Goal: Transaction & Acquisition: Book appointment/travel/reservation

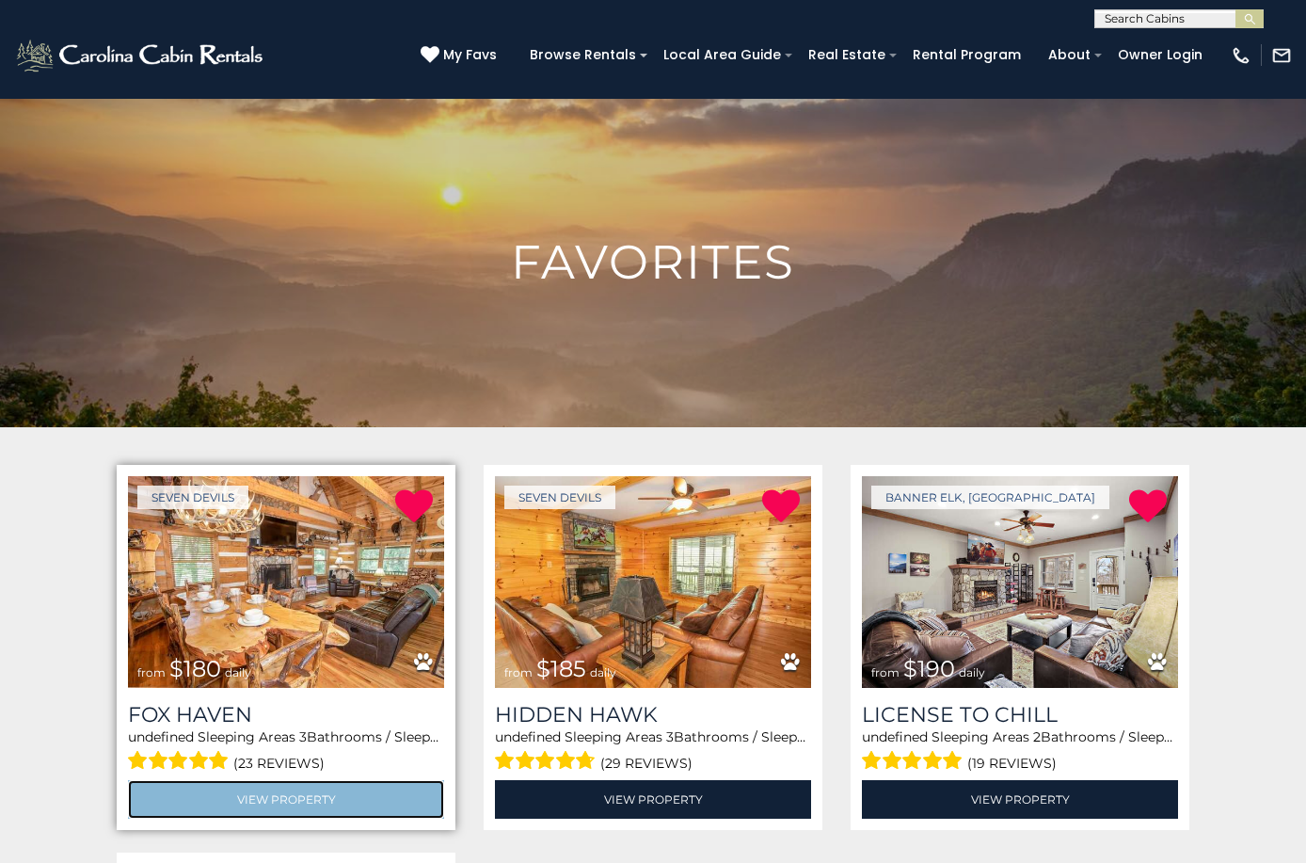
click at [293, 795] on link "View Property" at bounding box center [286, 799] width 316 height 39
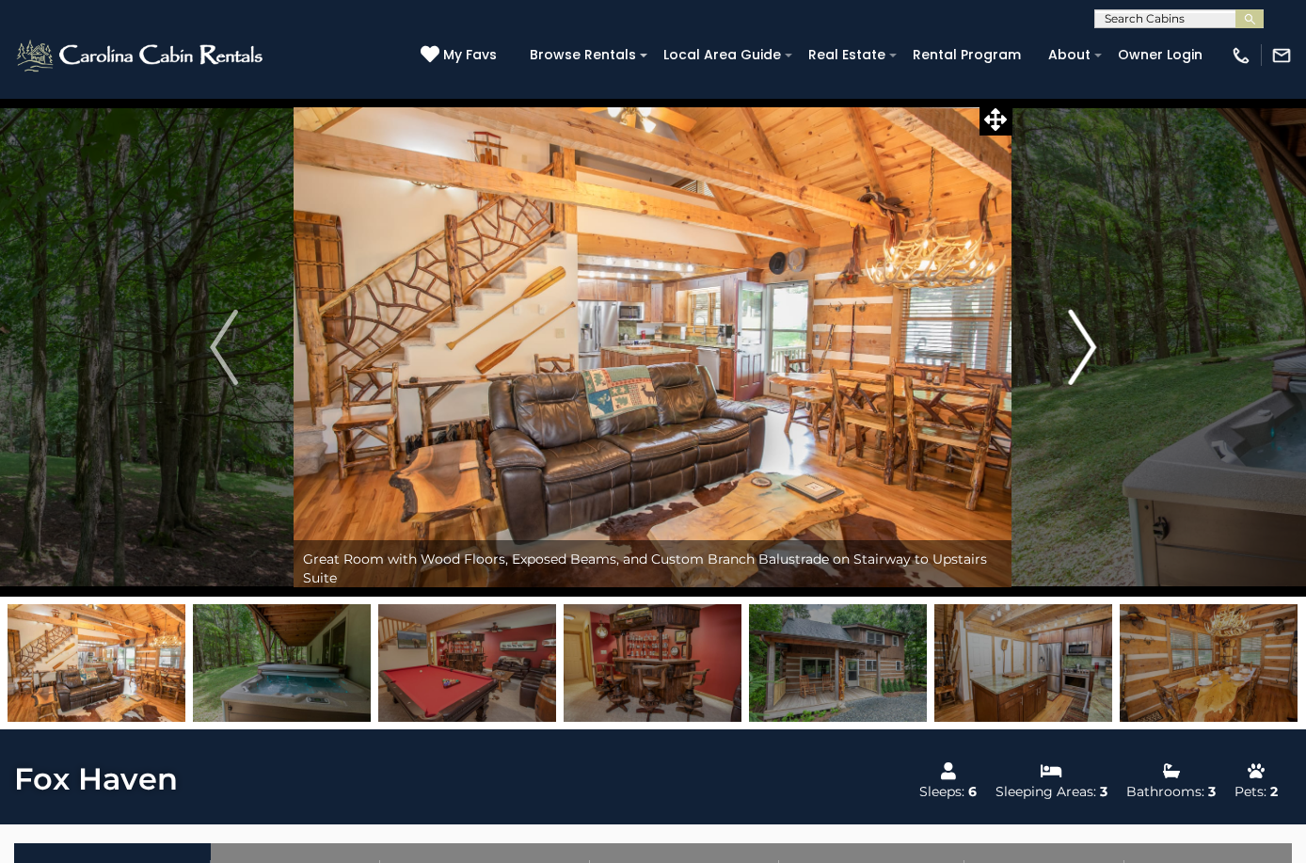
click at [1085, 344] on img "Next" at bounding box center [1082, 347] width 28 height 75
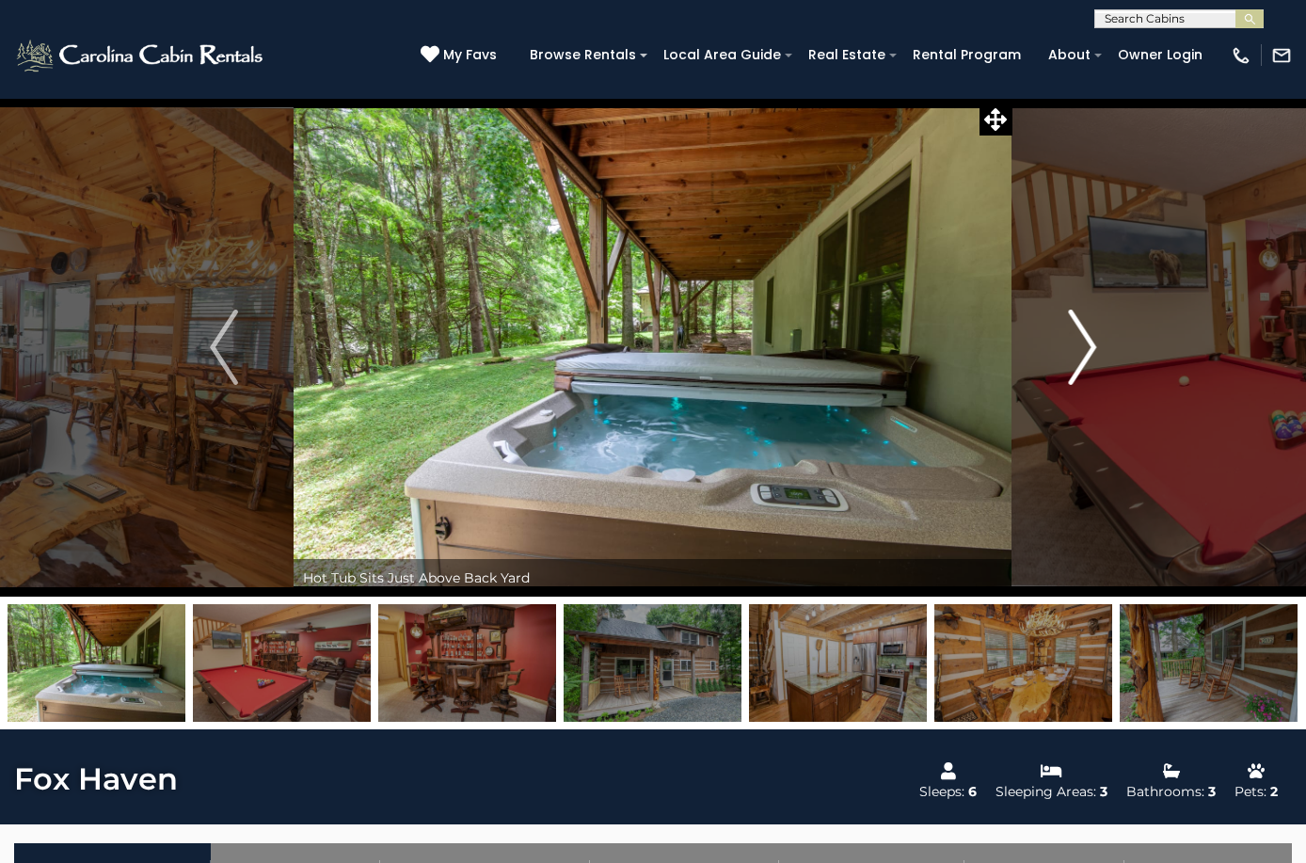
click at [1085, 344] on img "Next" at bounding box center [1082, 347] width 28 height 75
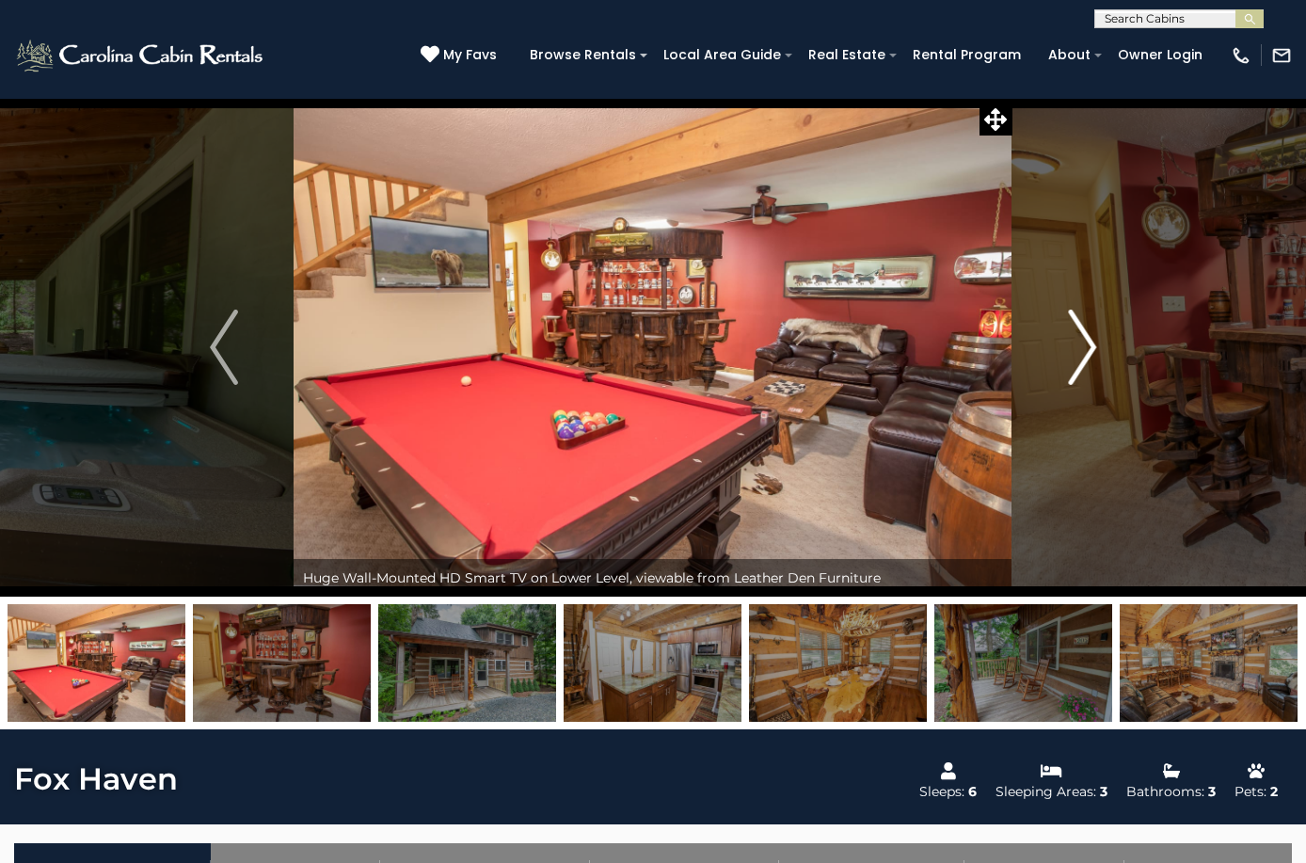
click at [1086, 344] on img "Next" at bounding box center [1082, 347] width 28 height 75
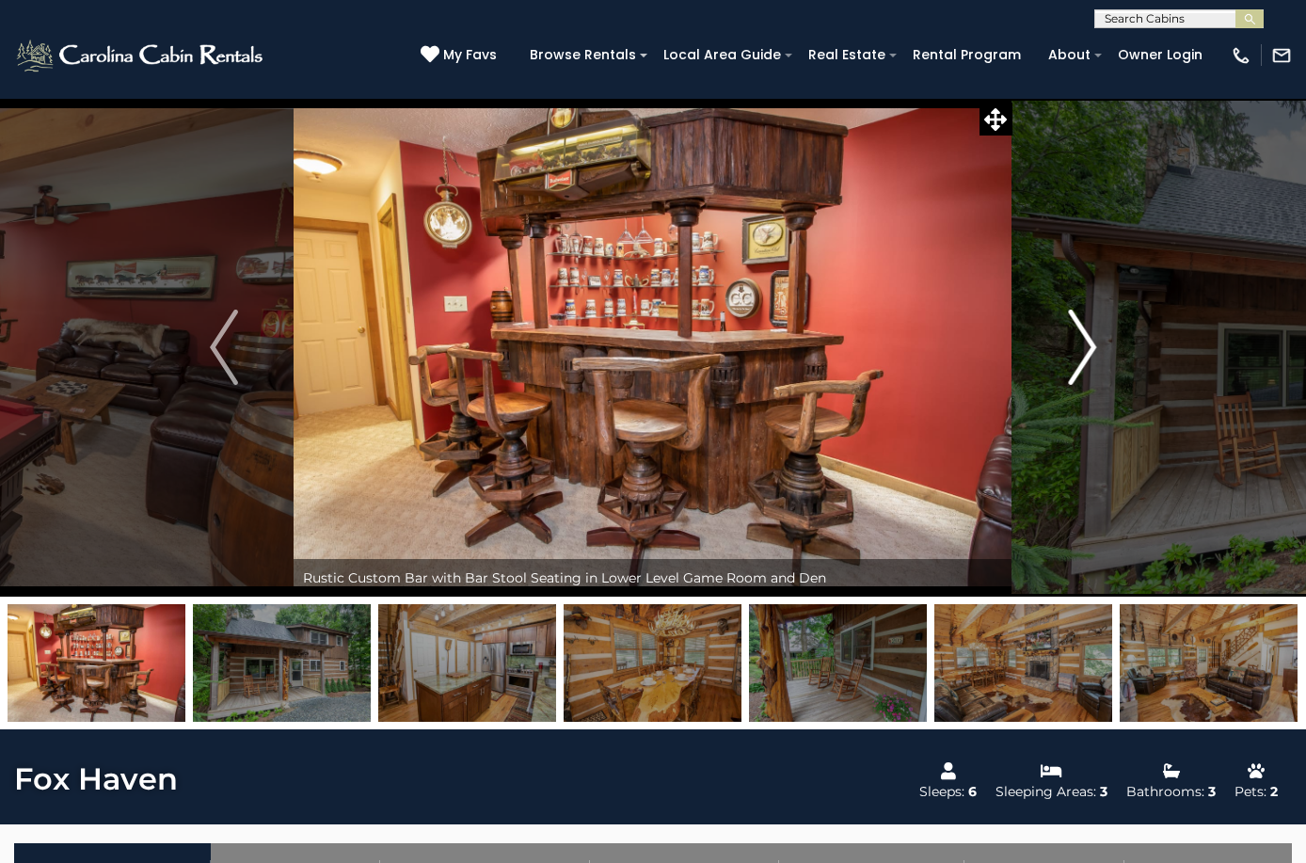
click at [1086, 344] on img "Next" at bounding box center [1082, 347] width 28 height 75
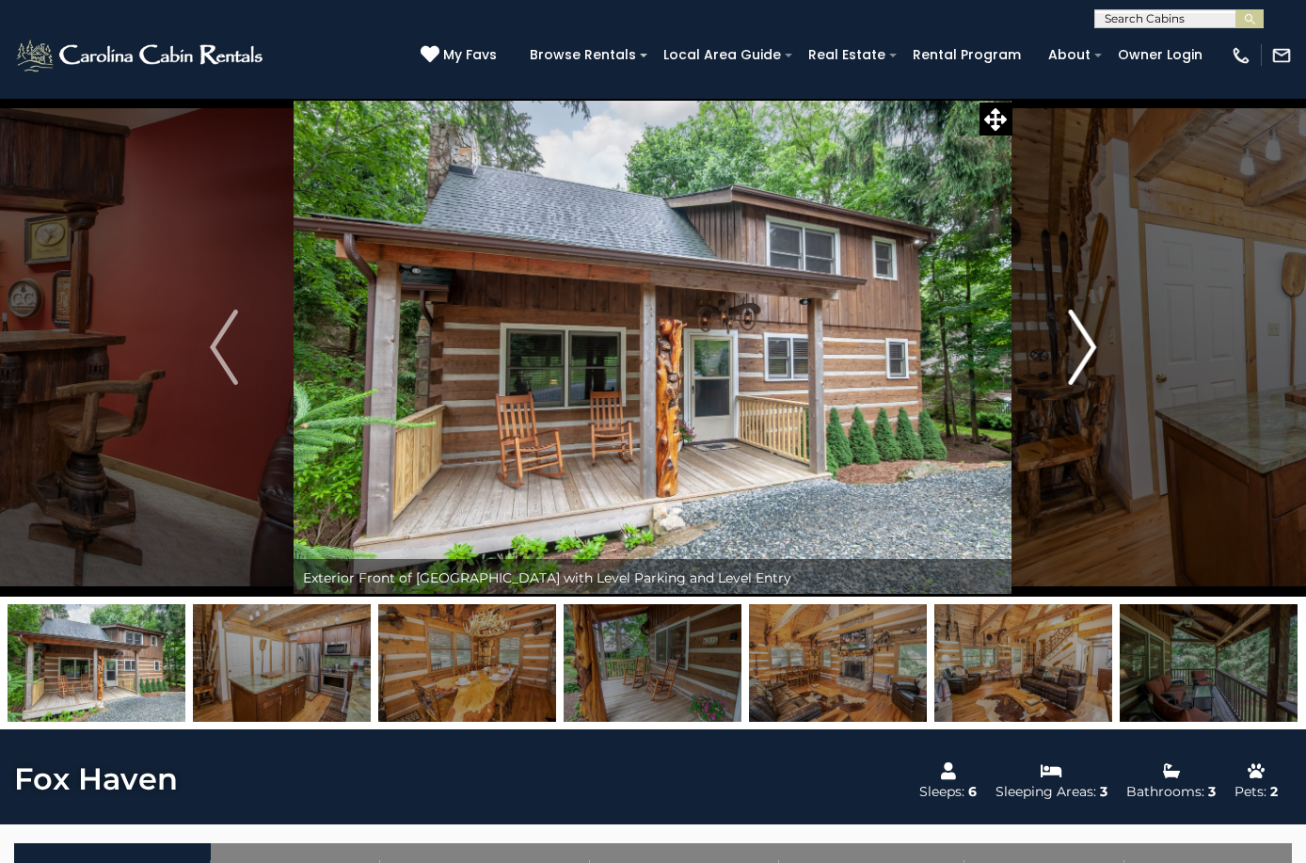
click at [1086, 344] on img "Next" at bounding box center [1082, 347] width 28 height 75
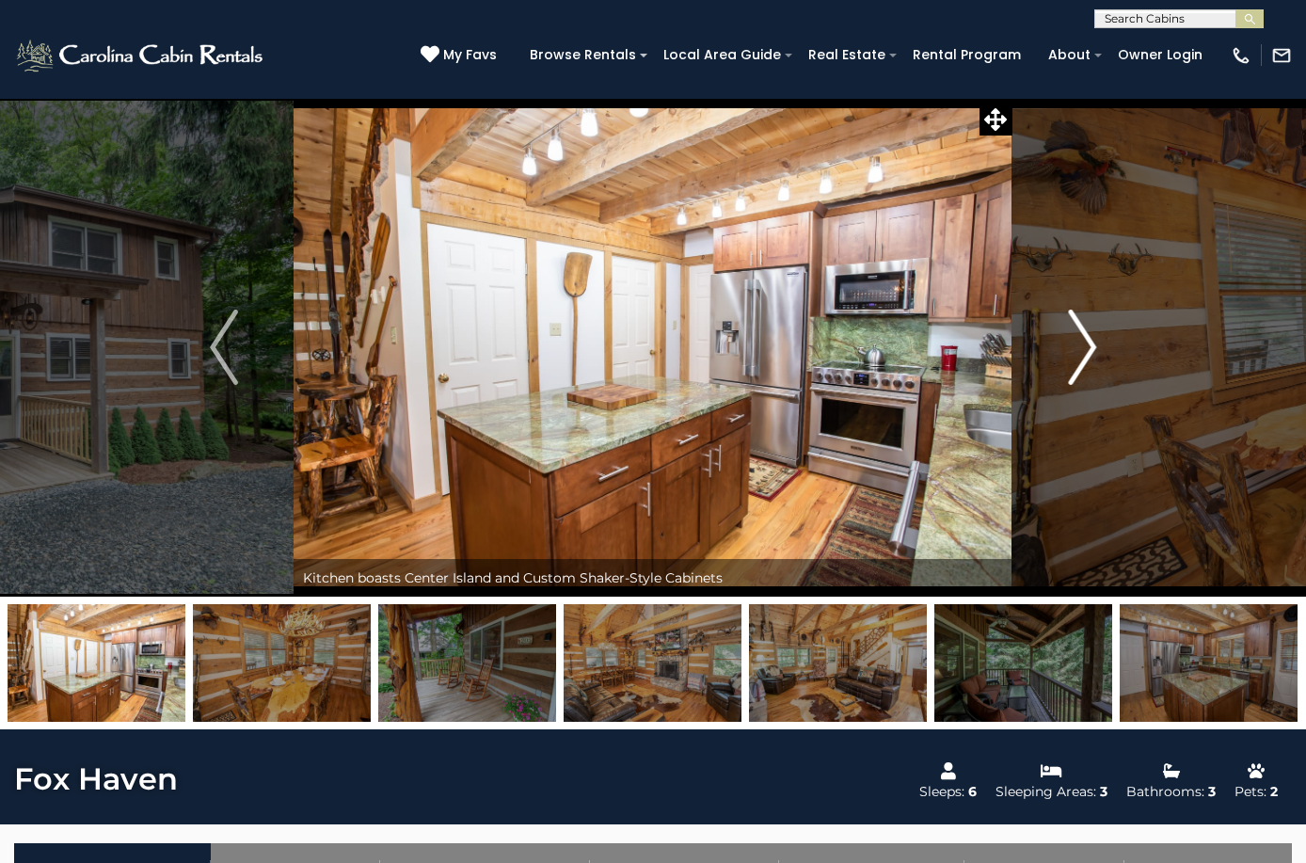
click at [1086, 344] on img "Next" at bounding box center [1082, 347] width 28 height 75
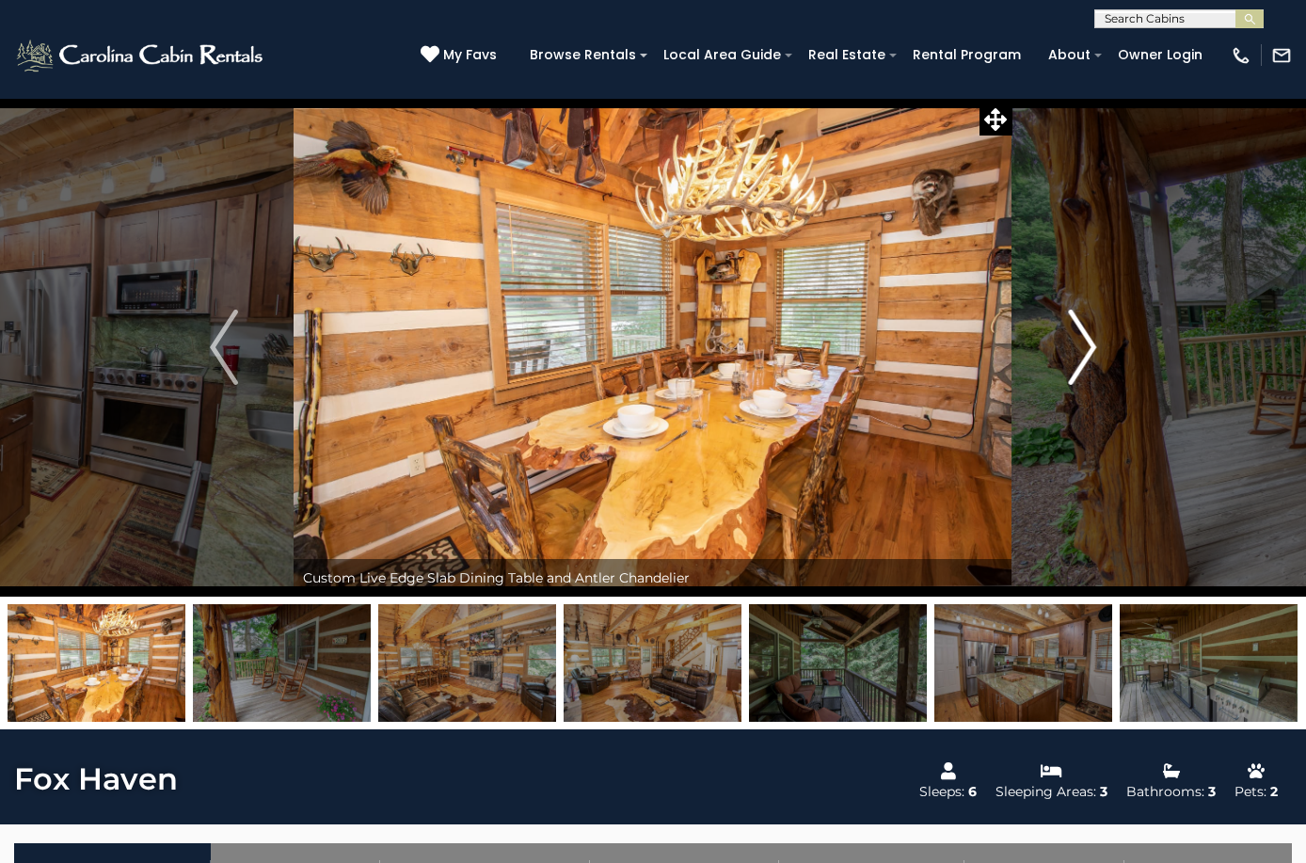
click at [1086, 344] on img "Next" at bounding box center [1082, 347] width 28 height 75
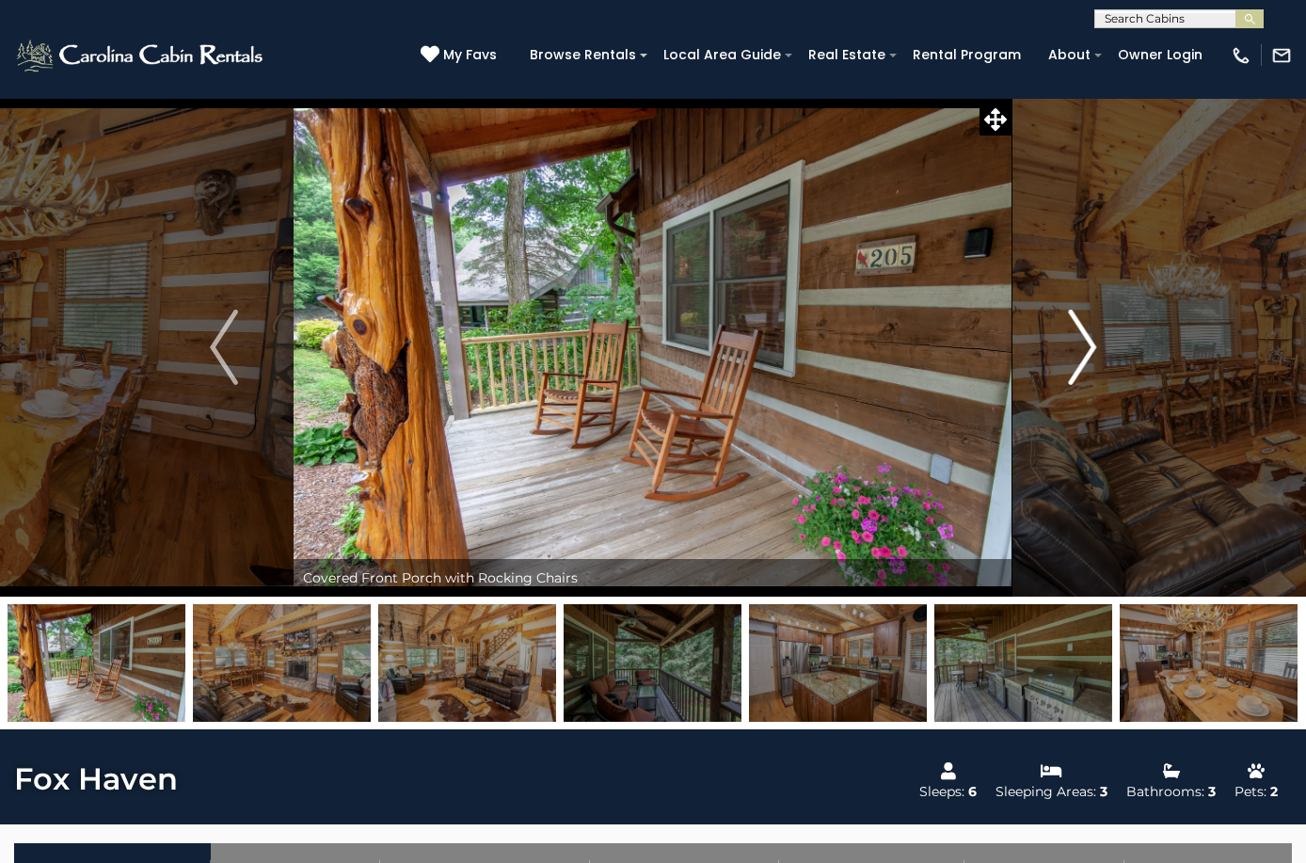
click at [1086, 344] on img "Next" at bounding box center [1082, 347] width 28 height 75
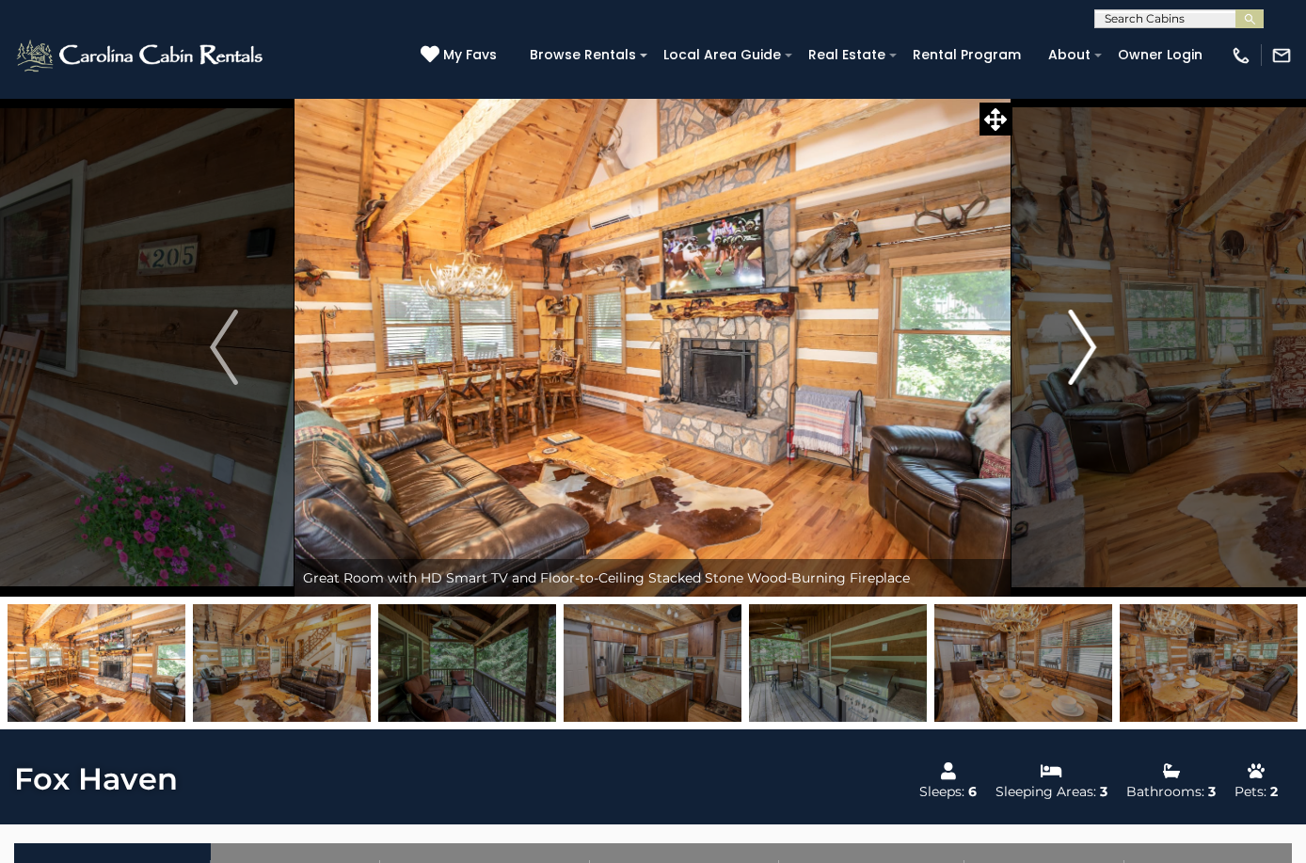
click at [1086, 344] on img "Next" at bounding box center [1082, 347] width 28 height 75
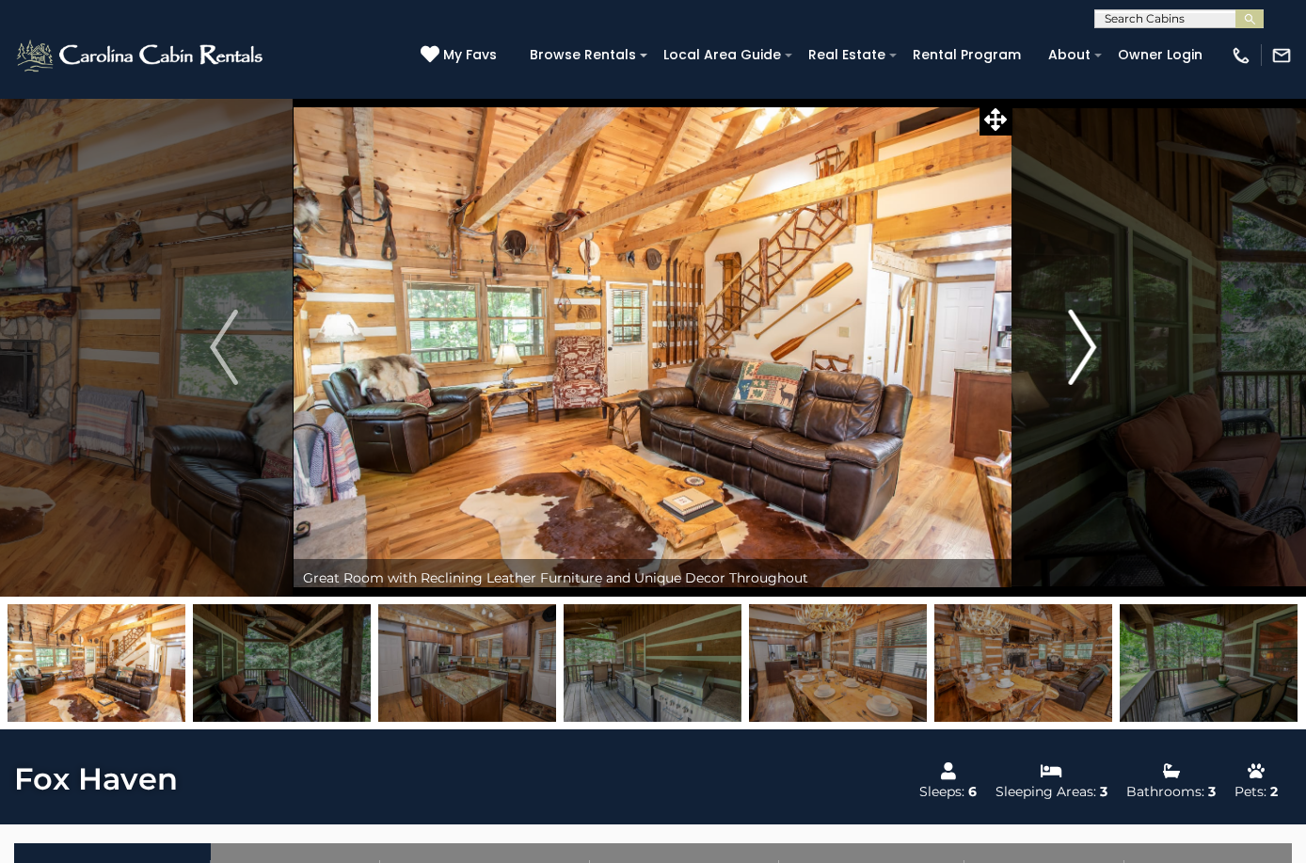
click at [1086, 344] on img "Next" at bounding box center [1082, 347] width 28 height 75
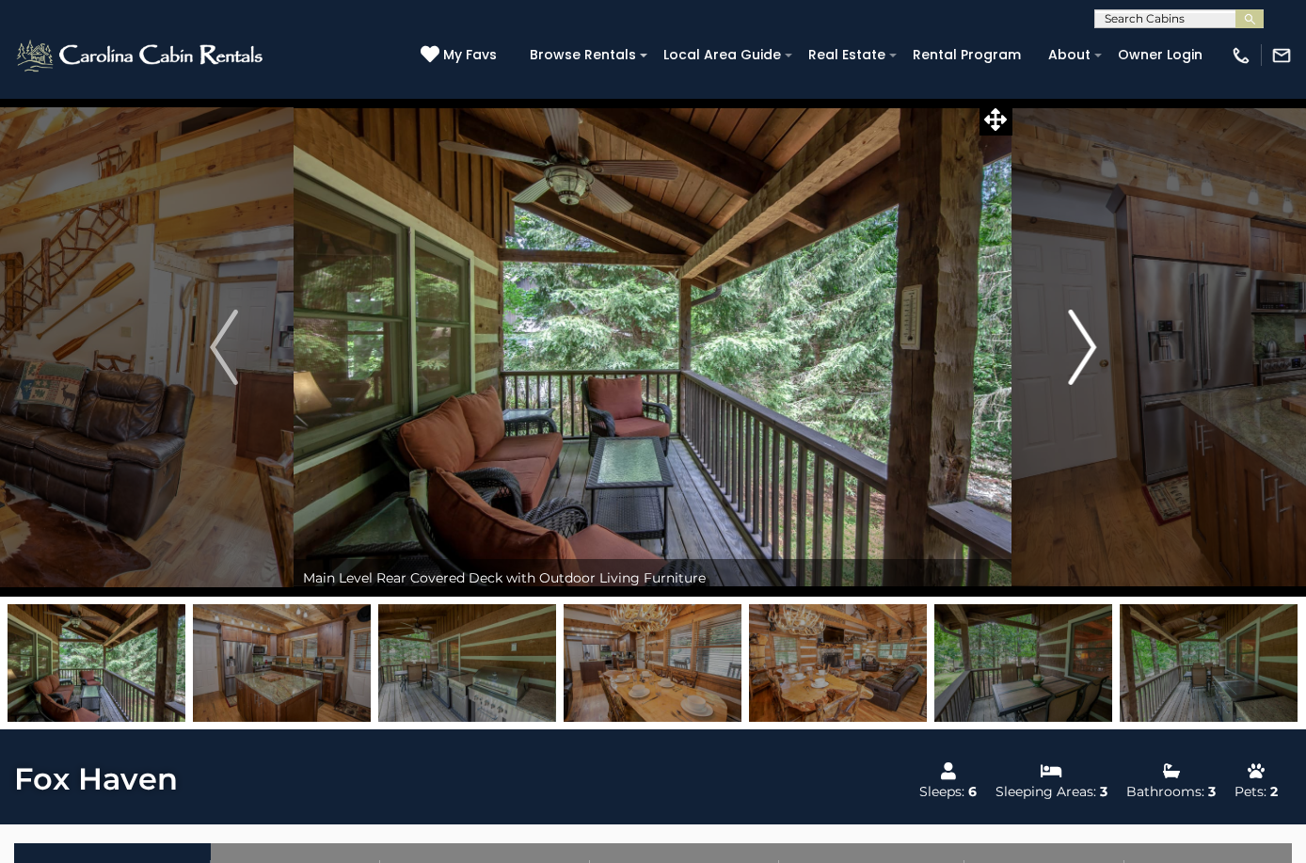
click at [1086, 344] on img "Next" at bounding box center [1082, 347] width 28 height 75
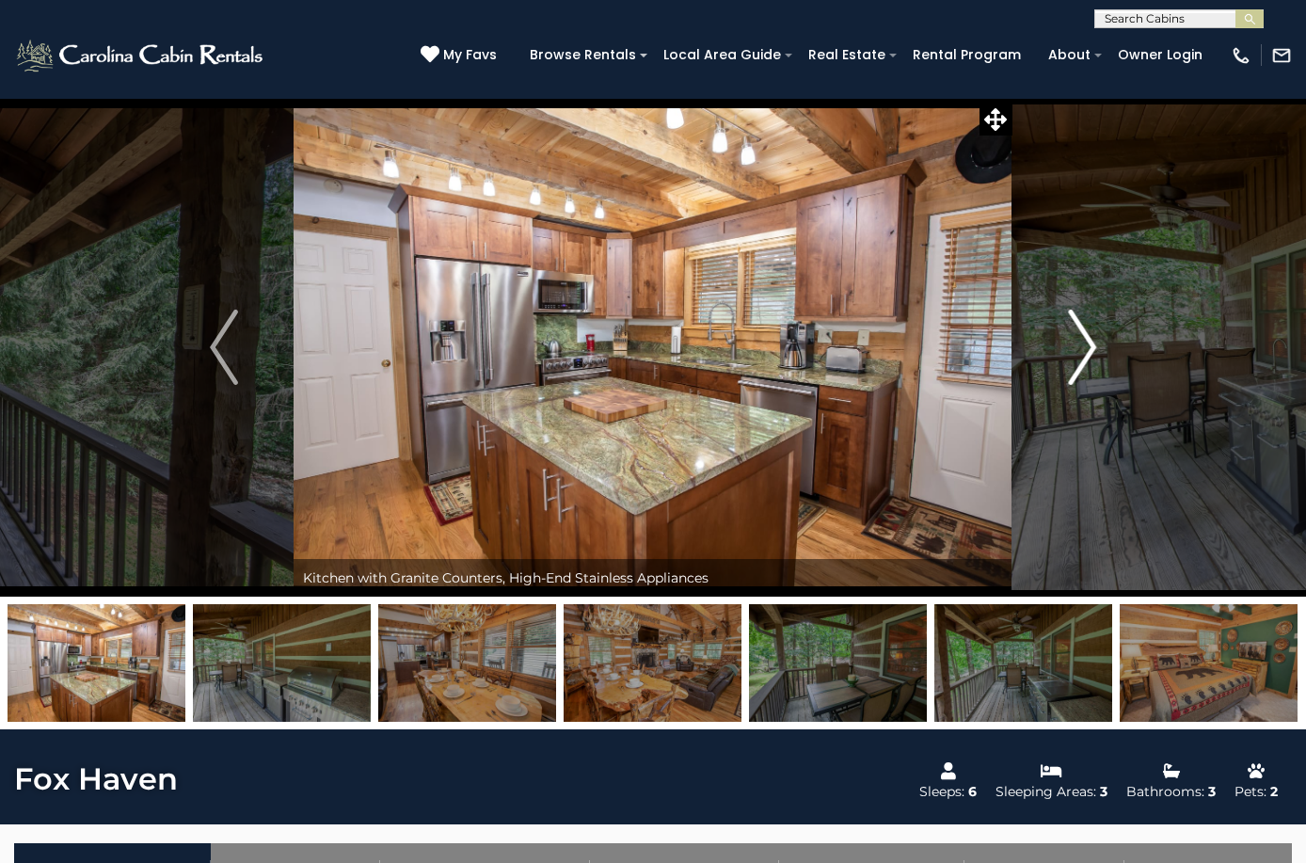
click at [1085, 344] on img "Next" at bounding box center [1082, 347] width 28 height 75
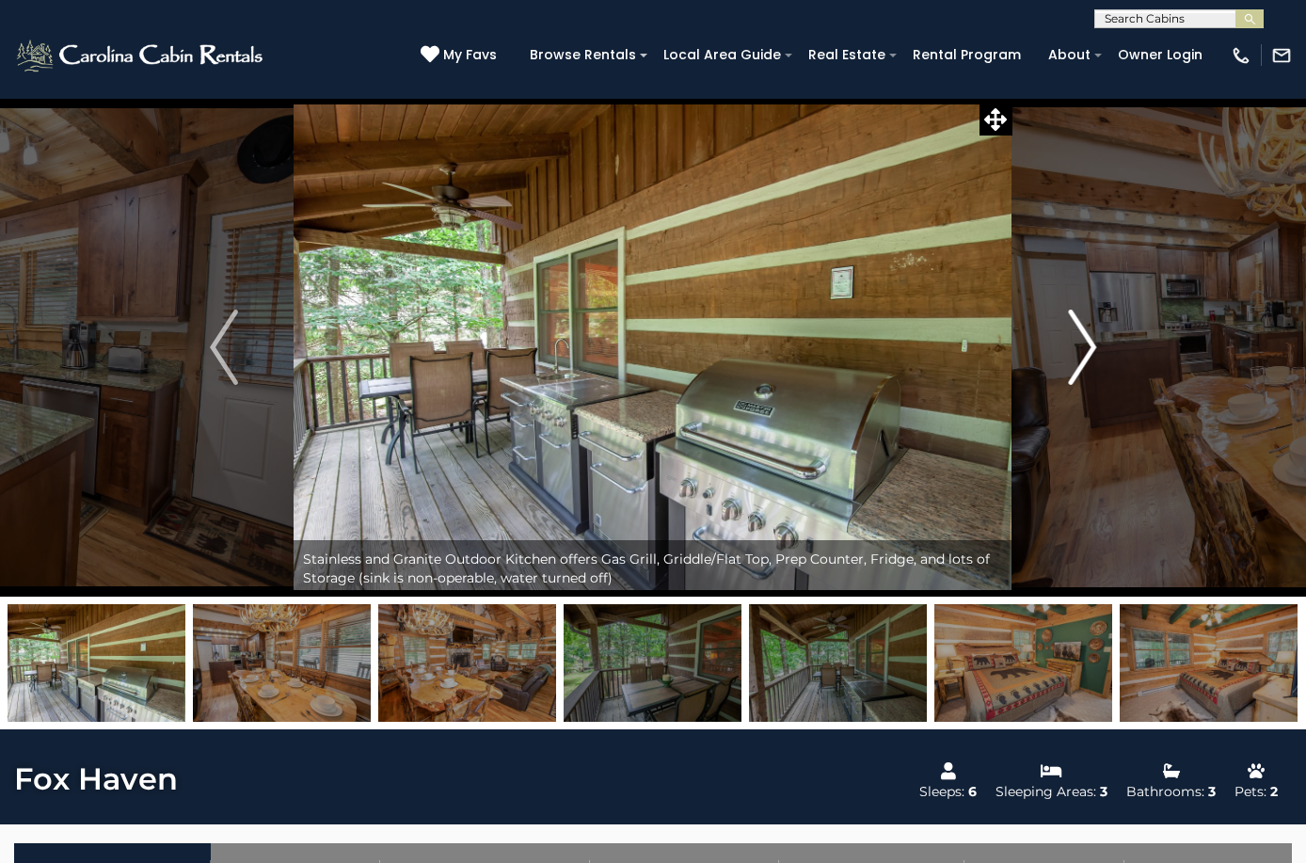
click at [1085, 344] on img "Next" at bounding box center [1082, 347] width 28 height 75
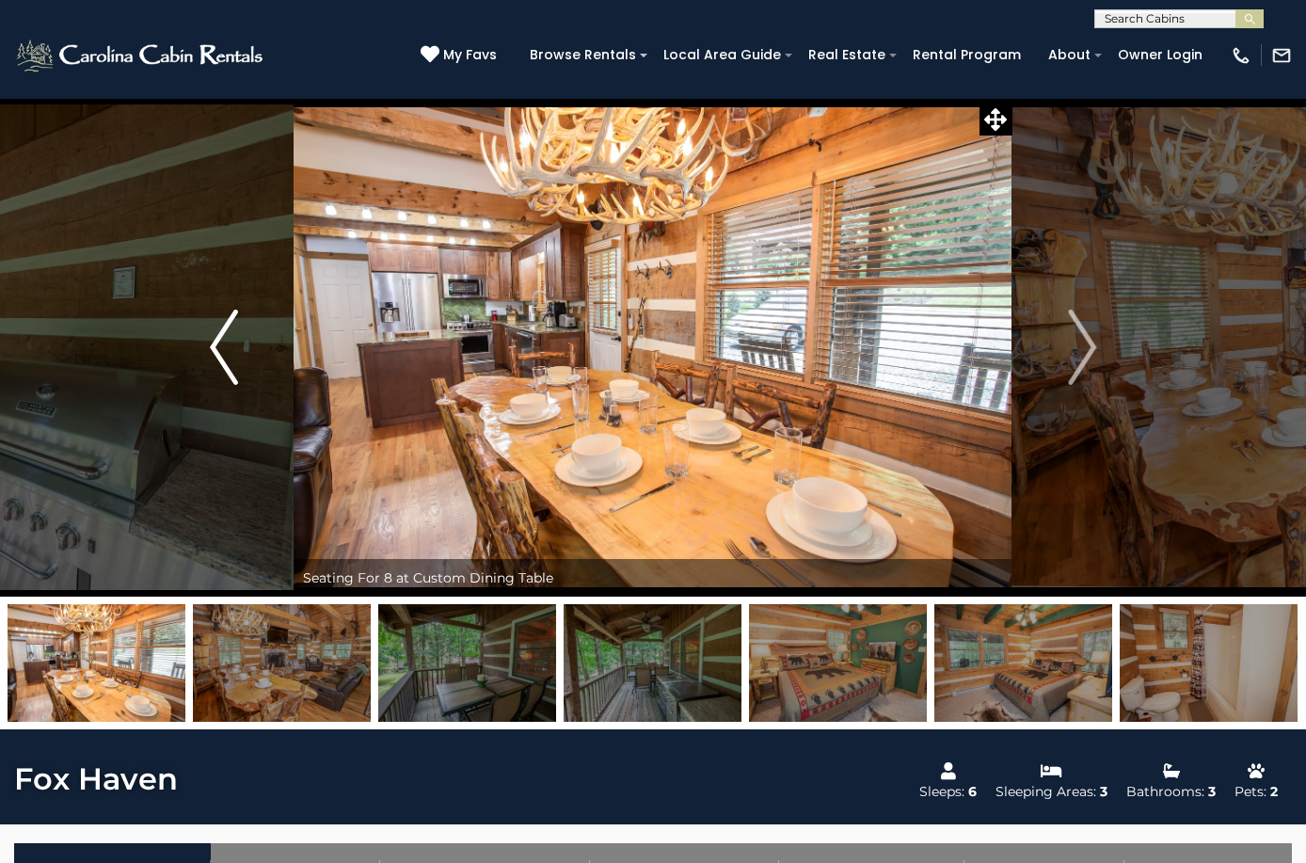
click at [213, 351] on img "Previous" at bounding box center [224, 347] width 28 height 75
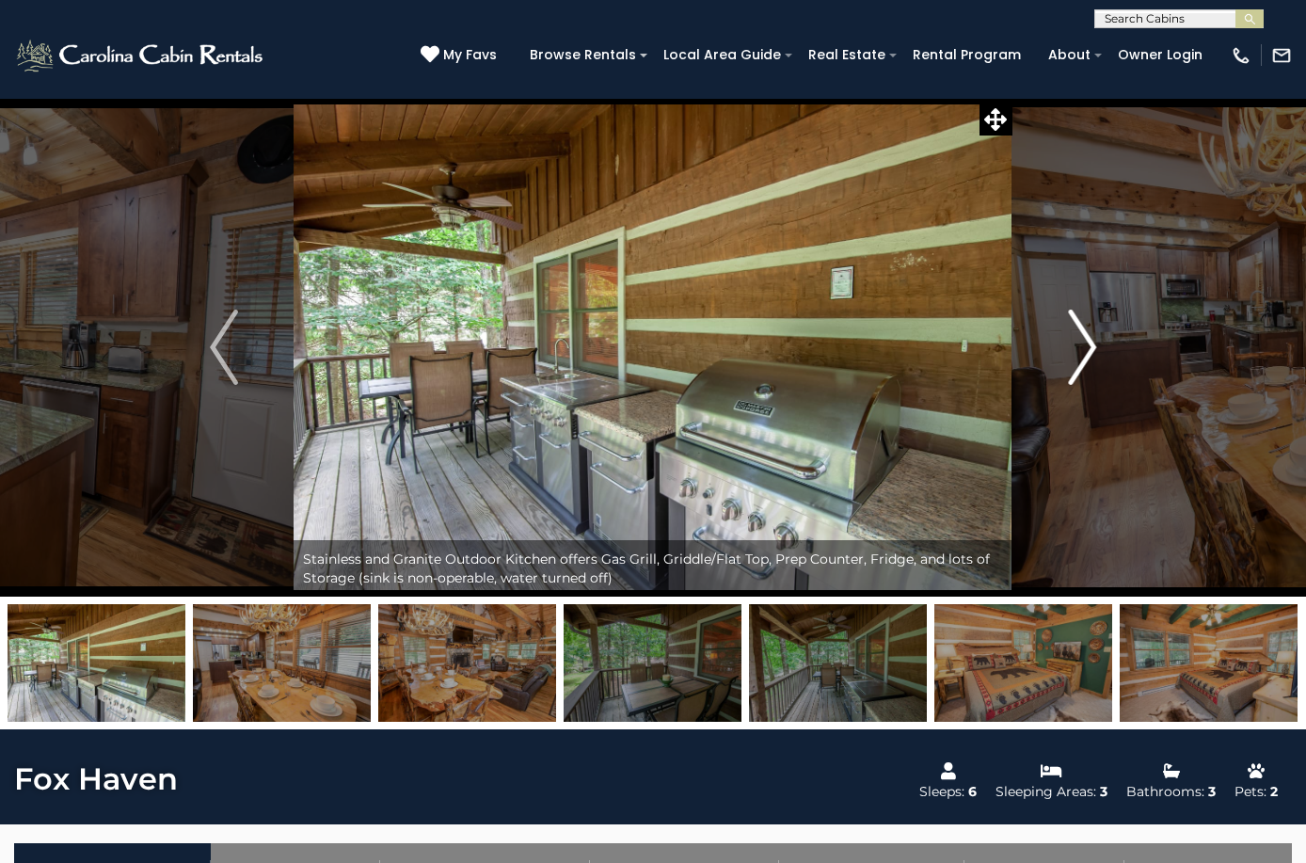
click at [1079, 346] on img "Next" at bounding box center [1082, 347] width 28 height 75
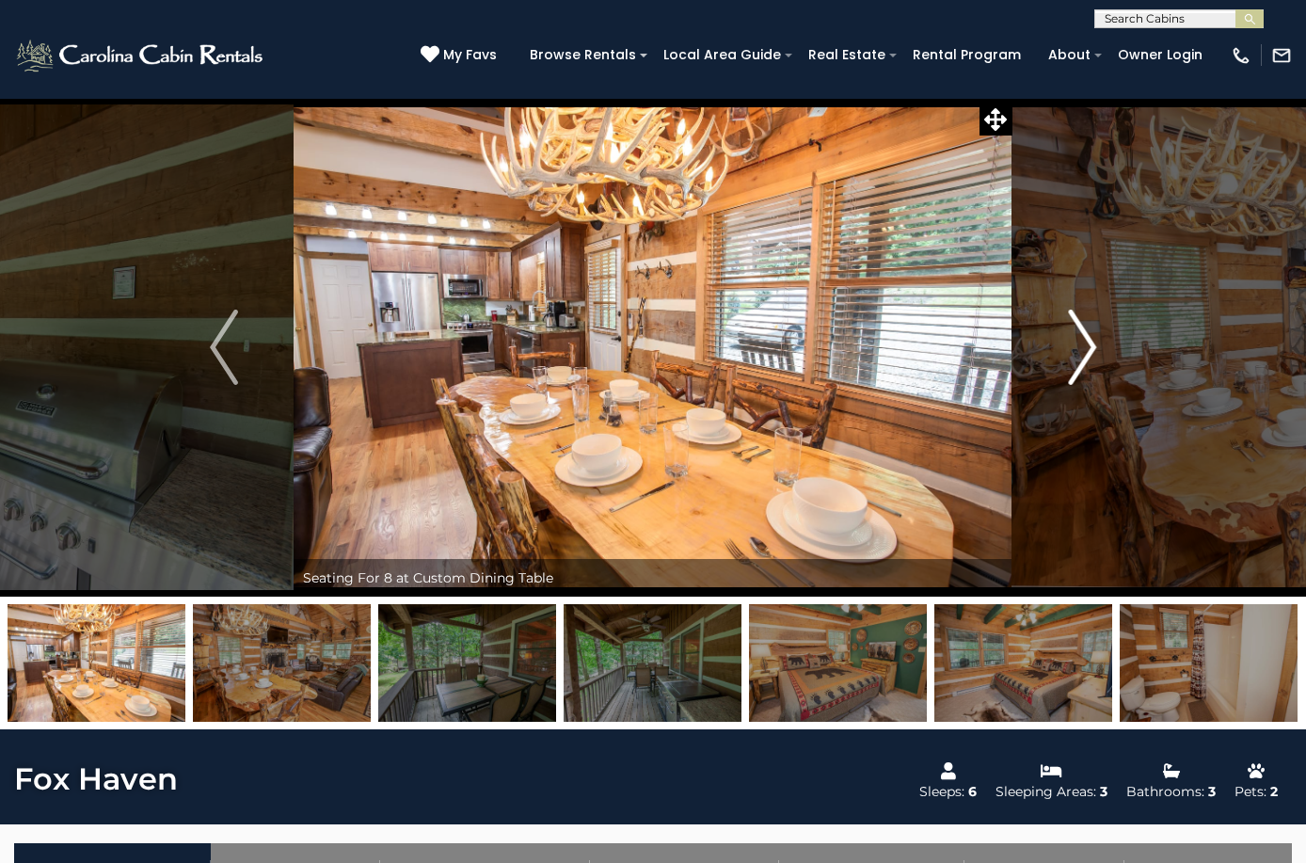
click at [1065, 352] on button "Next" at bounding box center [1082, 347] width 139 height 499
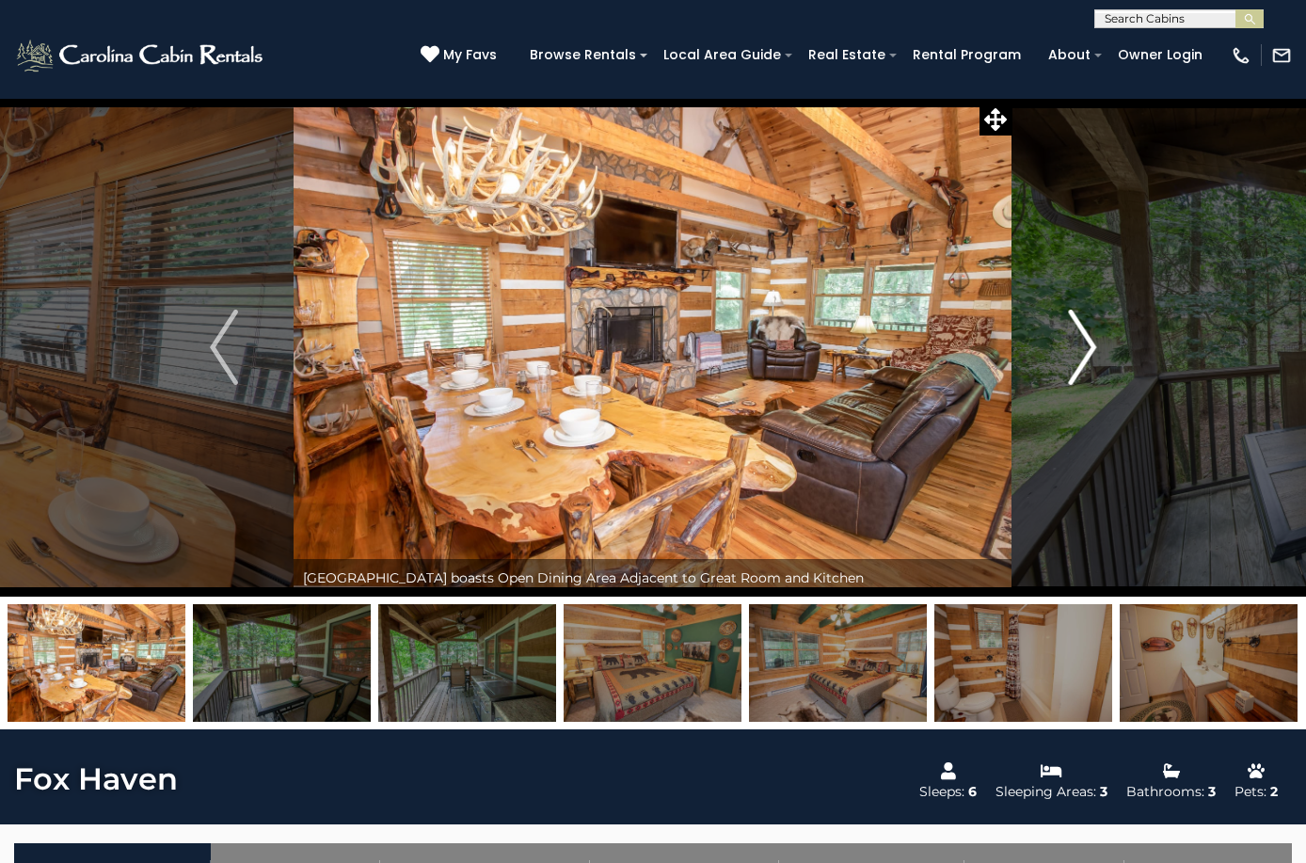
click at [1066, 353] on button "Next" at bounding box center [1082, 347] width 139 height 499
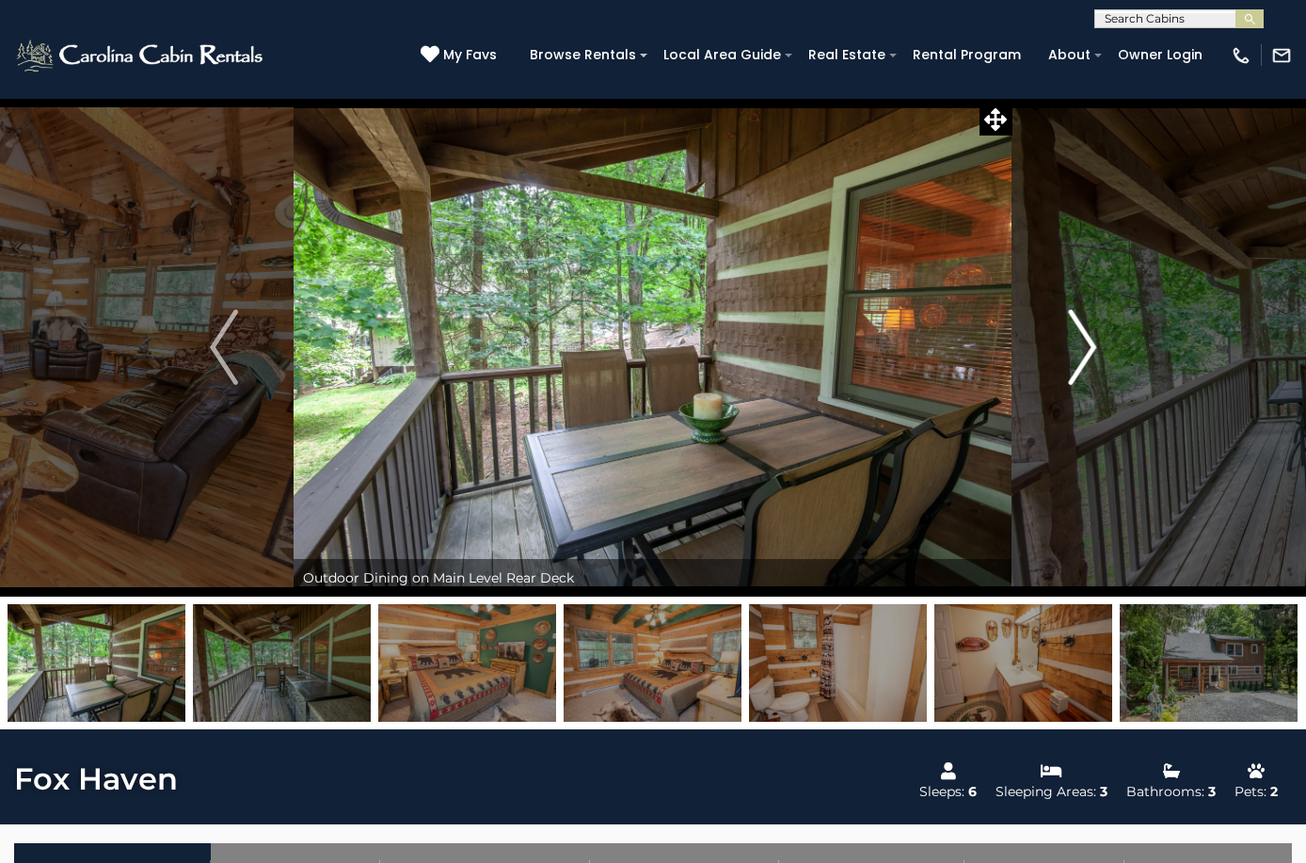
click at [1066, 354] on button "Next" at bounding box center [1082, 347] width 139 height 499
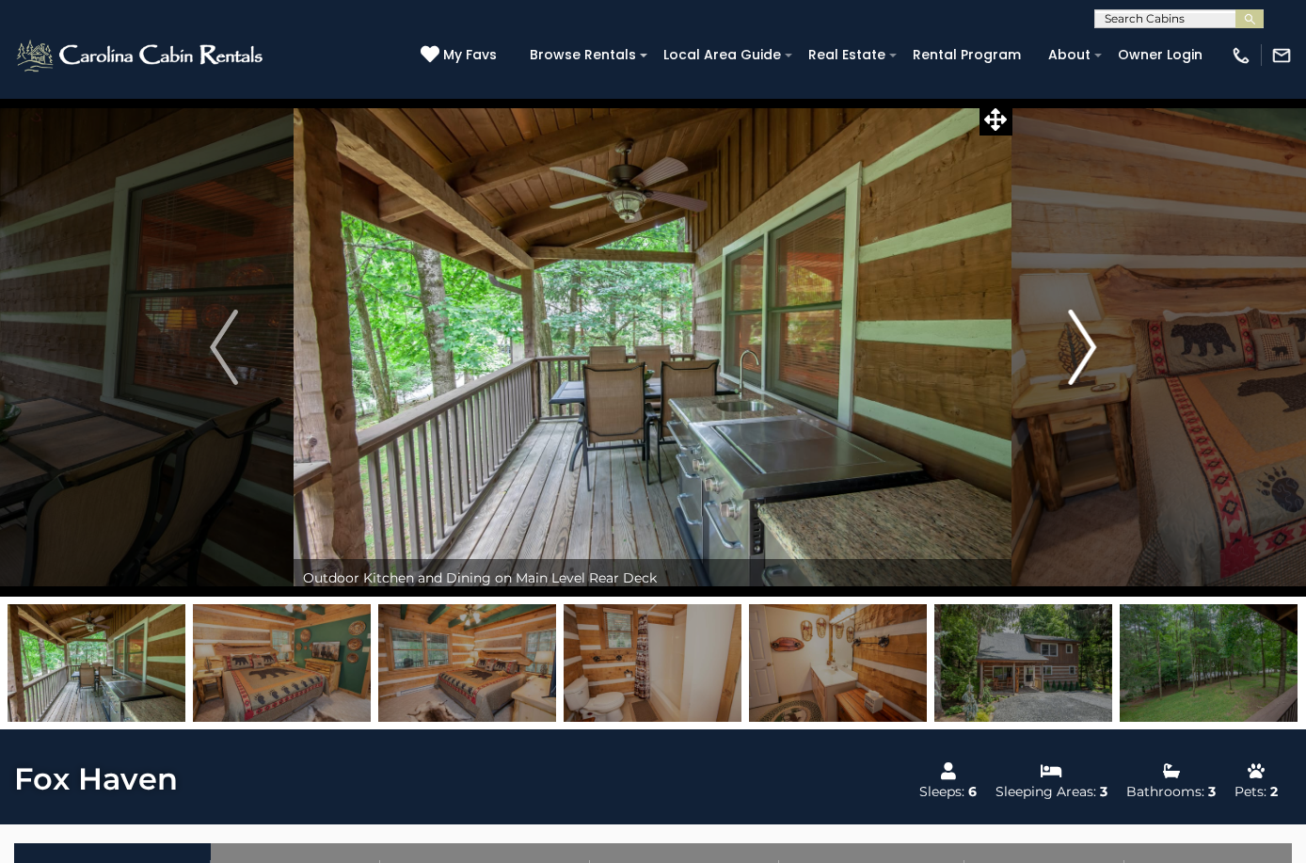
click at [1066, 359] on button "Next" at bounding box center [1082, 347] width 139 height 499
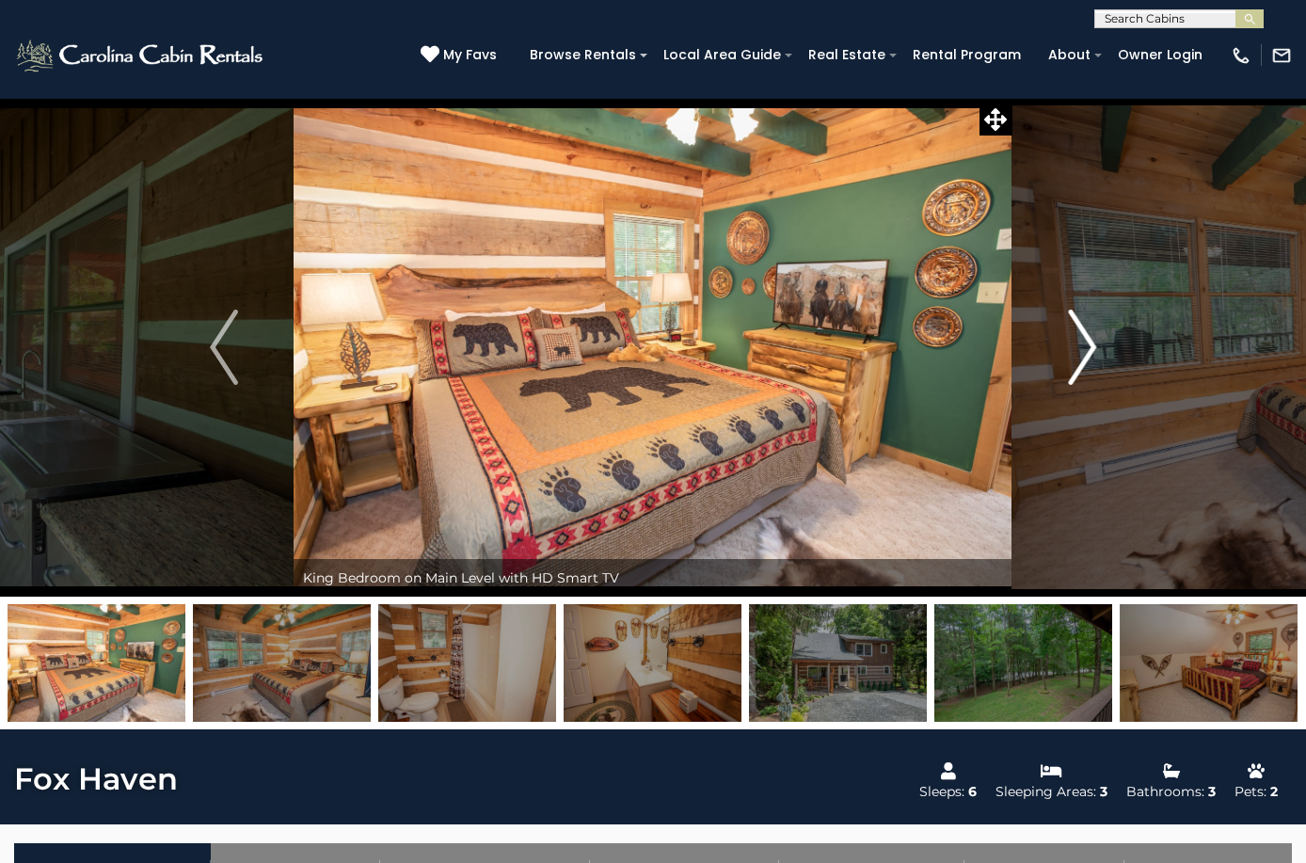
click at [1066, 359] on button "Next" at bounding box center [1082, 347] width 139 height 499
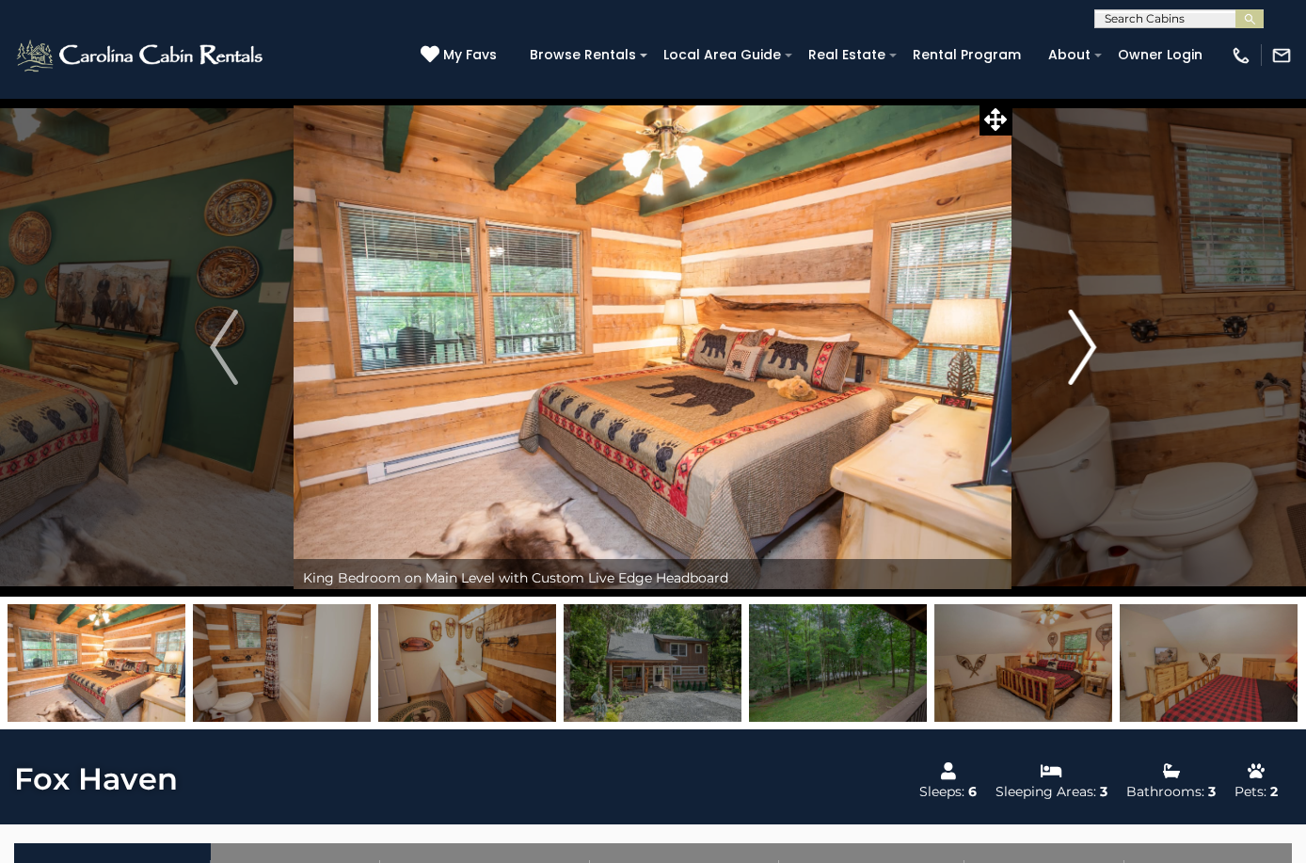
click at [1066, 359] on button "Next" at bounding box center [1082, 347] width 139 height 499
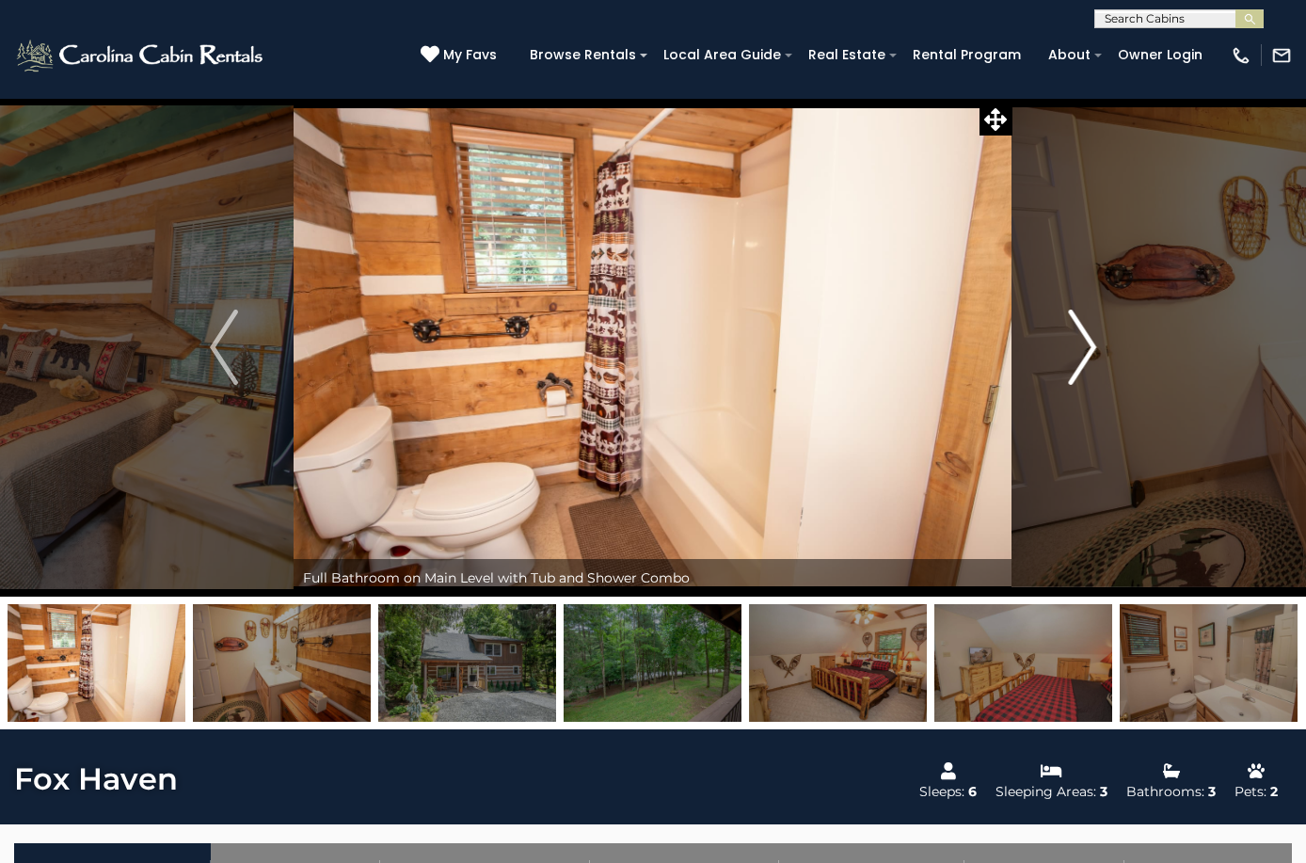
click at [1066, 359] on button "Next" at bounding box center [1082, 347] width 139 height 499
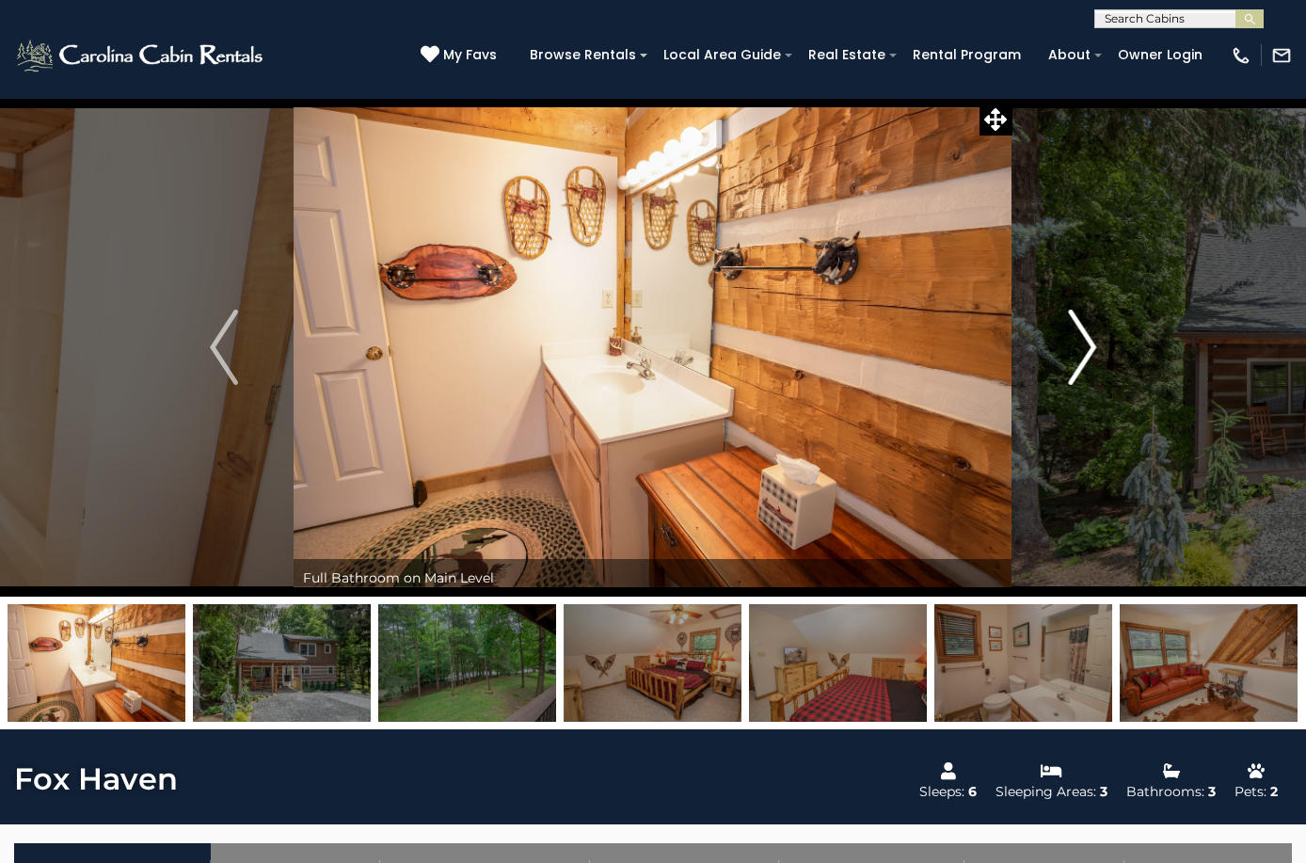
click at [1066, 360] on button "Next" at bounding box center [1082, 347] width 139 height 499
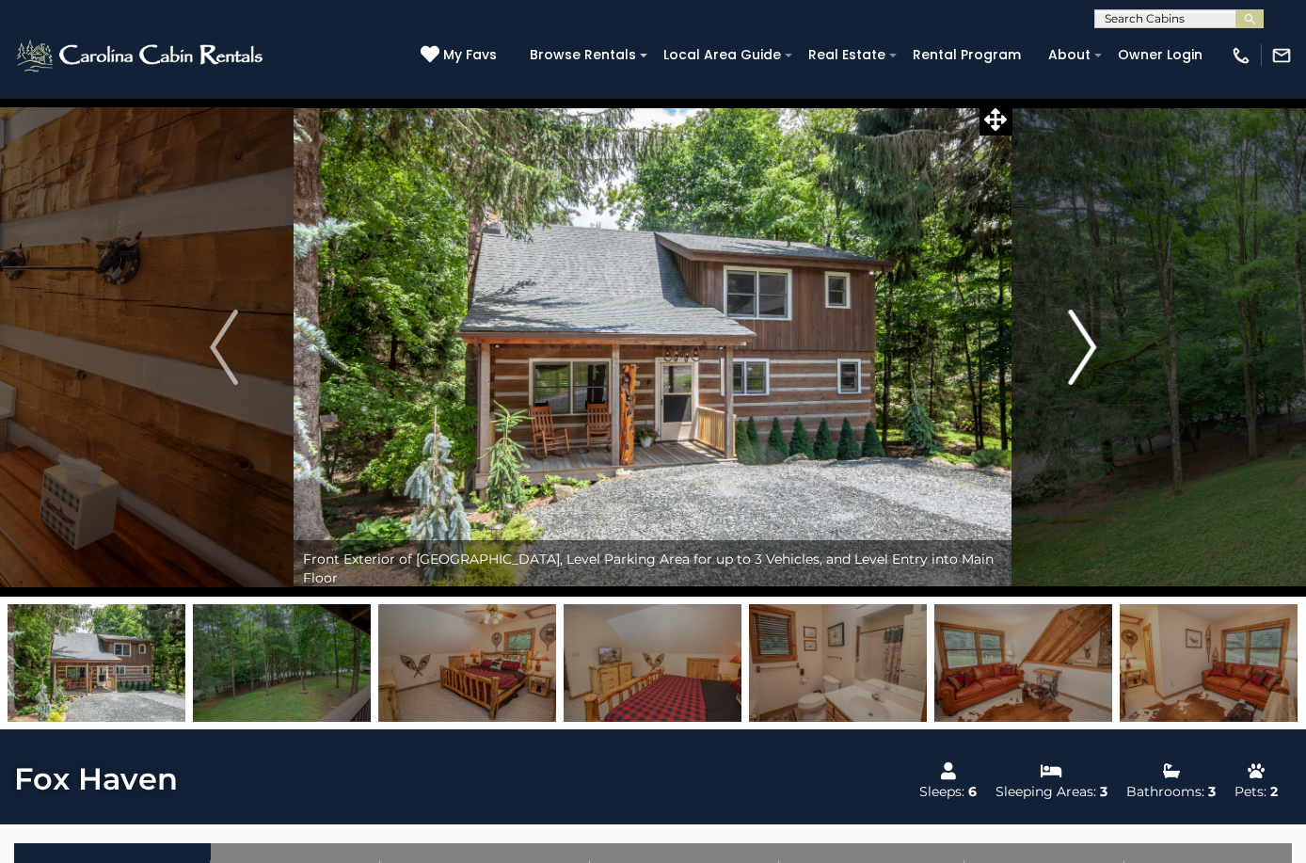
click at [1066, 360] on button "Next" at bounding box center [1082, 347] width 139 height 499
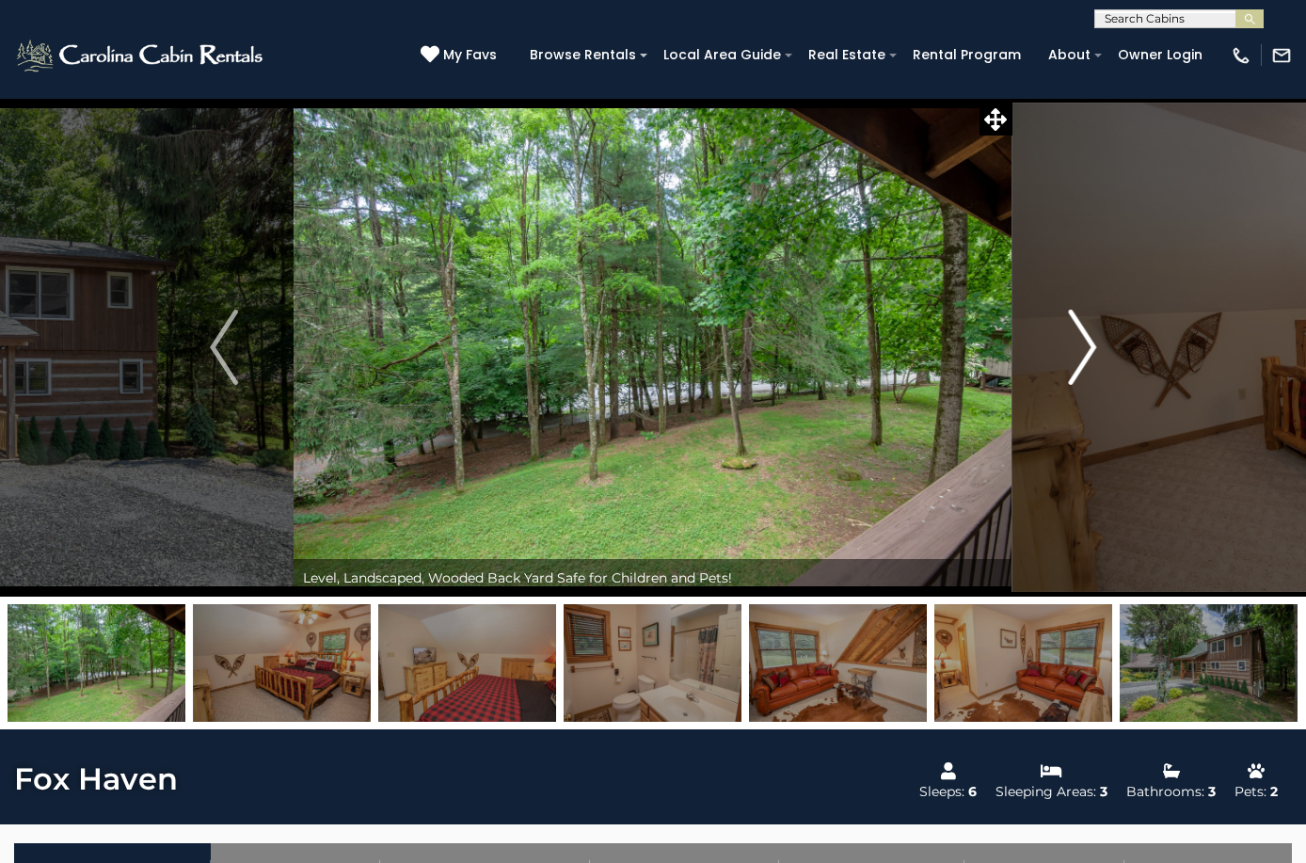
click at [1067, 360] on button "Next" at bounding box center [1082, 347] width 139 height 499
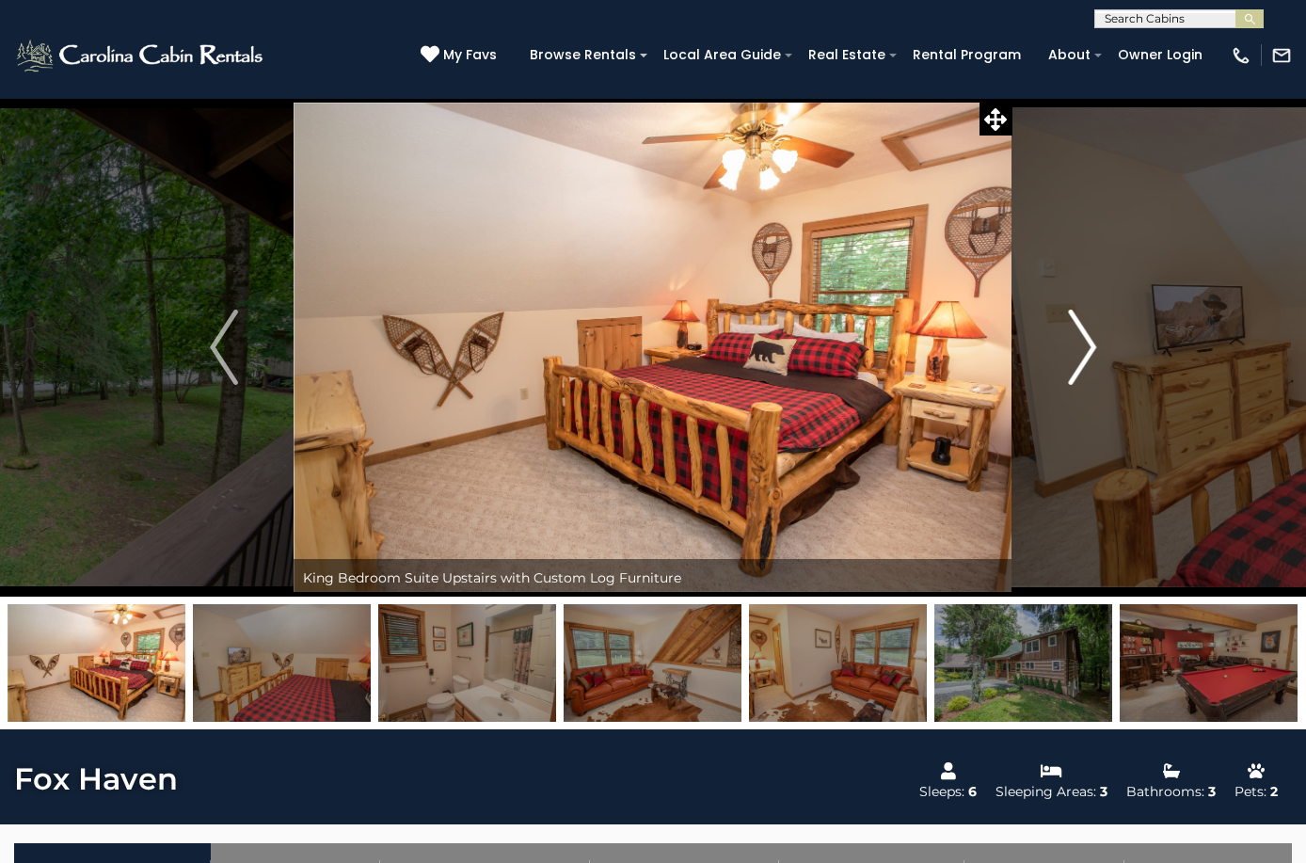
click at [1067, 360] on button "Next" at bounding box center [1082, 347] width 139 height 499
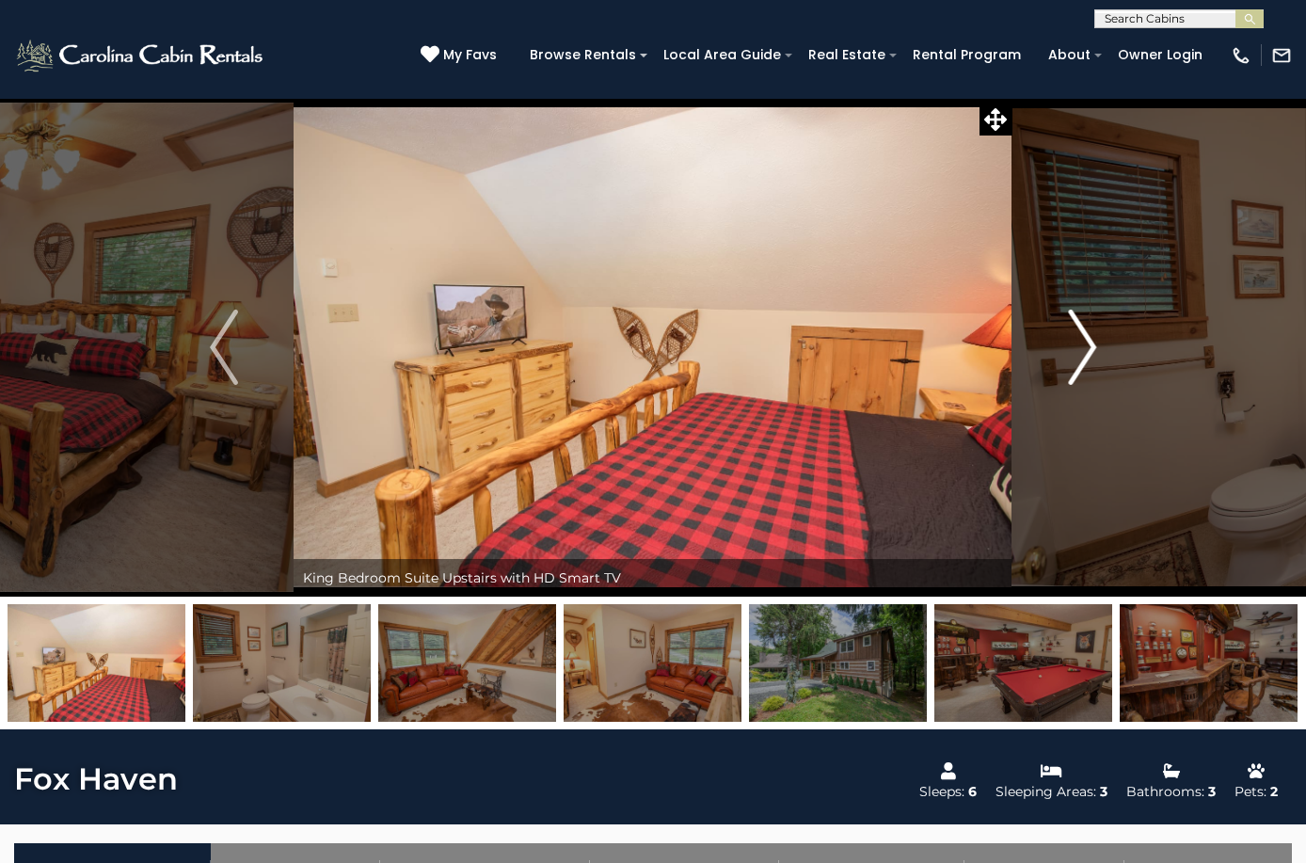
click at [1067, 360] on button "Next" at bounding box center [1082, 347] width 139 height 499
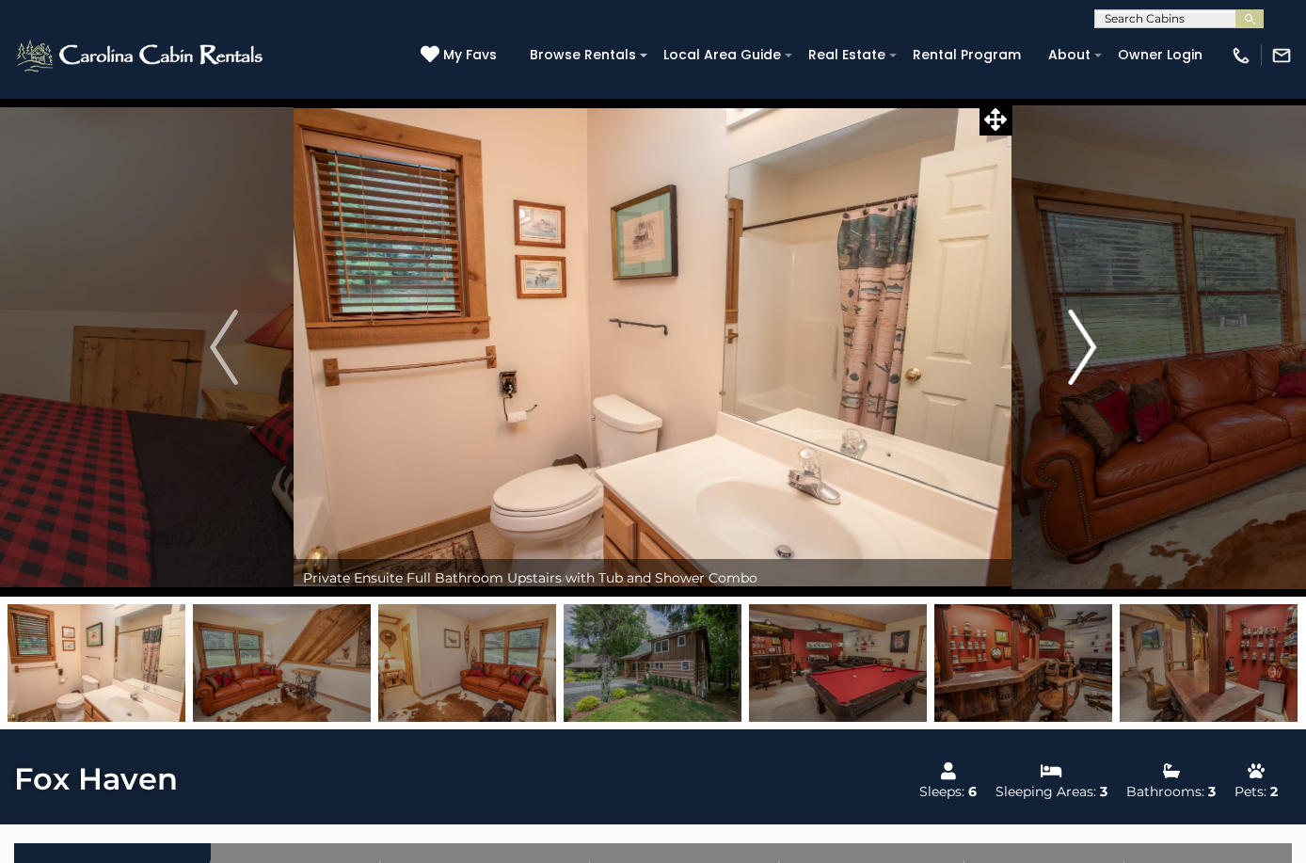
click at [1067, 360] on button "Next" at bounding box center [1082, 347] width 139 height 499
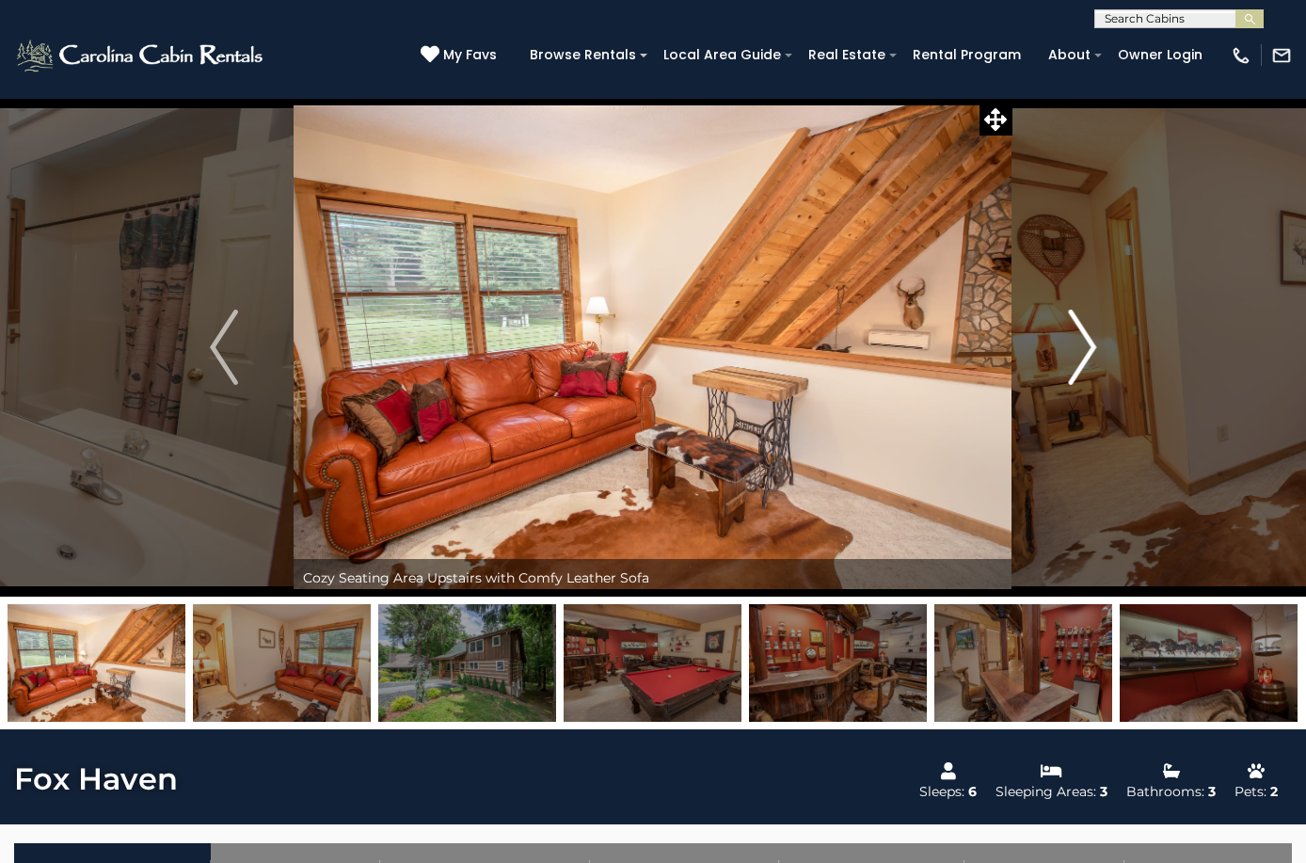
click at [1067, 360] on button "Next" at bounding box center [1082, 347] width 139 height 499
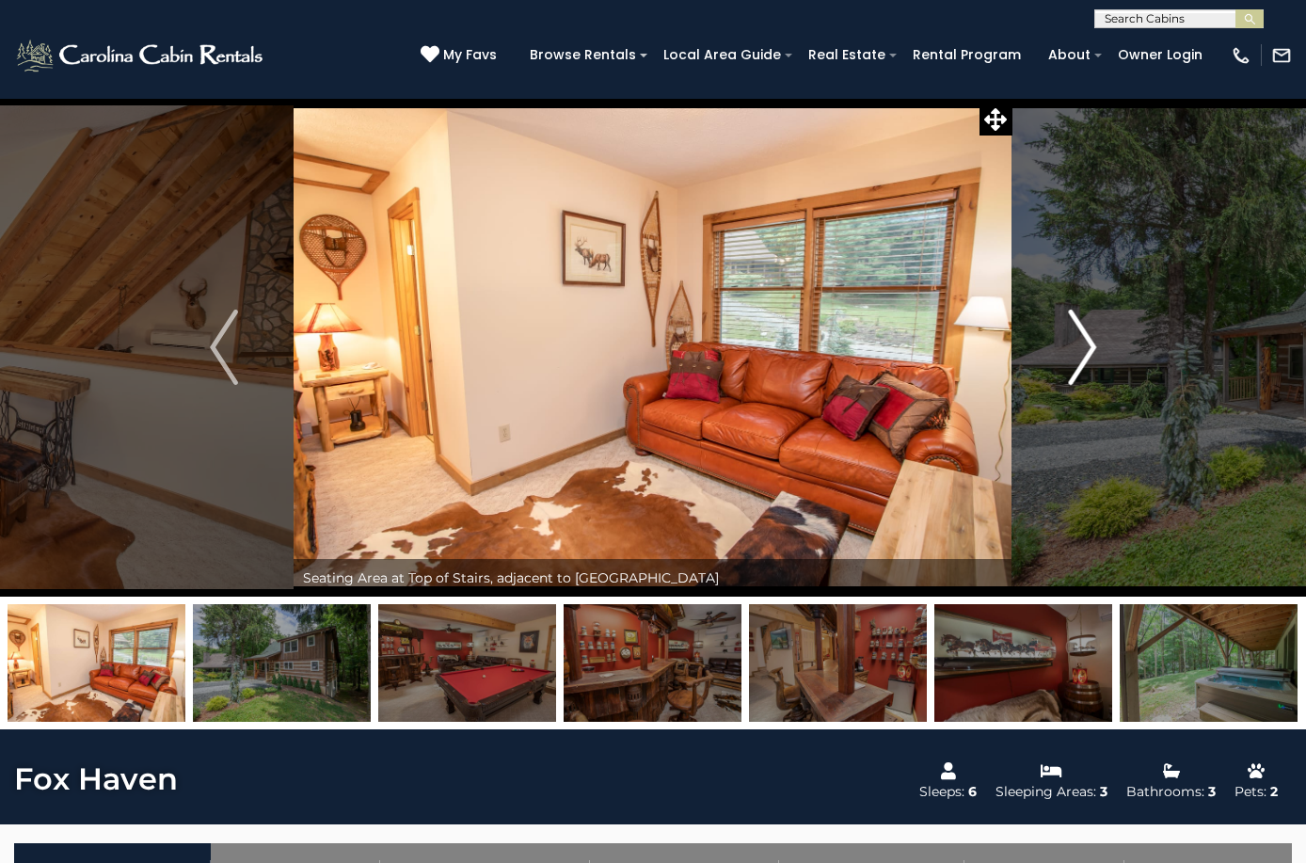
click at [1067, 360] on button "Next" at bounding box center [1082, 347] width 139 height 499
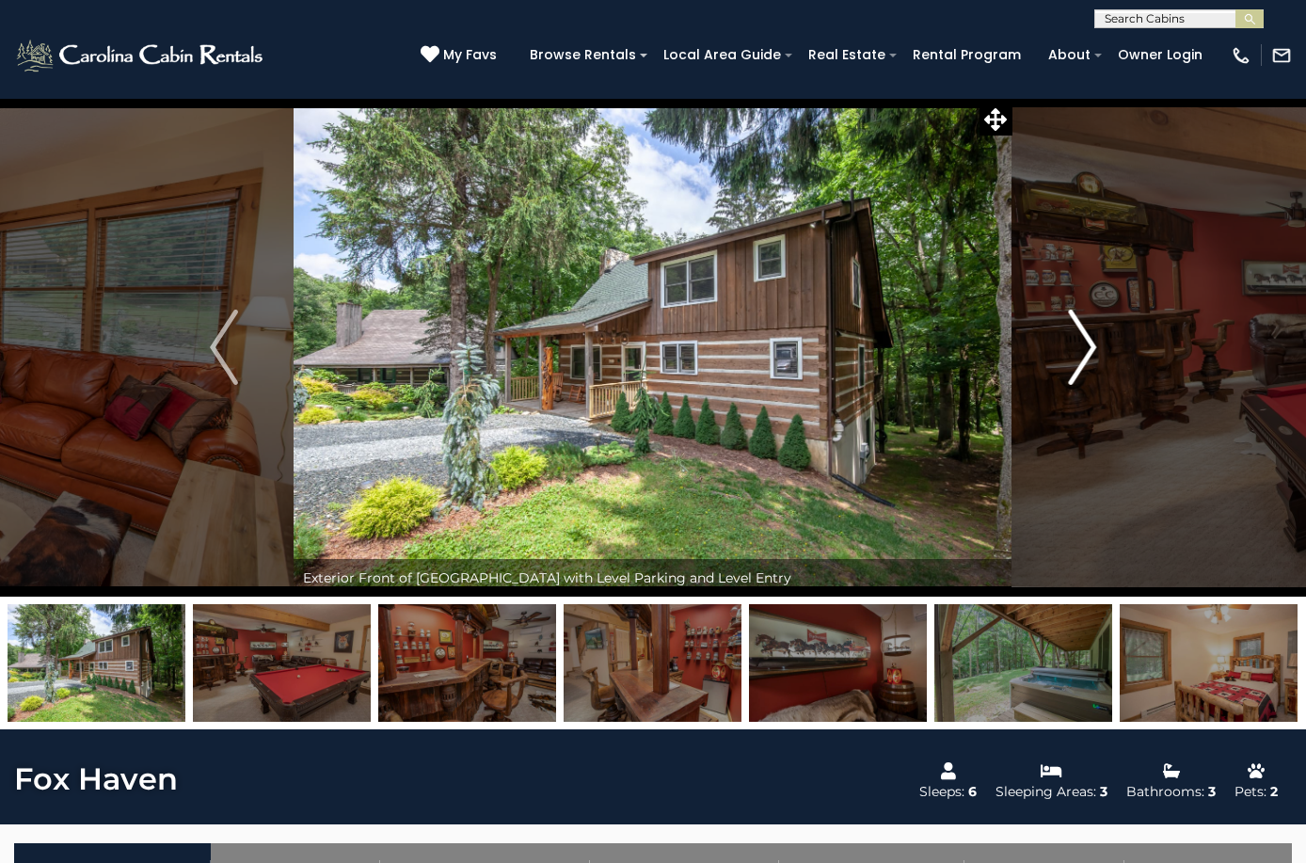
click at [1067, 360] on button "Next" at bounding box center [1082, 347] width 139 height 499
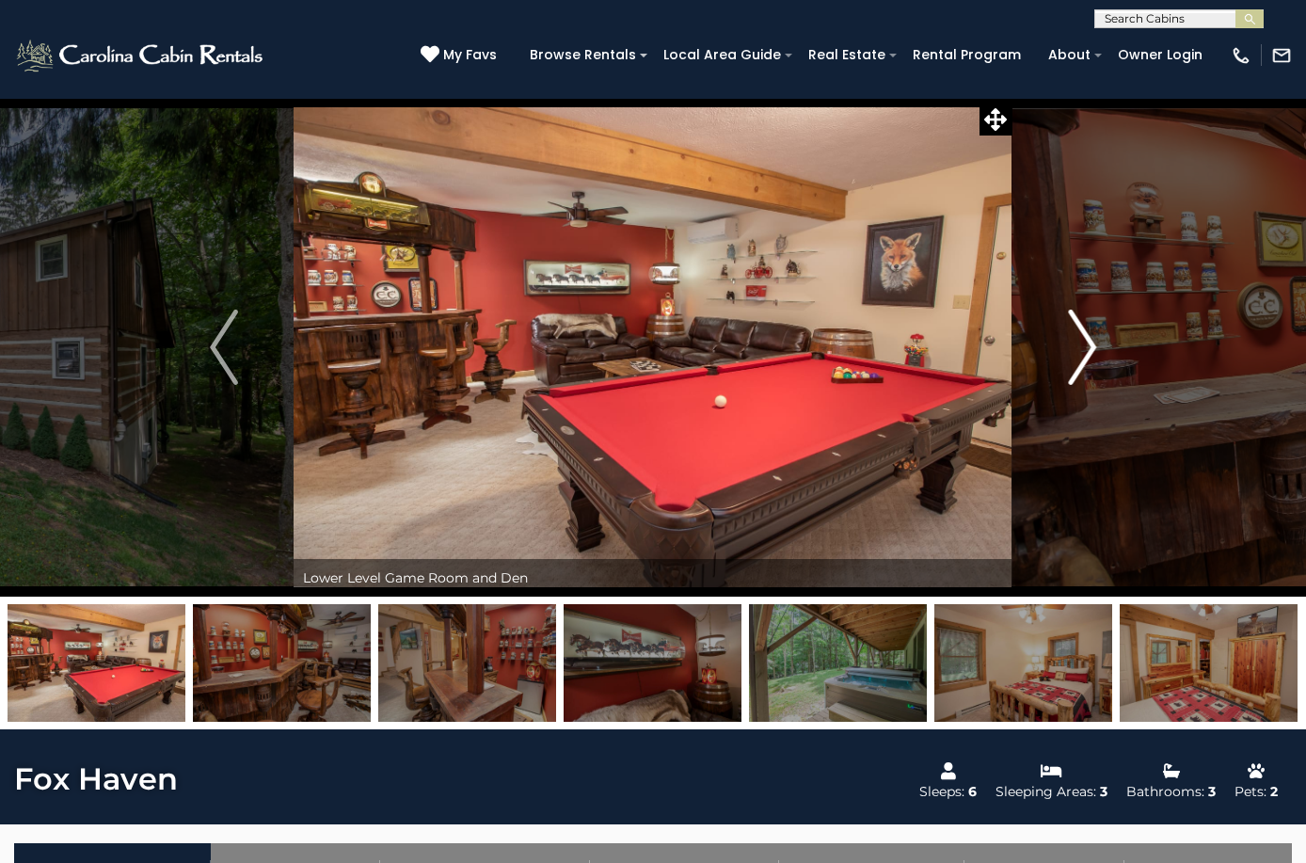
click at [1067, 360] on button "Next" at bounding box center [1082, 347] width 139 height 499
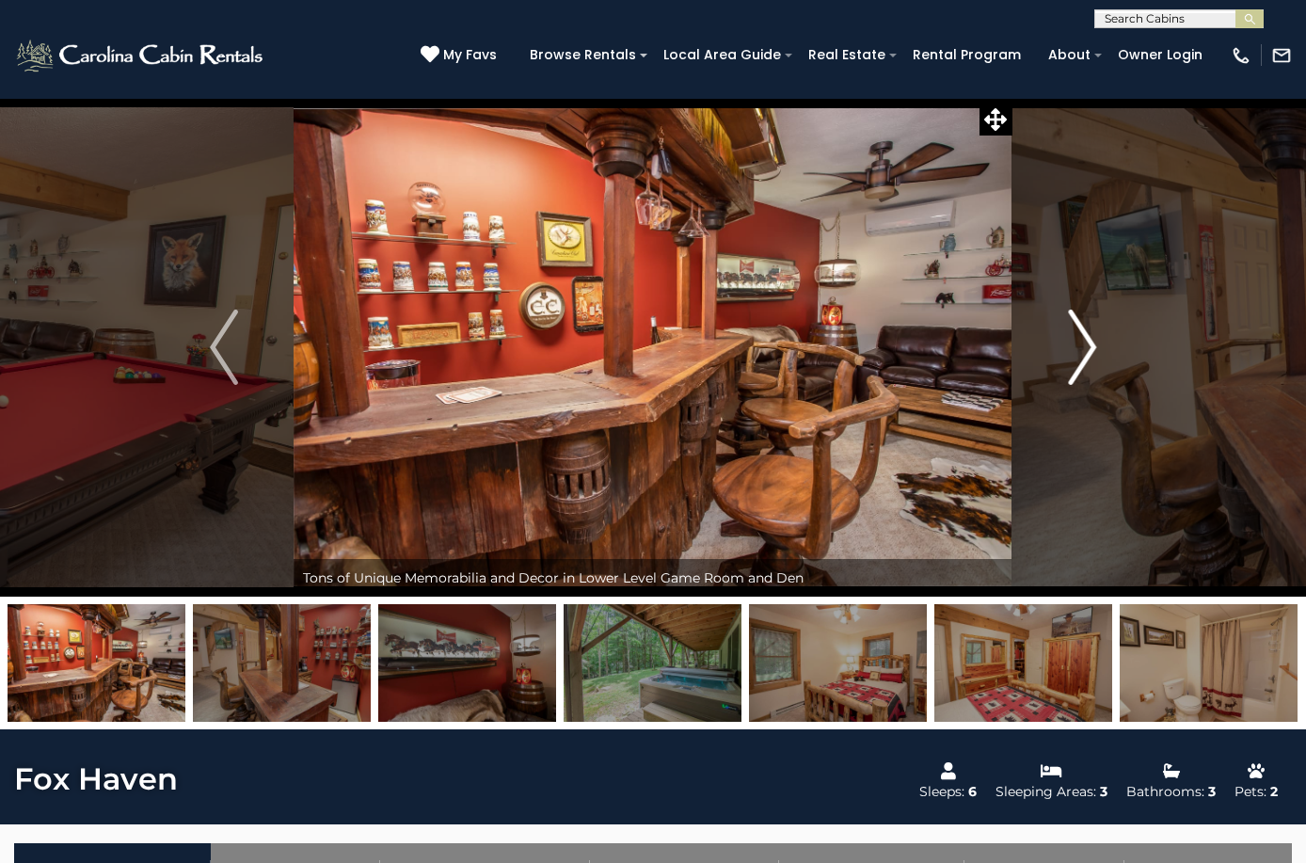
click at [1067, 360] on button "Next" at bounding box center [1082, 347] width 139 height 499
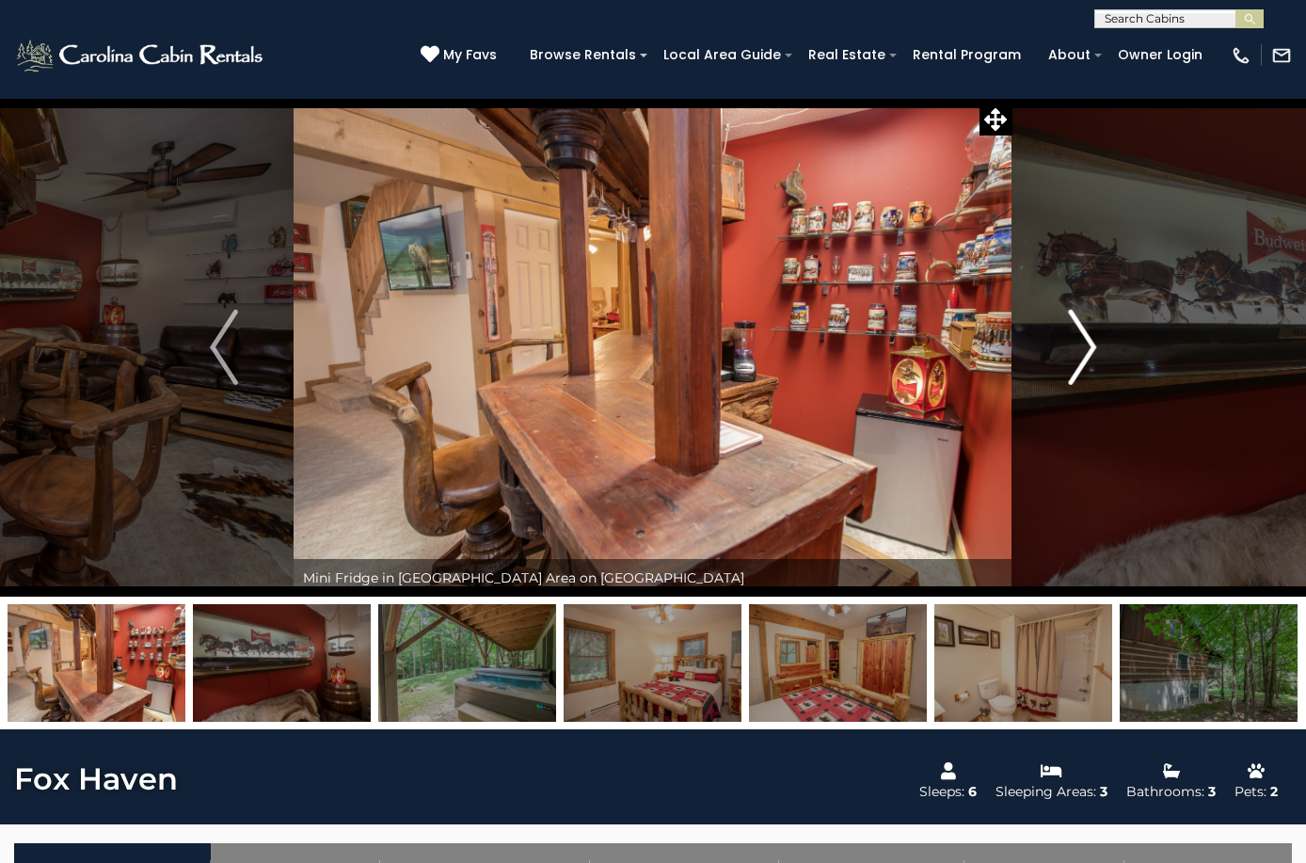
click at [1068, 360] on button "Next" at bounding box center [1082, 347] width 139 height 499
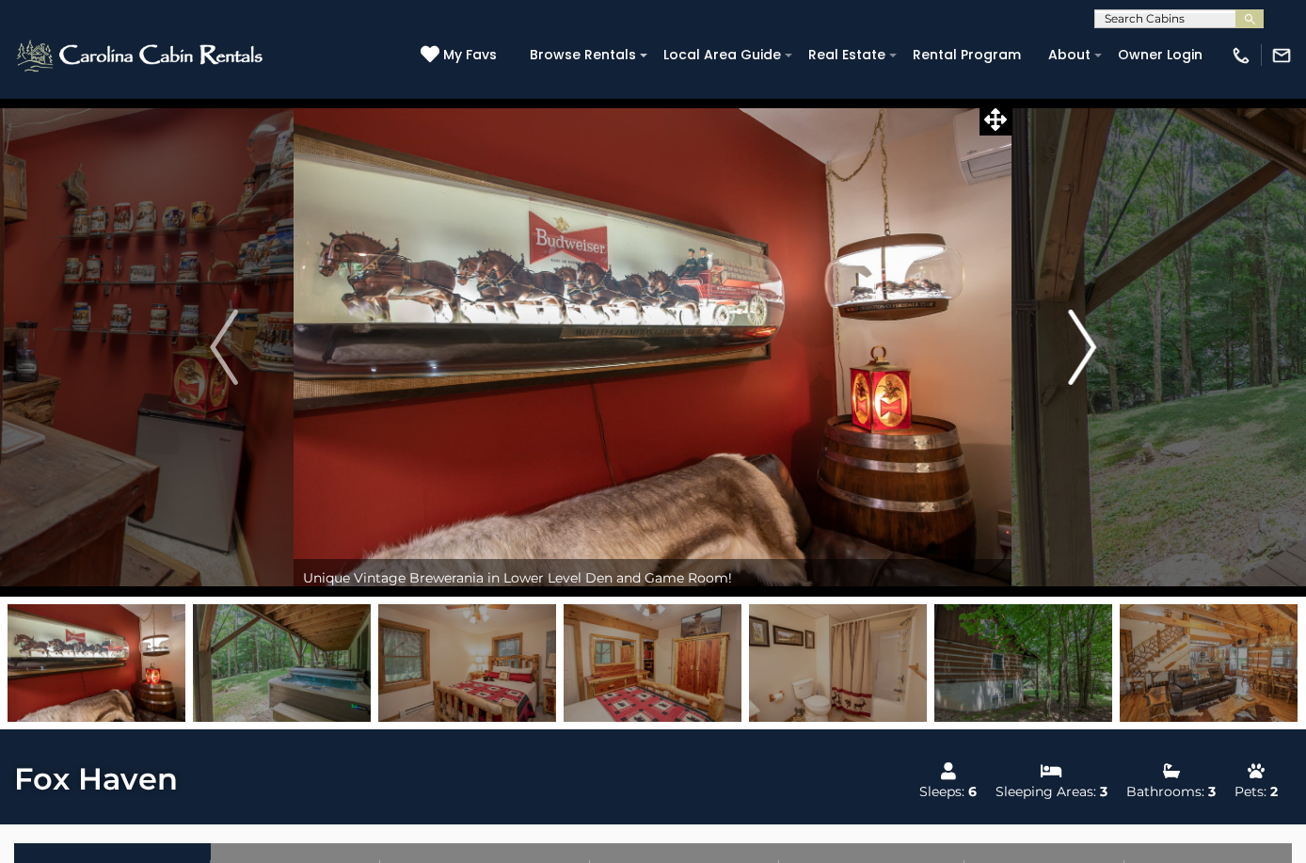
click at [1068, 360] on button "Next" at bounding box center [1082, 347] width 139 height 499
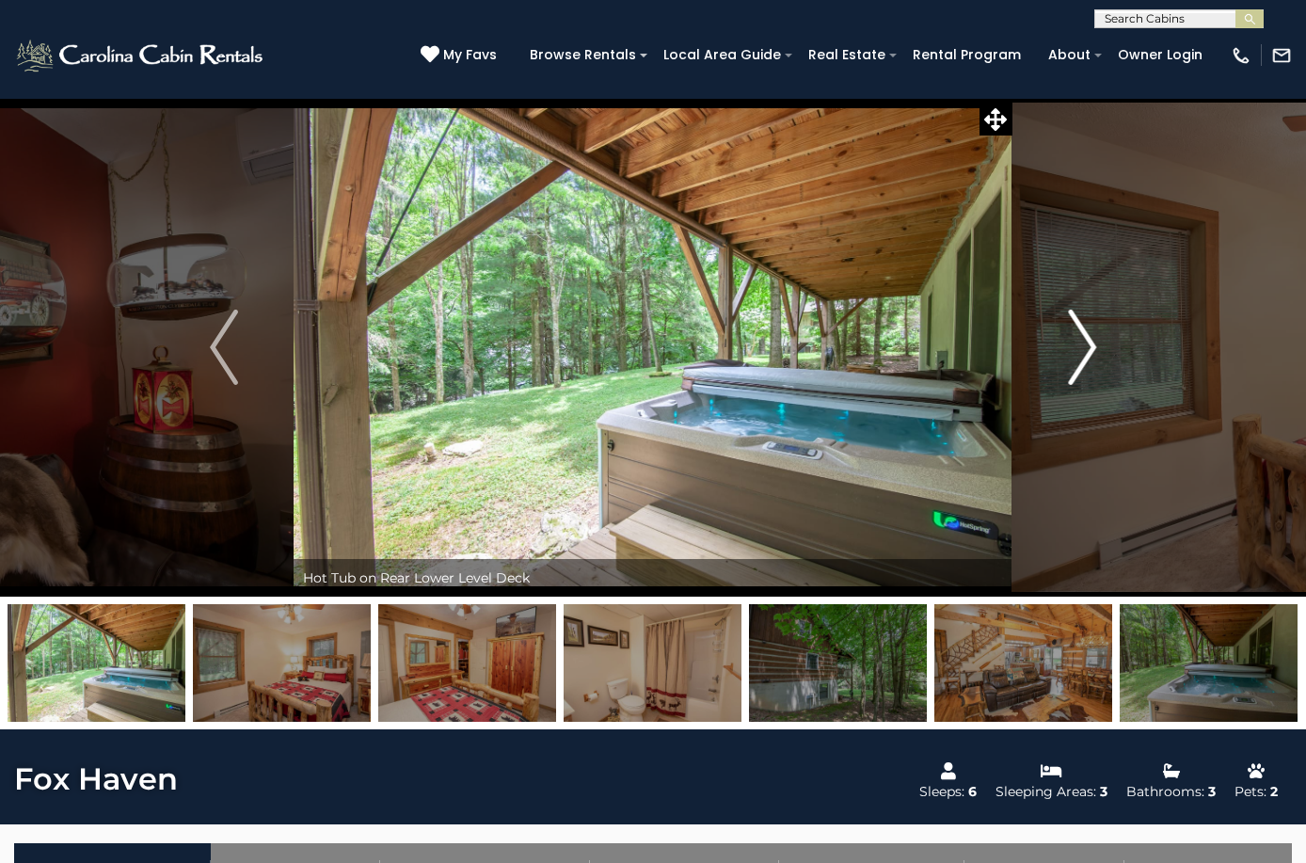
click at [1068, 360] on button "Next" at bounding box center [1082, 347] width 139 height 499
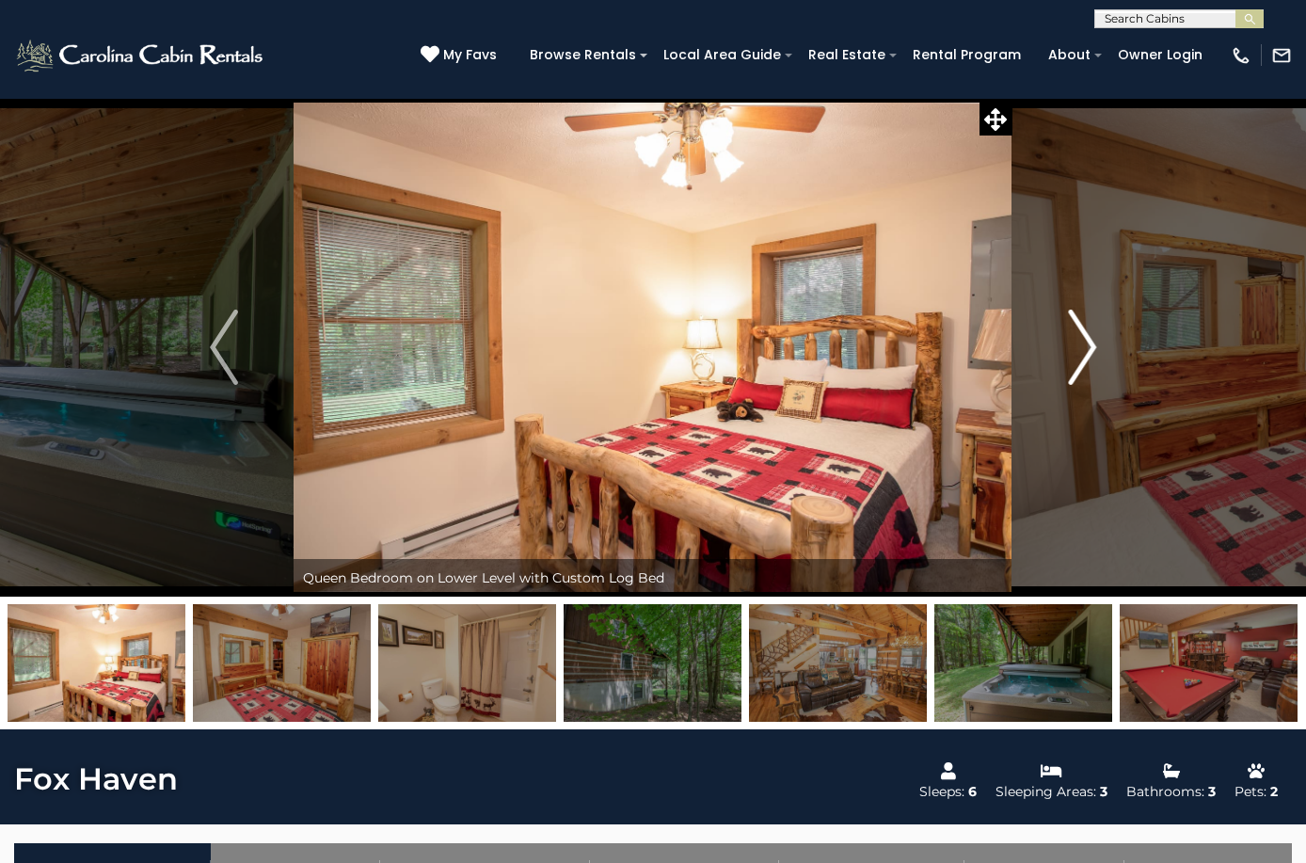
click at [1068, 360] on button "Next" at bounding box center [1082, 347] width 139 height 499
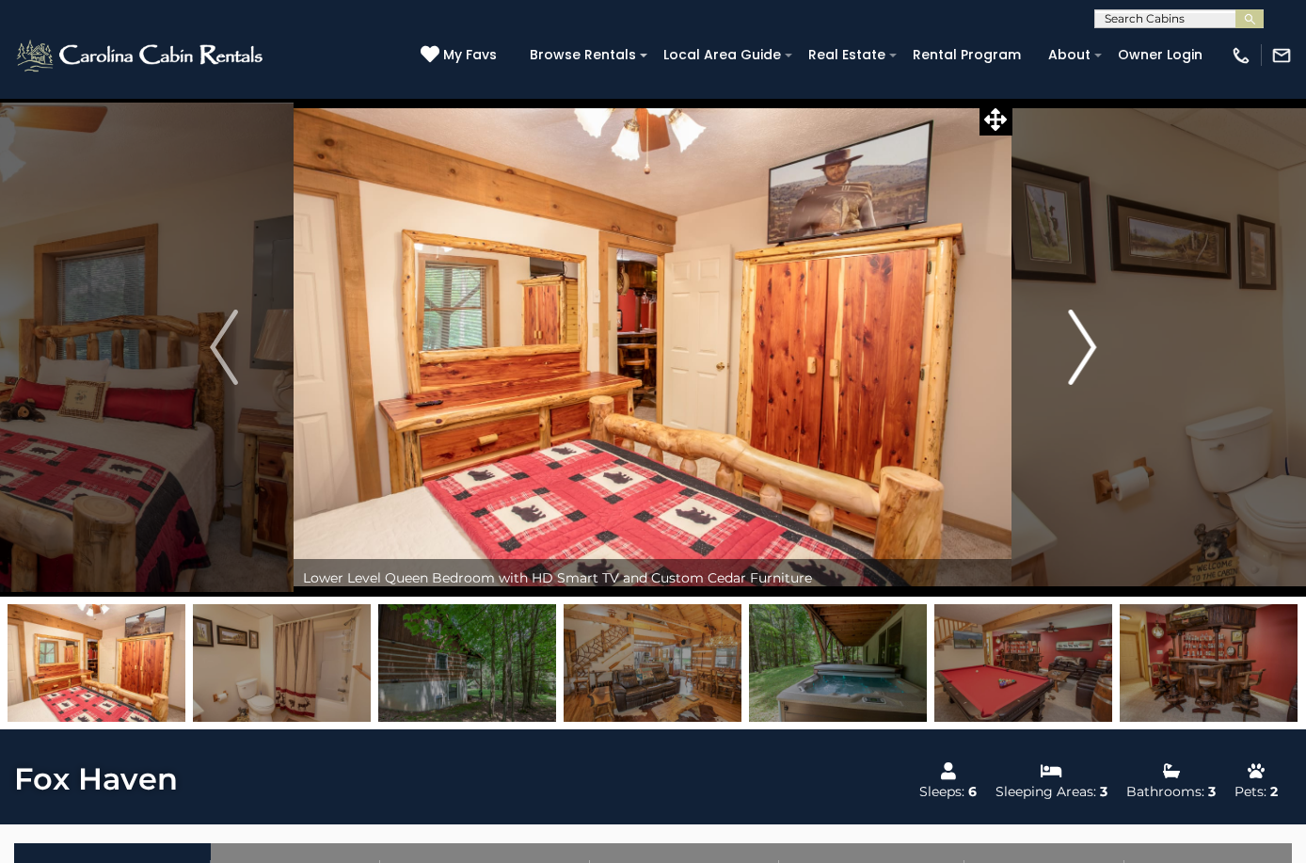
click at [1068, 360] on button "Next" at bounding box center [1082, 347] width 139 height 499
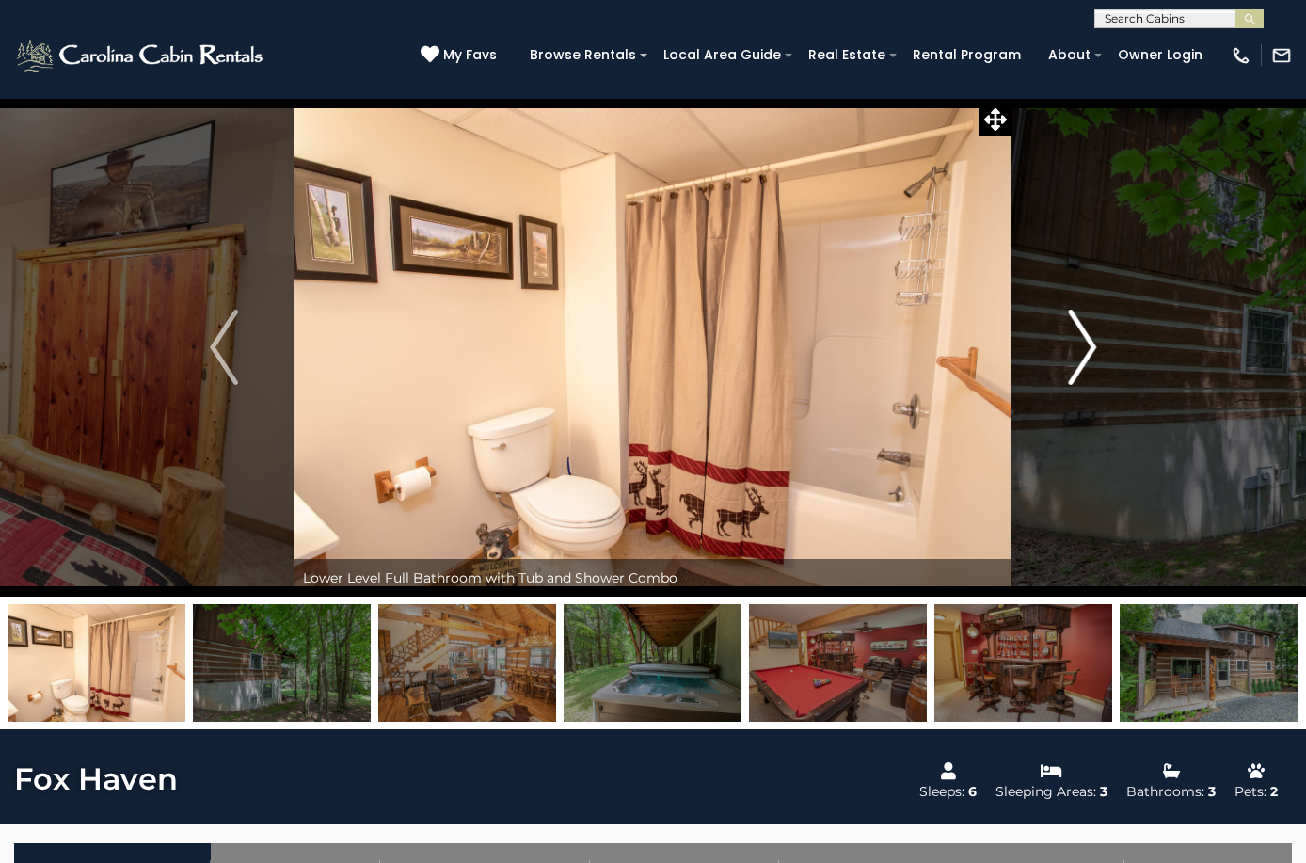
click at [1068, 360] on button "Next" at bounding box center [1082, 347] width 139 height 499
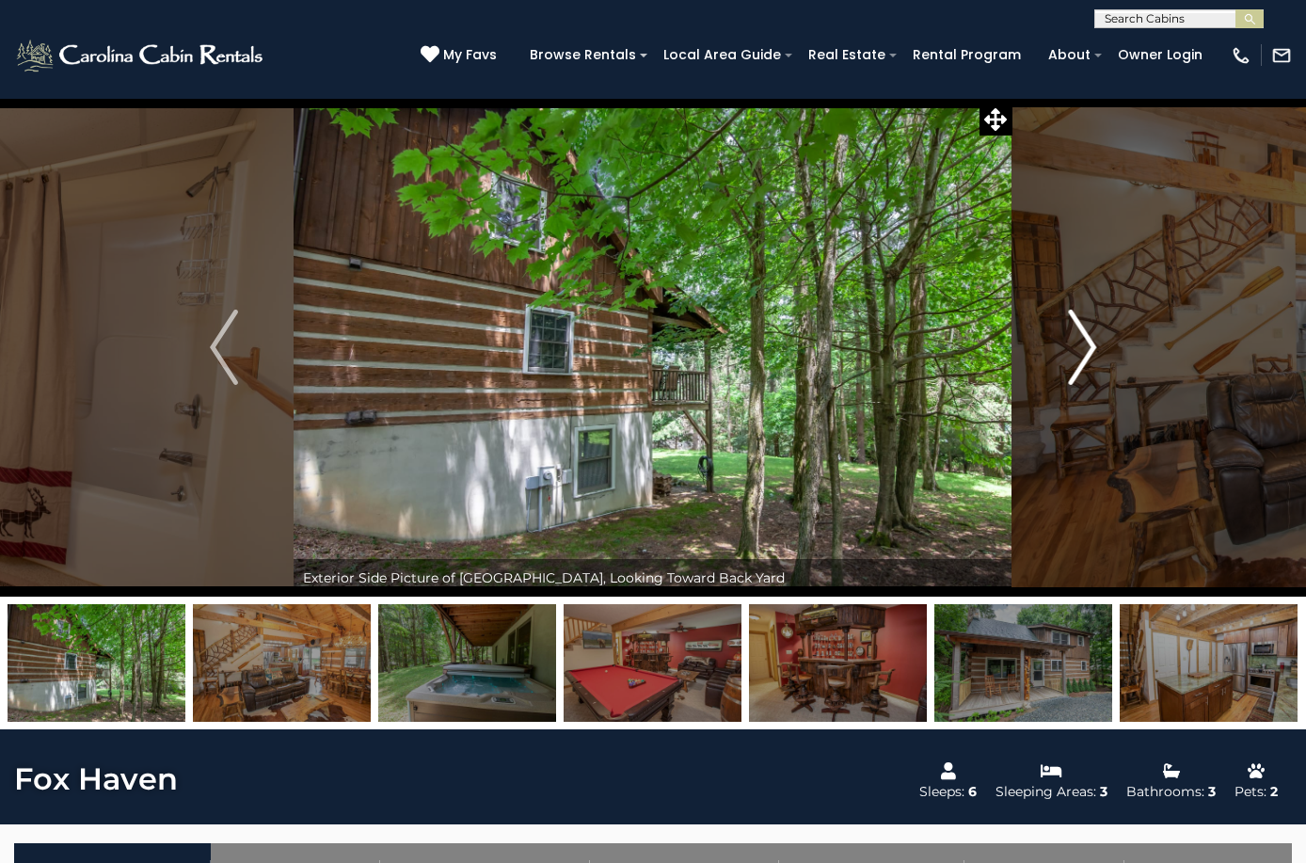
click at [1066, 360] on button "Next" at bounding box center [1082, 347] width 139 height 499
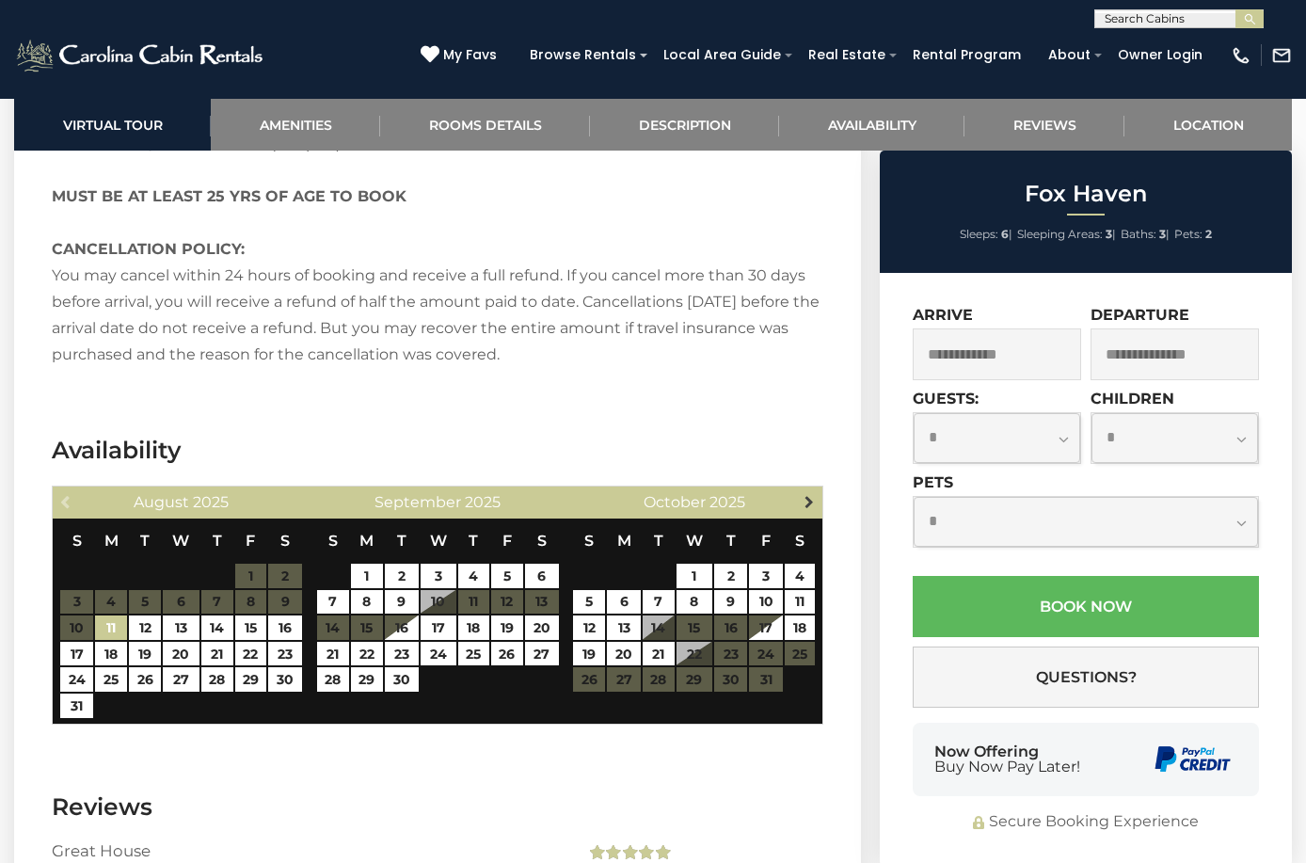
scroll to position [4210, 0]
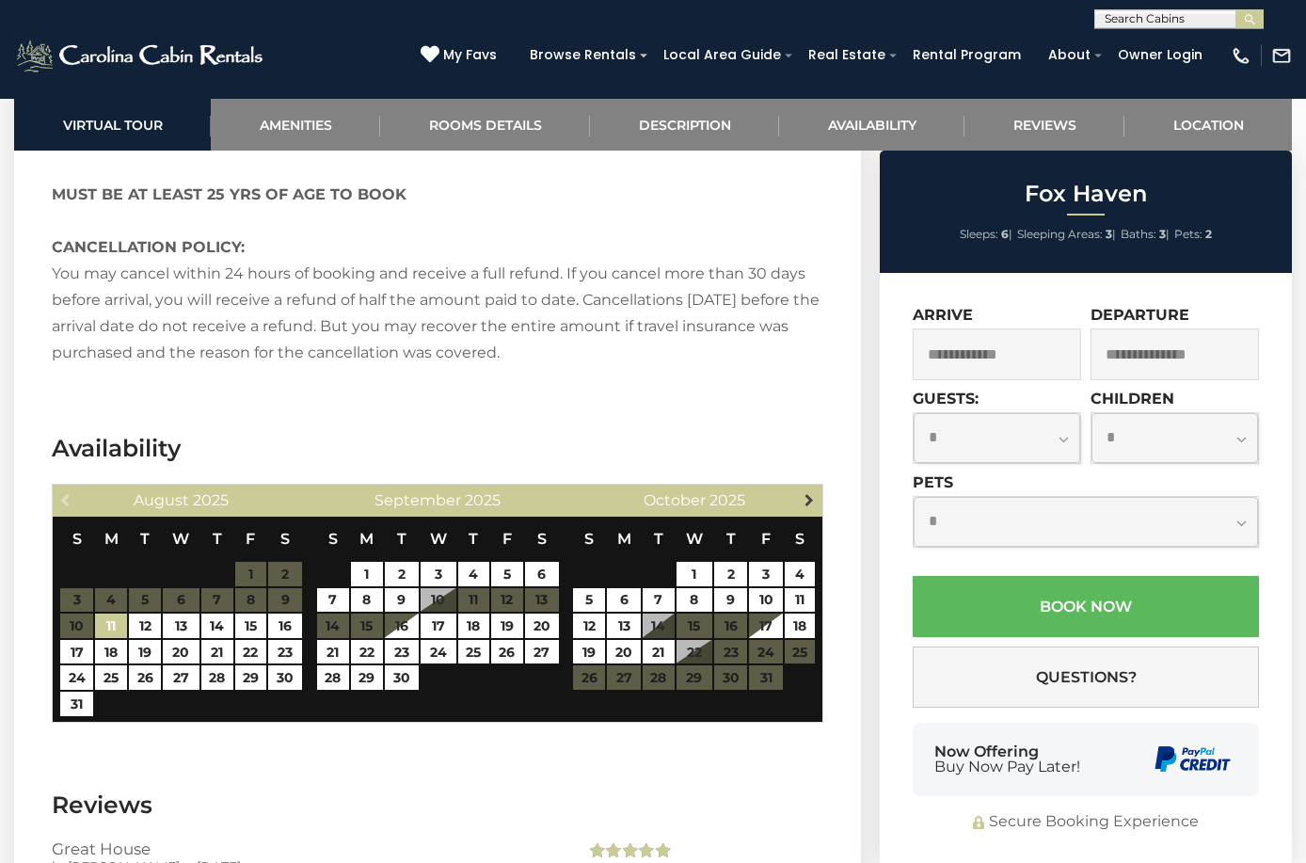
click at [807, 501] on span "Next" at bounding box center [809, 499] width 15 height 15
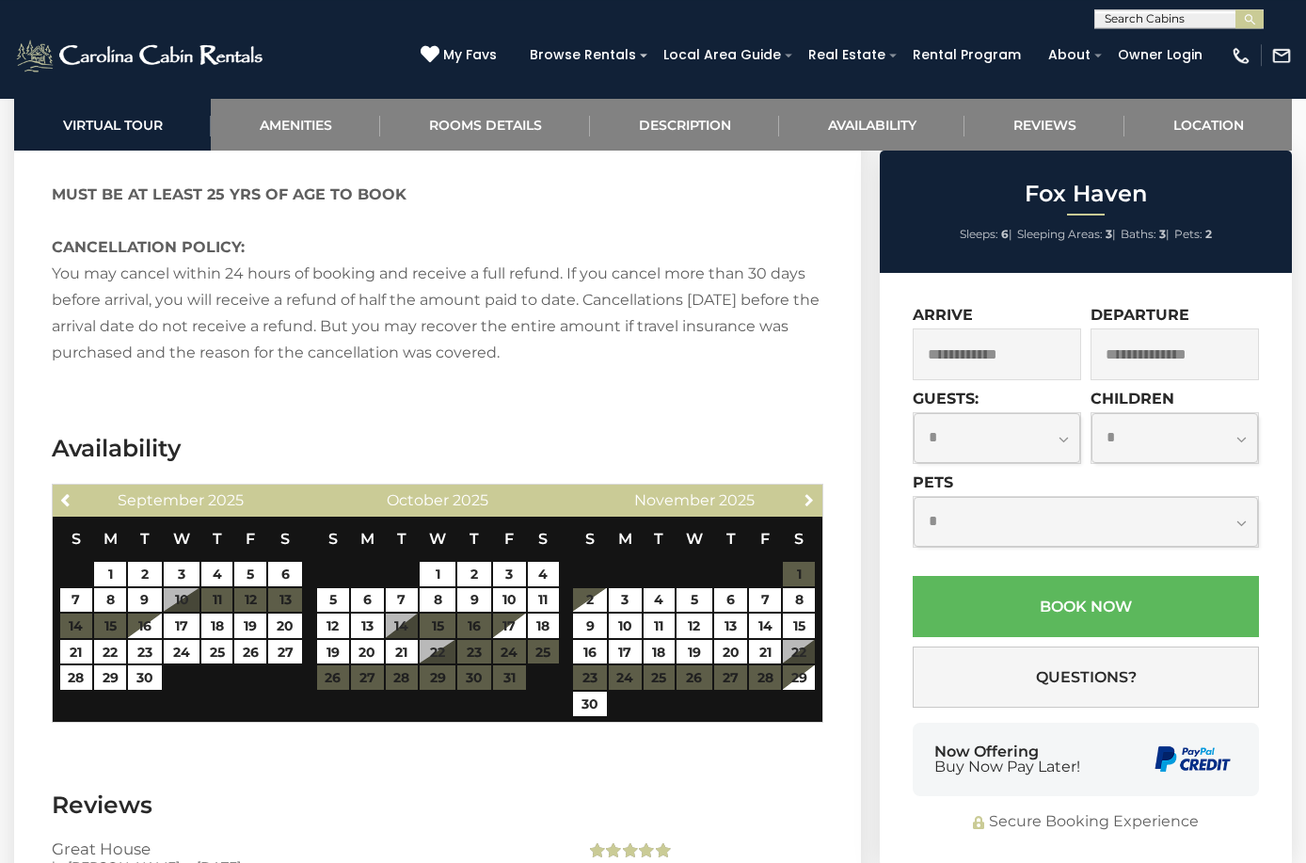
click at [807, 501] on span "Next" at bounding box center [809, 499] width 15 height 15
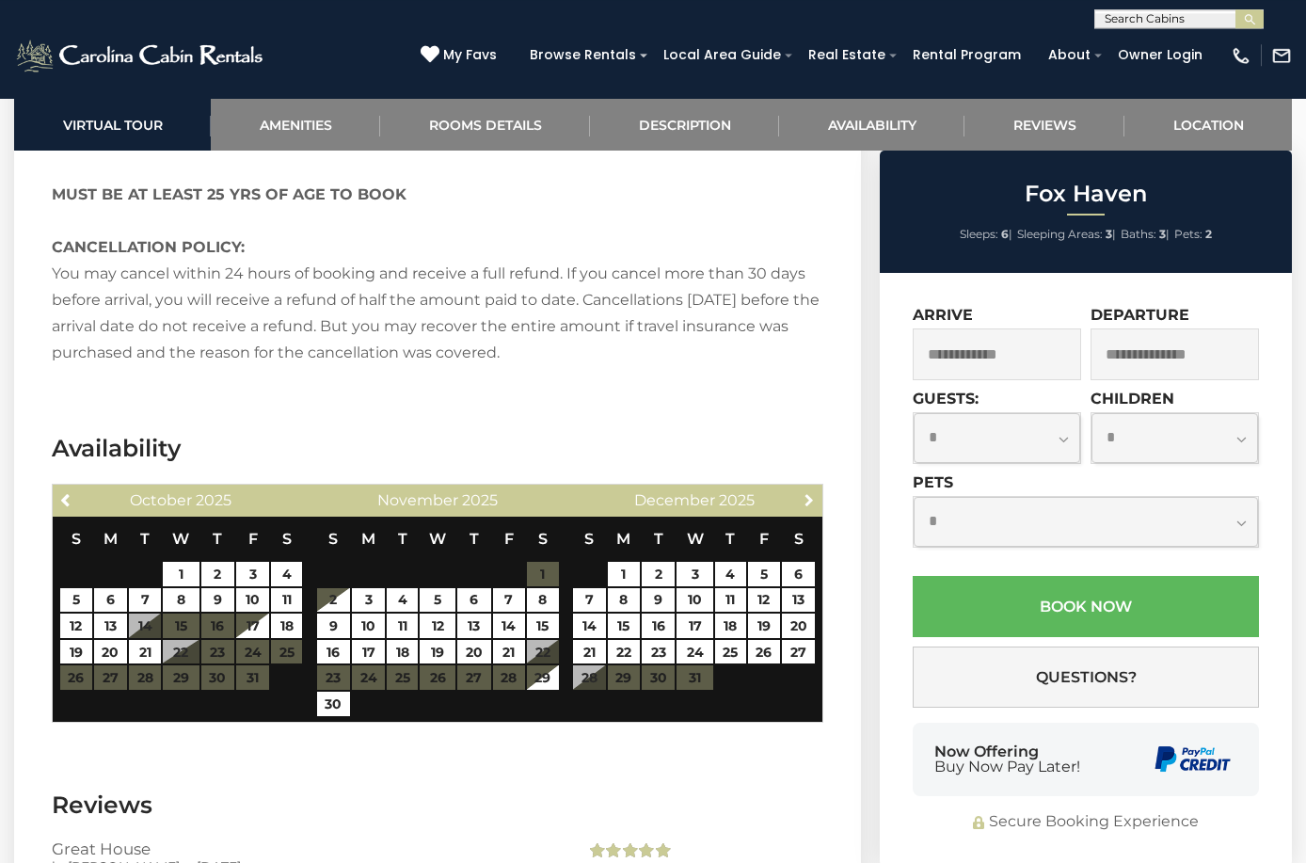
click at [807, 501] on span "Next" at bounding box center [809, 499] width 15 height 15
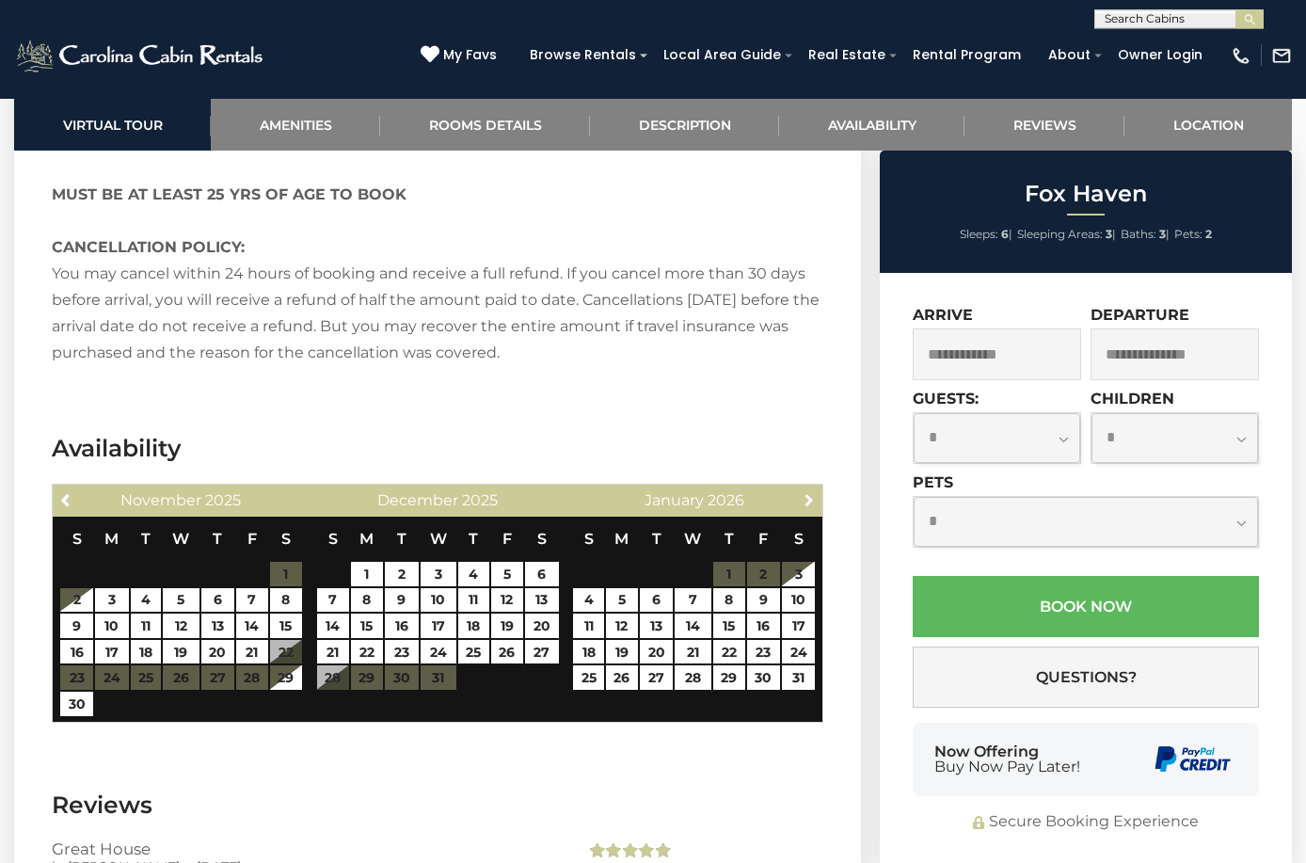
click at [807, 501] on span "Next" at bounding box center [809, 499] width 15 height 15
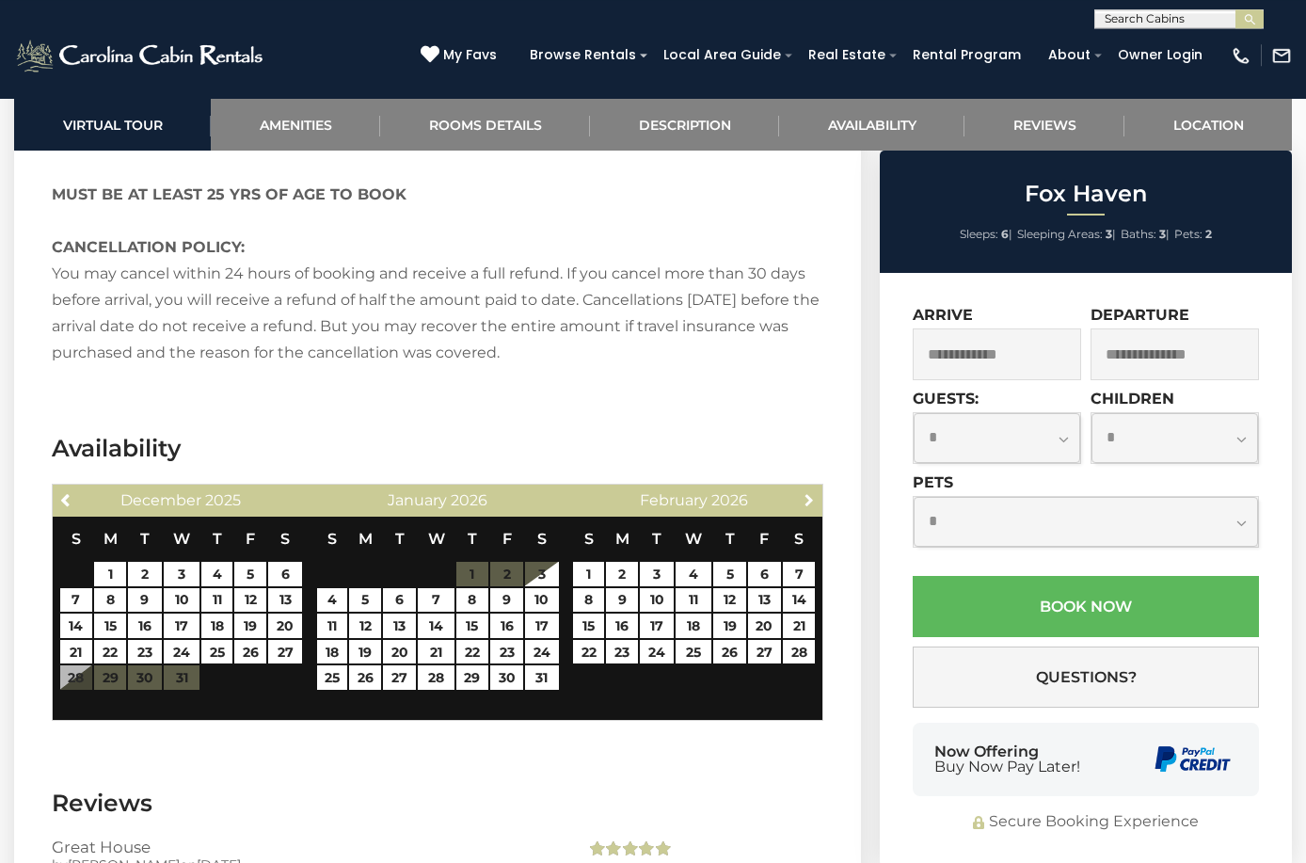
click at [807, 501] on span "Next" at bounding box center [809, 499] width 15 height 15
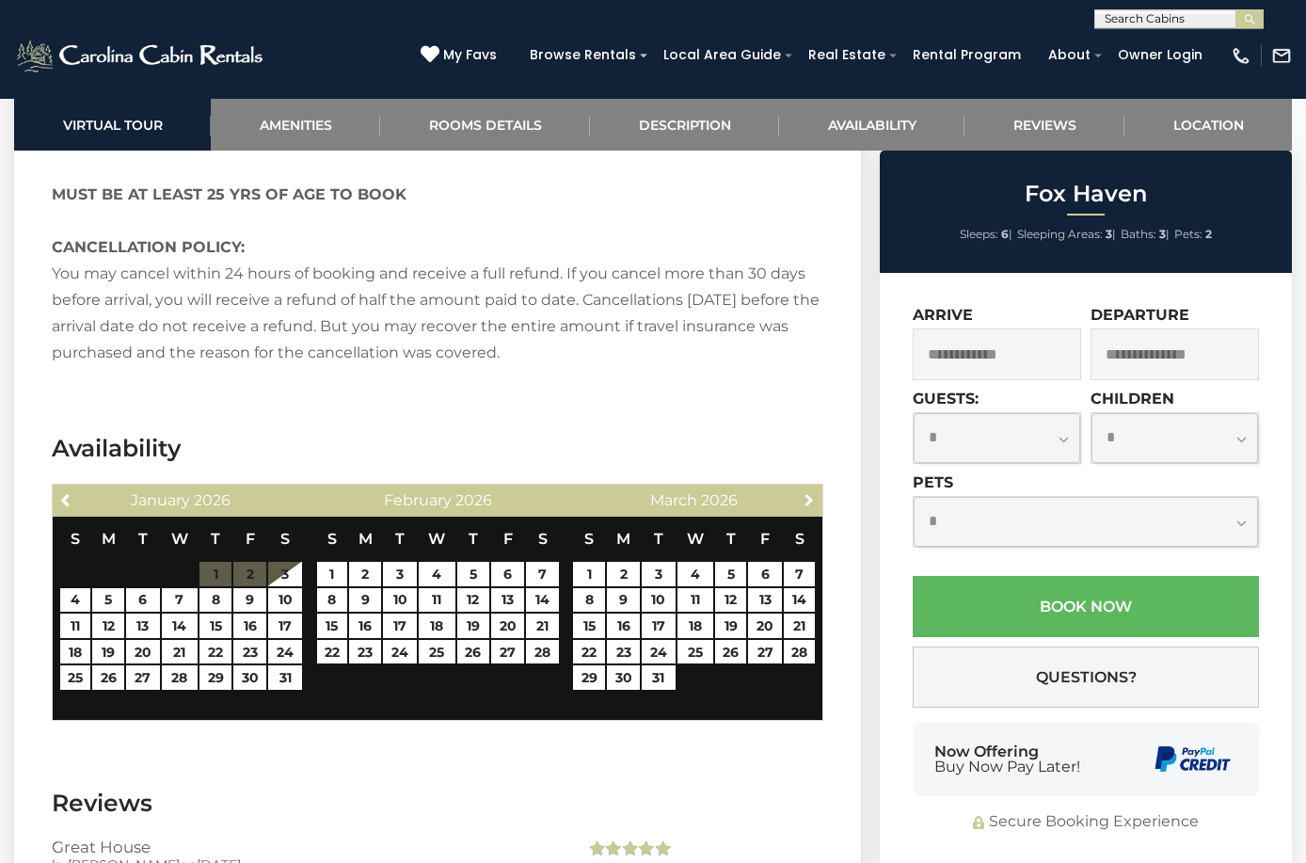
click at [807, 501] on span "Next" at bounding box center [809, 499] width 15 height 15
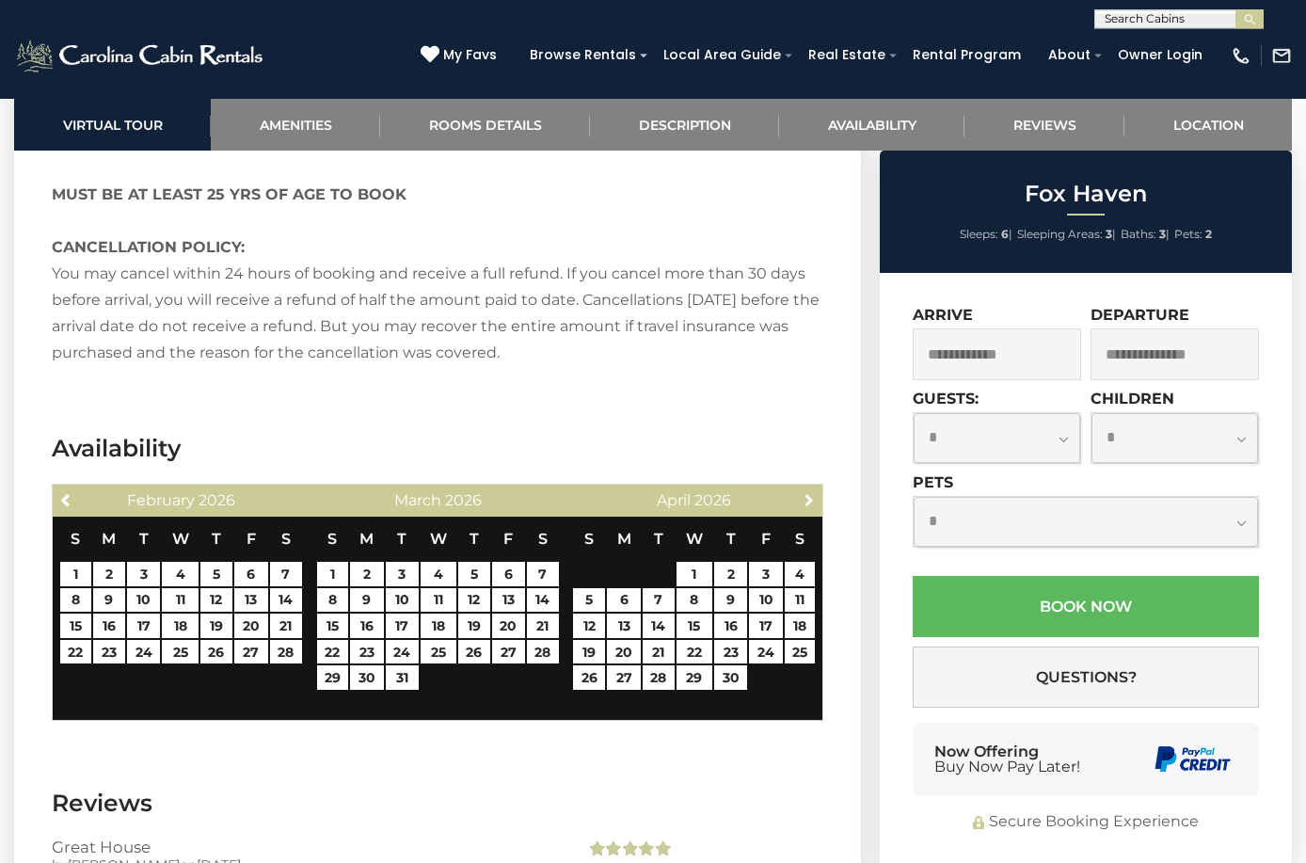
click at [807, 501] on span "Next" at bounding box center [809, 499] width 15 height 15
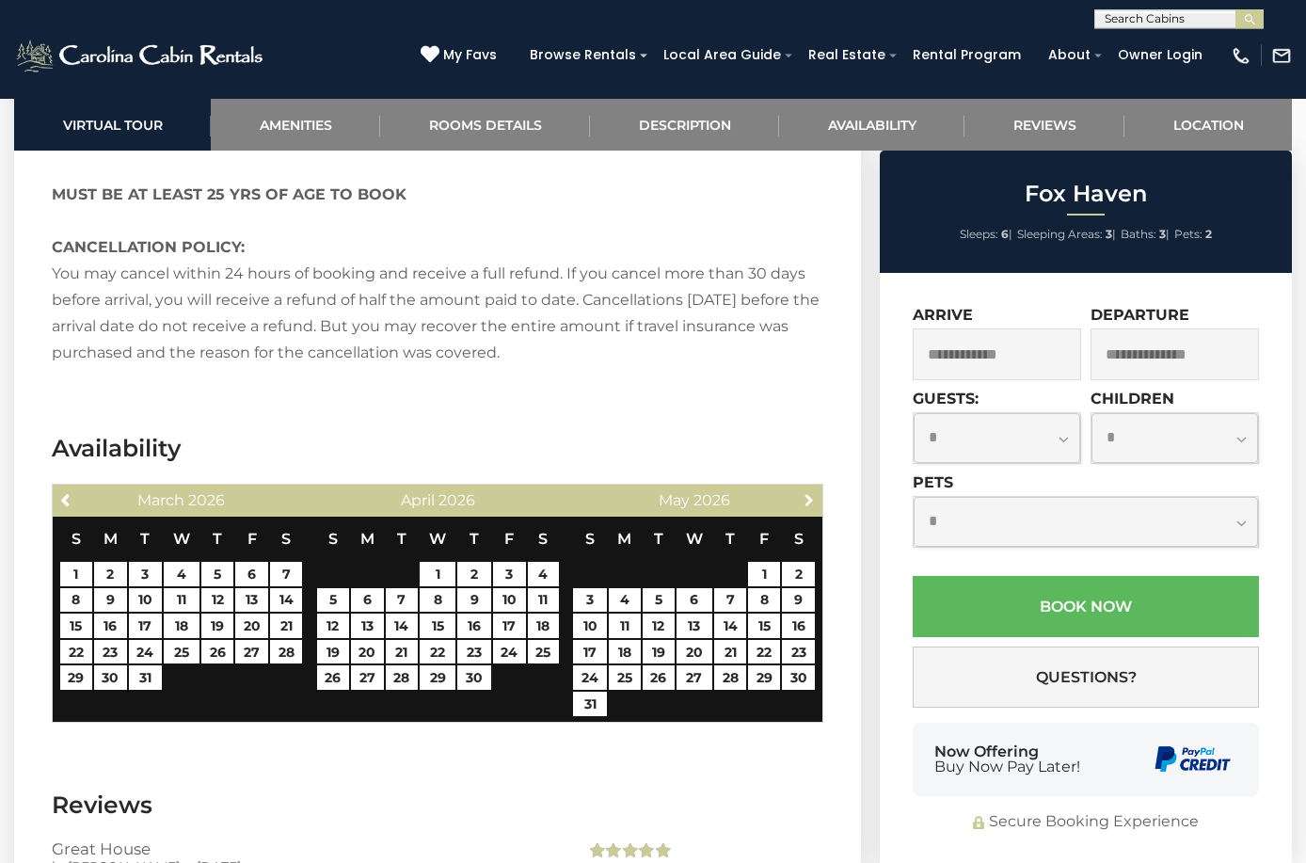
click at [807, 501] on span "Next" at bounding box center [809, 499] width 15 height 15
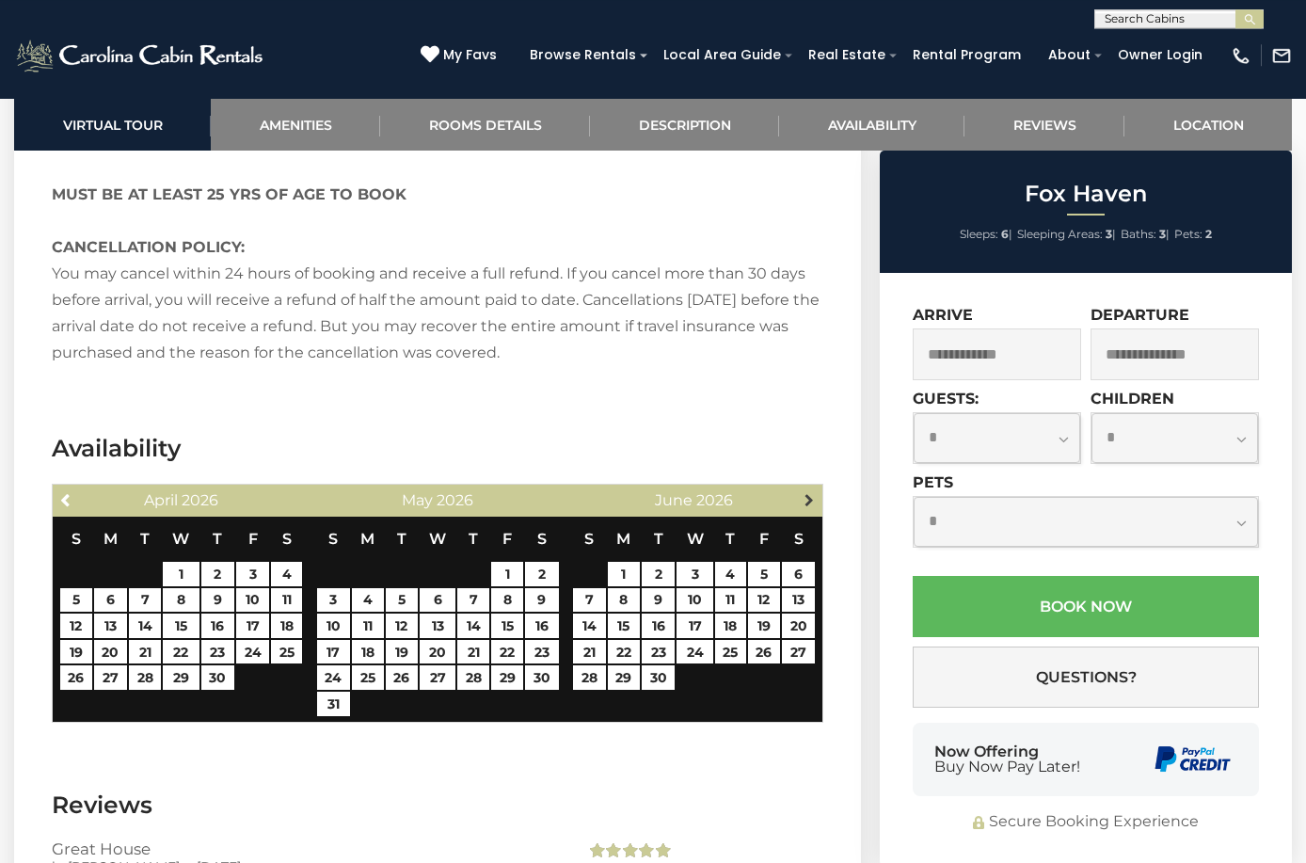
click at [807, 500] on span "Next" at bounding box center [809, 499] width 15 height 15
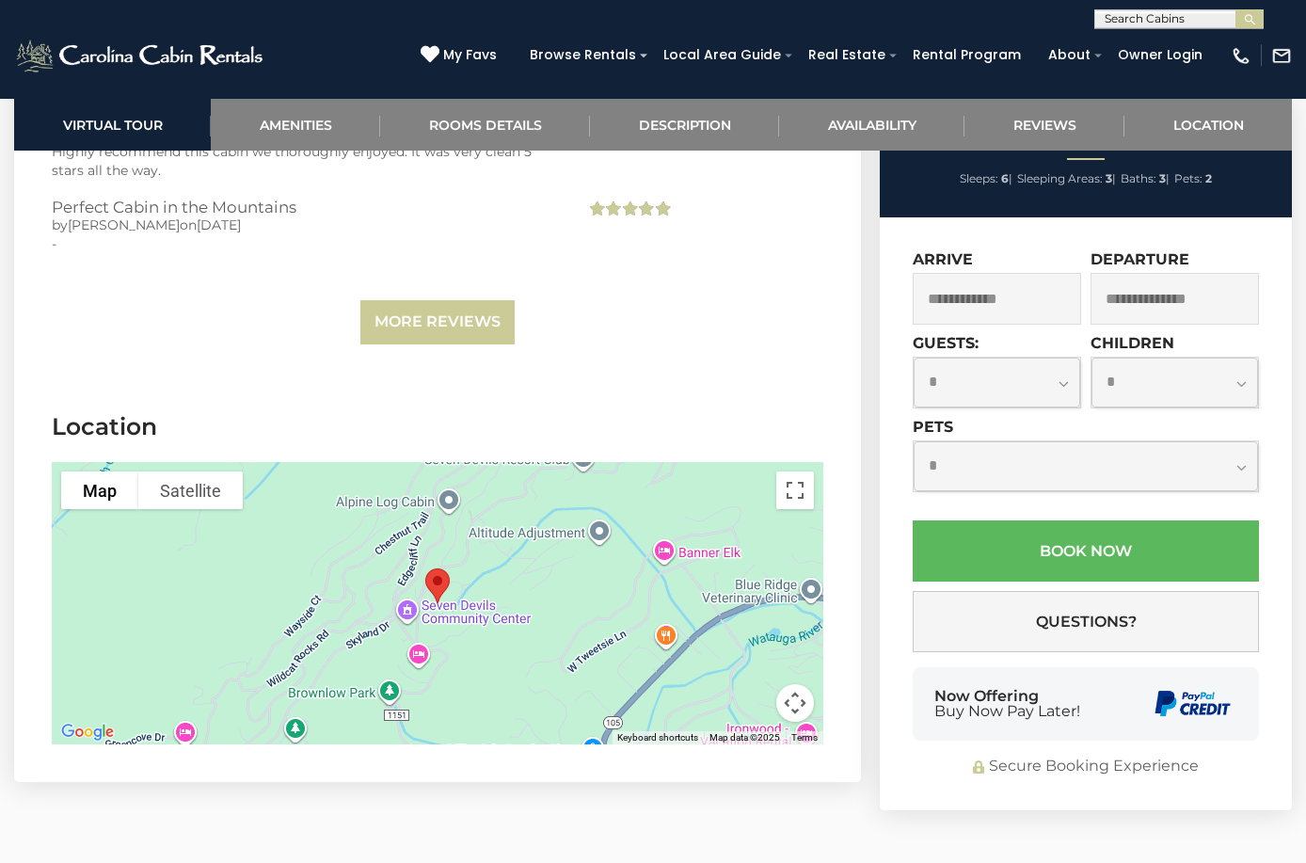
scroll to position [5168, 0]
click at [159, 574] on div at bounding box center [438, 602] width 772 height 282
click at [799, 492] on button "Toggle fullscreen view" at bounding box center [796, 490] width 38 height 38
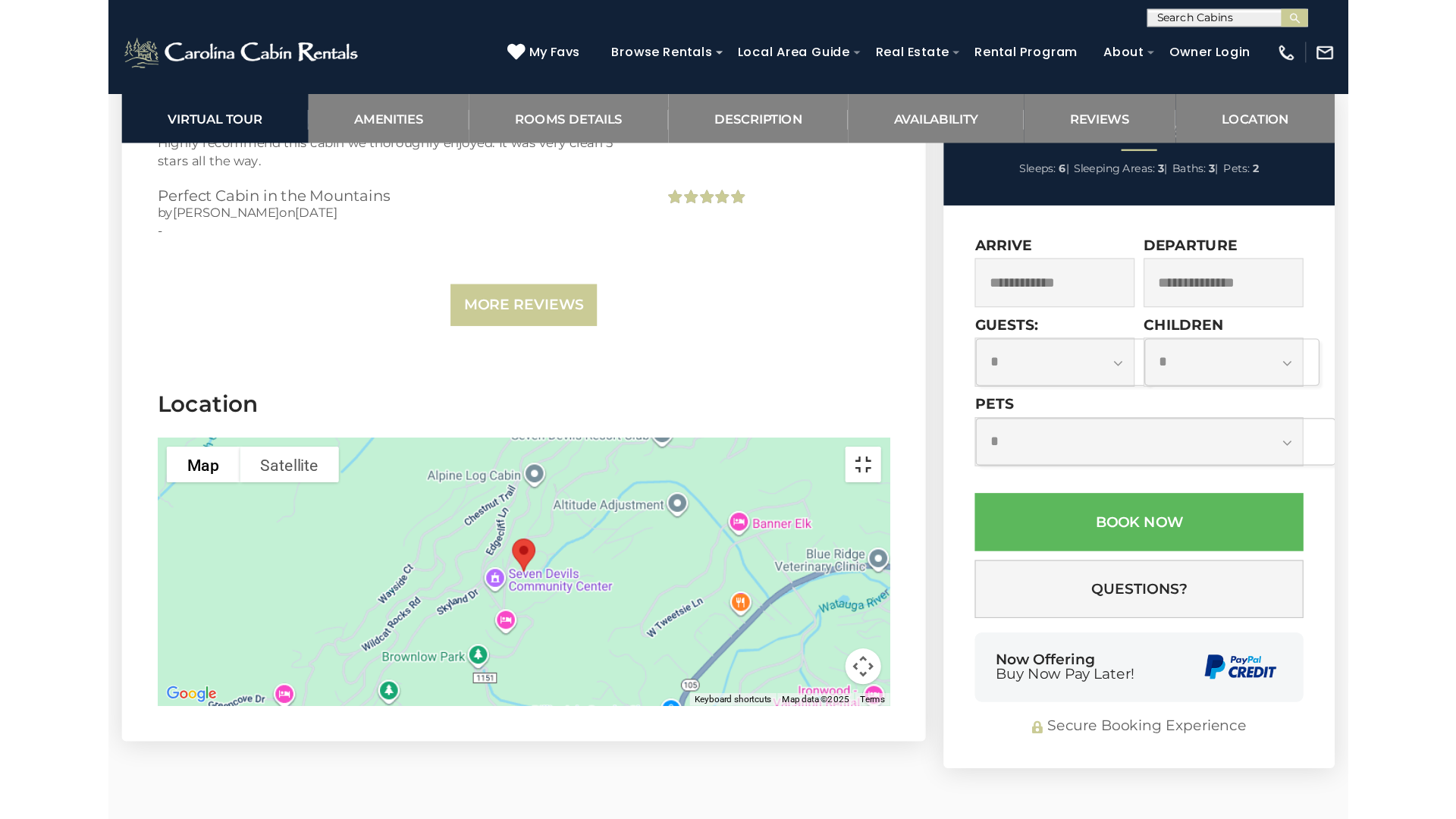
scroll to position [4177, 0]
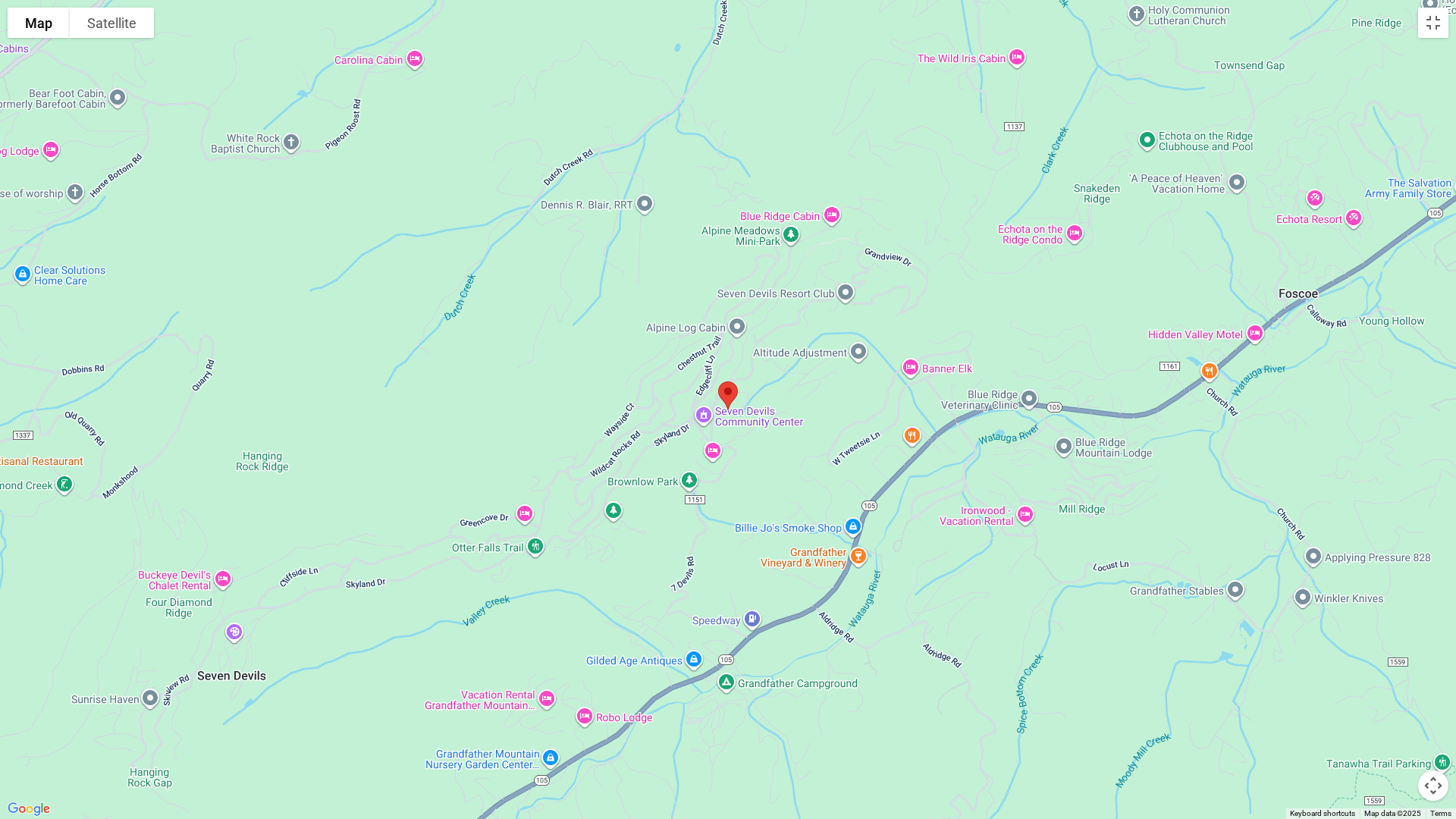
click at [1052, 694] on button "Map camera controls" at bounding box center [1433, 785] width 31 height 31
click at [1052, 694] on button "Zoom in" at bounding box center [1396, 709] width 31 height 31
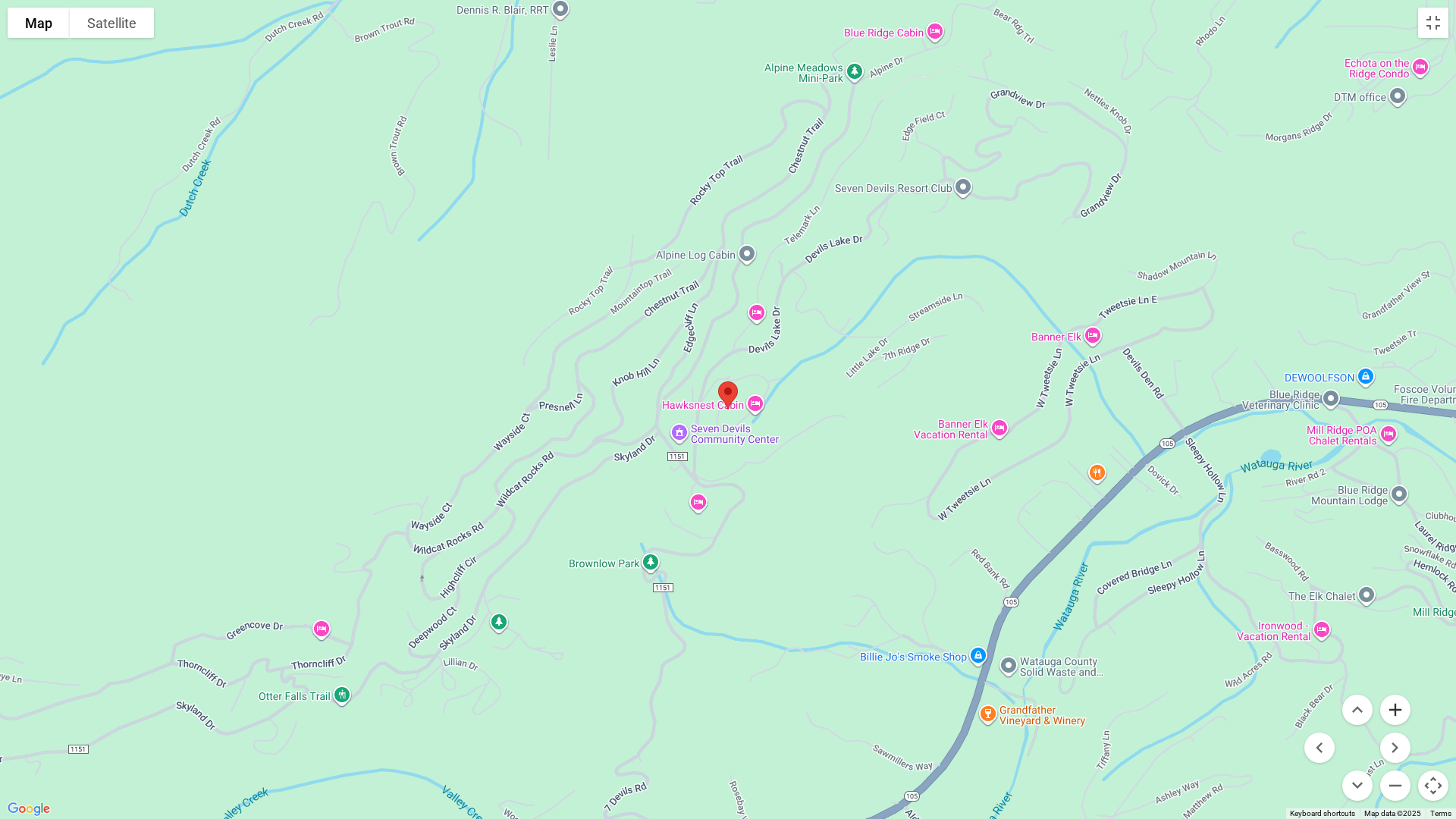
click at [1052, 694] on button "Zoom in" at bounding box center [1396, 709] width 31 height 31
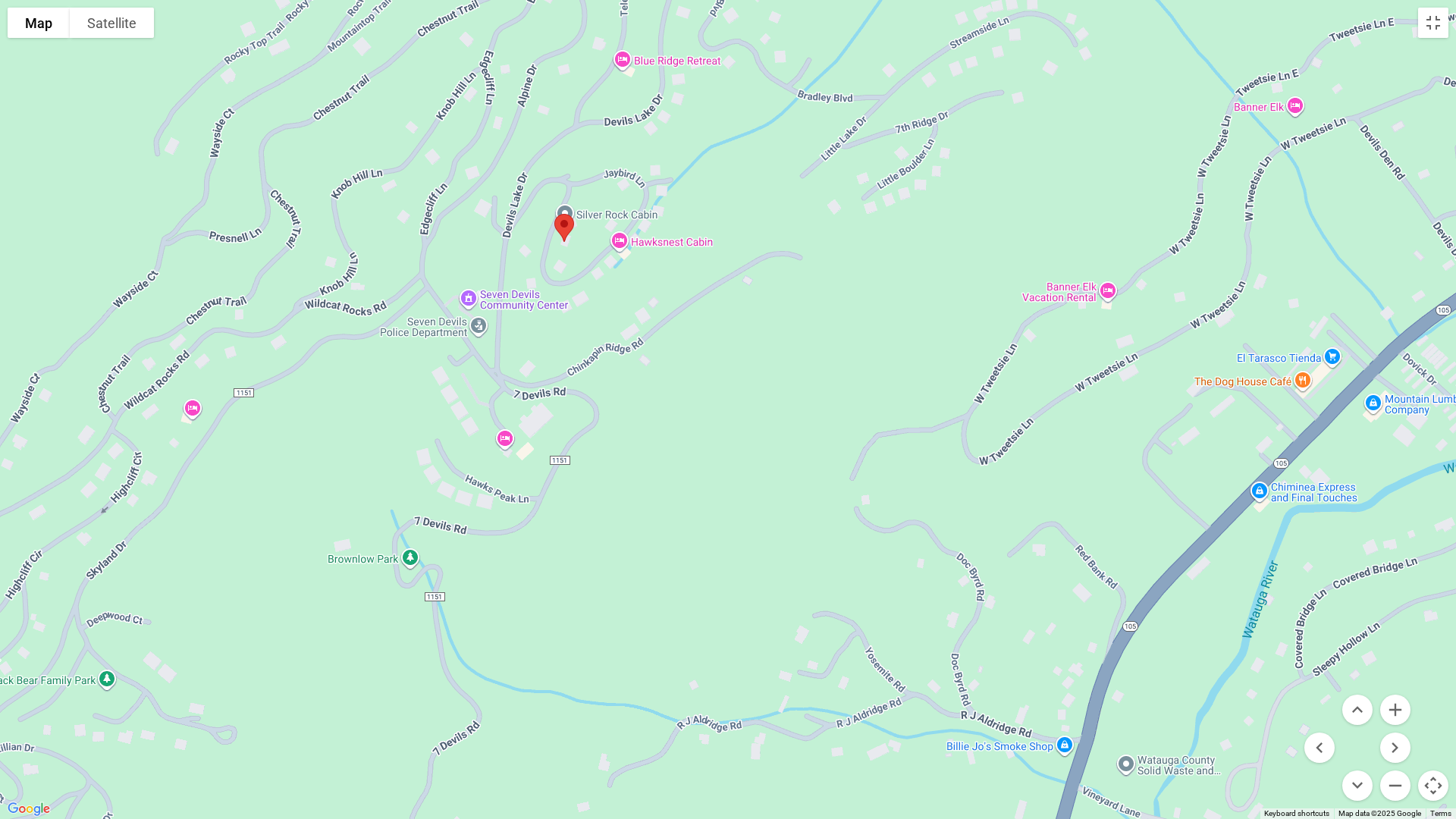
drag, startPoint x: 1045, startPoint y: 729, endPoint x: 879, endPoint y: 562, distance: 235.5
click at [879, 562] on div at bounding box center [728, 409] width 1456 height 819
click at [1052, 694] on button "Zoom out" at bounding box center [1396, 785] width 31 height 31
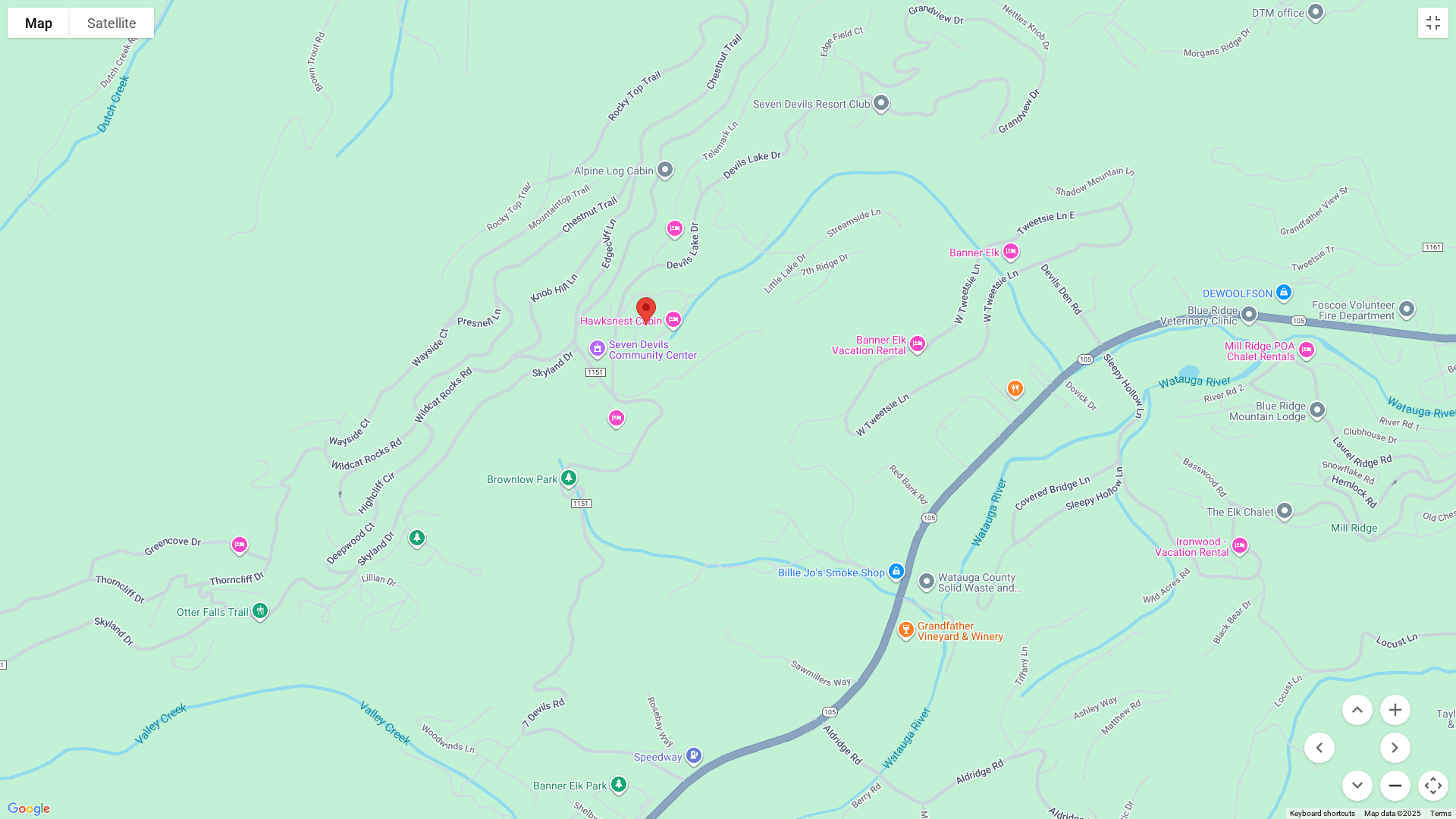
click at [1052, 694] on button "Zoom out" at bounding box center [1396, 785] width 31 height 31
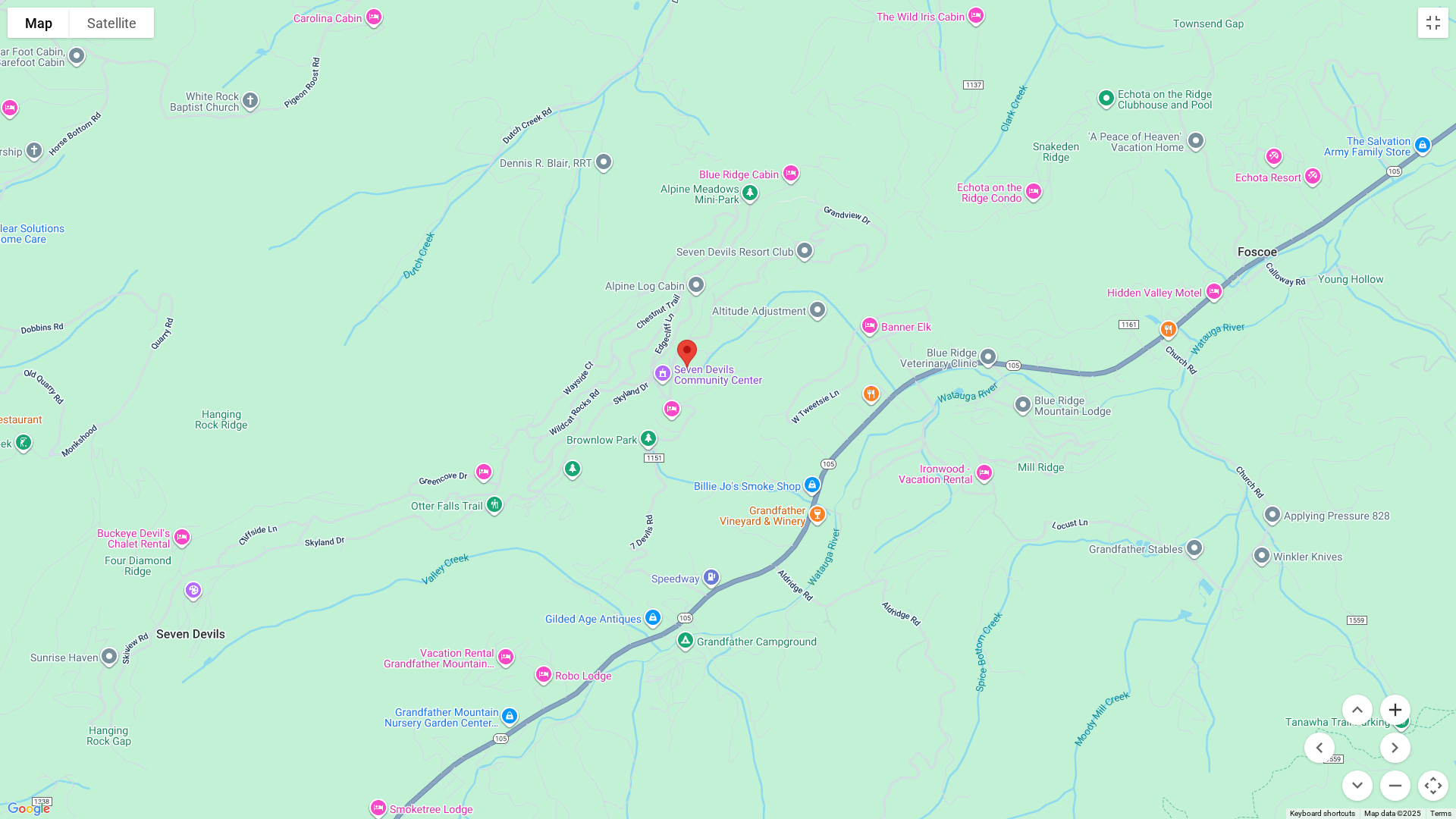
click at [1052, 694] on button "Zoom in" at bounding box center [1396, 709] width 31 height 31
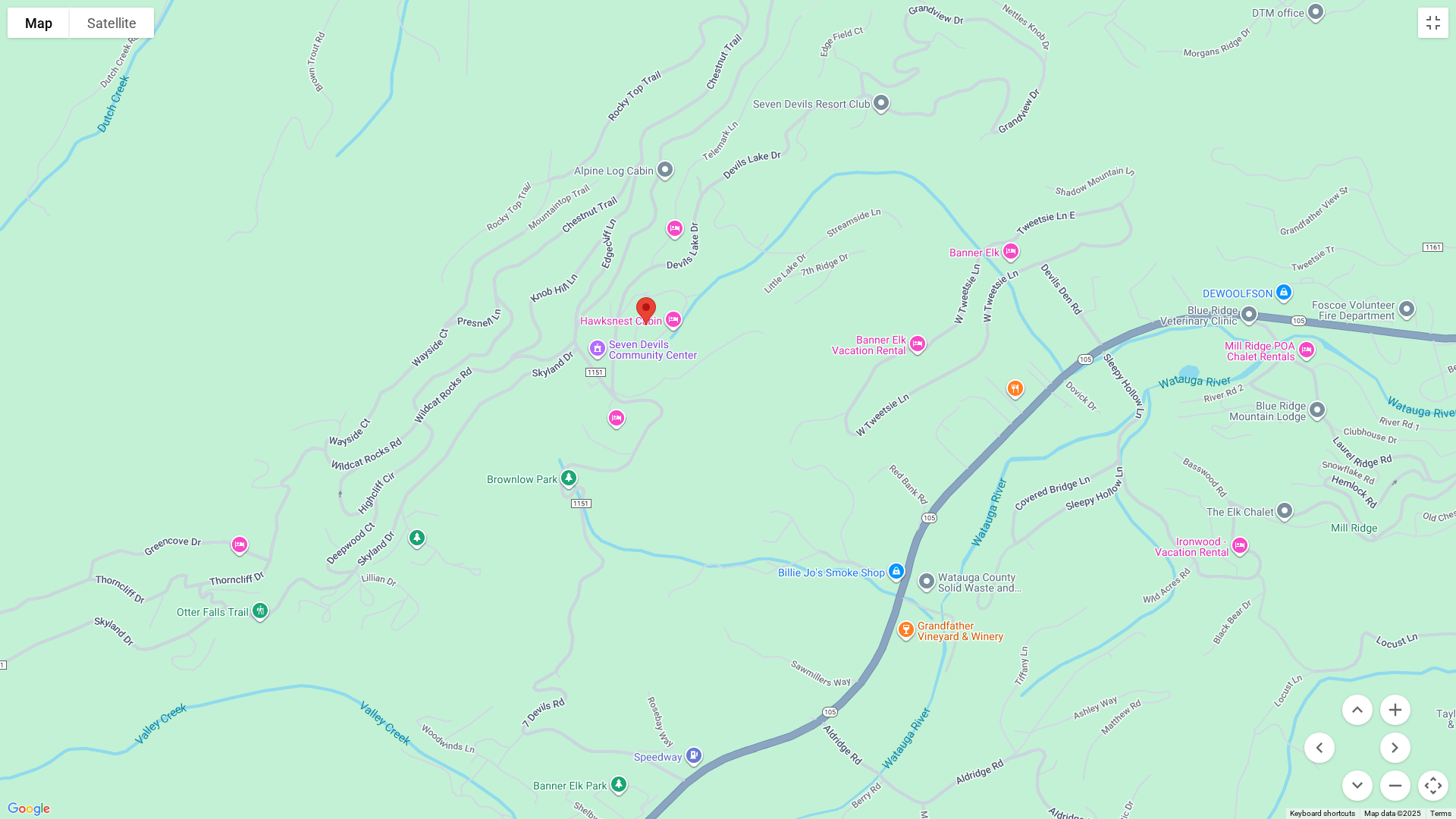
click at [1007, 253] on div at bounding box center [728, 409] width 1456 height 819
click at [1052, 694] on button "Zoom in" at bounding box center [1396, 709] width 31 height 31
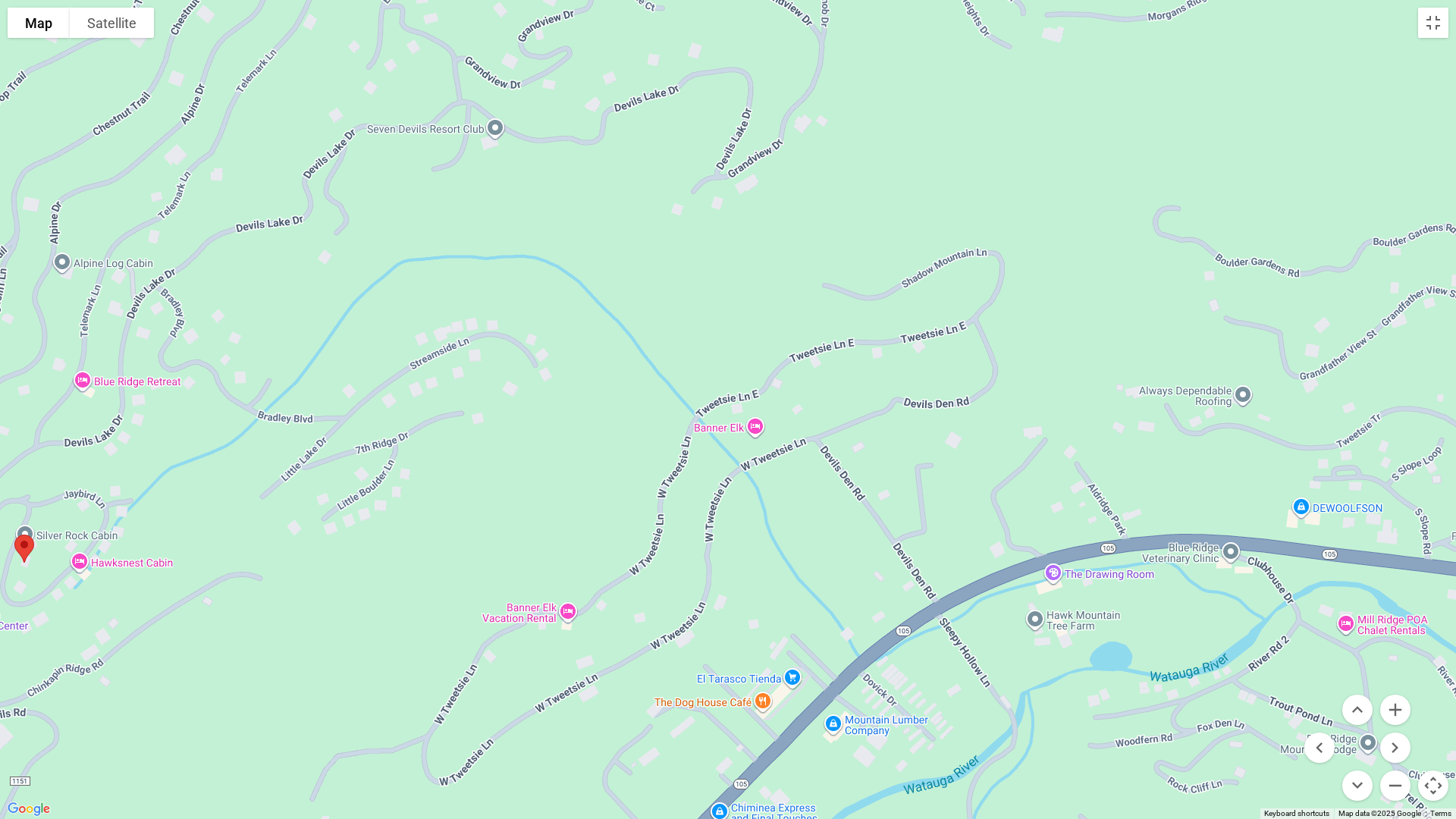
drag, startPoint x: 942, startPoint y: 323, endPoint x: 422, endPoint y: 617, distance: 597.4
click at [409, 627] on div at bounding box center [728, 409] width 1456 height 819
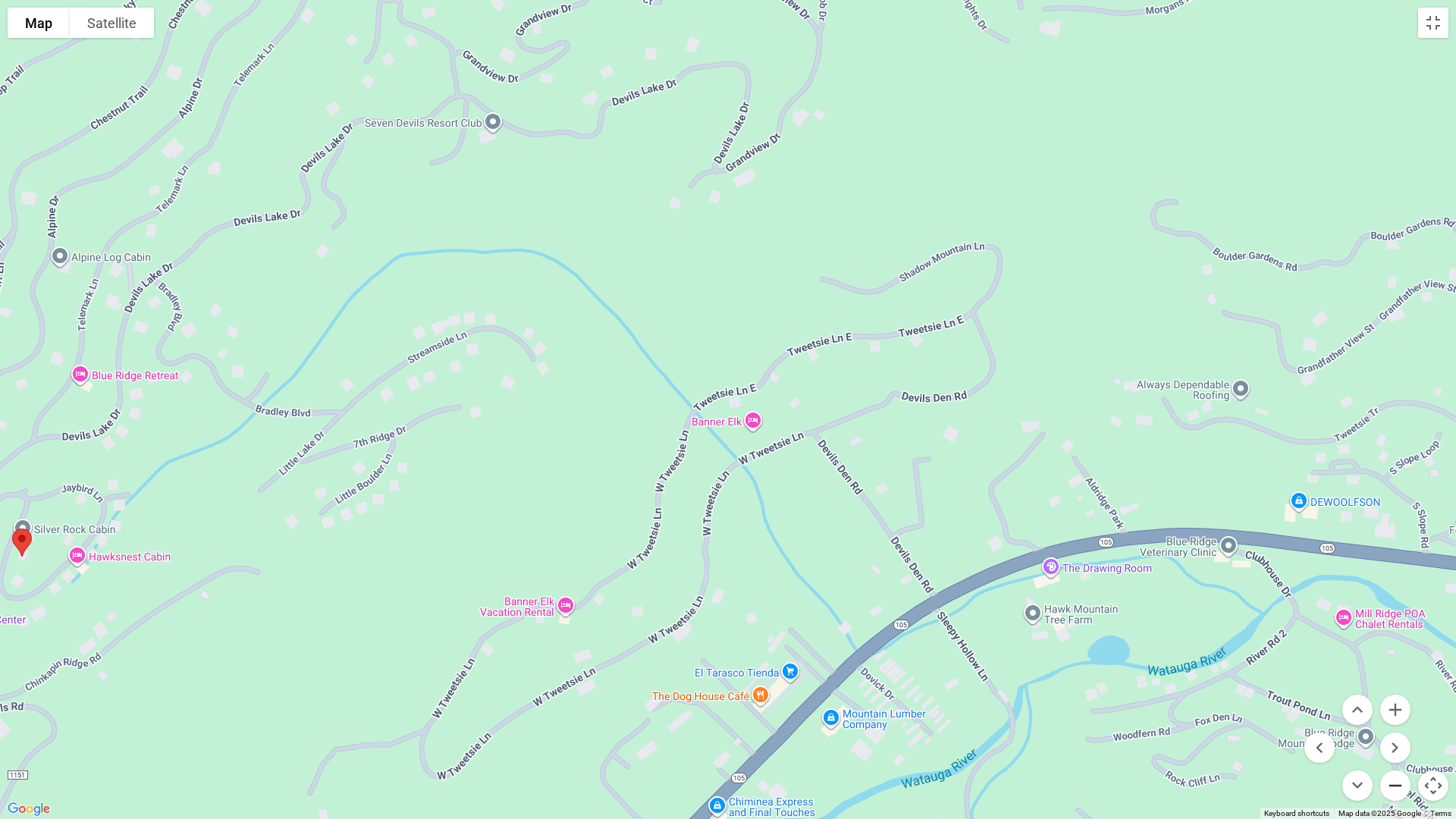
click at [1052, 694] on button "Zoom out" at bounding box center [1396, 785] width 31 height 31
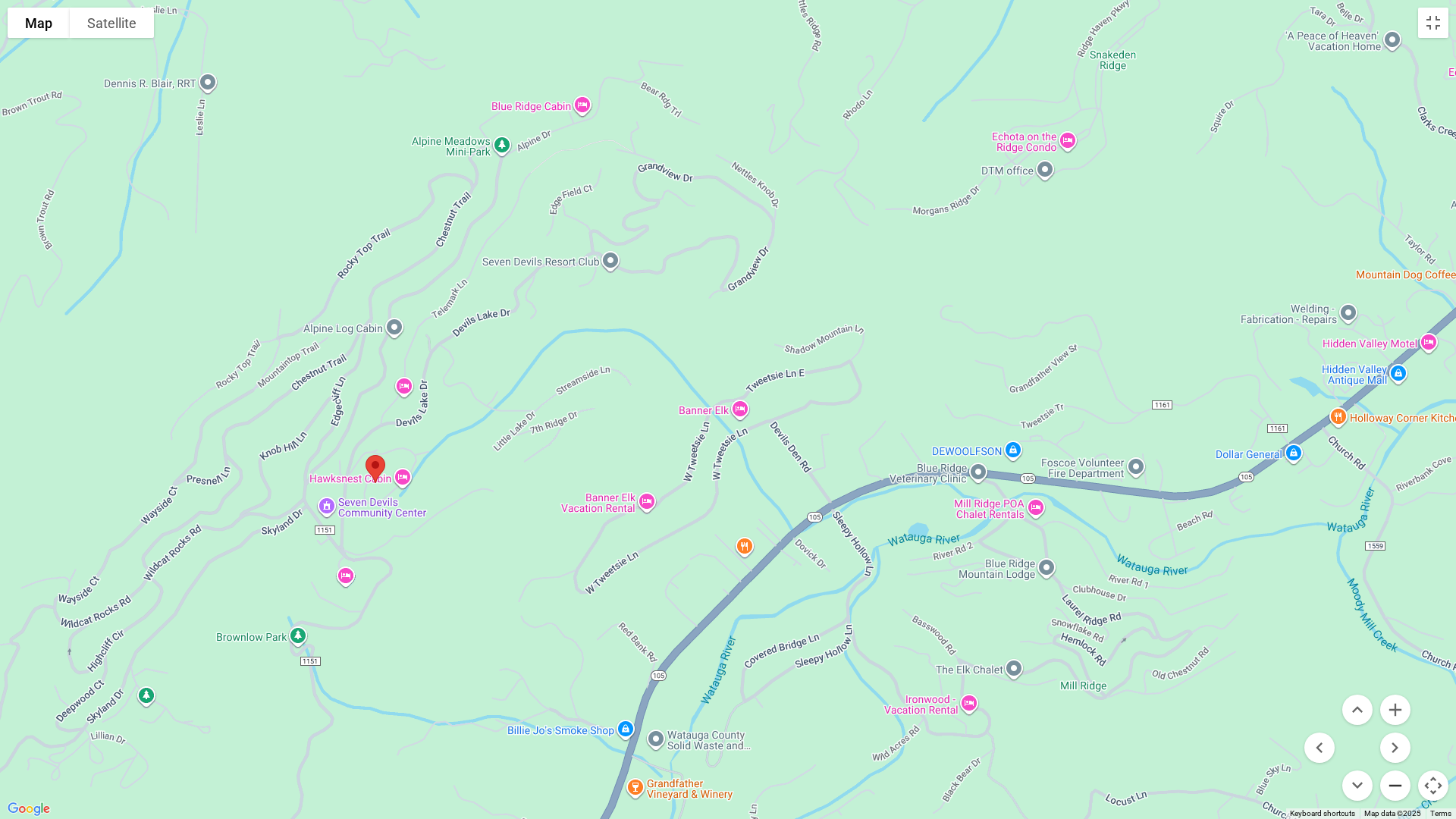
click at [1052, 694] on button "Zoom out" at bounding box center [1396, 785] width 31 height 31
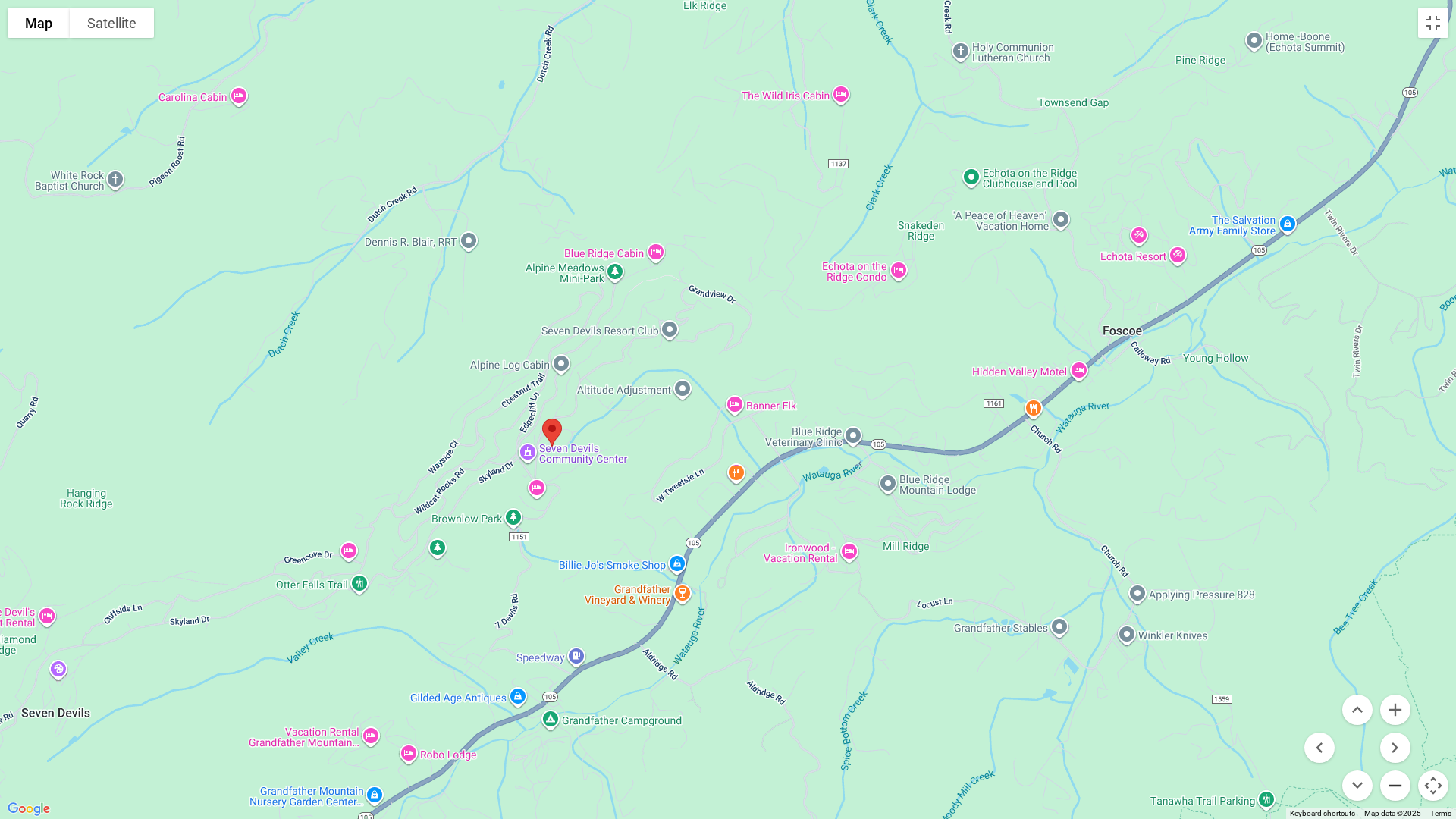
click at [1052, 694] on button "Zoom out" at bounding box center [1396, 785] width 31 height 31
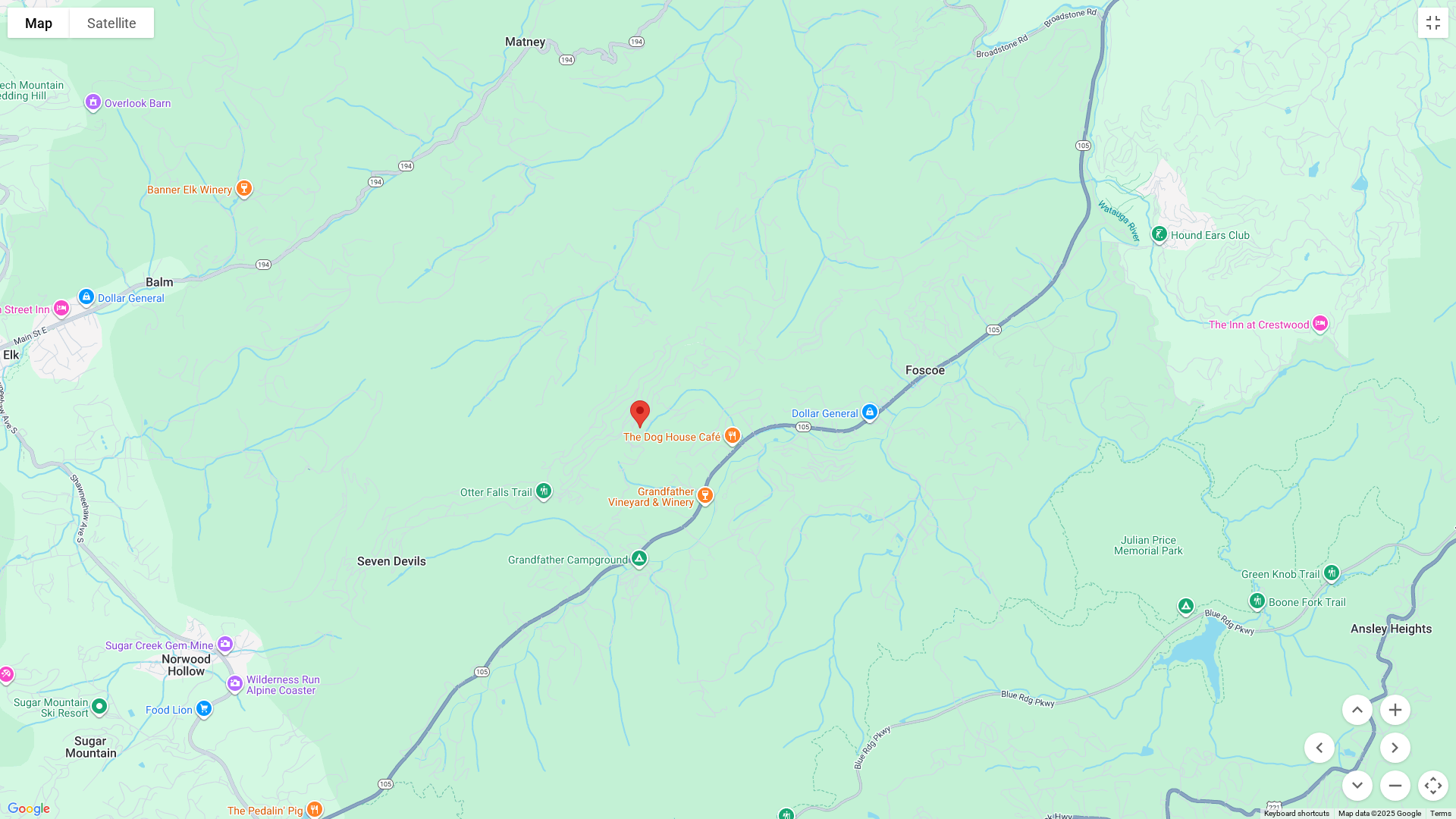
click at [1052, 694] on menu at bounding box center [1358, 747] width 106 height 106
click at [1052, 694] on button "Zoom out" at bounding box center [1396, 785] width 31 height 31
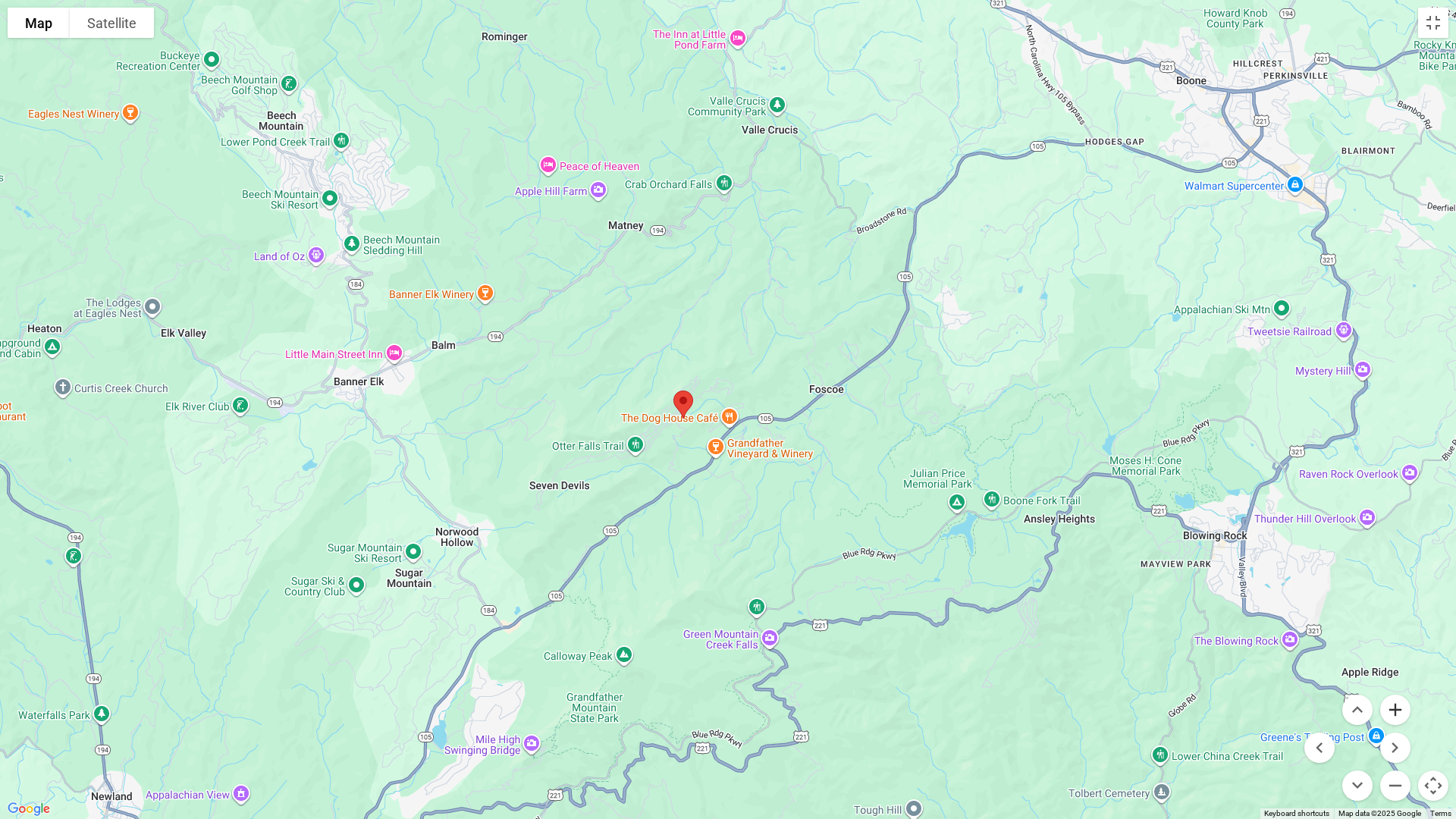
click at [1052, 694] on button "Zoom in" at bounding box center [1396, 709] width 31 height 31
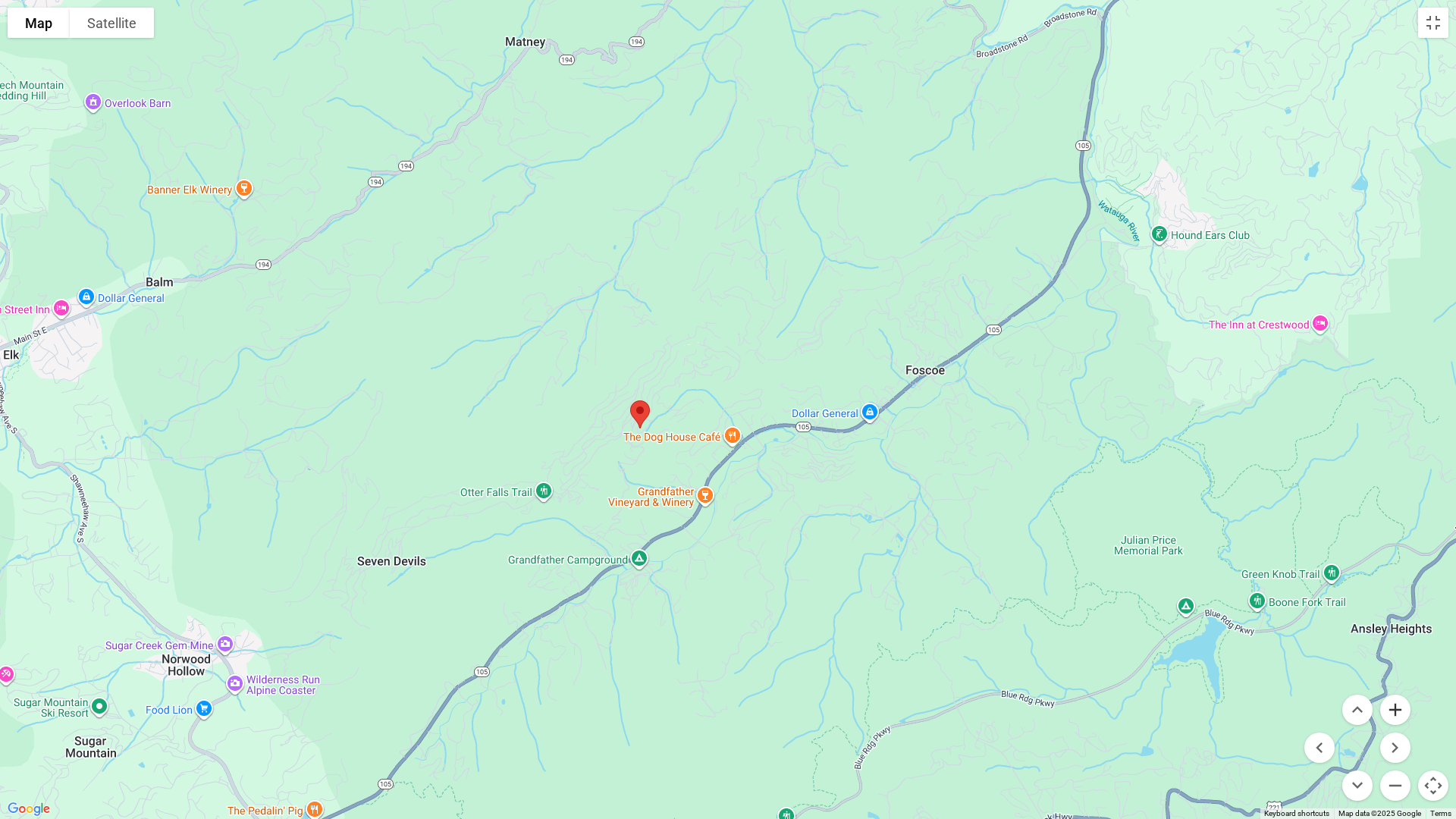
click at [1052, 694] on button "Zoom in" at bounding box center [1396, 709] width 31 height 31
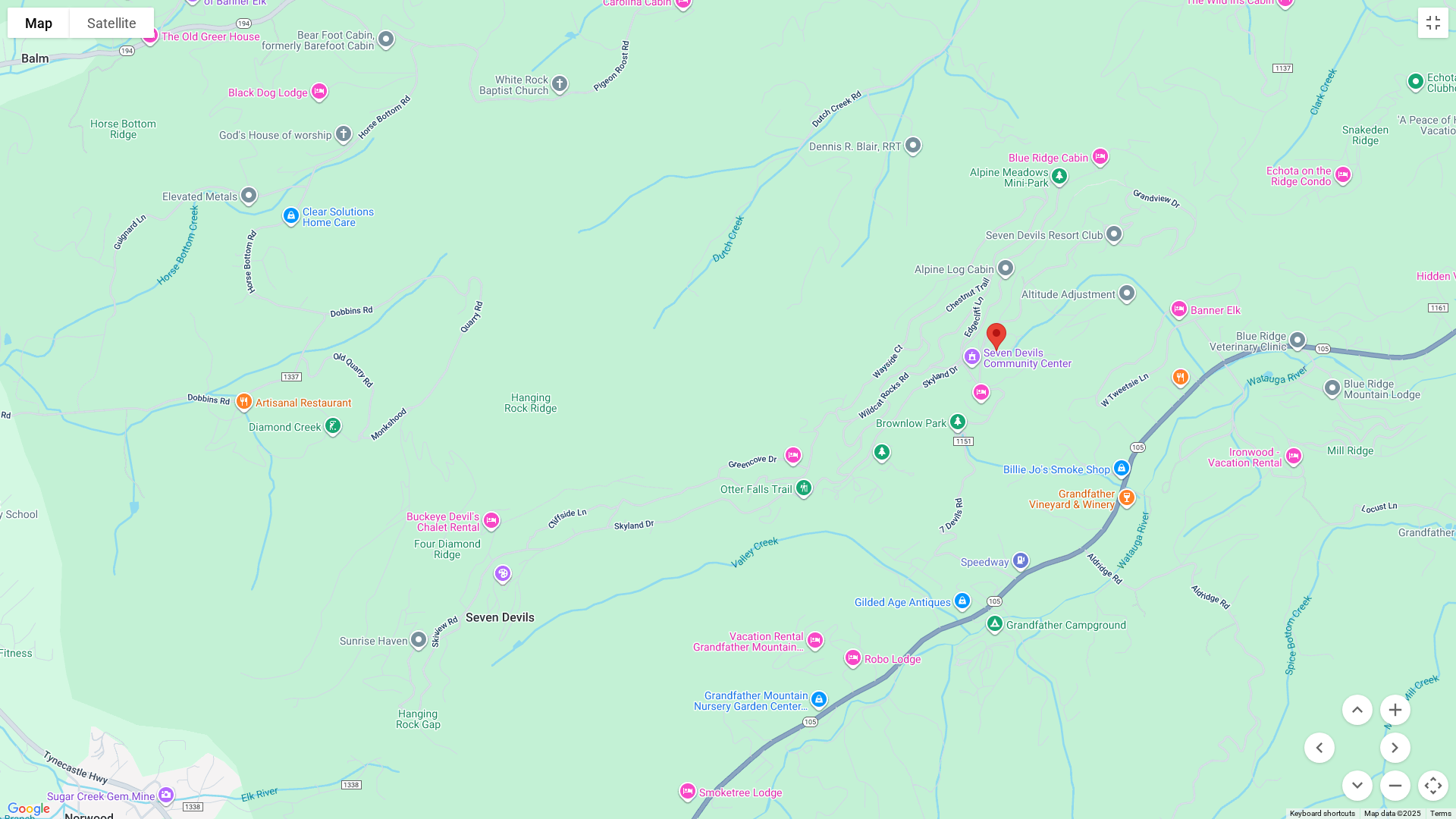
drag, startPoint x: 186, startPoint y: 496, endPoint x: 619, endPoint y: 388, distance: 446.3
click at [619, 388] on div at bounding box center [728, 409] width 1456 height 819
click at [1052, 694] on button "Zoom out" at bounding box center [1396, 785] width 31 height 31
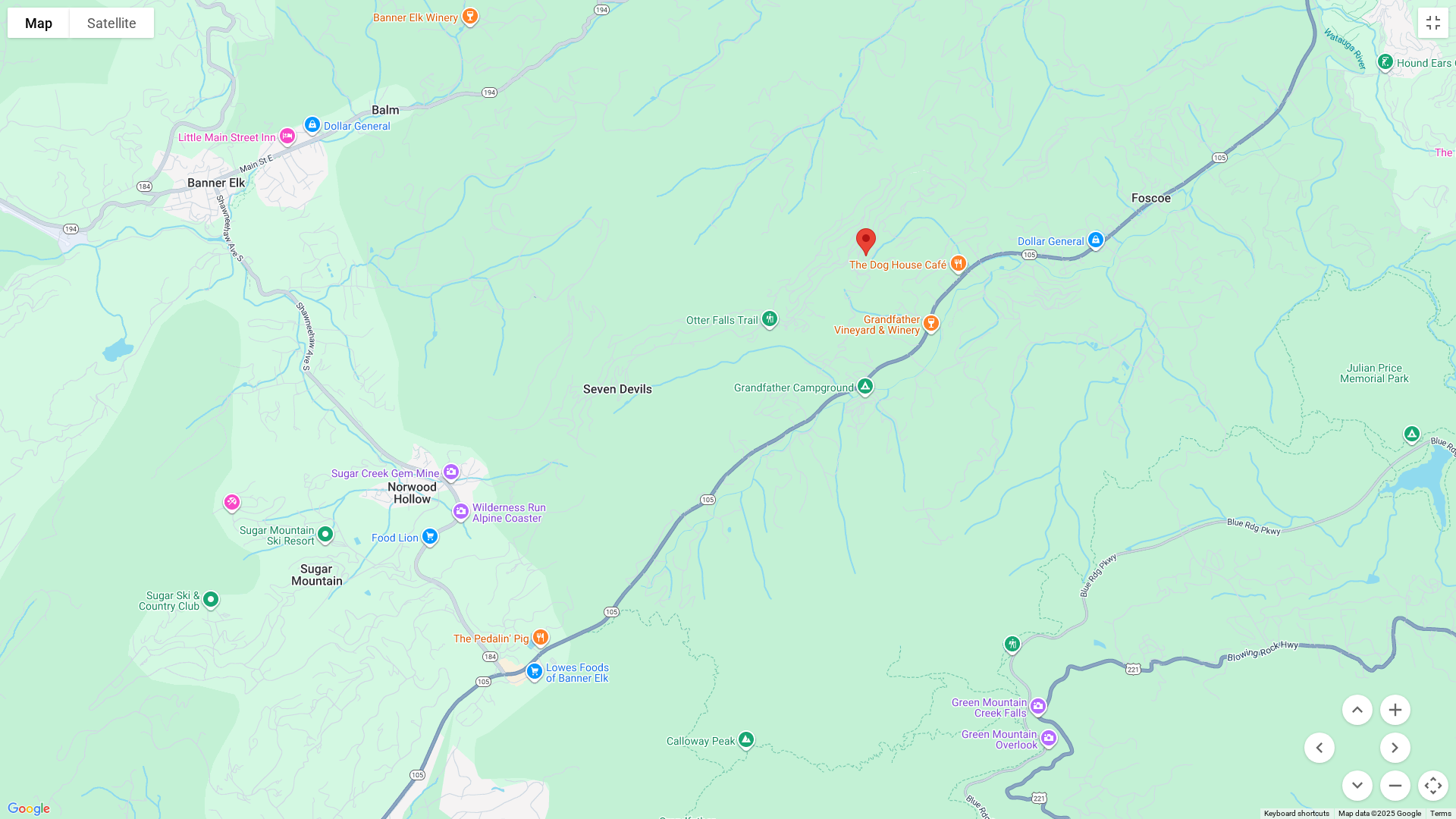
drag, startPoint x: 678, startPoint y: 540, endPoint x: 680, endPoint y: 414, distance: 126.0
click at [680, 414] on div at bounding box center [728, 409] width 1456 height 819
click at [1052, 694] on button "Zoom out" at bounding box center [1396, 785] width 31 height 31
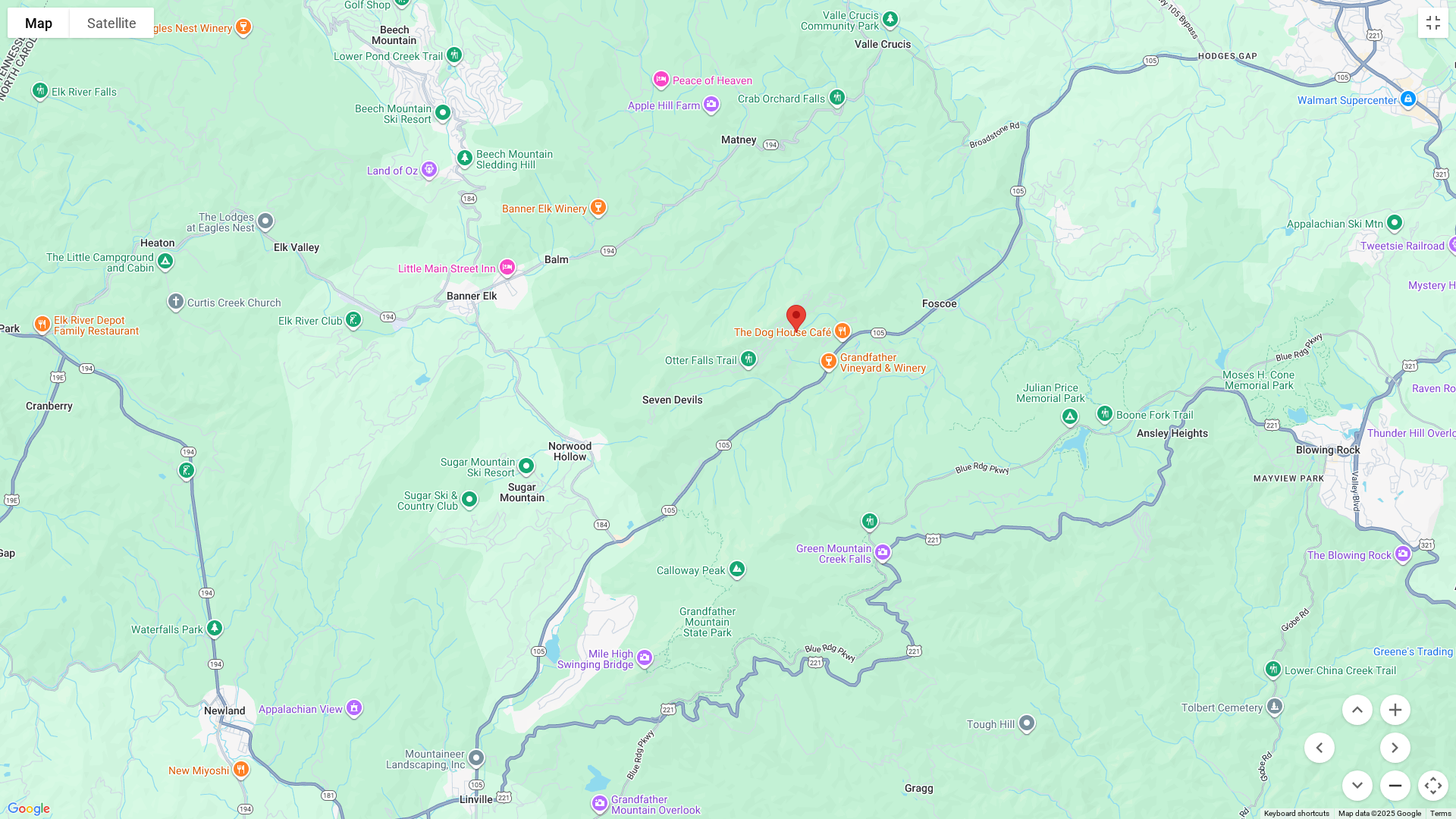
click at [1052, 694] on button "Zoom out" at bounding box center [1396, 785] width 31 height 31
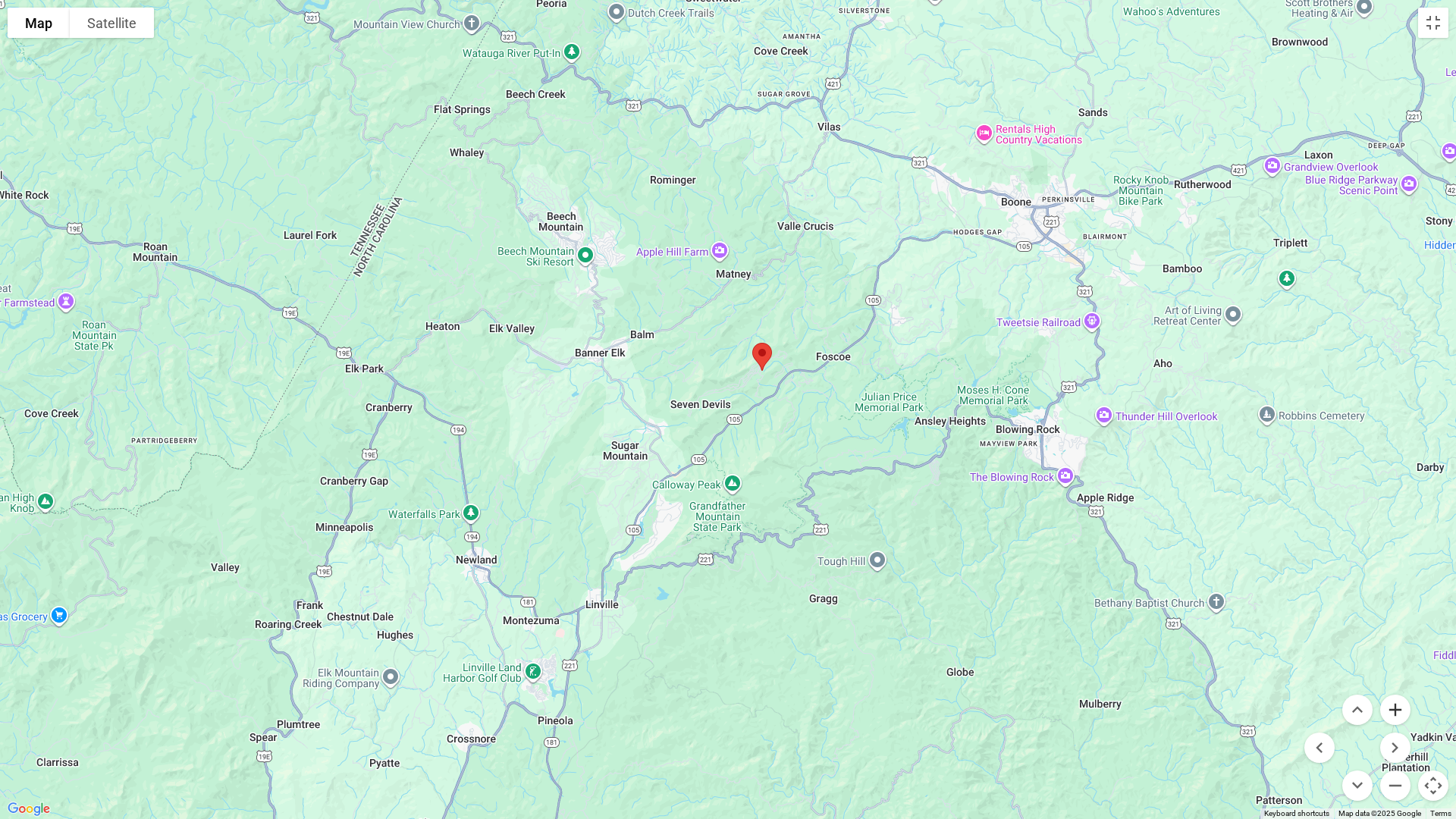
click at [1052, 694] on button "Zoom in" at bounding box center [1396, 709] width 31 height 31
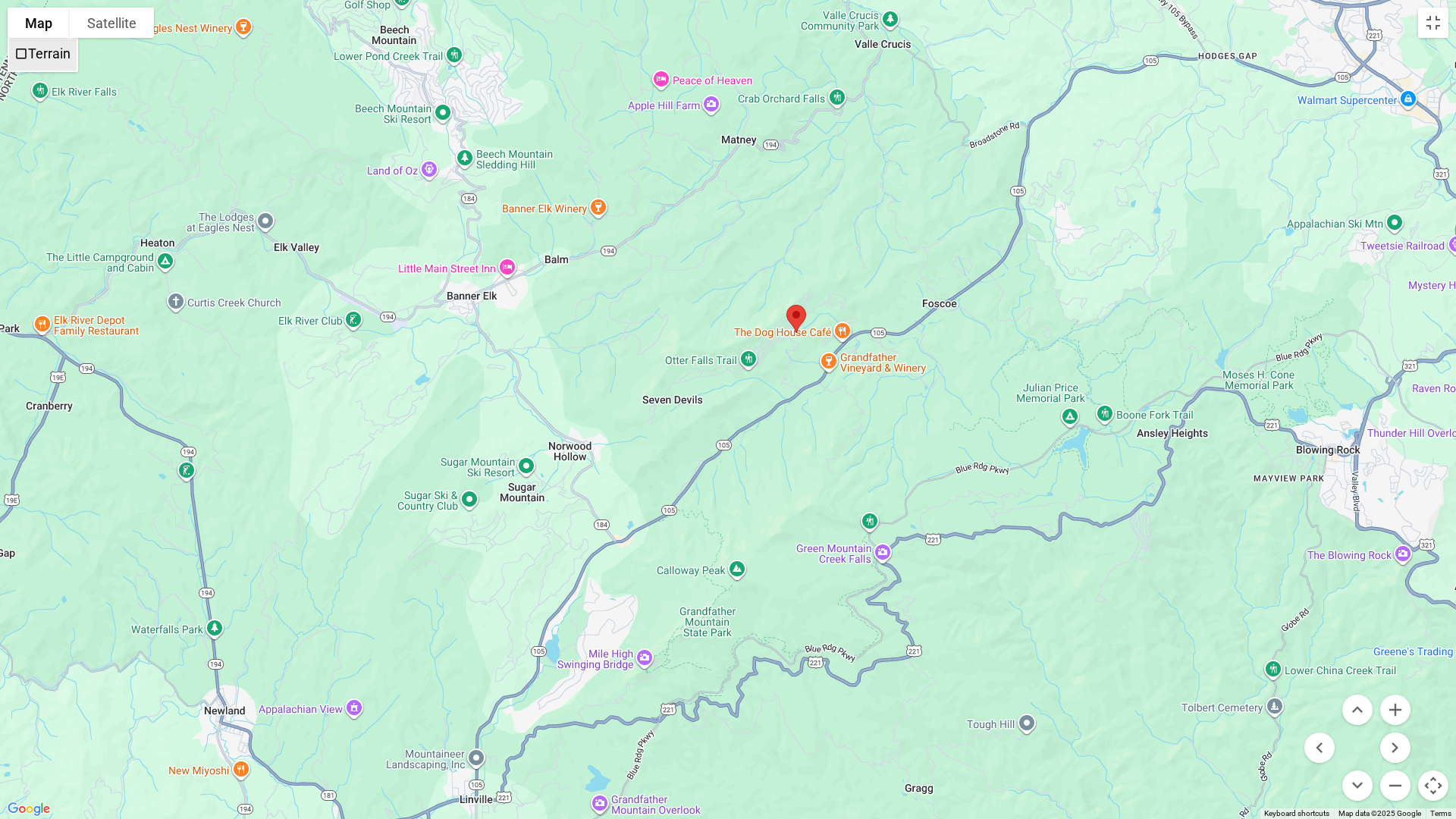
click at [51, 61] on label "Terrain" at bounding box center [49, 53] width 43 height 16
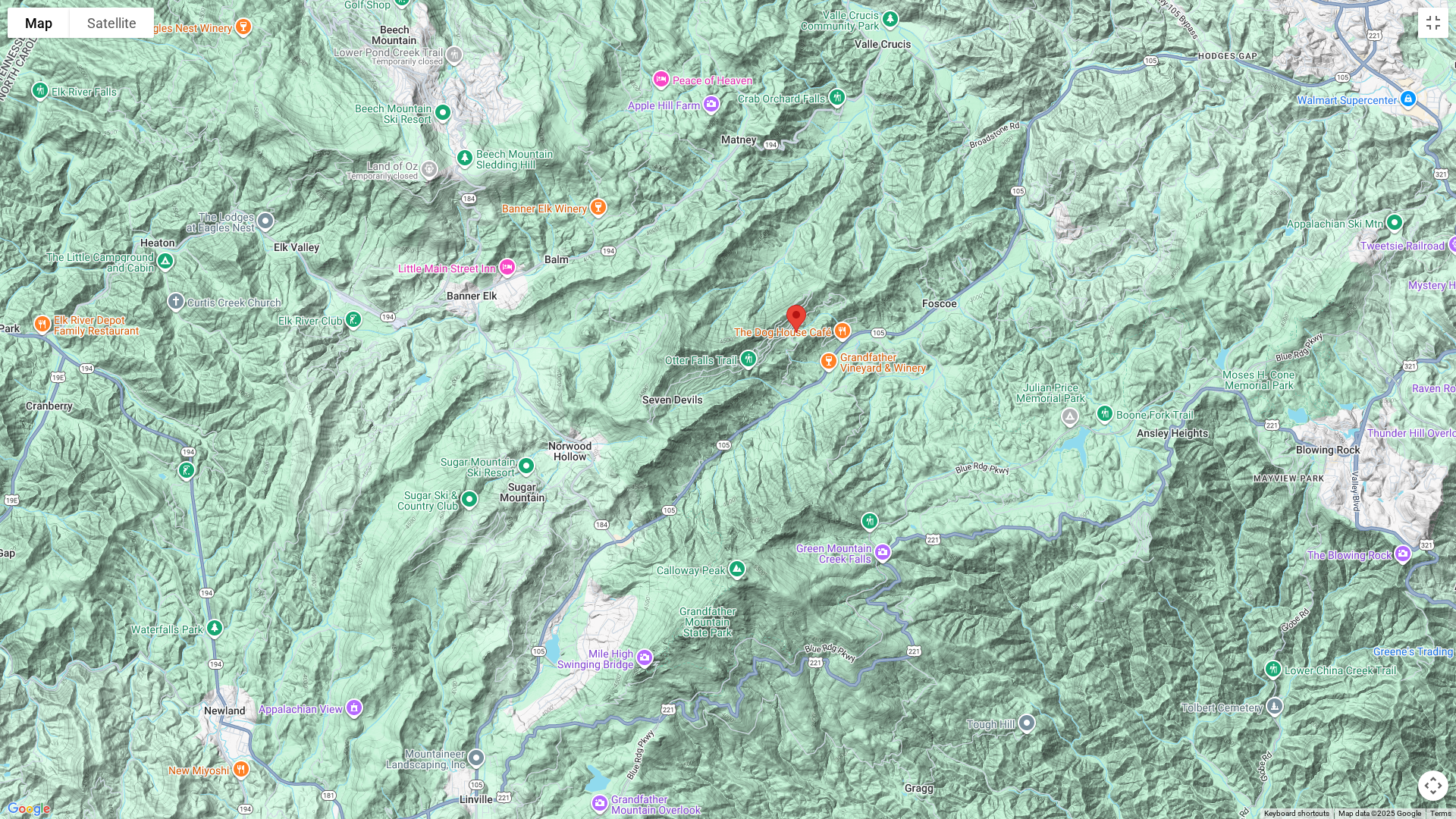
click at [1052, 694] on button "Map camera controls" at bounding box center [1433, 785] width 31 height 31
click at [1052, 694] on button "Zoom in" at bounding box center [1396, 709] width 31 height 31
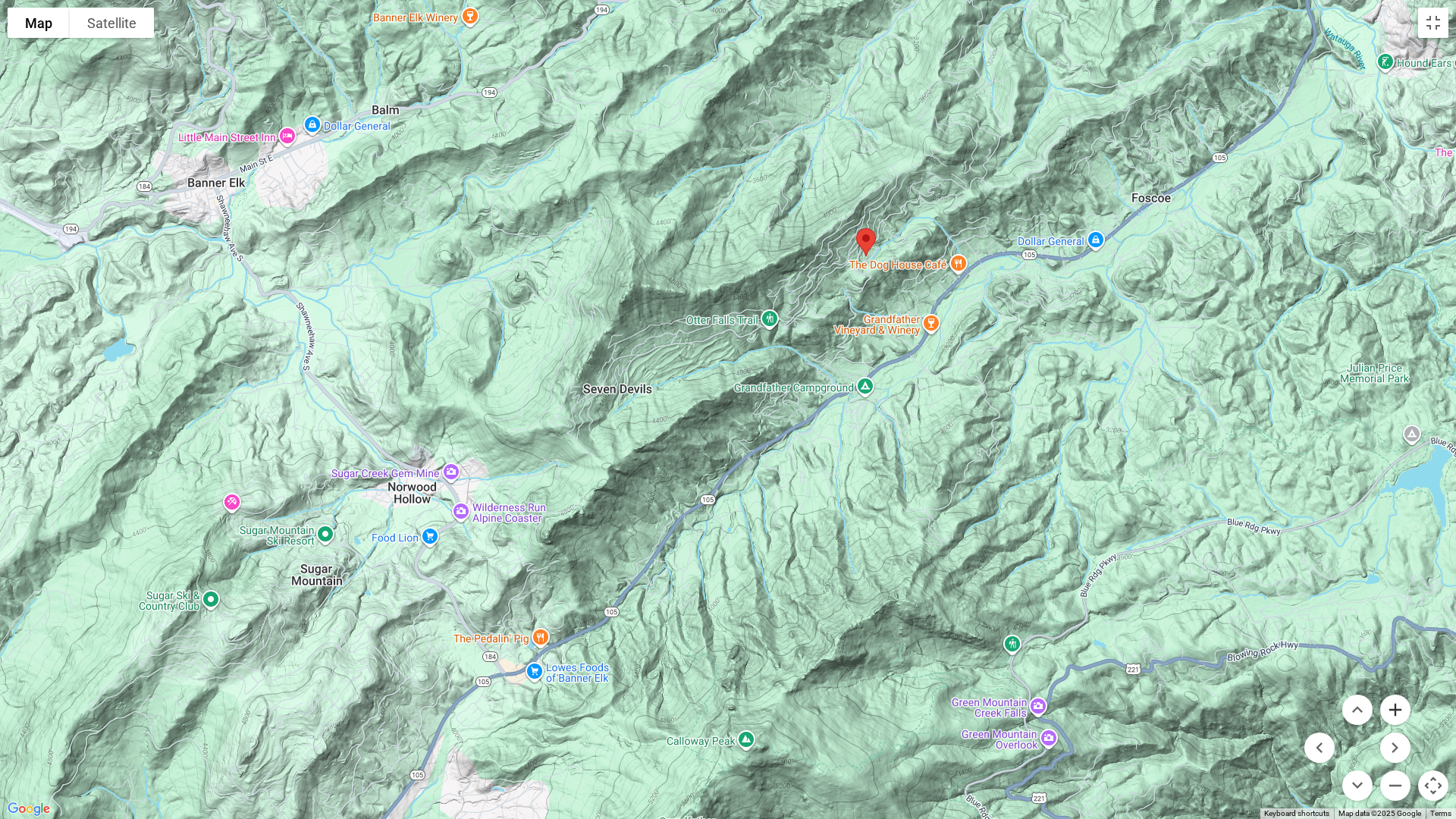
click at [1052, 694] on button "Zoom in" at bounding box center [1396, 709] width 31 height 31
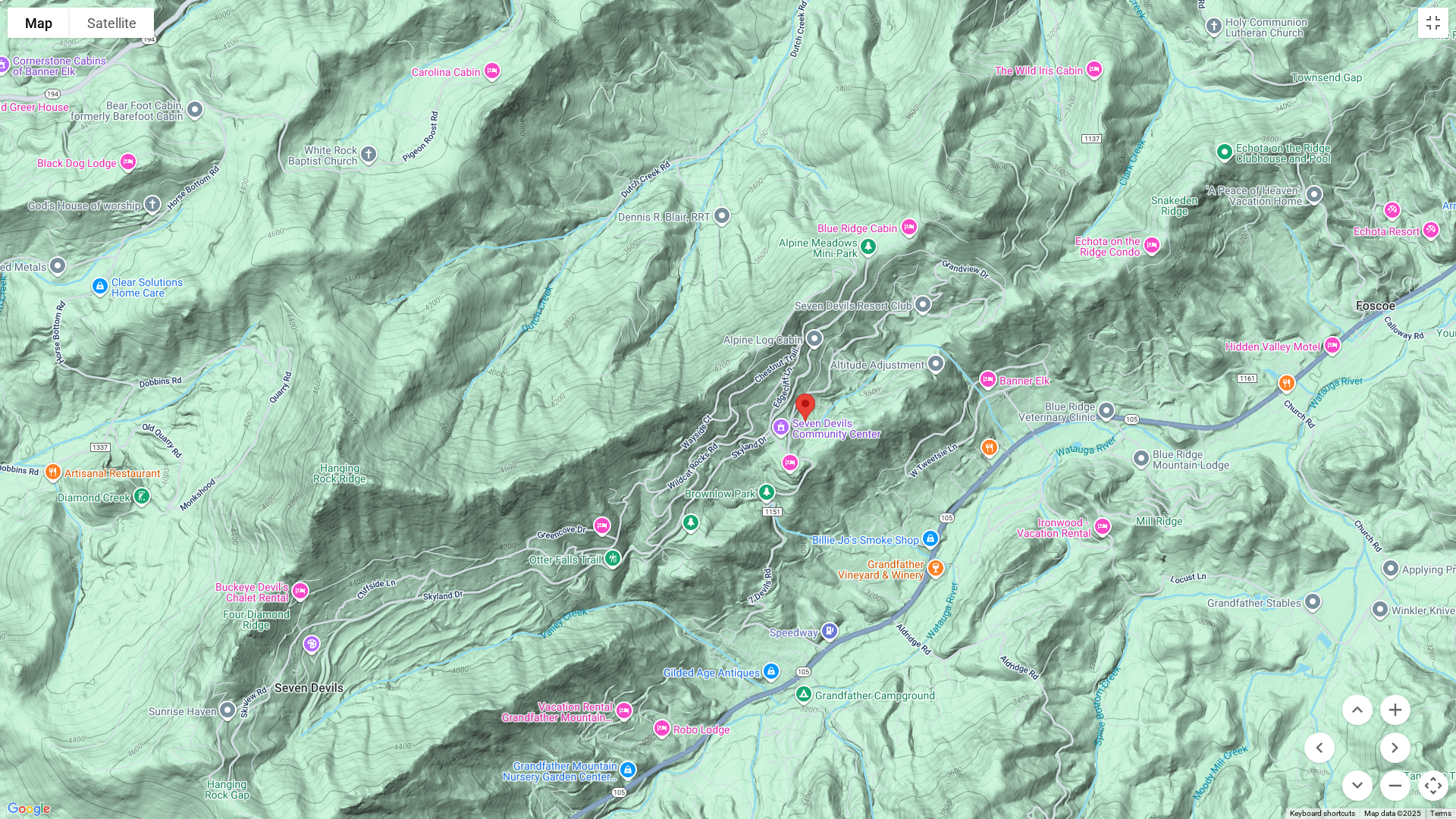
drag, startPoint x: 956, startPoint y: 388, endPoint x: 757, endPoint y: 710, distance: 378.5
click at [757, 694] on div at bounding box center [728, 409] width 1456 height 819
click at [993, 376] on div at bounding box center [728, 409] width 1456 height 819
click at [921, 306] on div at bounding box center [728, 409] width 1456 height 819
click at [852, 304] on div at bounding box center [728, 409] width 1456 height 819
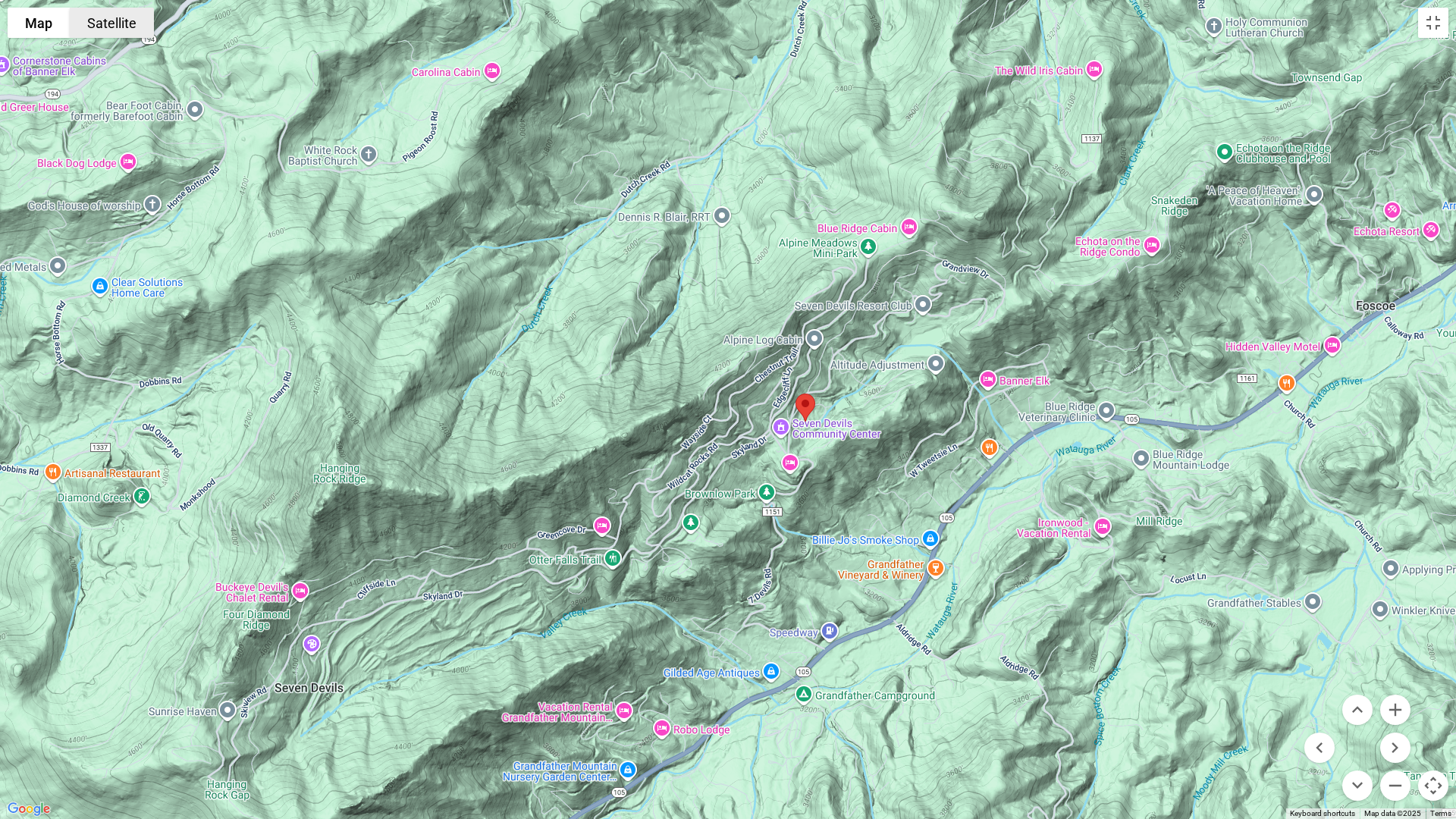
click at [122, 22] on button "Satellite" at bounding box center [112, 23] width 84 height 31
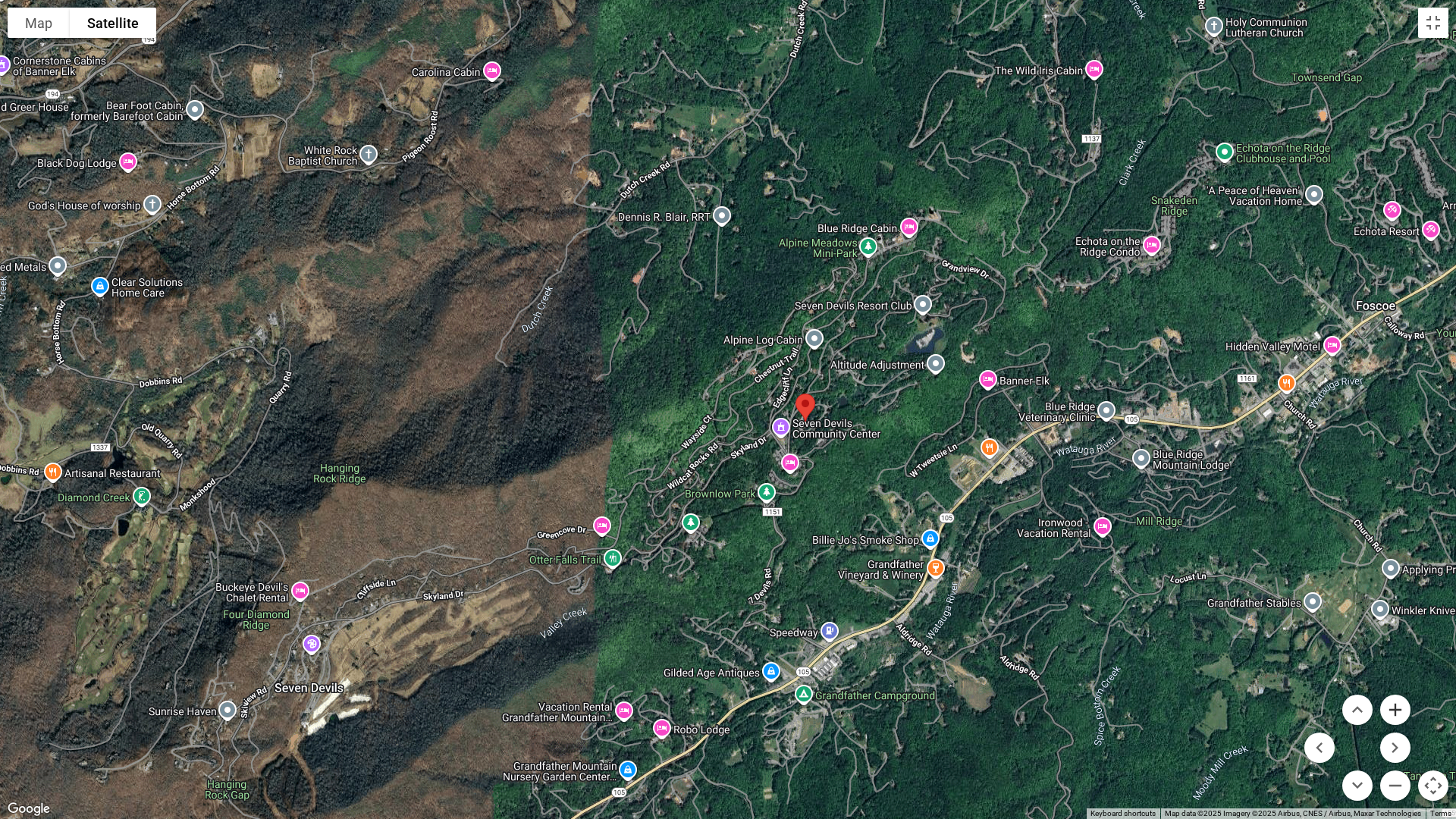
click at [1052, 694] on button "Zoom in" at bounding box center [1396, 709] width 31 height 31
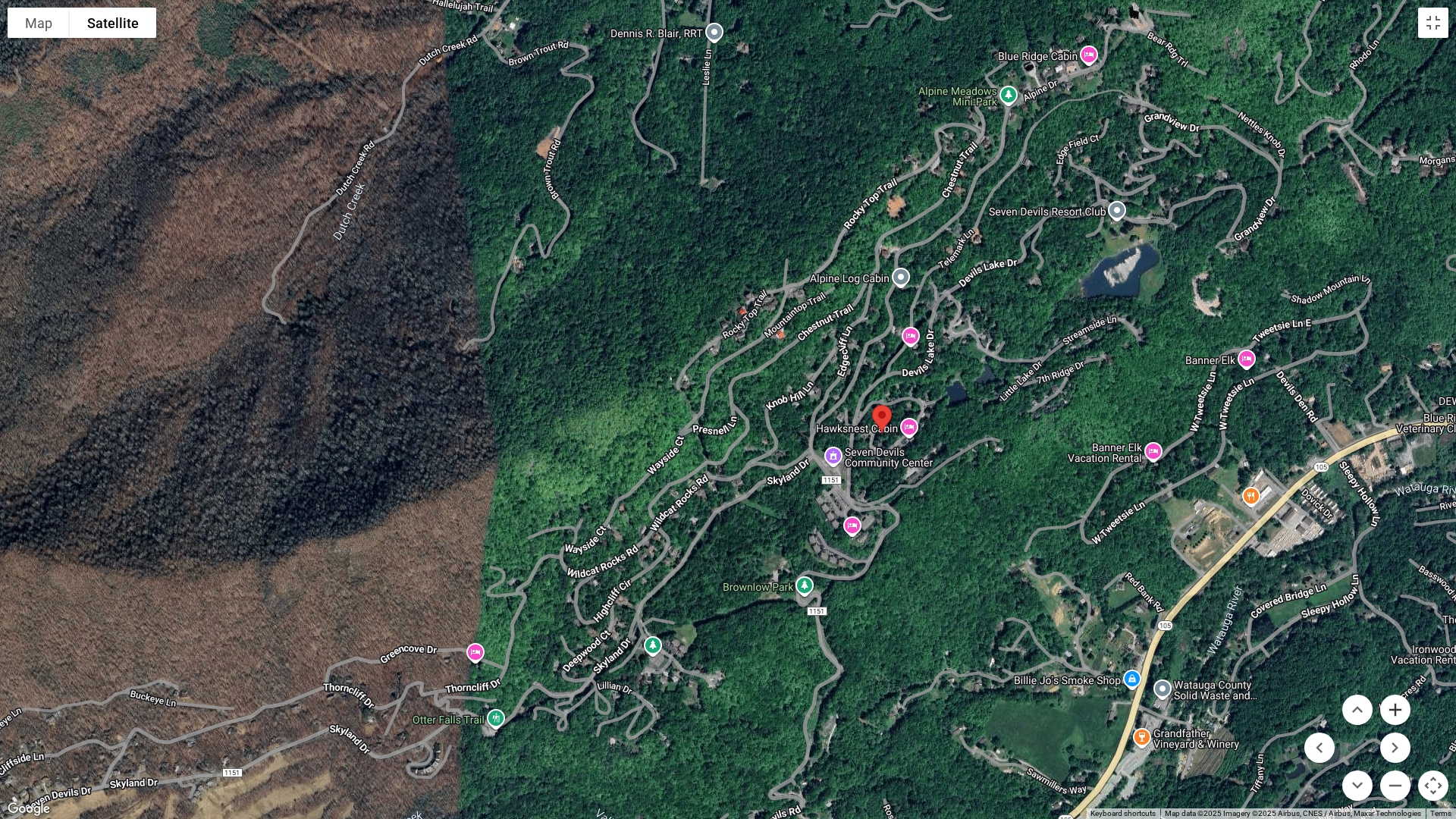
click at [1052, 694] on button "Zoom in" at bounding box center [1396, 709] width 31 height 31
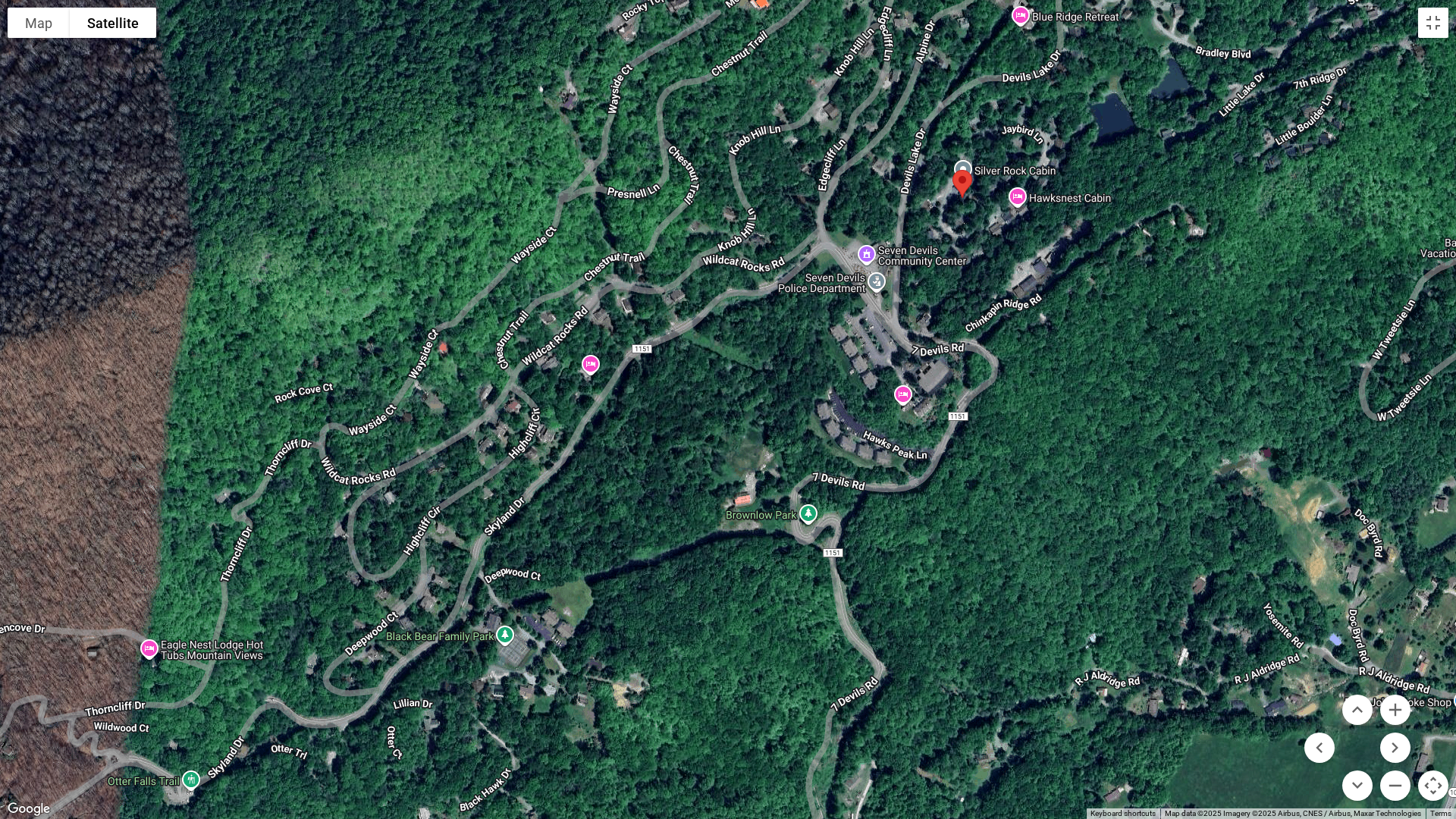
drag, startPoint x: 832, startPoint y: 744, endPoint x: 756, endPoint y: 478, distance: 276.6
click at [756, 478] on div at bounding box center [728, 409] width 1456 height 819
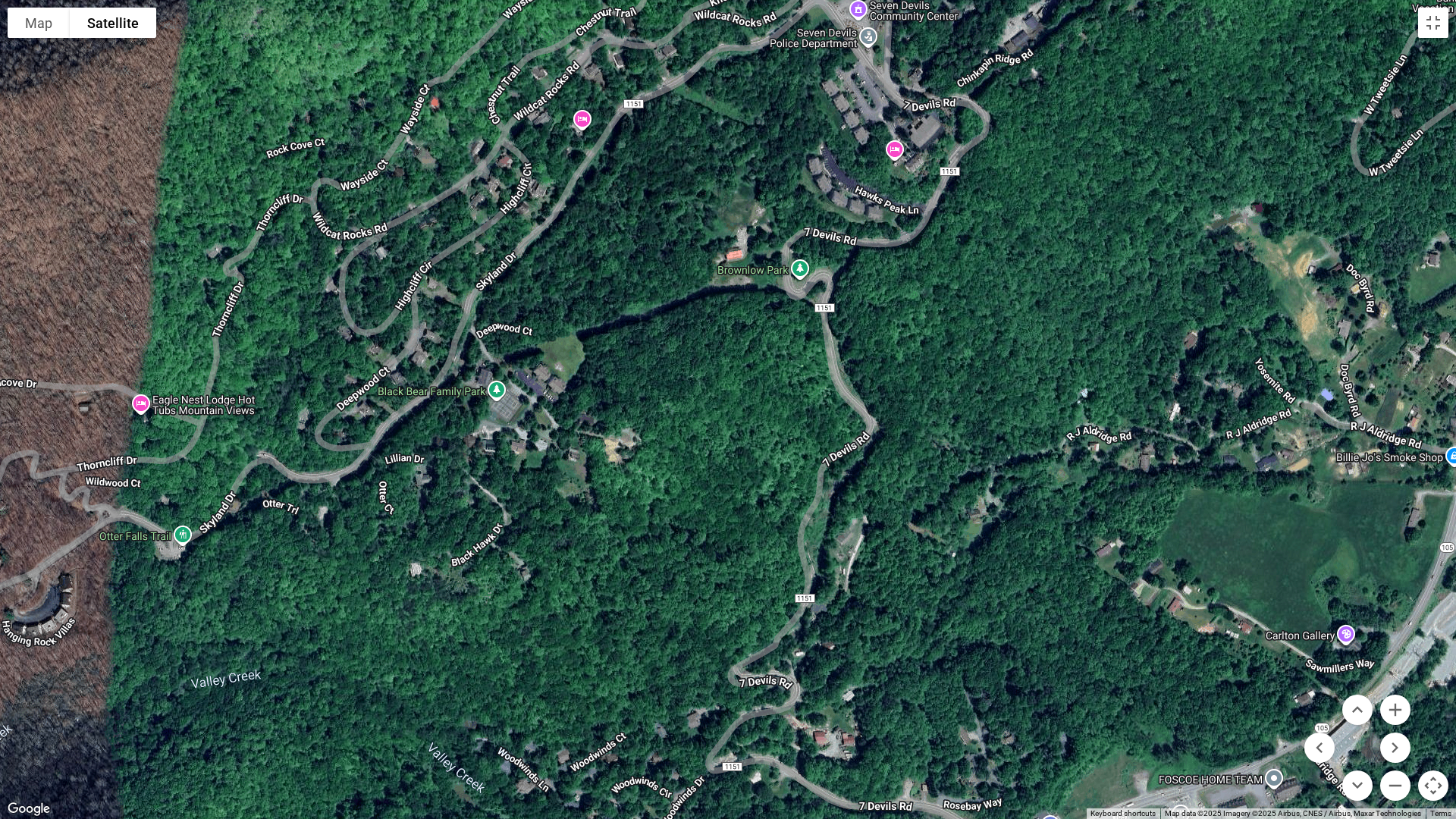
drag, startPoint x: 781, startPoint y: 691, endPoint x: 775, endPoint y: 449, distance: 242.1
click at [775, 449] on div at bounding box center [728, 409] width 1456 height 819
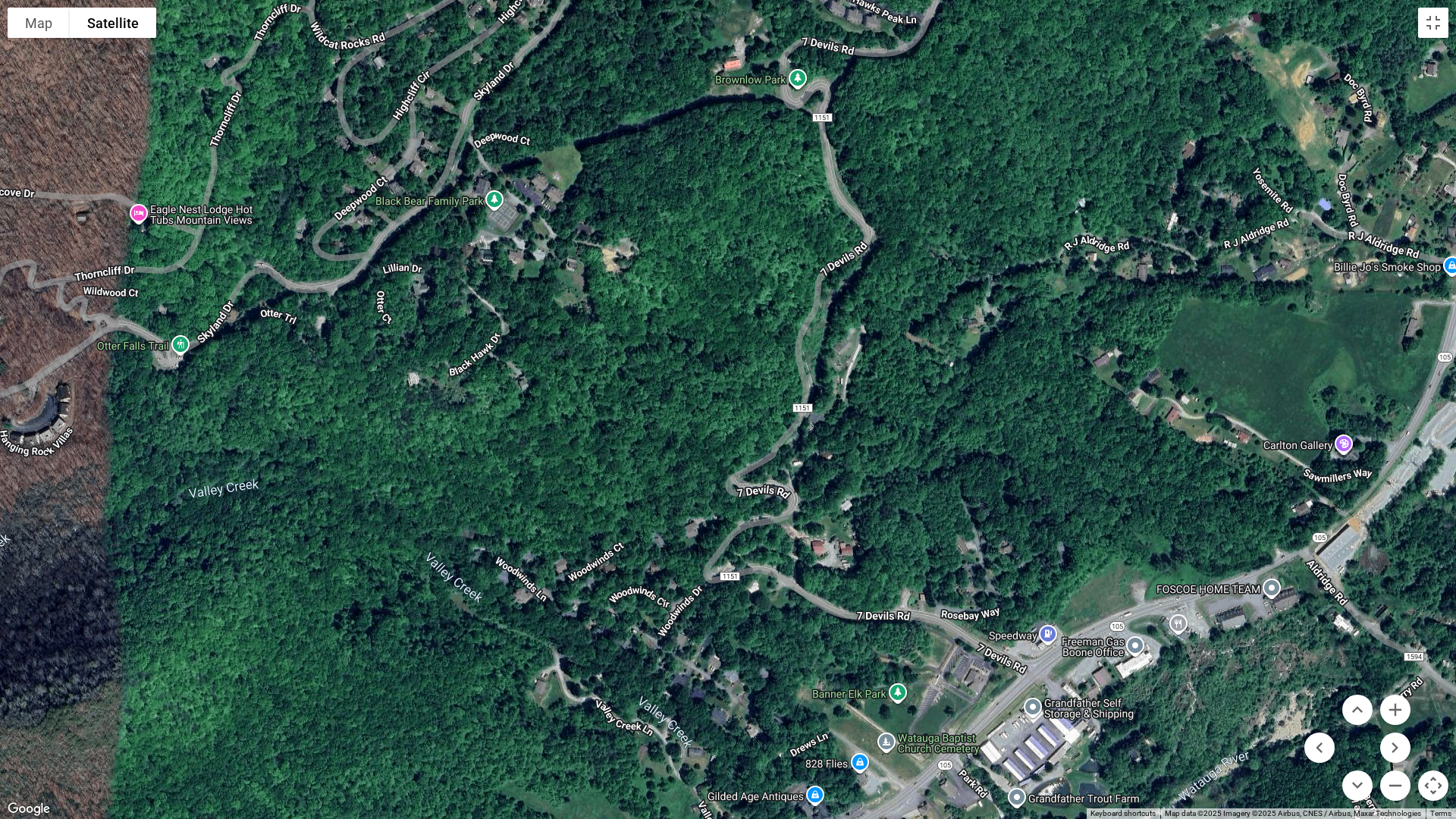
drag, startPoint x: 716, startPoint y: 655, endPoint x: 714, endPoint y: 463, distance: 192.0
click at [714, 463] on div at bounding box center [728, 409] width 1456 height 819
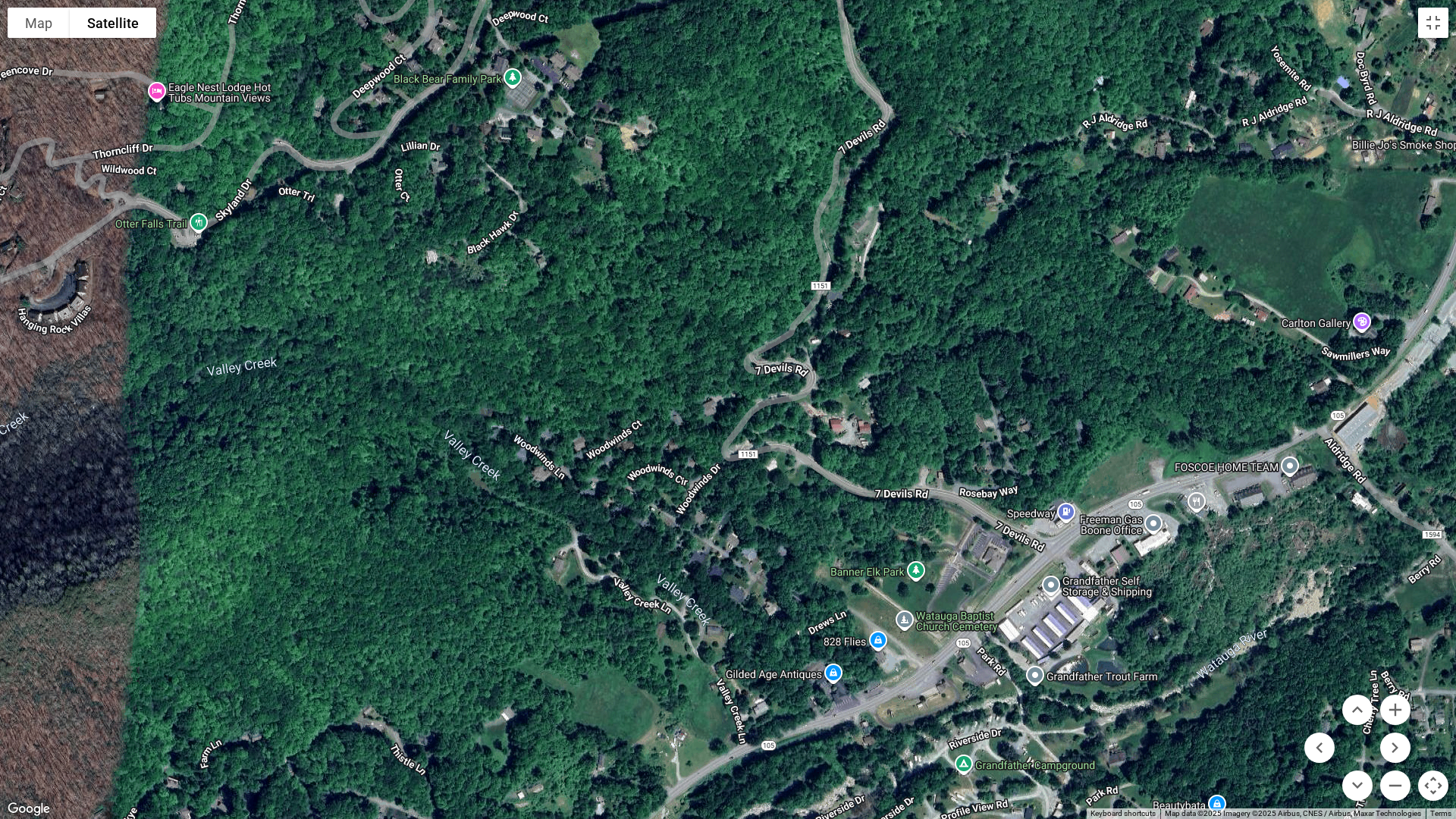
drag, startPoint x: 730, startPoint y: 311, endPoint x: 749, endPoint y: 190, distance: 122.5
click at [749, 190] on div at bounding box center [728, 409] width 1456 height 819
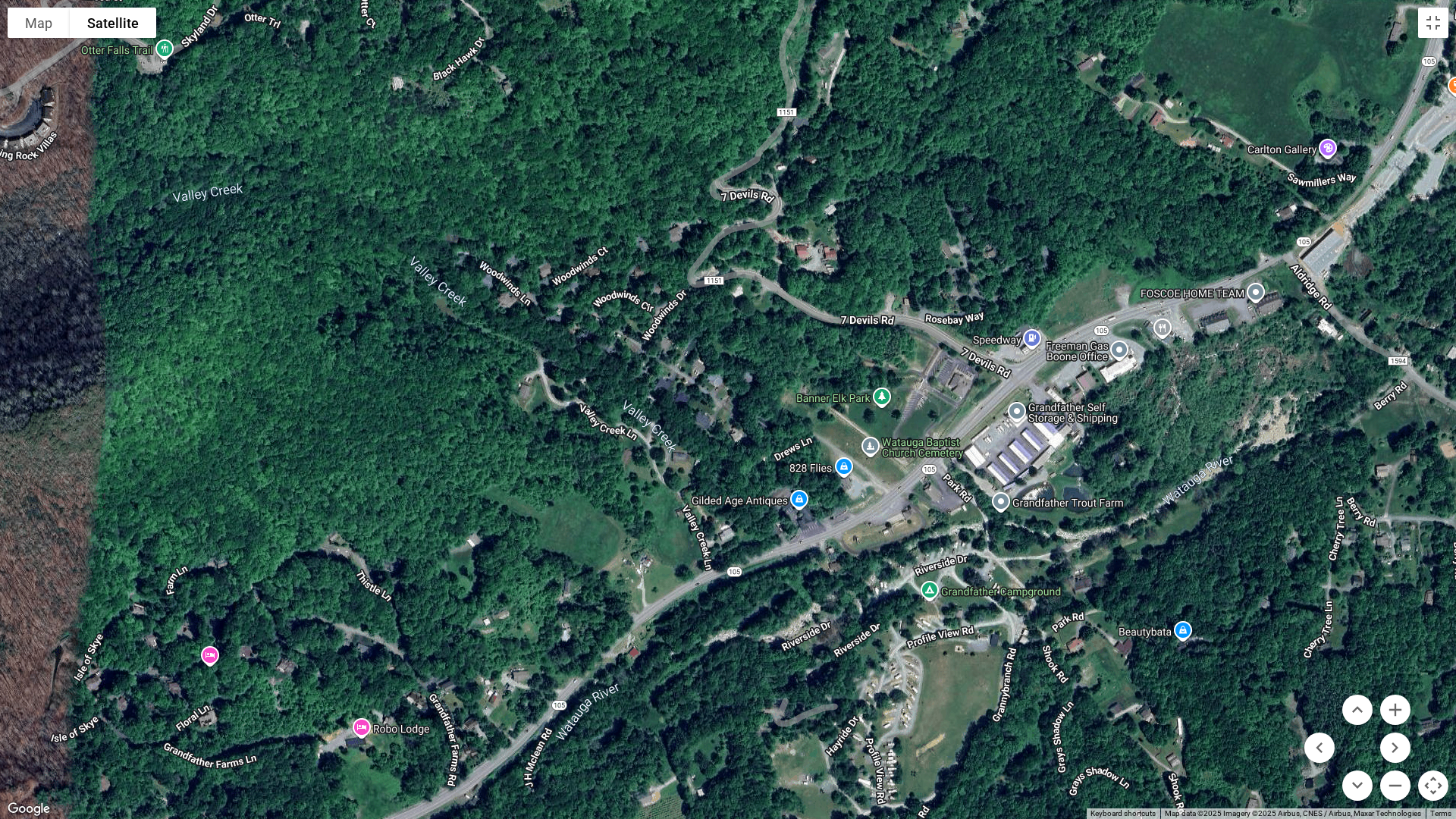
drag, startPoint x: 895, startPoint y: 648, endPoint x: 856, endPoint y: 463, distance: 189.1
click at [856, 463] on div at bounding box center [728, 409] width 1456 height 819
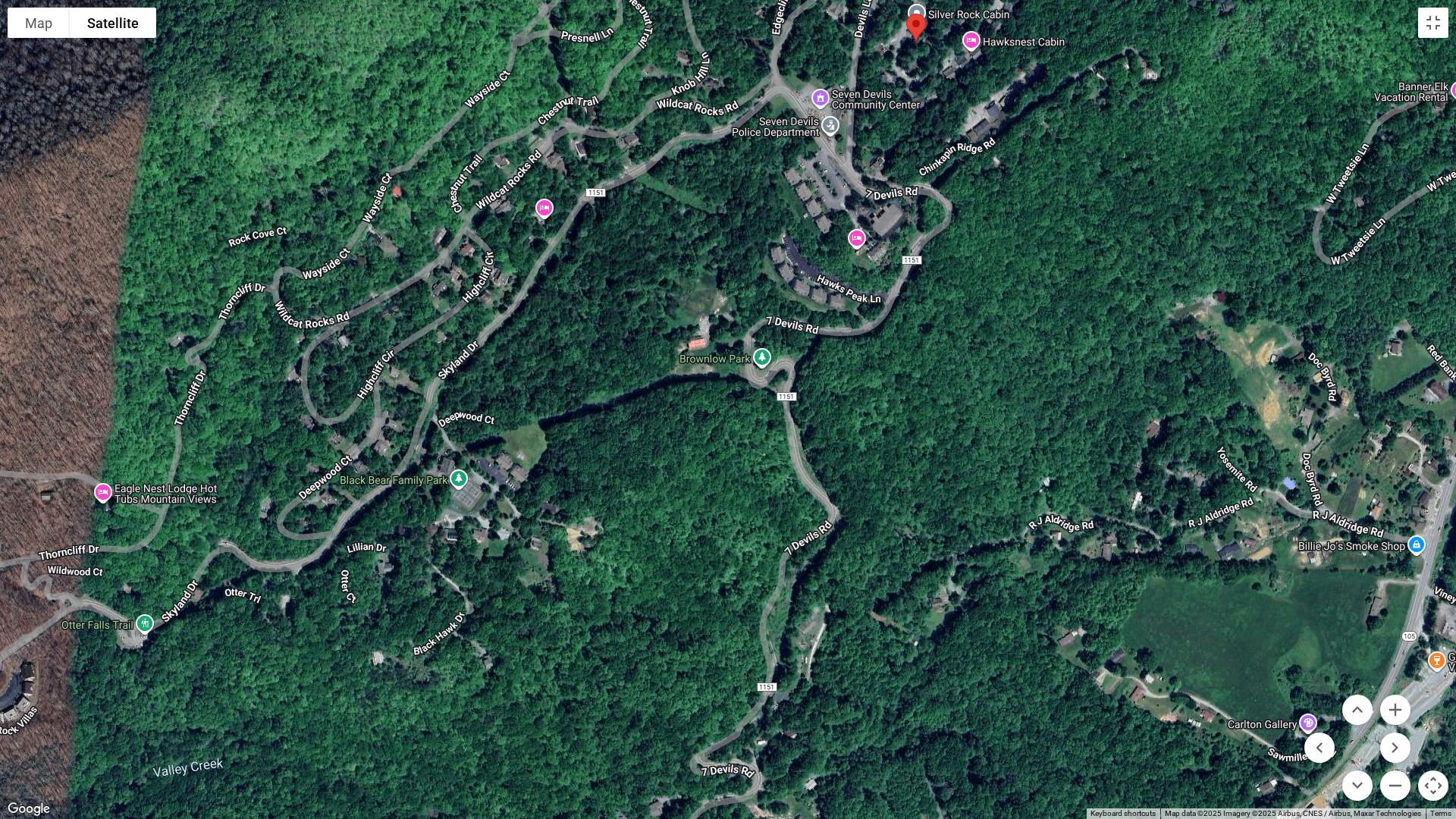
drag, startPoint x: 647, startPoint y: 167, endPoint x: 631, endPoint y: 755, distance: 588.2
click at [631, 694] on div at bounding box center [728, 409] width 1456 height 819
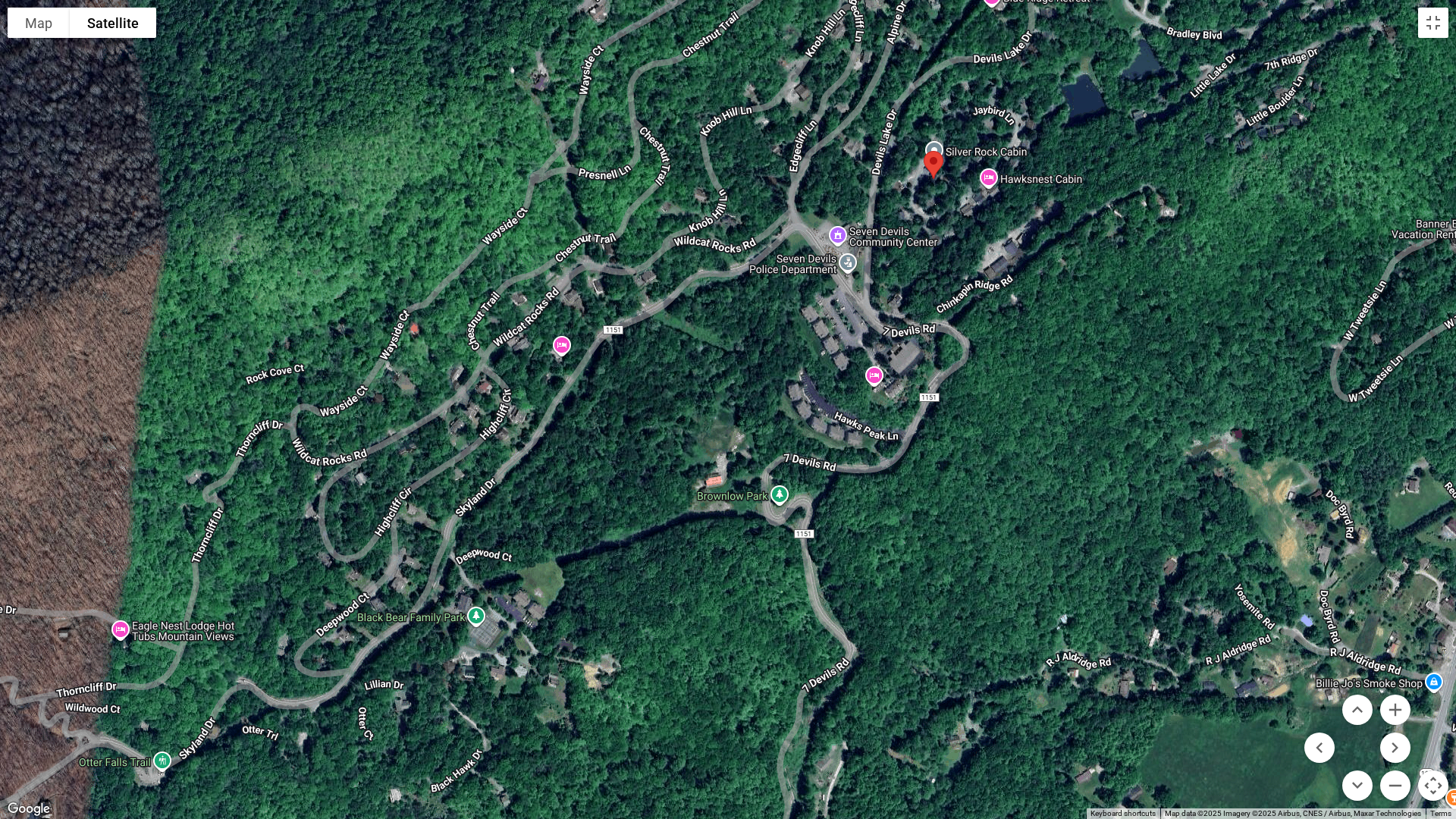
drag, startPoint x: 639, startPoint y: 290, endPoint x: 652, endPoint y: 430, distance: 140.6
click at [657, 436] on div at bounding box center [728, 409] width 1456 height 819
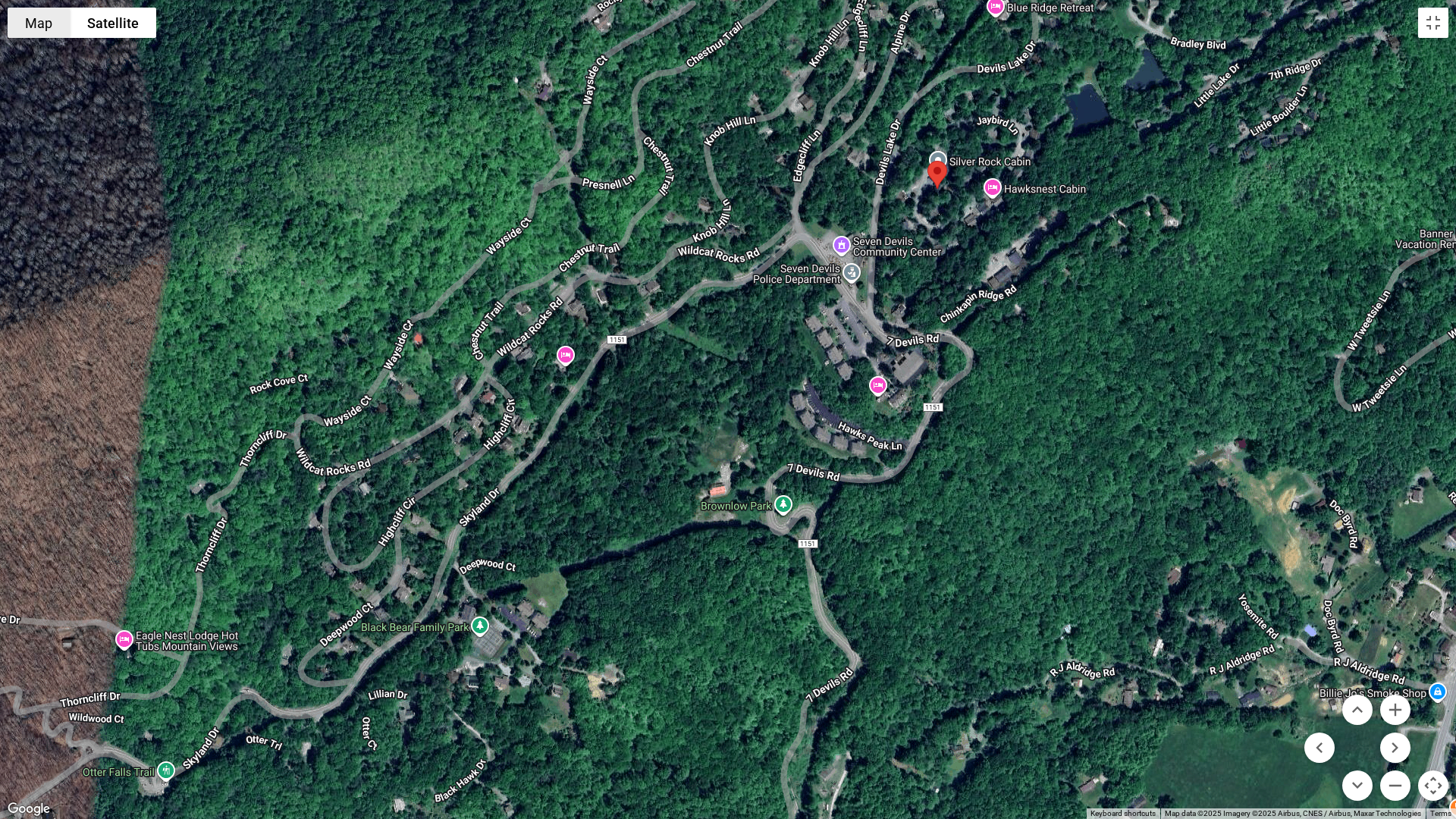
click at [39, 32] on button "Map" at bounding box center [38, 23] width 62 height 31
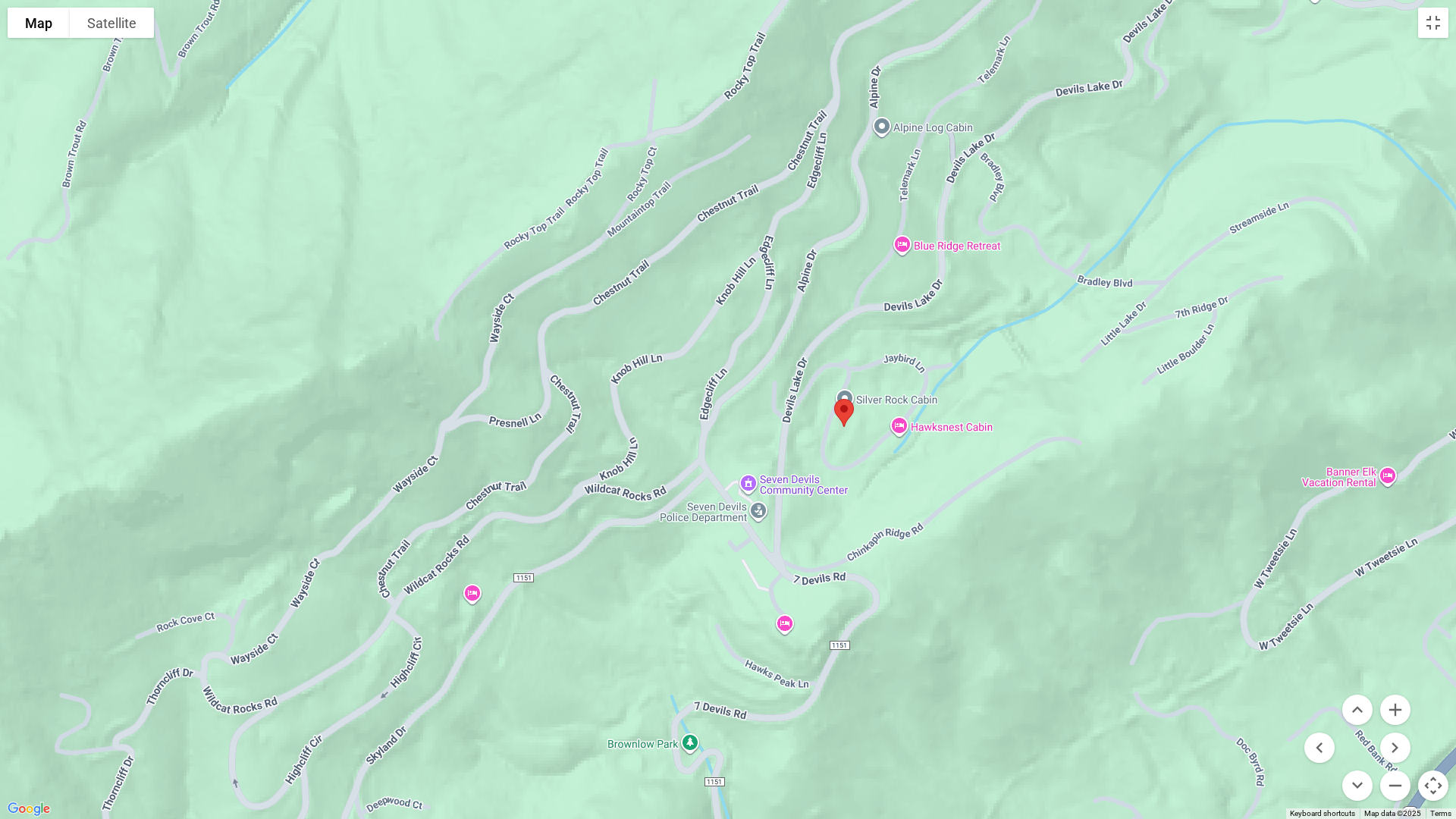
drag, startPoint x: 698, startPoint y: 455, endPoint x: 614, endPoint y: 678, distance: 238.3
click at [609, 680] on div at bounding box center [728, 409] width 1456 height 819
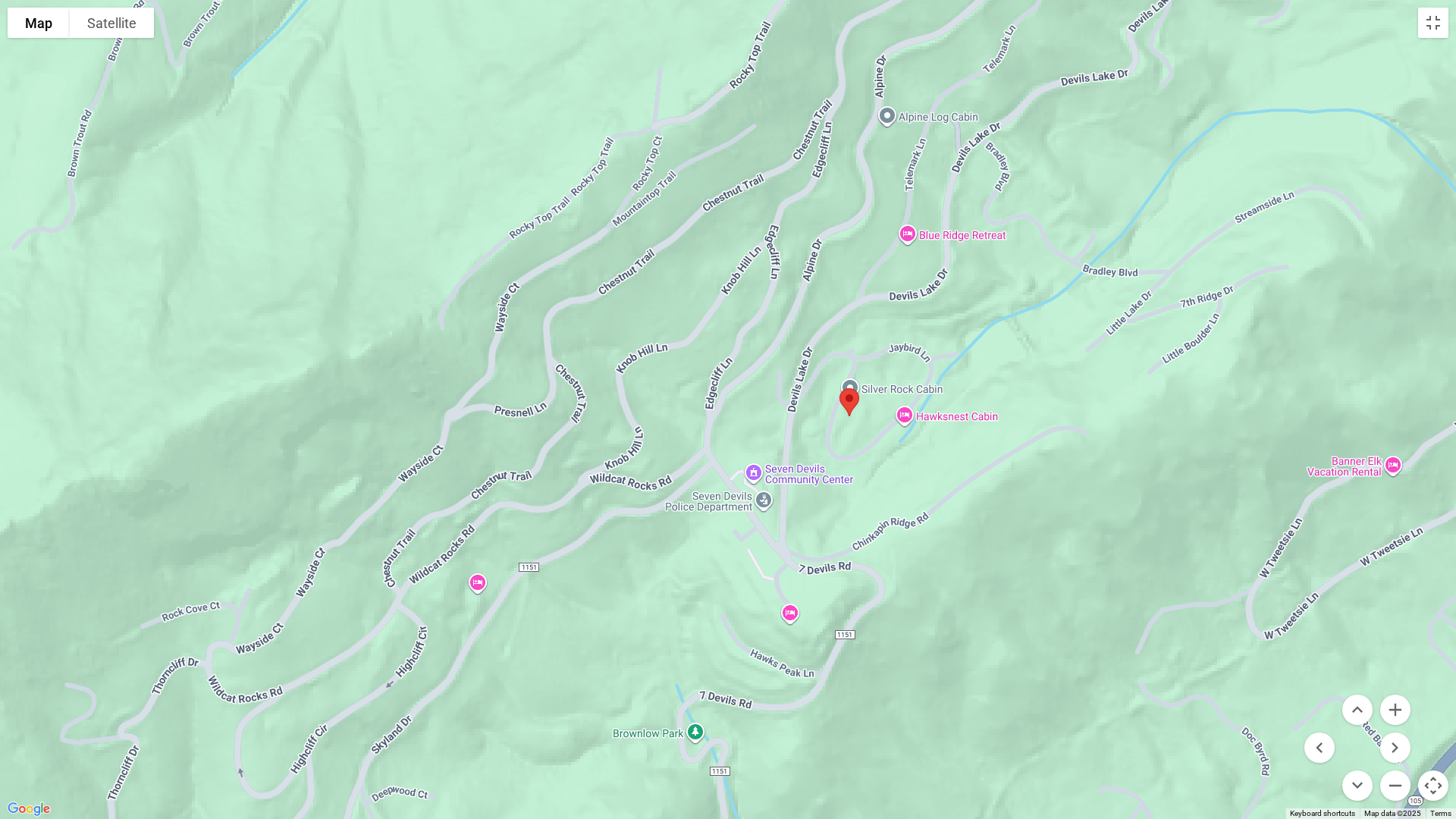
click at [1052, 694] on button "Map camera controls" at bounding box center [1433, 785] width 31 height 31
click at [1052, 23] on button "Toggle fullscreen view" at bounding box center [1433, 23] width 31 height 31
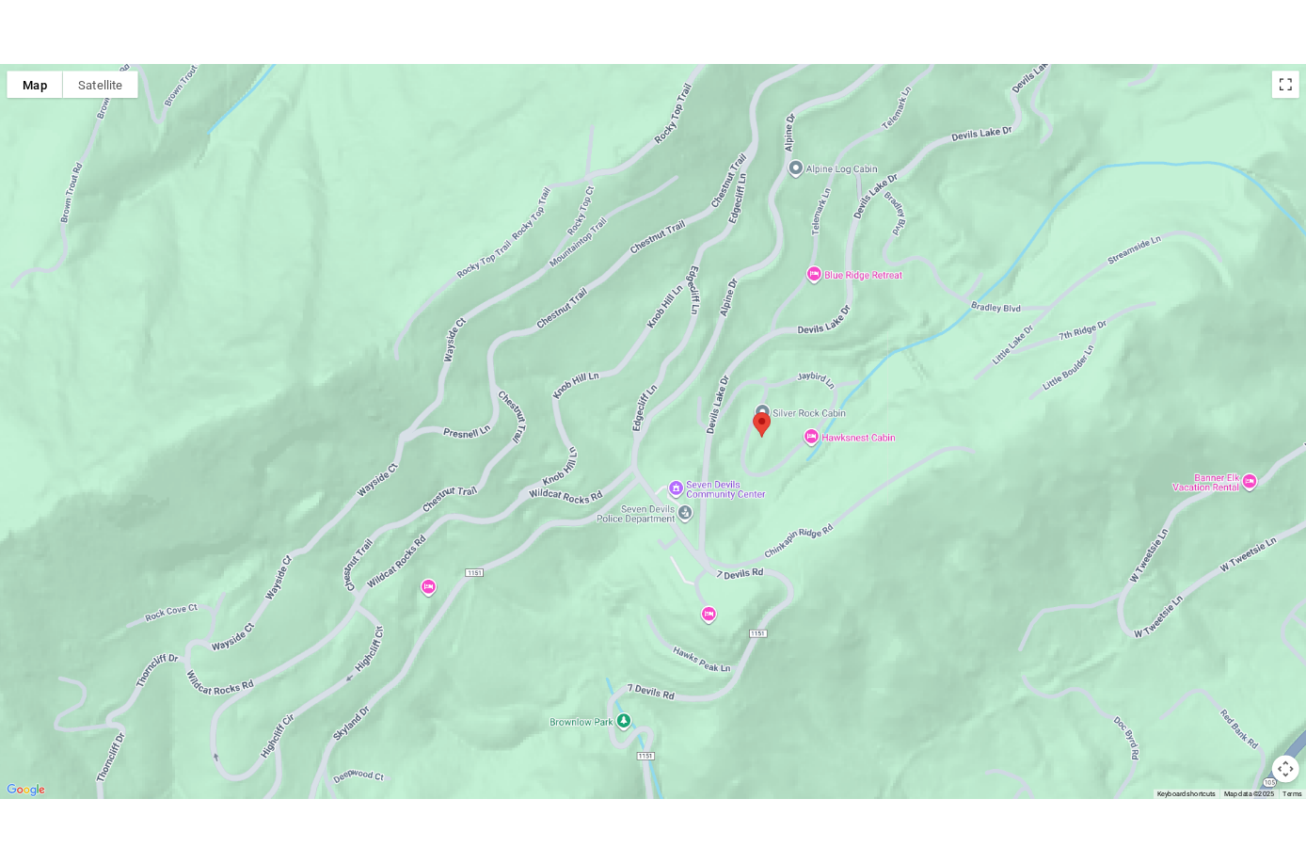
scroll to position [5168, 0]
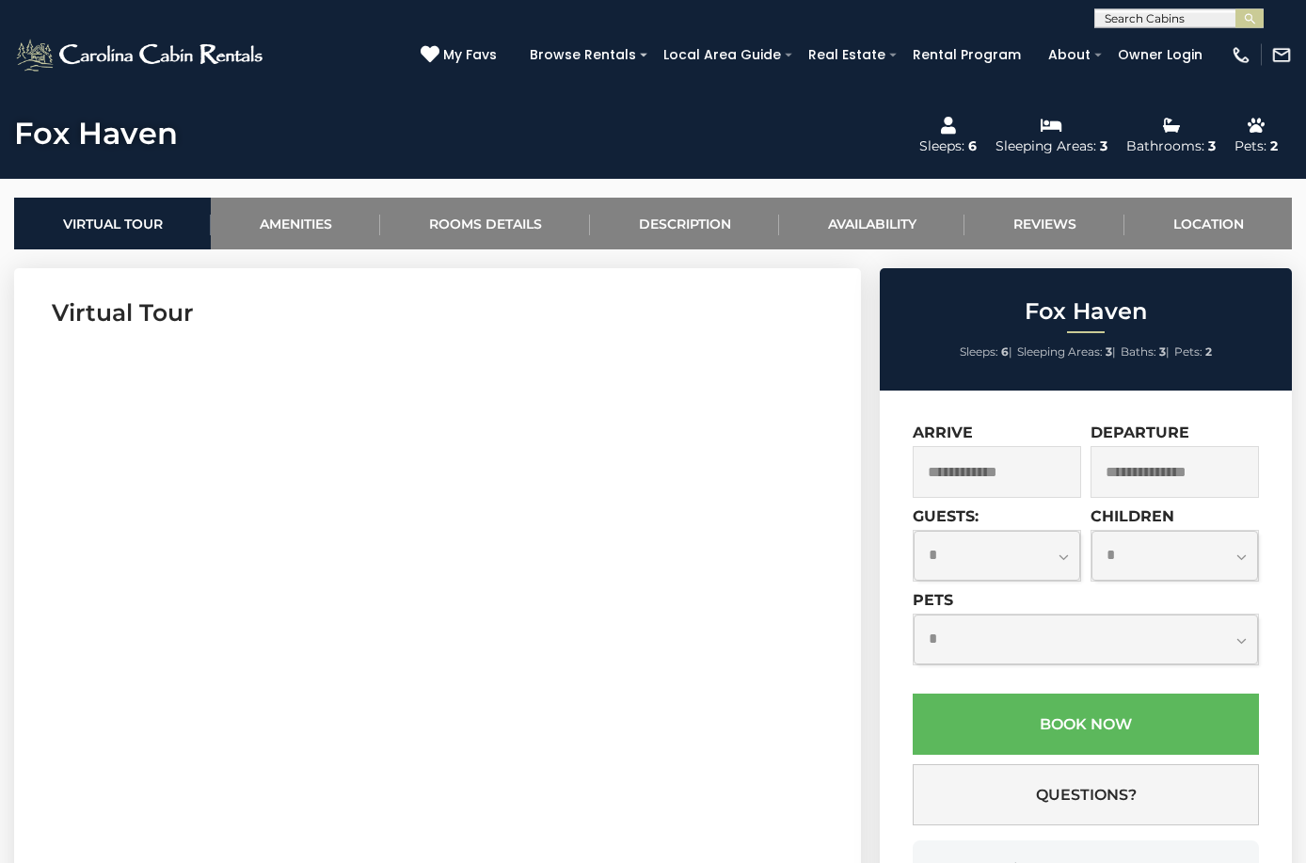
scroll to position [0, 0]
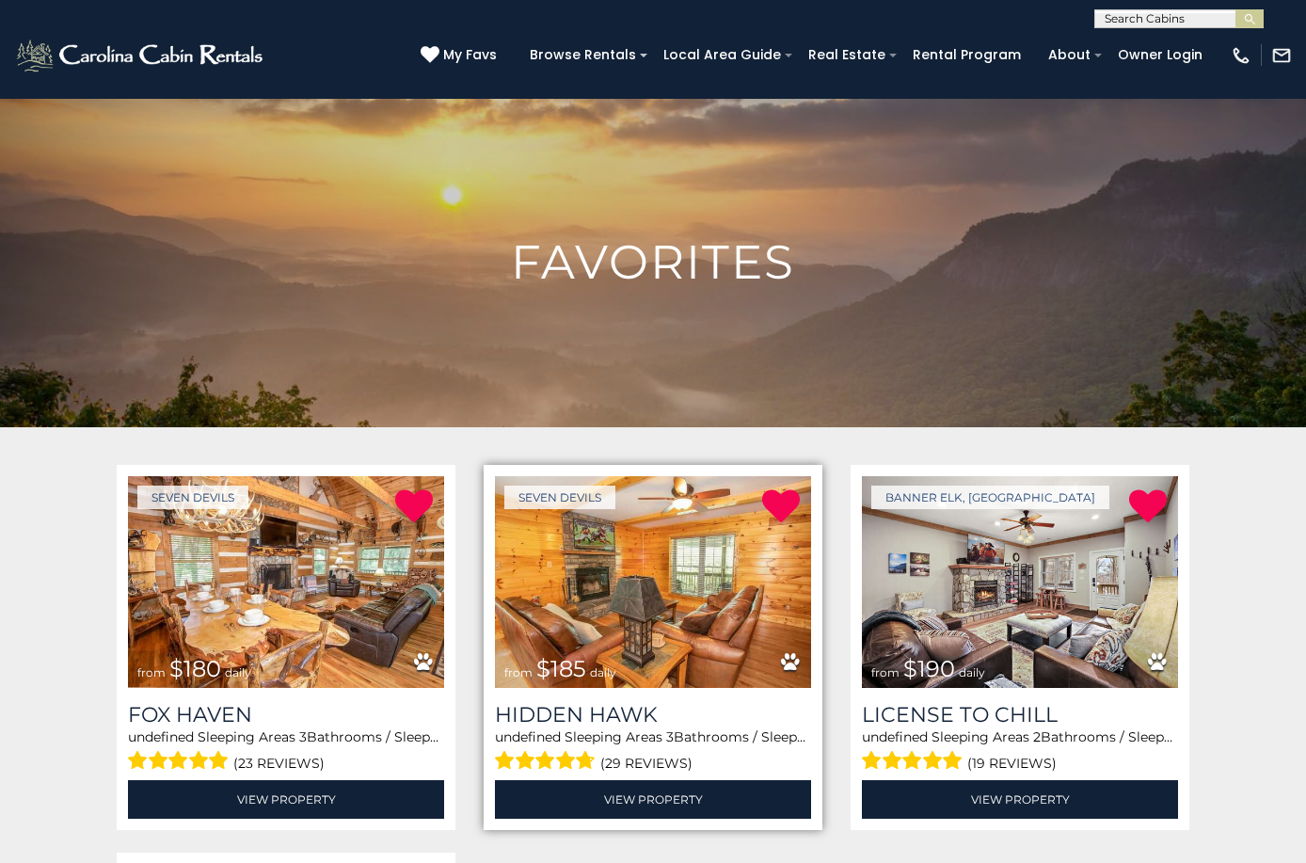
click at [749, 641] on img at bounding box center [653, 582] width 316 height 212
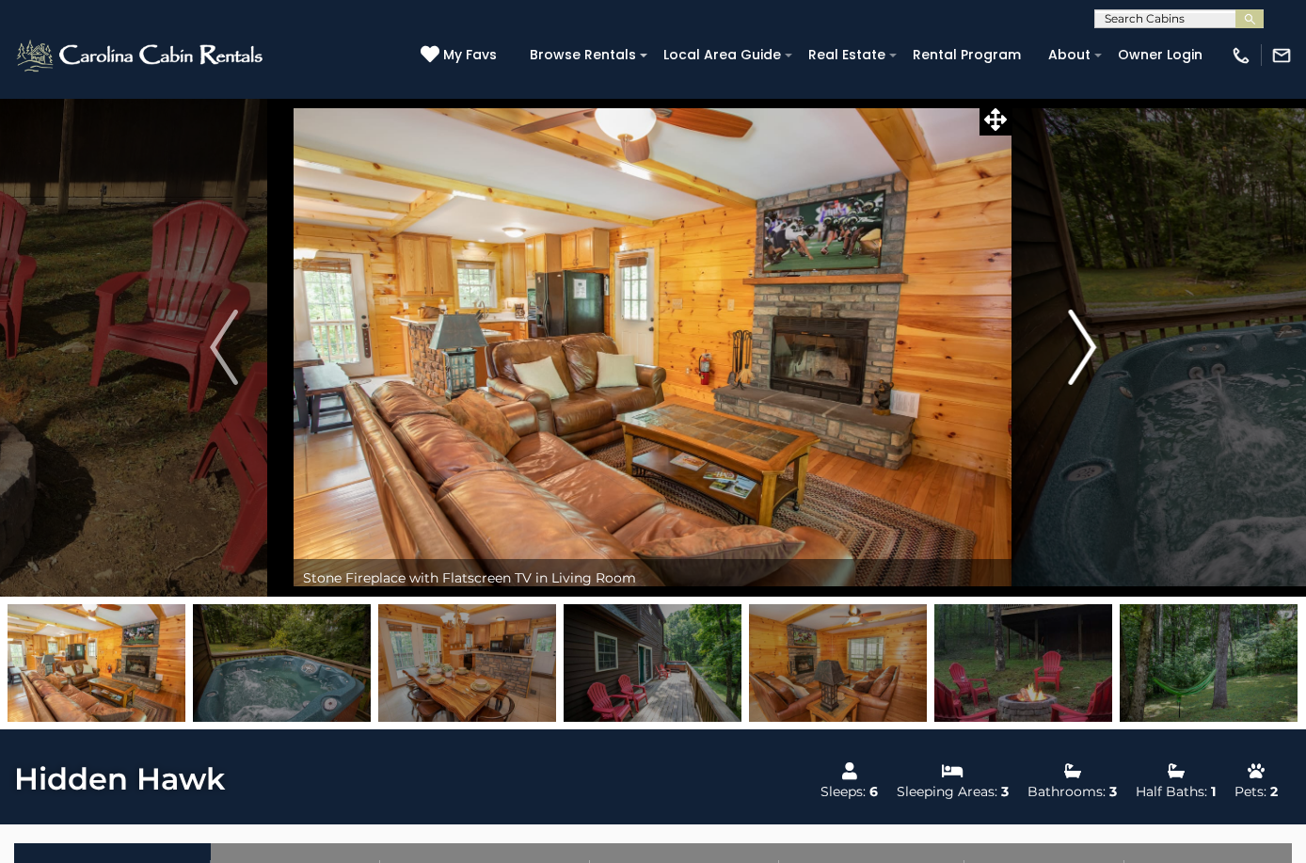
click at [1088, 347] on img "Next" at bounding box center [1082, 347] width 28 height 75
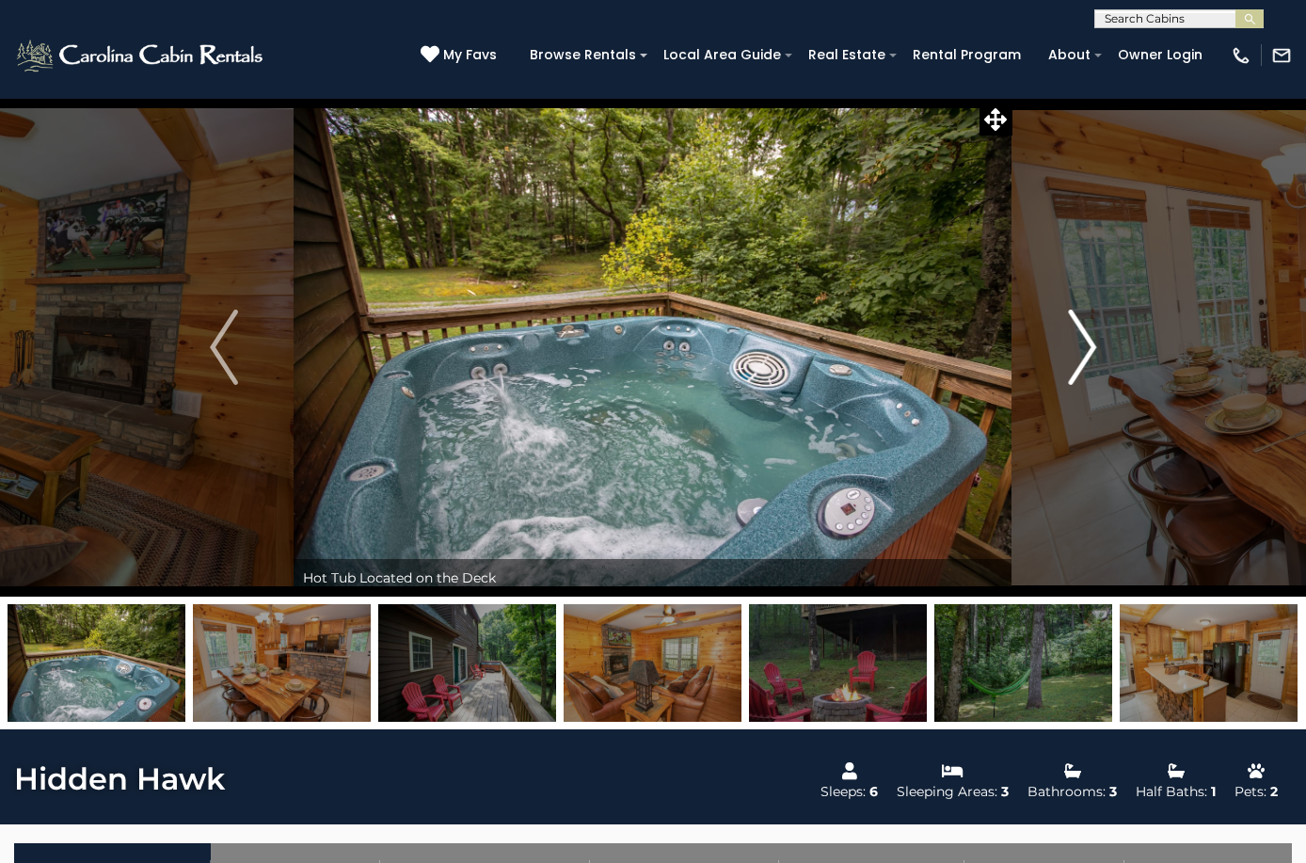
click at [1088, 347] on img "Next" at bounding box center [1082, 347] width 28 height 75
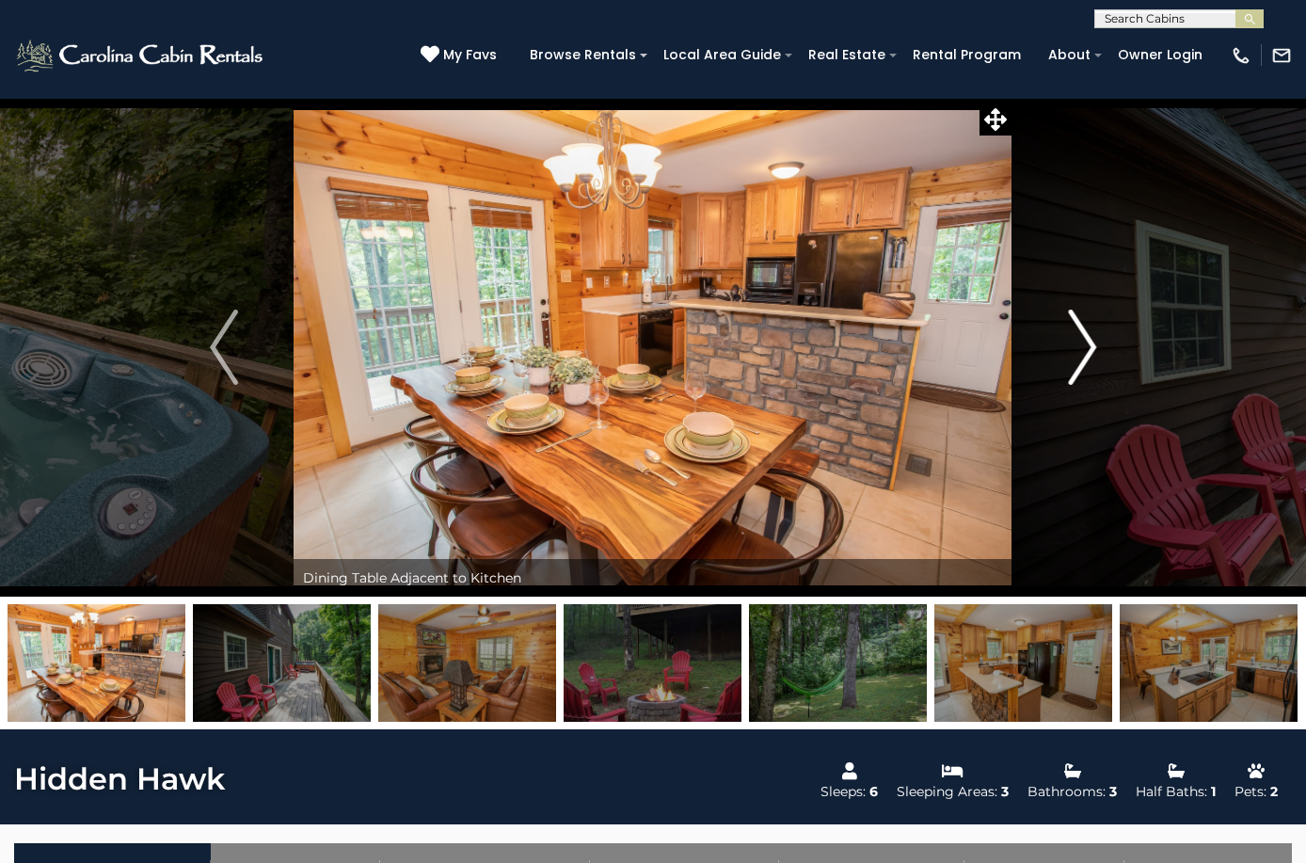
click at [1088, 347] on img "Next" at bounding box center [1082, 347] width 28 height 75
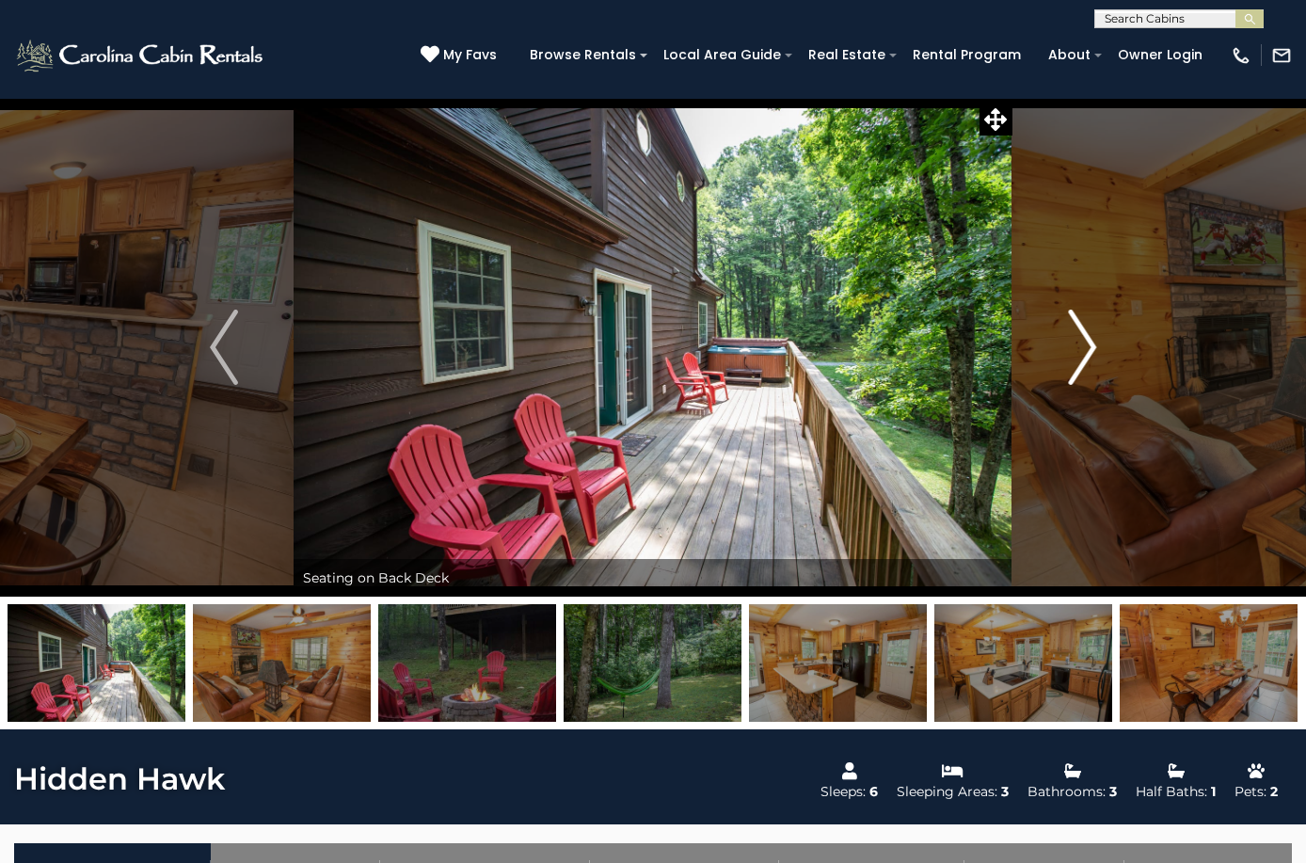
click at [1089, 347] on img "Next" at bounding box center [1082, 347] width 28 height 75
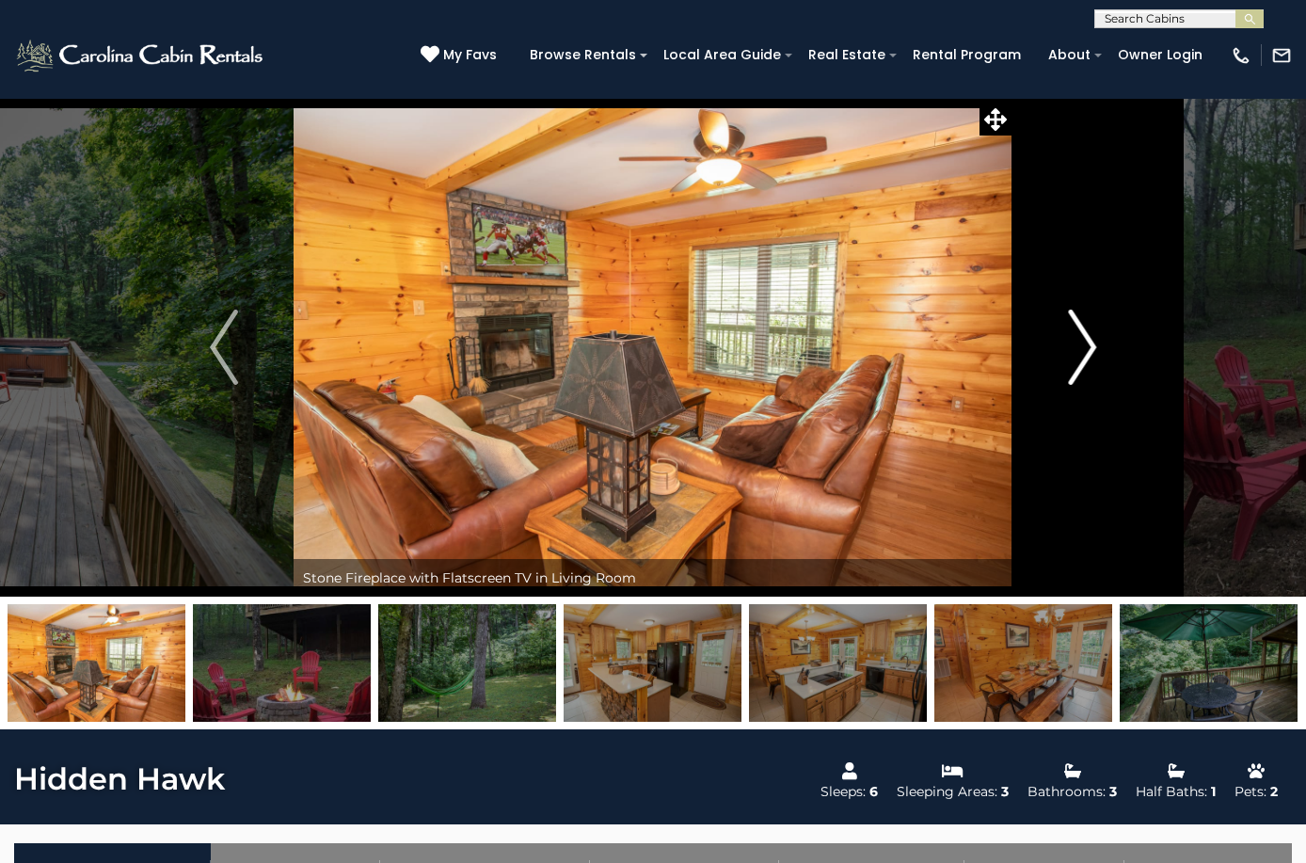
click at [1090, 347] on img "Next" at bounding box center [1082, 347] width 28 height 75
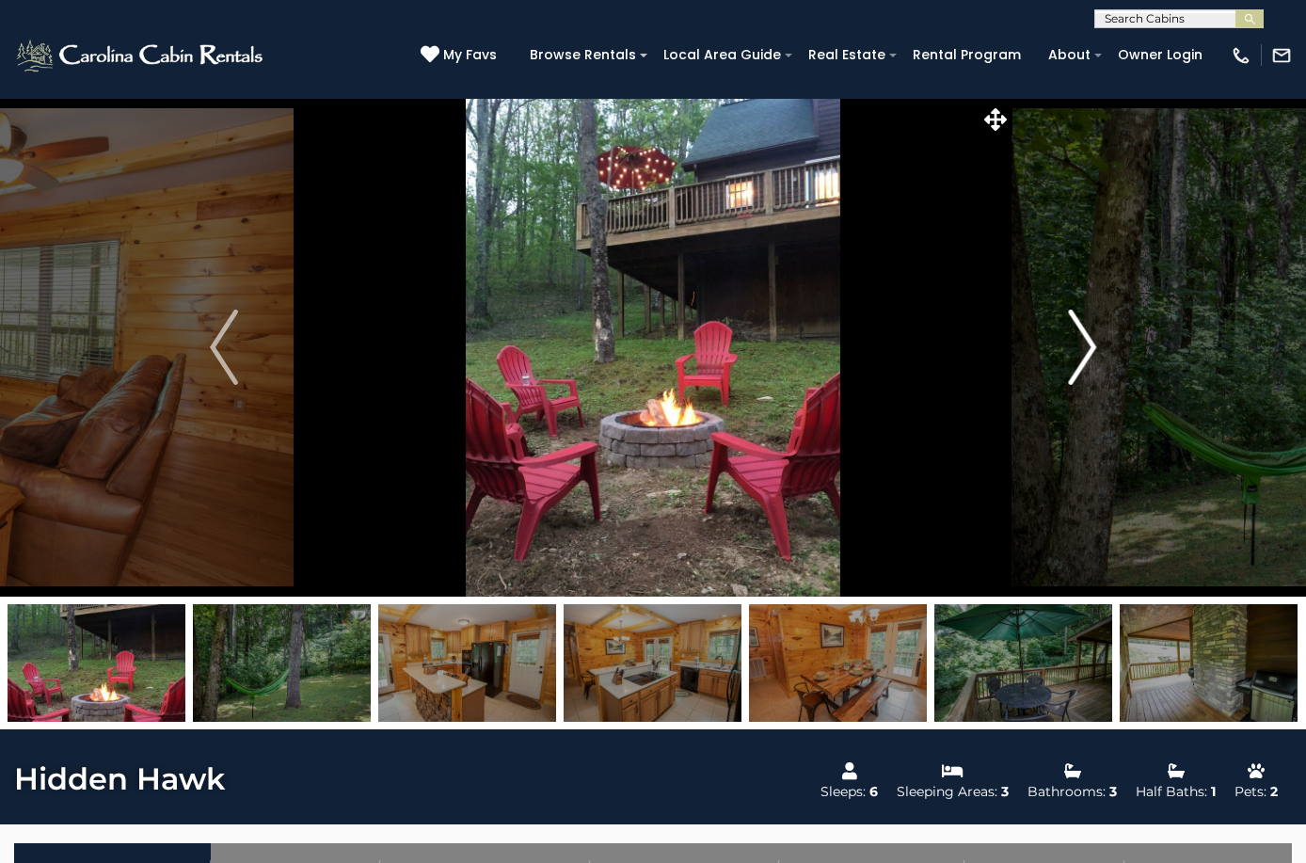
click at [1090, 347] on img "Next" at bounding box center [1082, 347] width 28 height 75
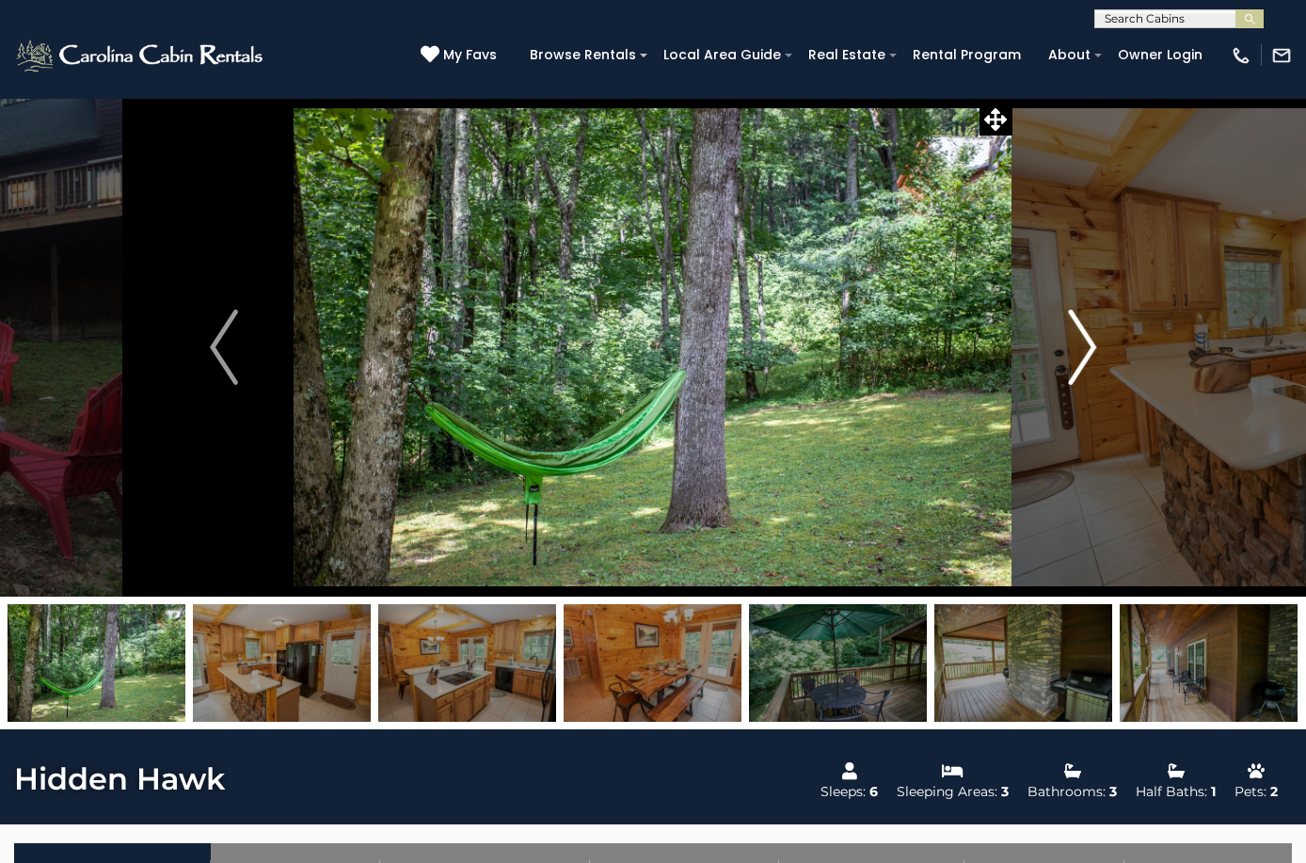
click at [1090, 348] on img "Next" at bounding box center [1082, 347] width 28 height 75
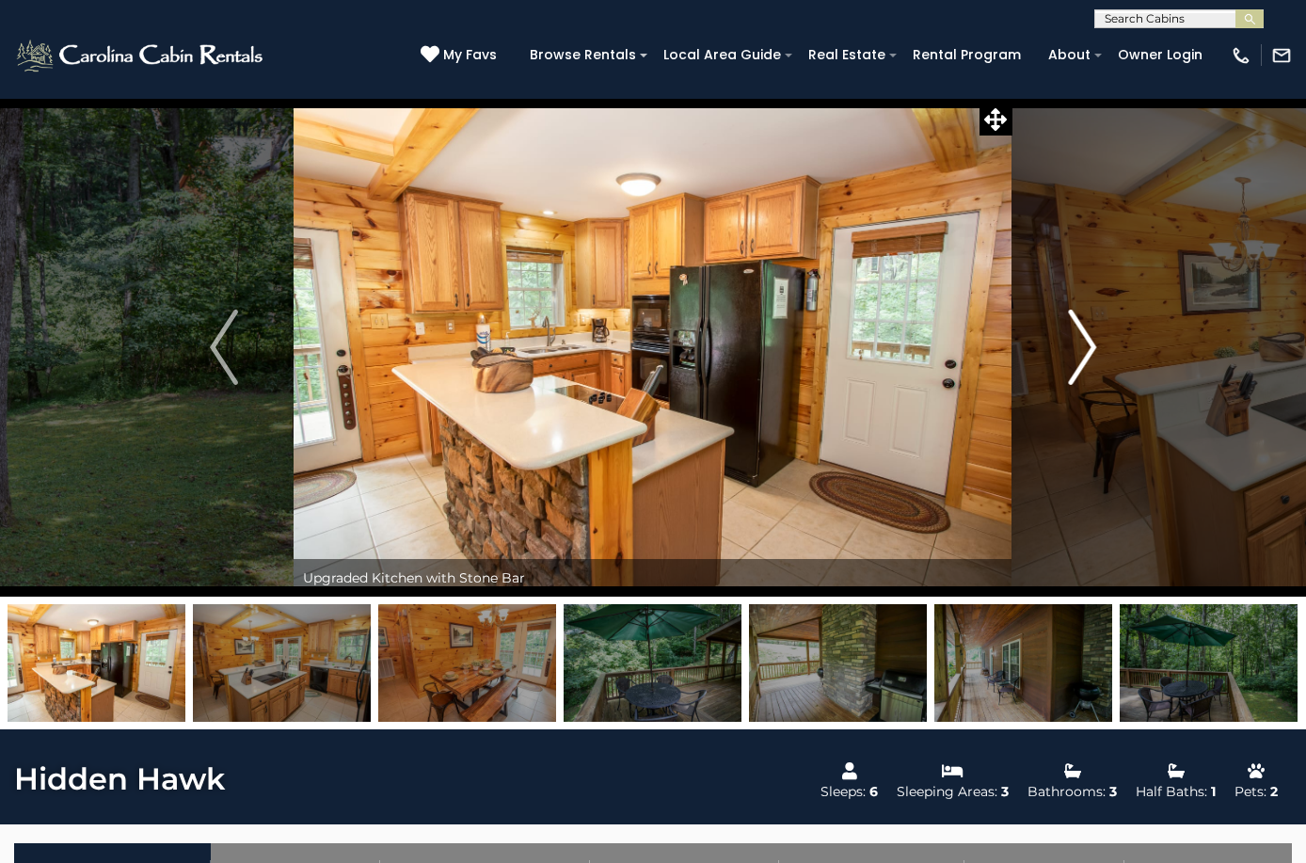
click at [1090, 348] on img "Next" at bounding box center [1082, 347] width 28 height 75
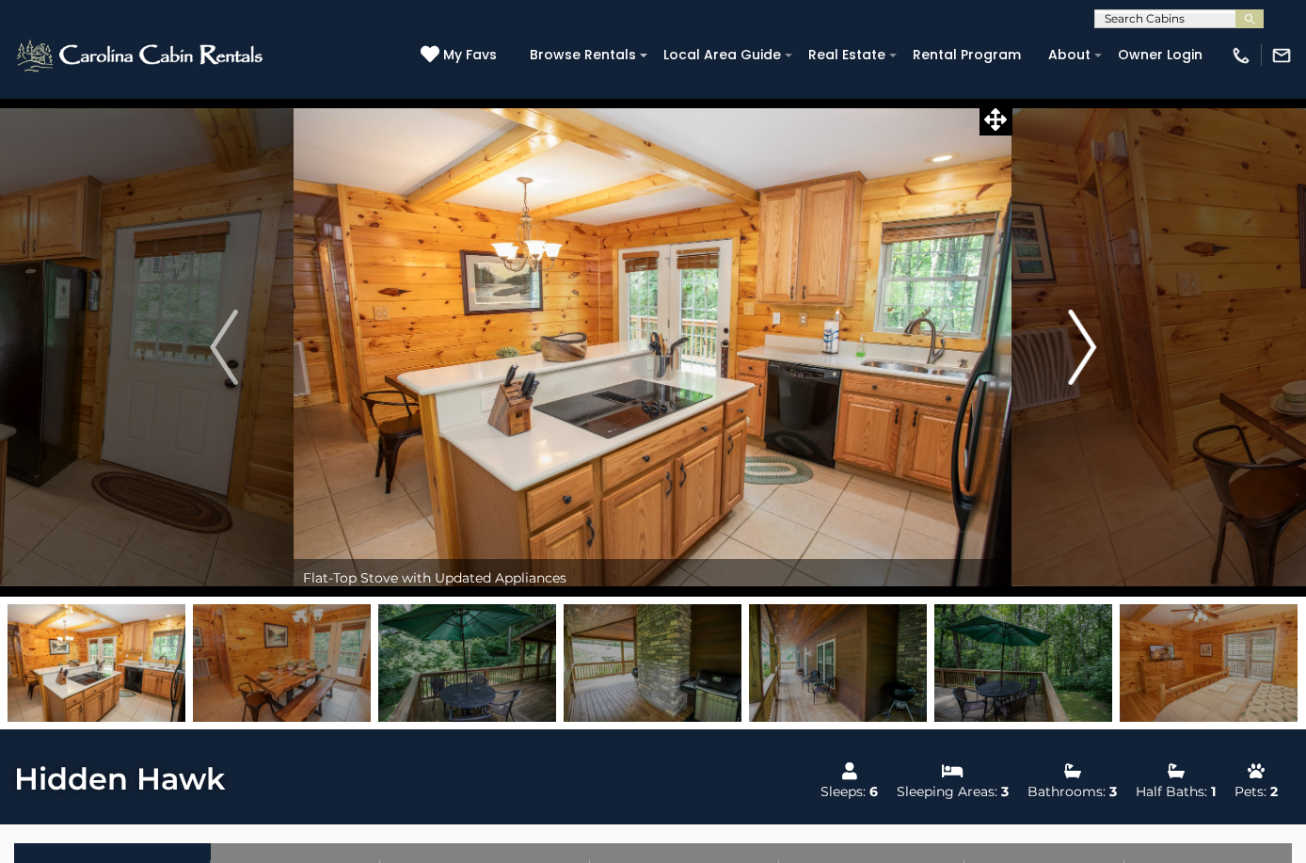
click at [1089, 348] on img "Next" at bounding box center [1082, 347] width 28 height 75
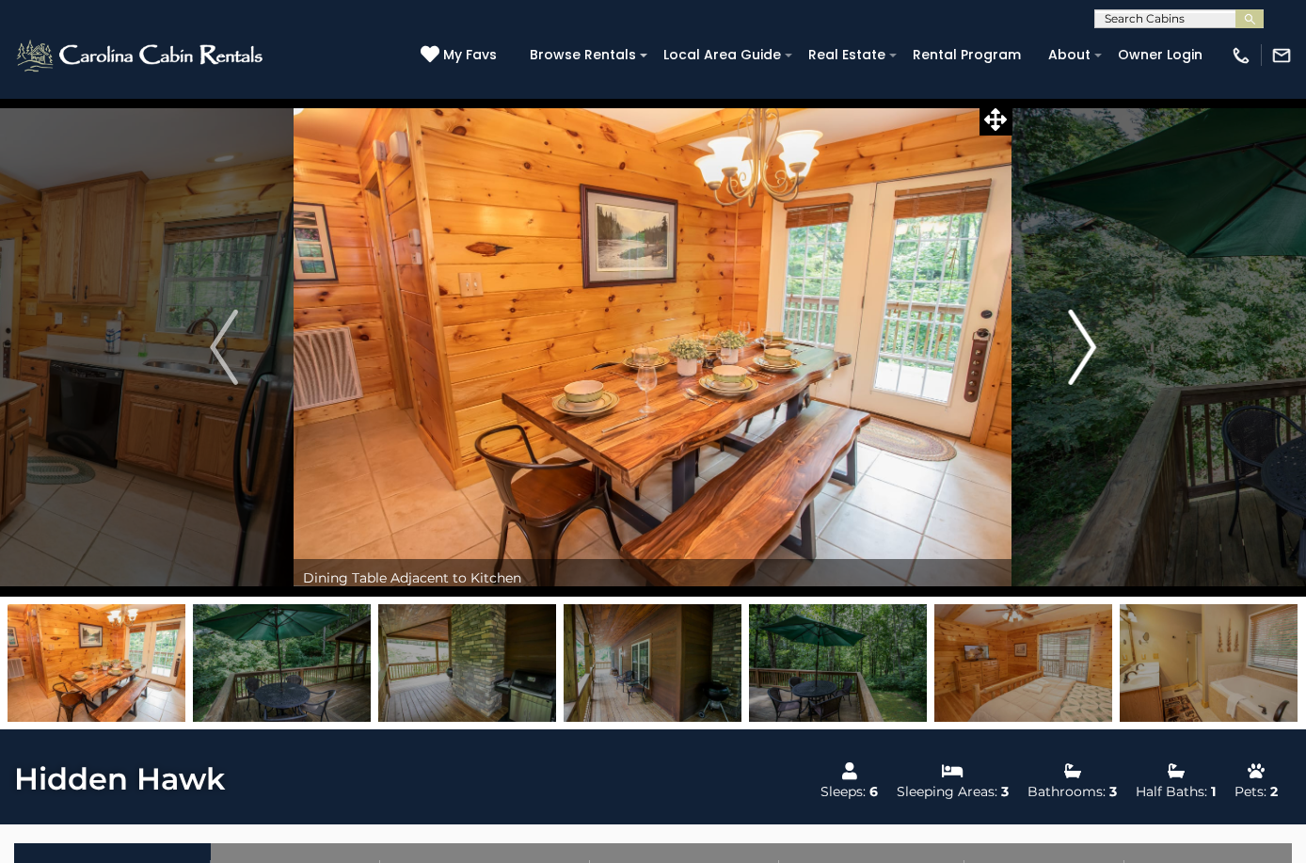
click at [1089, 348] on img "Next" at bounding box center [1082, 347] width 28 height 75
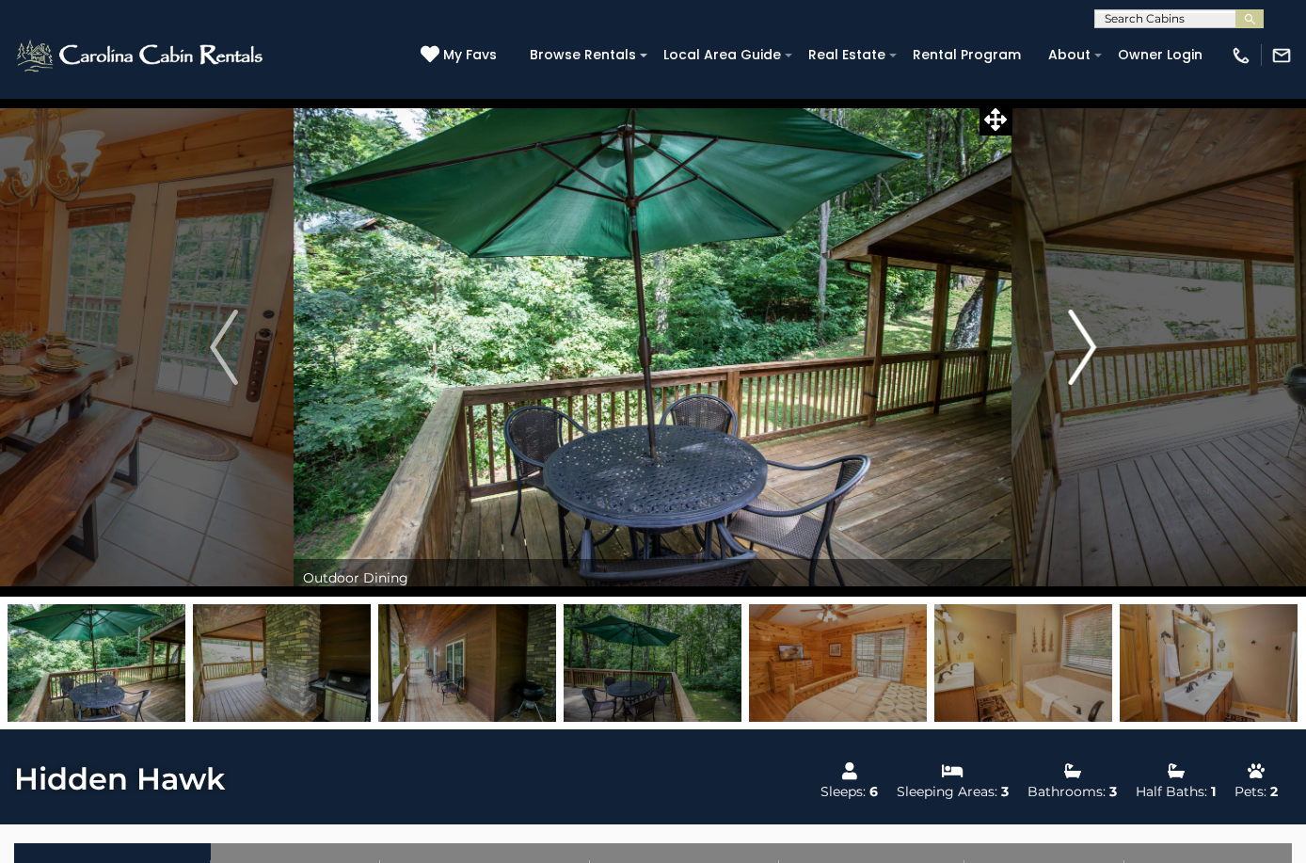
click at [1089, 348] on img "Next" at bounding box center [1082, 347] width 28 height 75
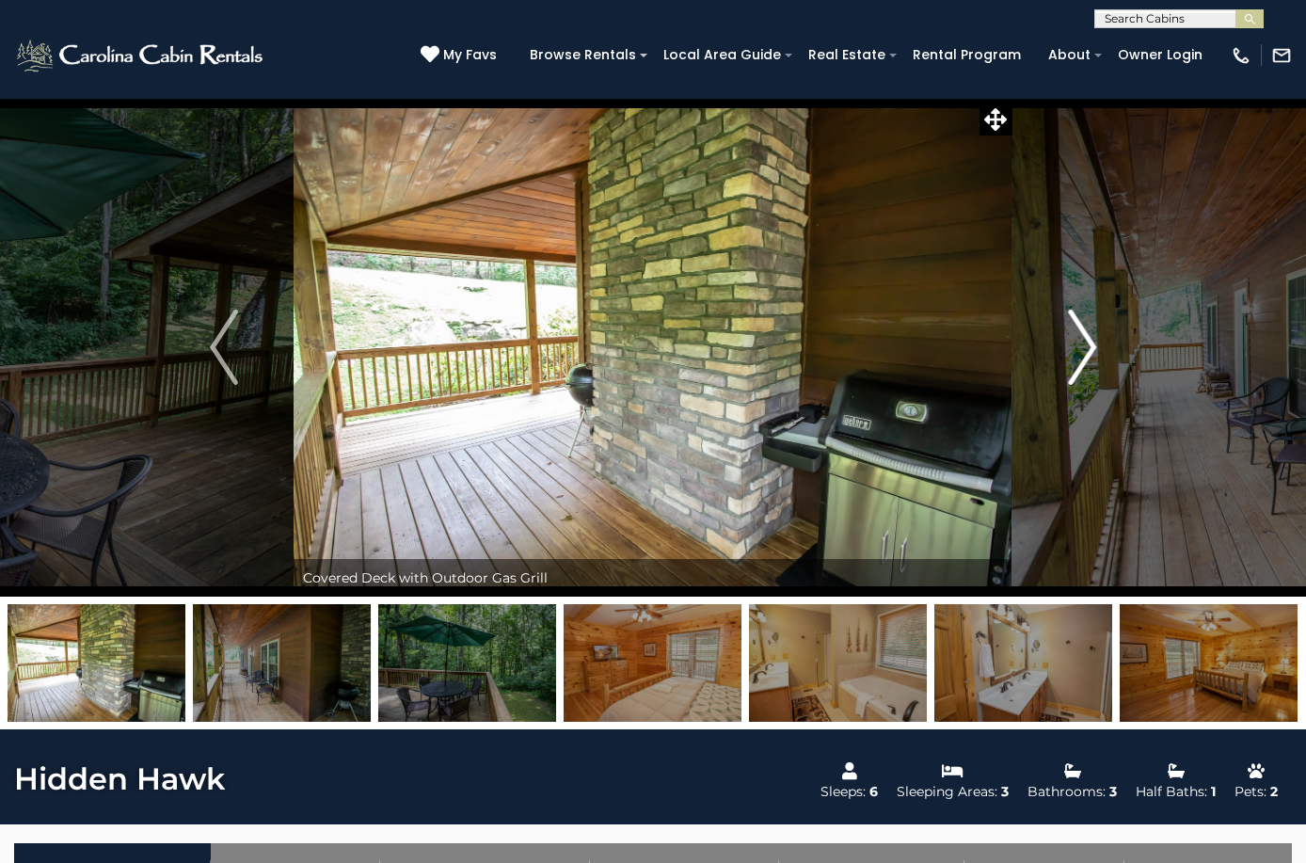
click at [1089, 349] on img "Next" at bounding box center [1082, 347] width 28 height 75
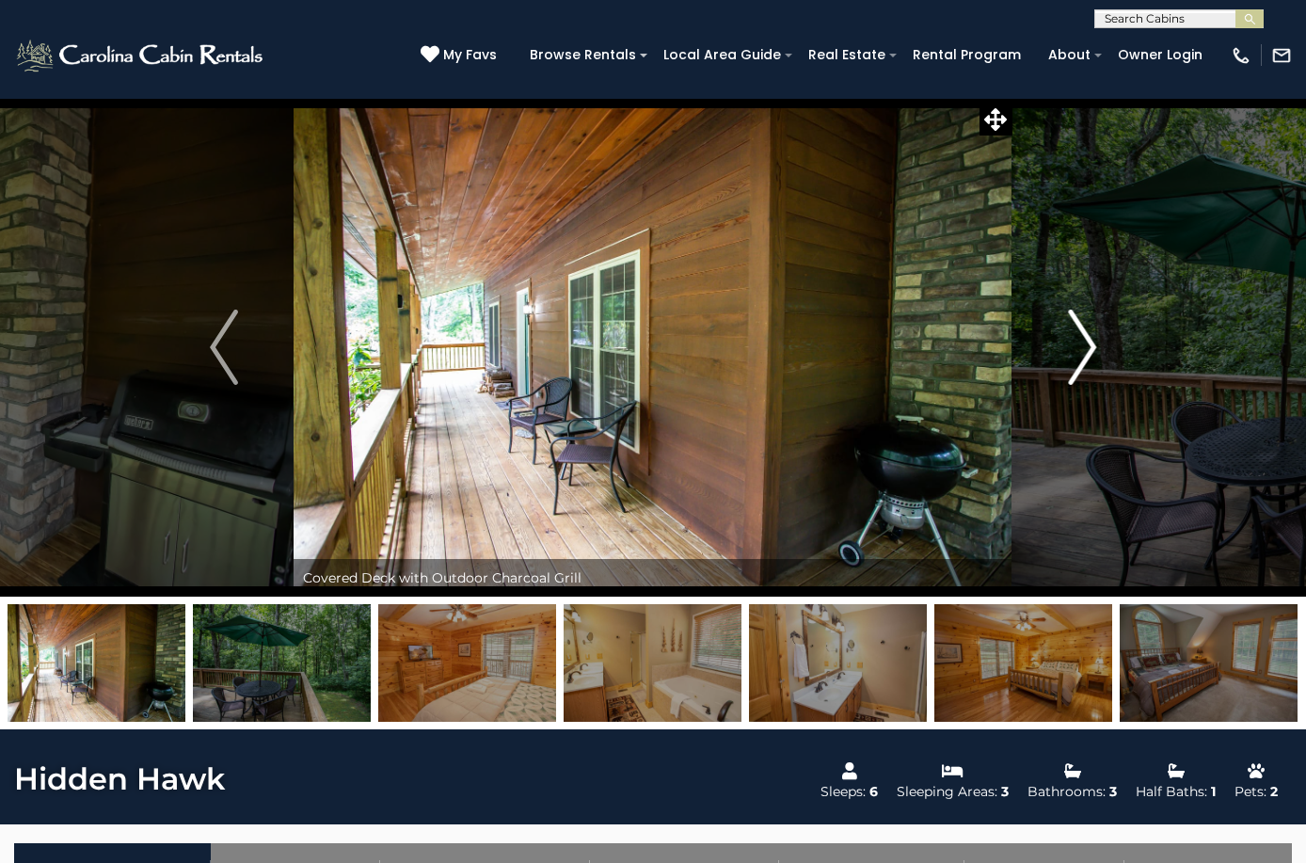
click at [1089, 349] on img "Next" at bounding box center [1082, 347] width 28 height 75
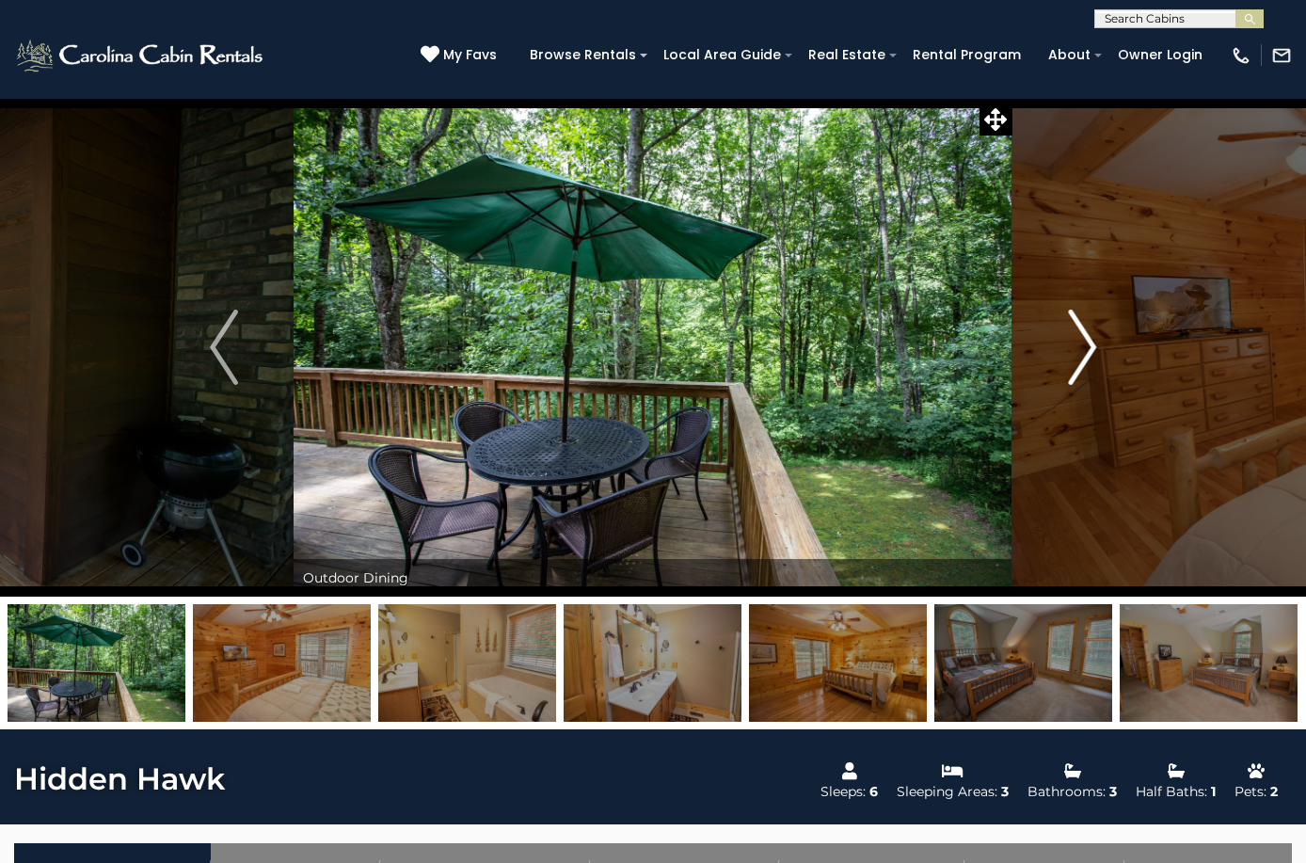
click at [1089, 349] on img "Next" at bounding box center [1082, 347] width 28 height 75
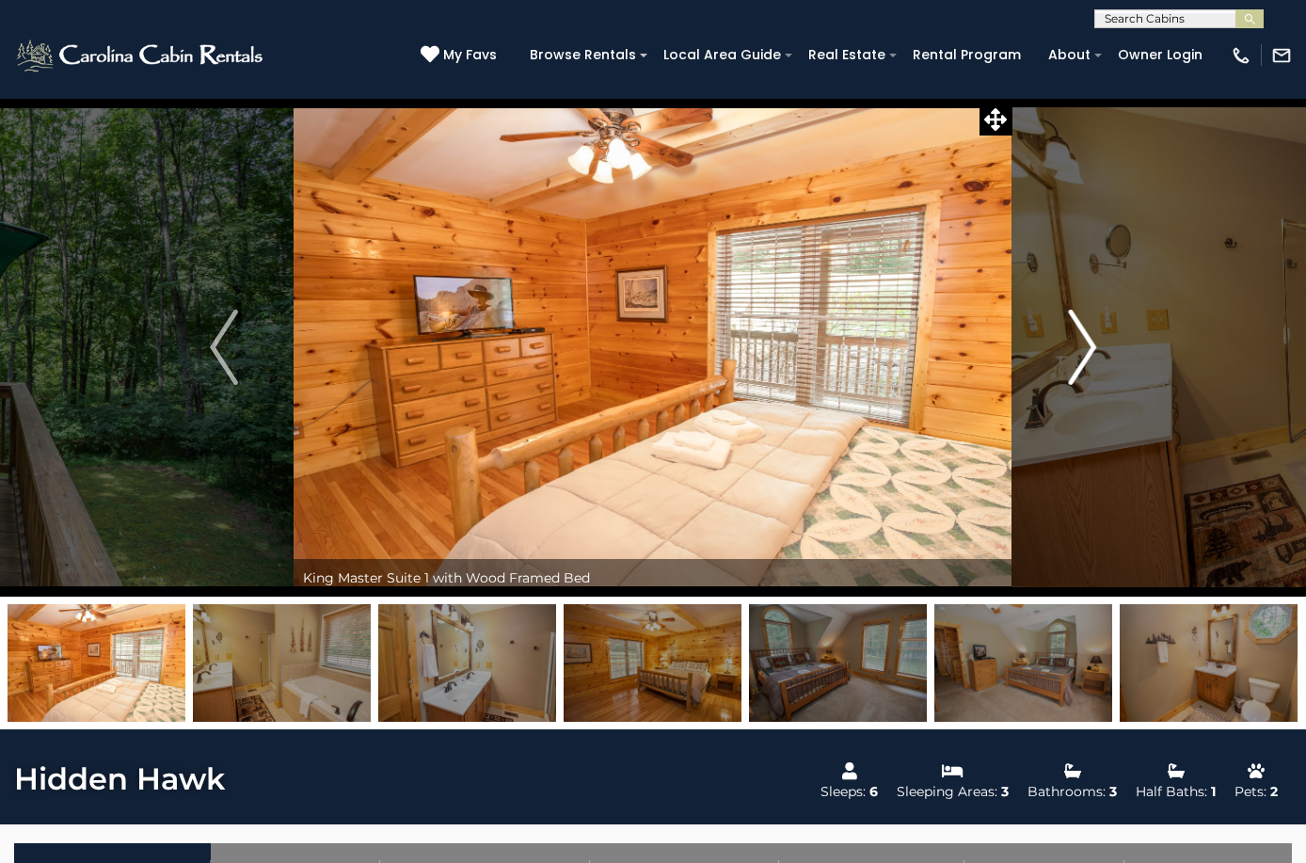
click at [1090, 349] on img "Next" at bounding box center [1082, 347] width 28 height 75
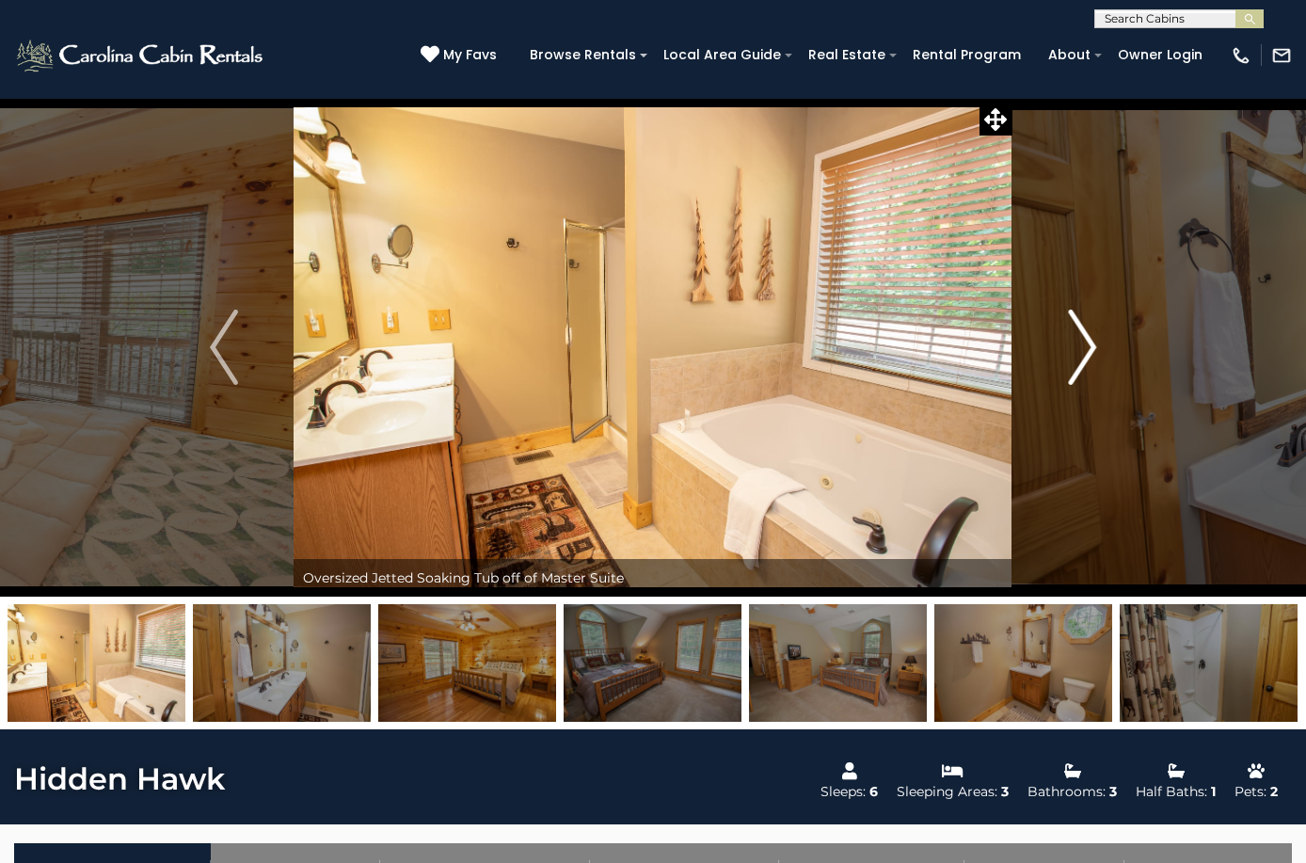
click at [1090, 349] on img "Next" at bounding box center [1082, 347] width 28 height 75
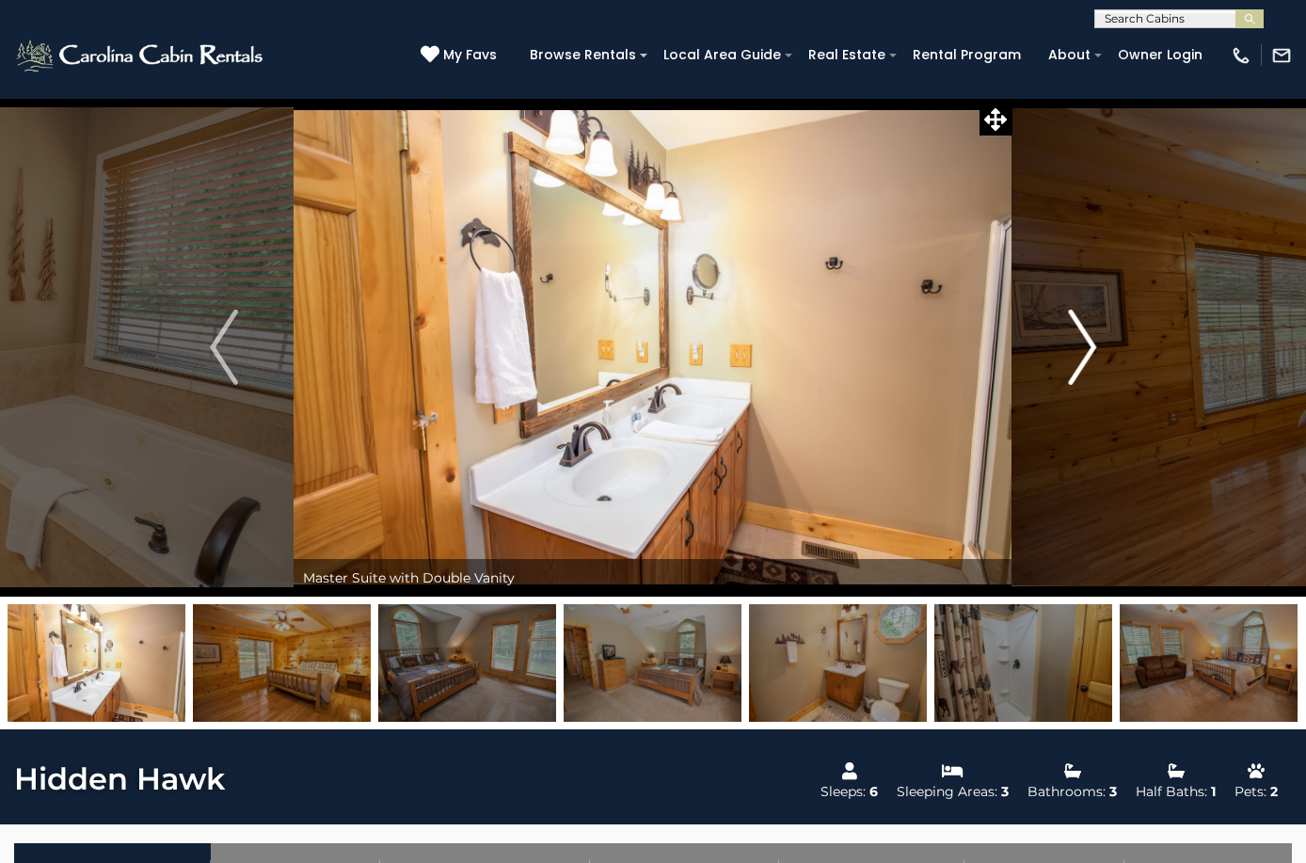
click at [1089, 349] on img "Next" at bounding box center [1082, 347] width 28 height 75
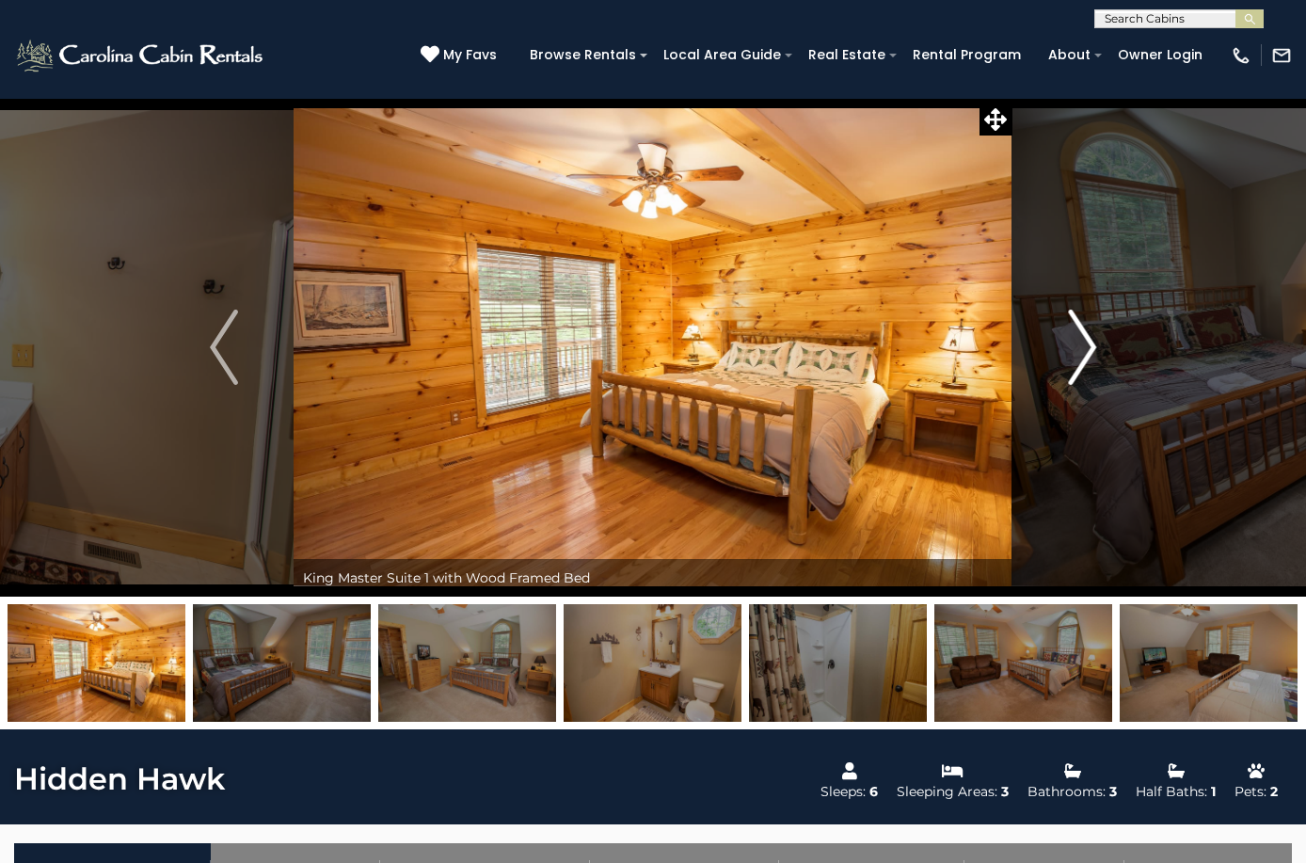
click at [1089, 349] on img "Next" at bounding box center [1082, 347] width 28 height 75
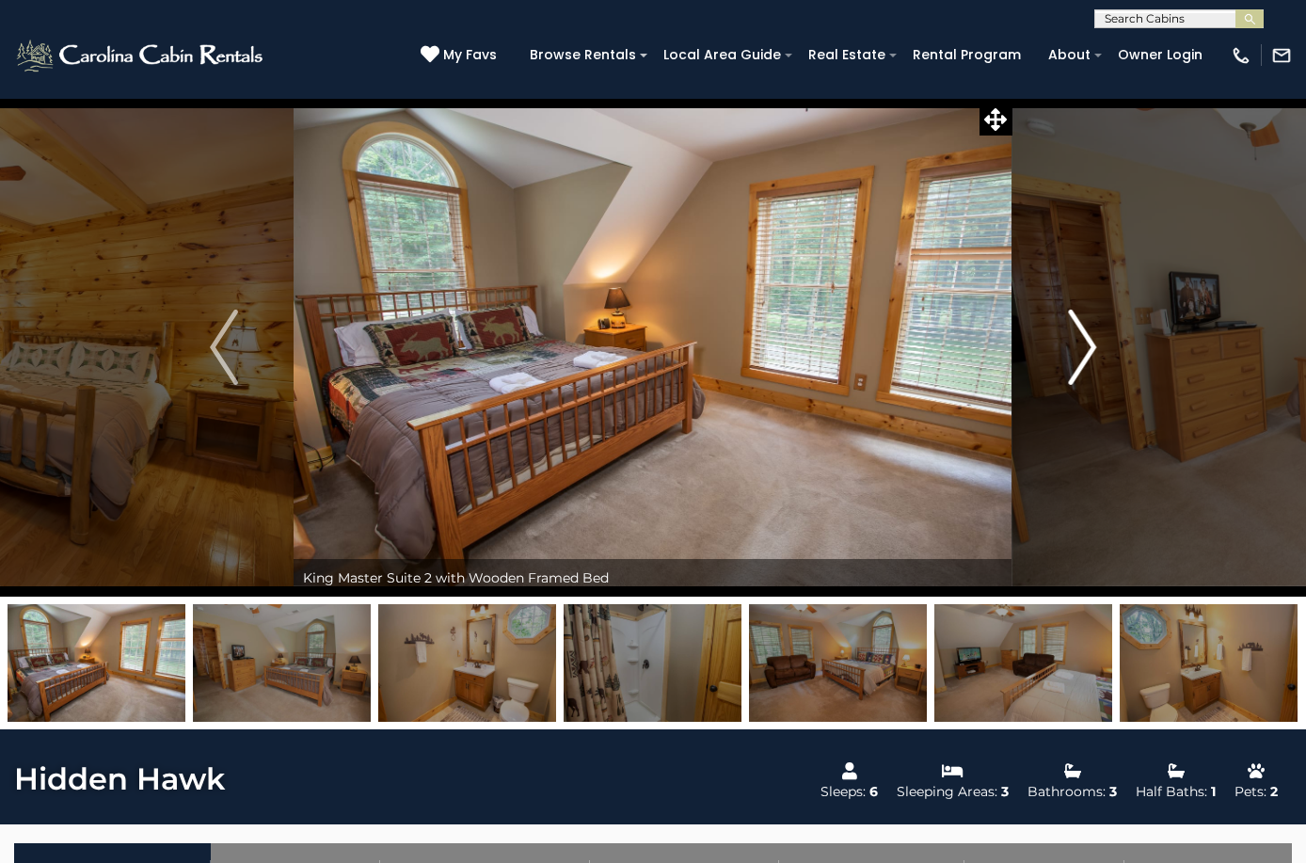
click at [1088, 349] on img "Next" at bounding box center [1082, 347] width 28 height 75
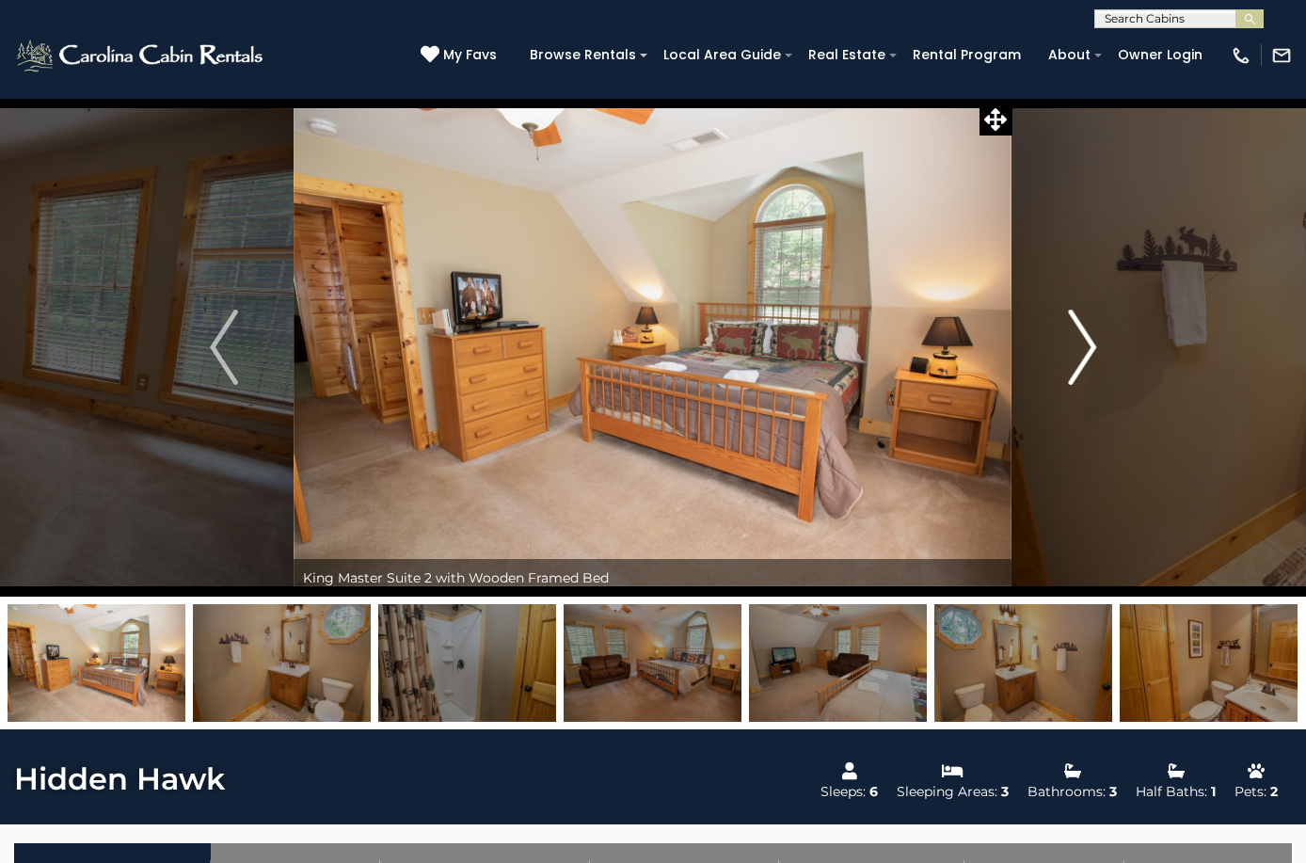
click at [1088, 349] on img "Next" at bounding box center [1082, 347] width 28 height 75
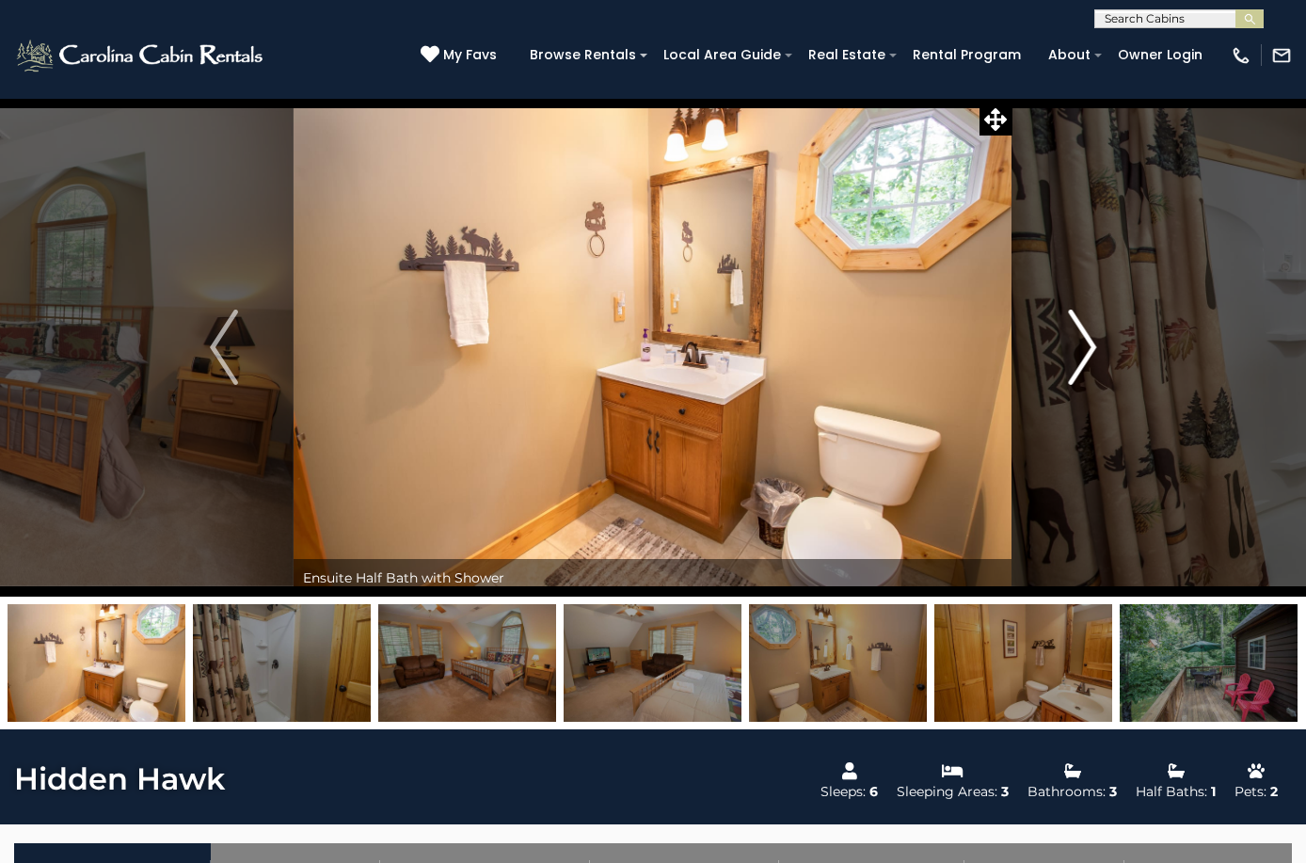
click at [1088, 349] on img "Next" at bounding box center [1082, 347] width 28 height 75
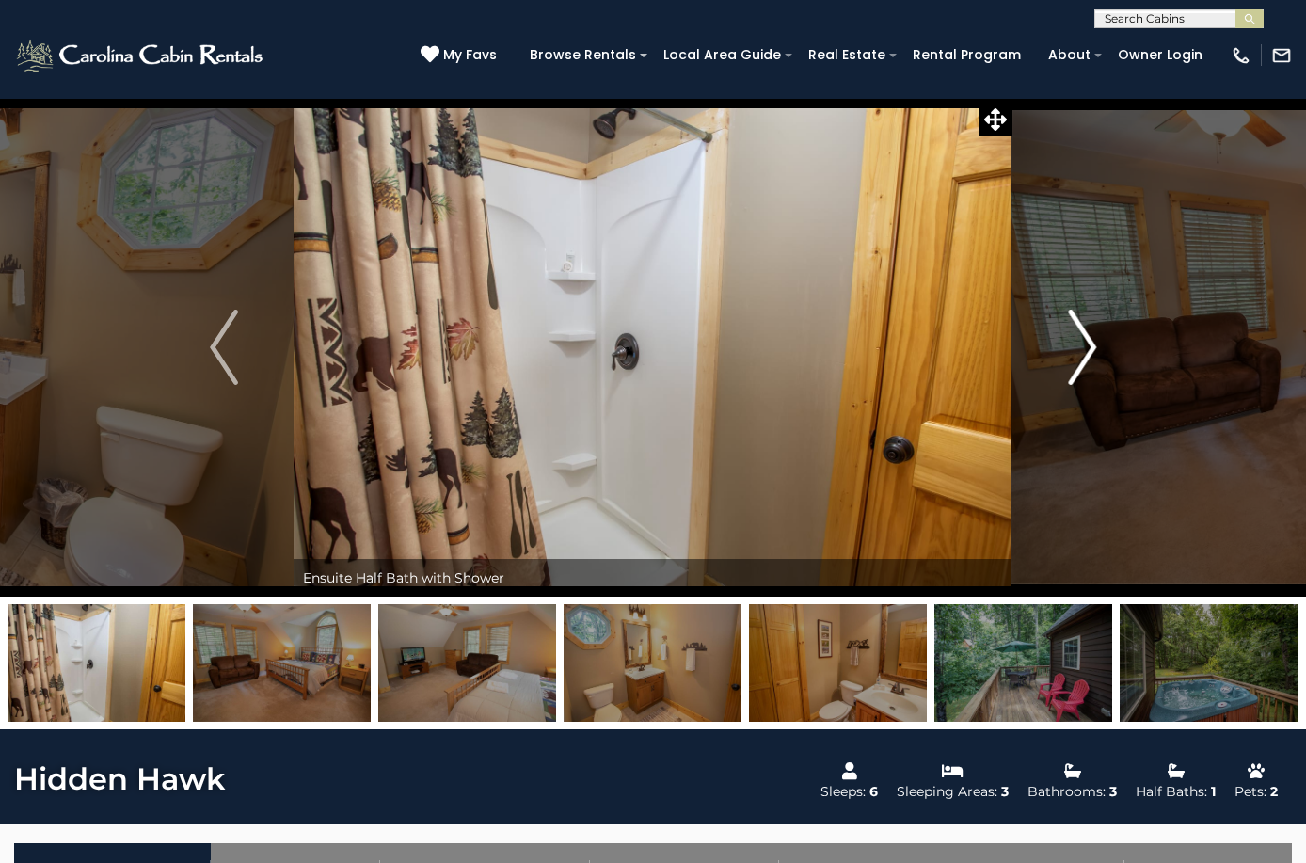
click at [1088, 349] on img "Next" at bounding box center [1082, 347] width 28 height 75
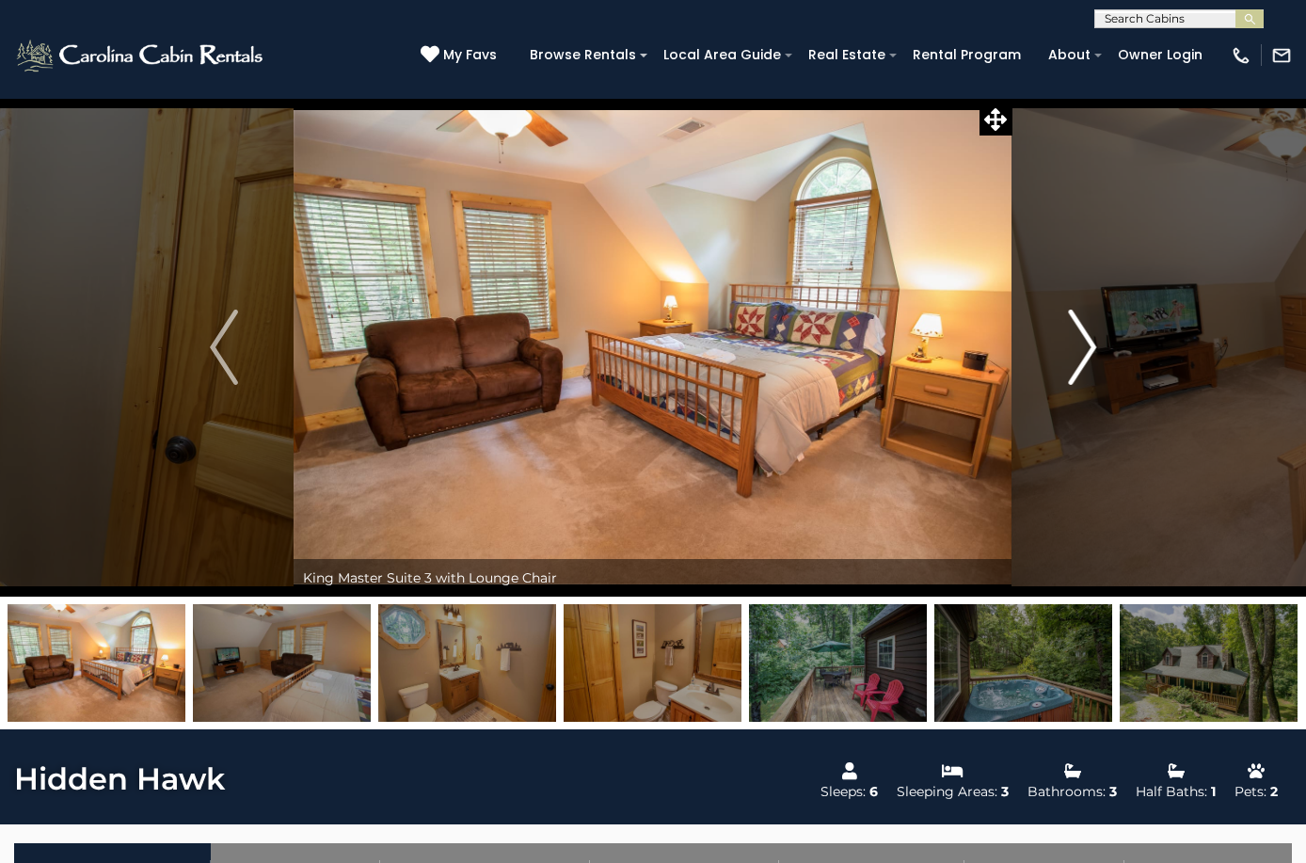
click at [1088, 349] on img "Next" at bounding box center [1082, 347] width 28 height 75
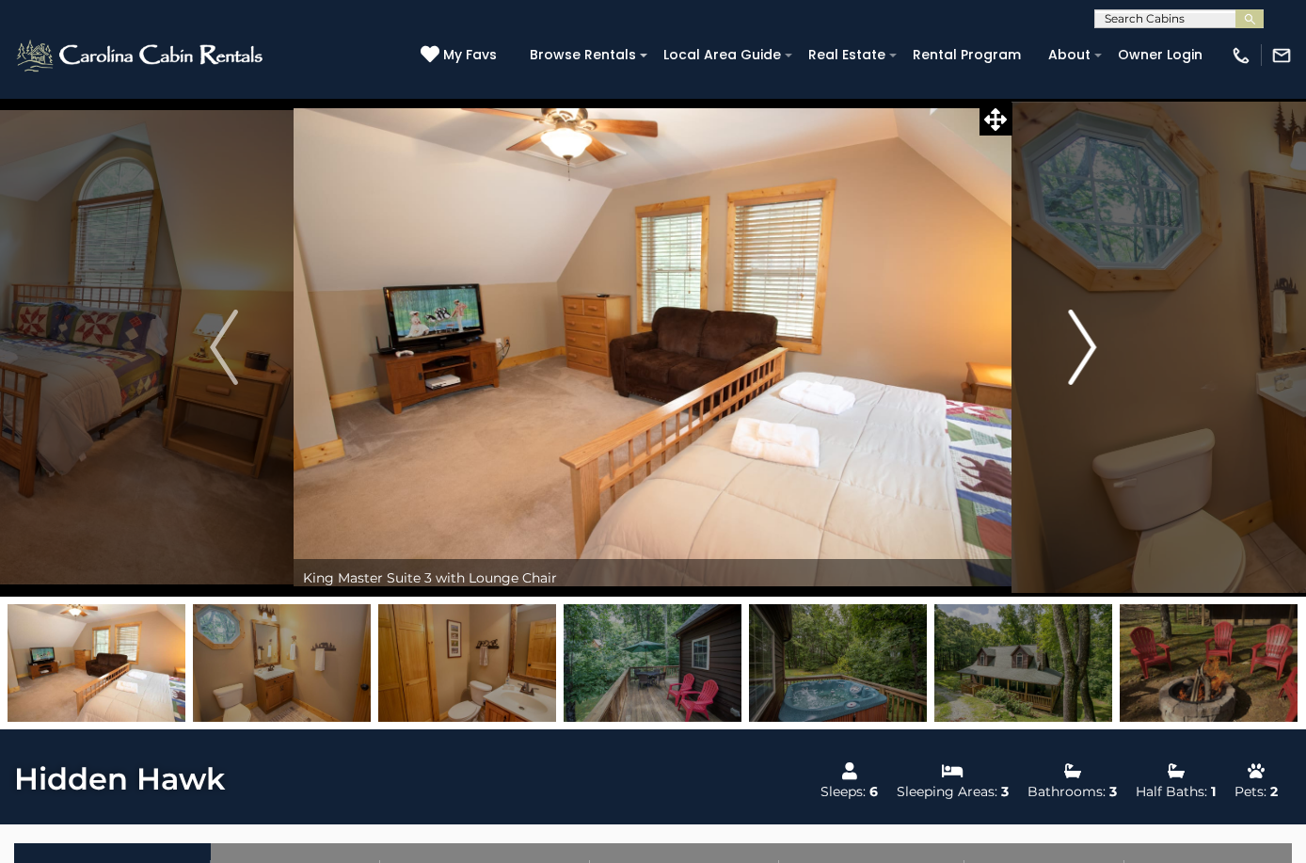
click at [1088, 349] on img "Next" at bounding box center [1082, 347] width 28 height 75
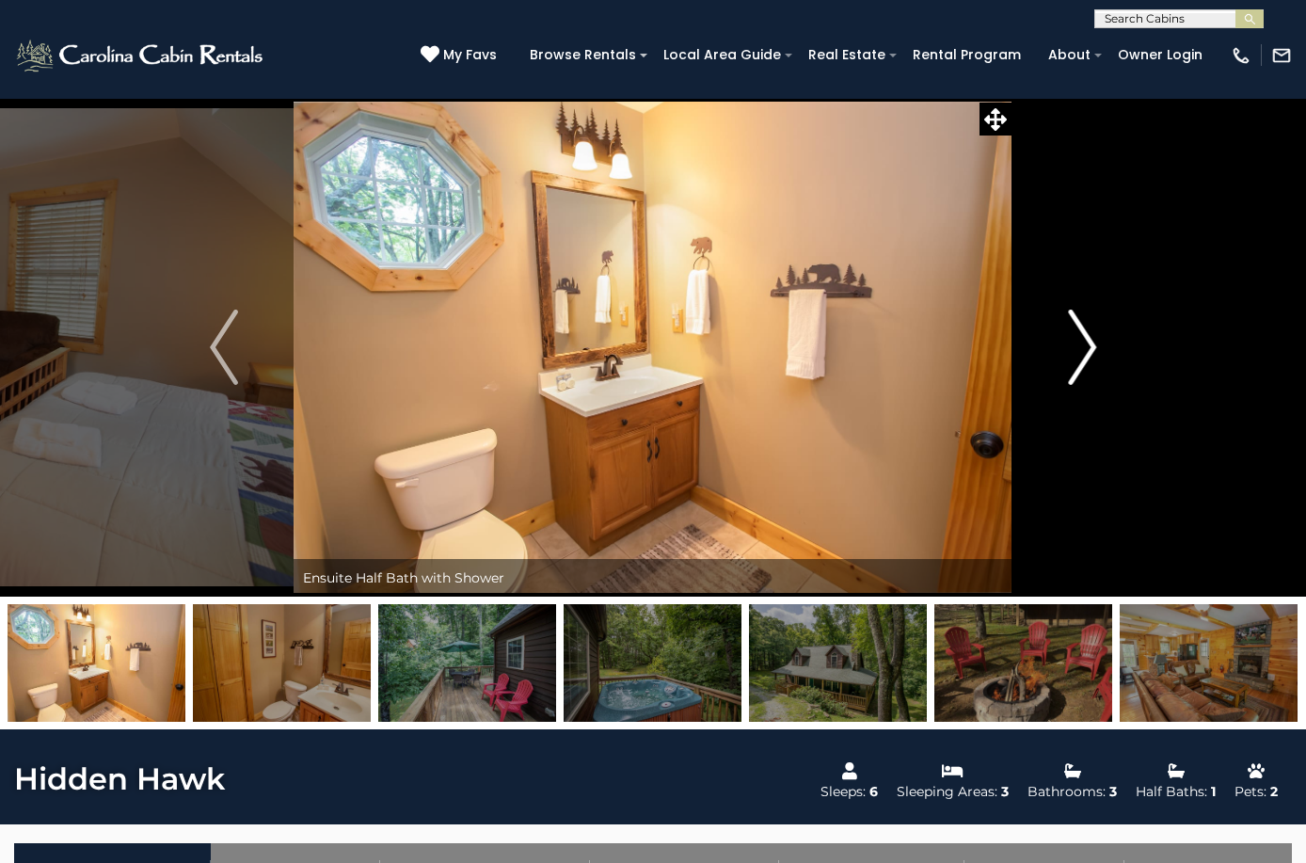
click at [1088, 349] on img "Next" at bounding box center [1082, 347] width 28 height 75
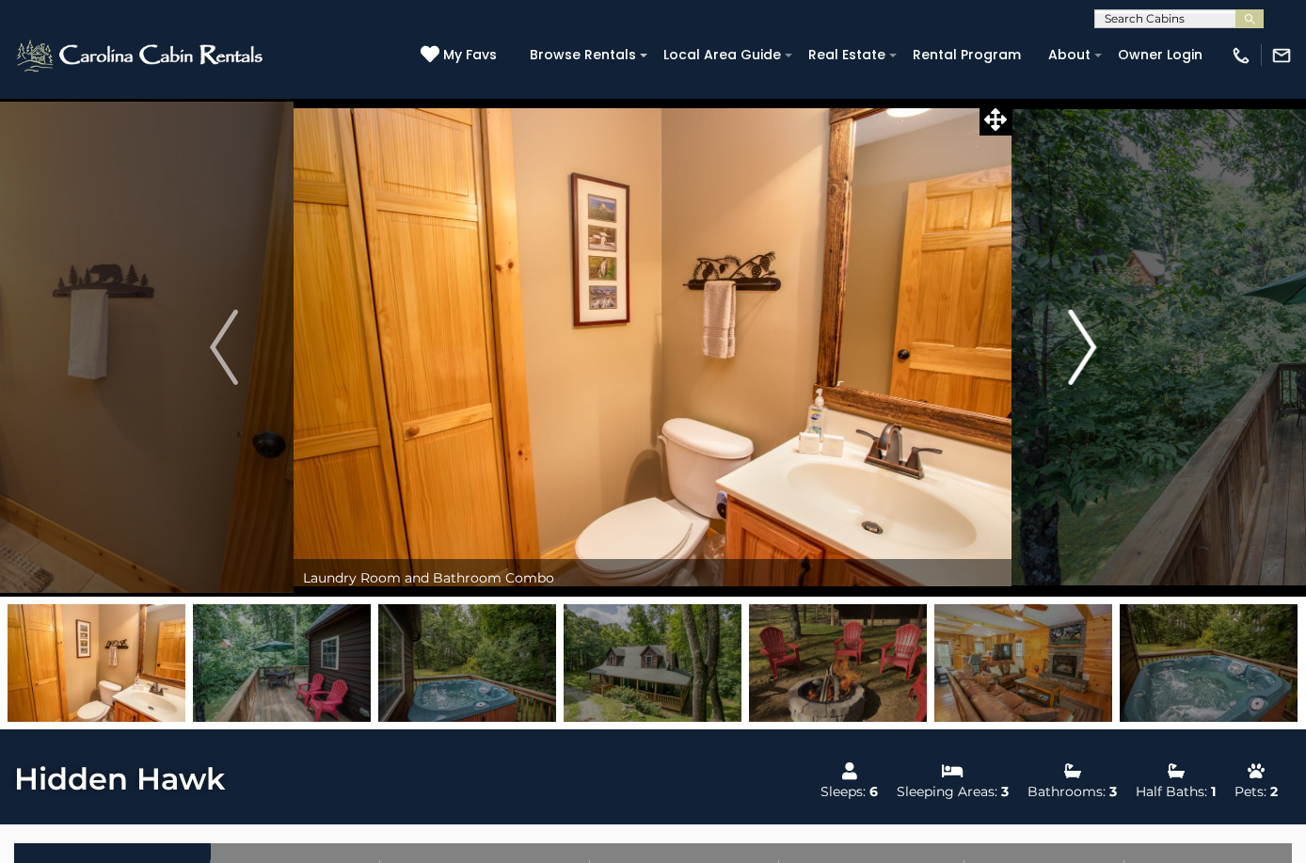
click at [1088, 349] on img "Next" at bounding box center [1082, 347] width 28 height 75
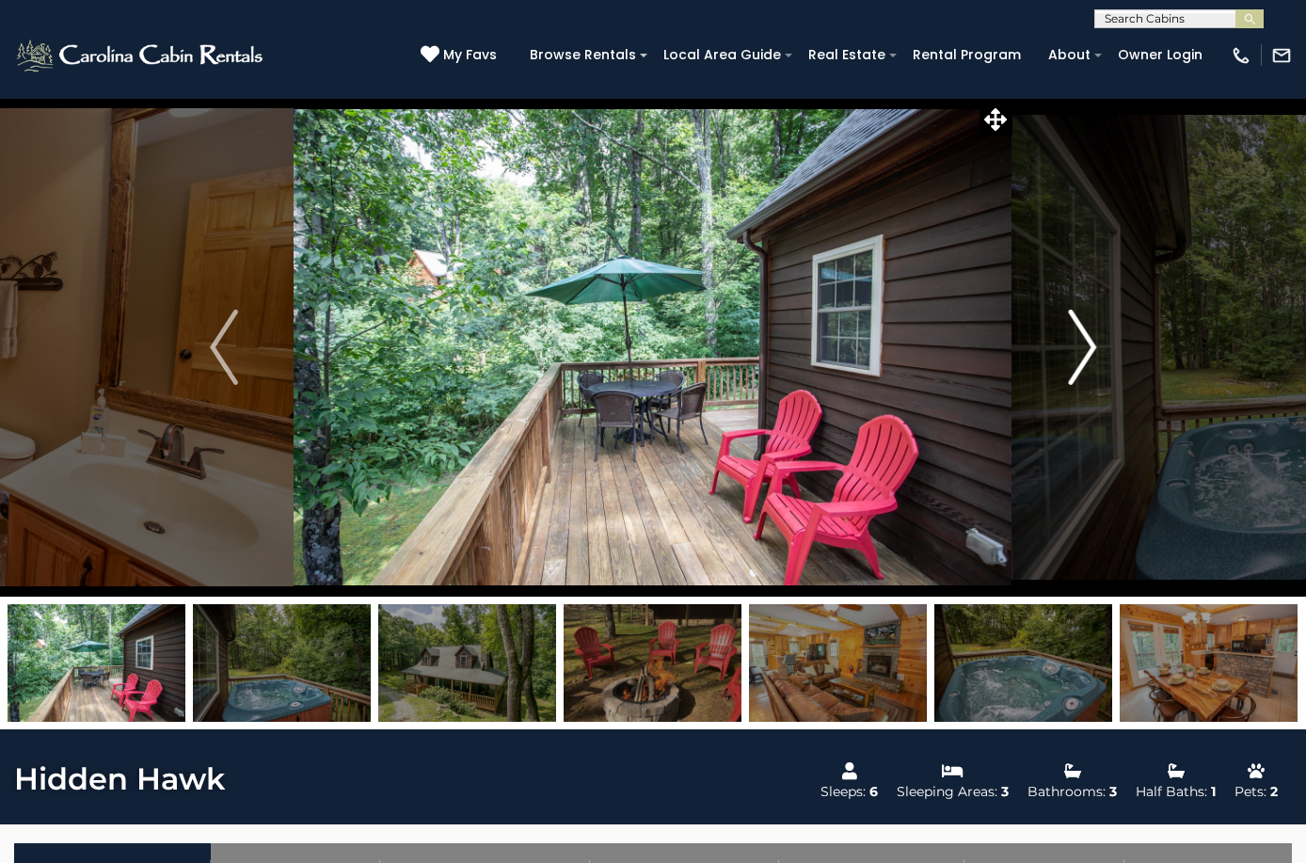
click at [1088, 349] on img "Next" at bounding box center [1082, 347] width 28 height 75
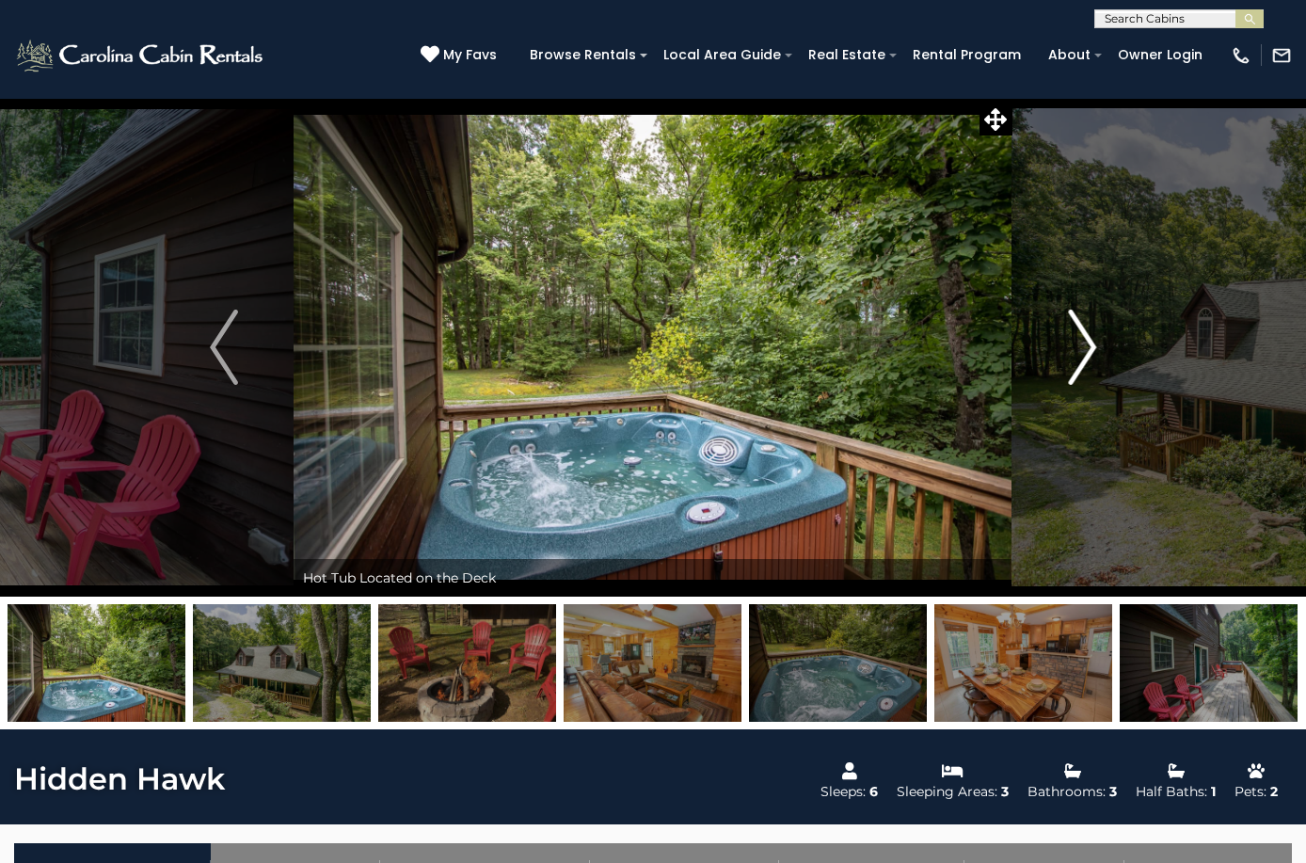
click at [1088, 349] on img "Next" at bounding box center [1082, 347] width 28 height 75
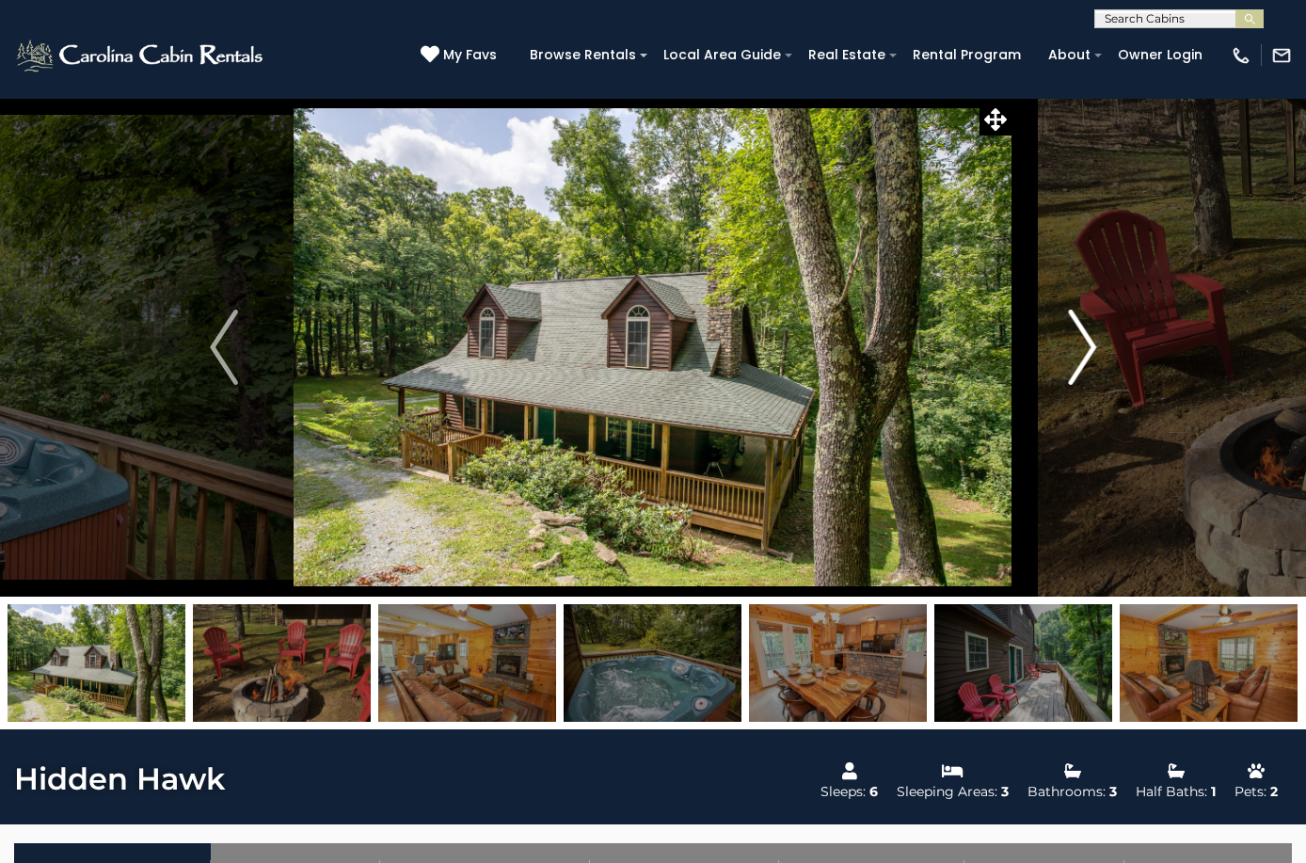
click at [1093, 353] on img "Next" at bounding box center [1082, 347] width 28 height 75
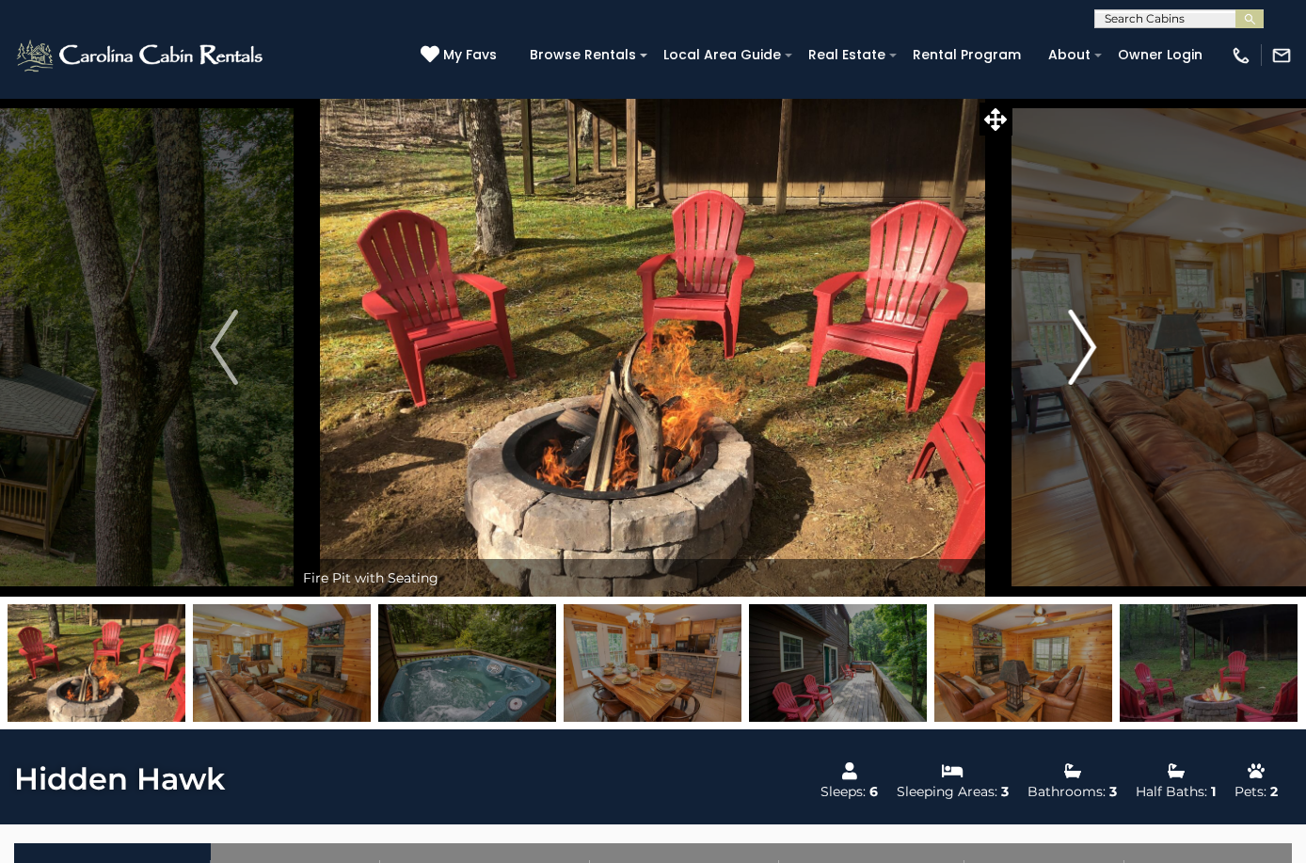
click at [1093, 353] on img "Next" at bounding box center [1082, 347] width 28 height 75
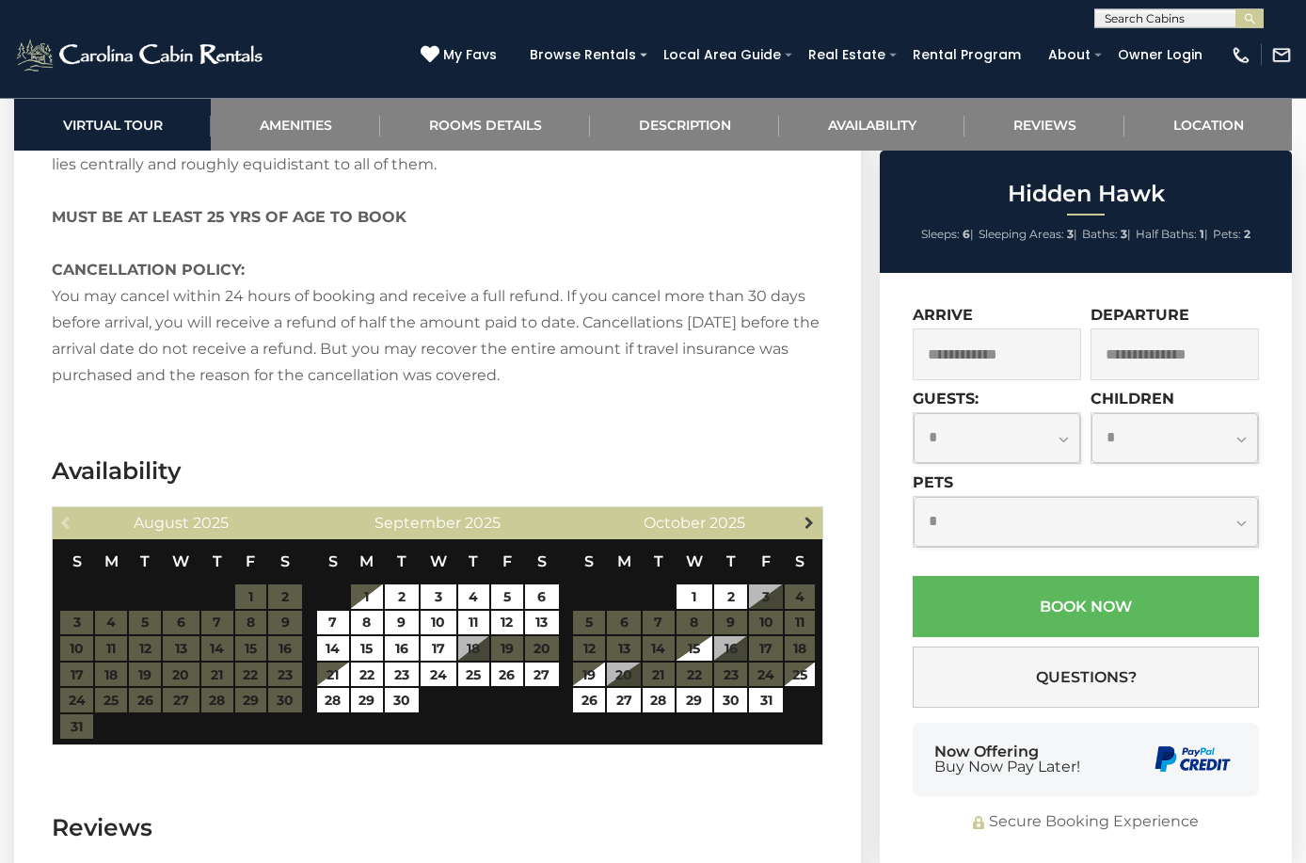
scroll to position [3061, 0]
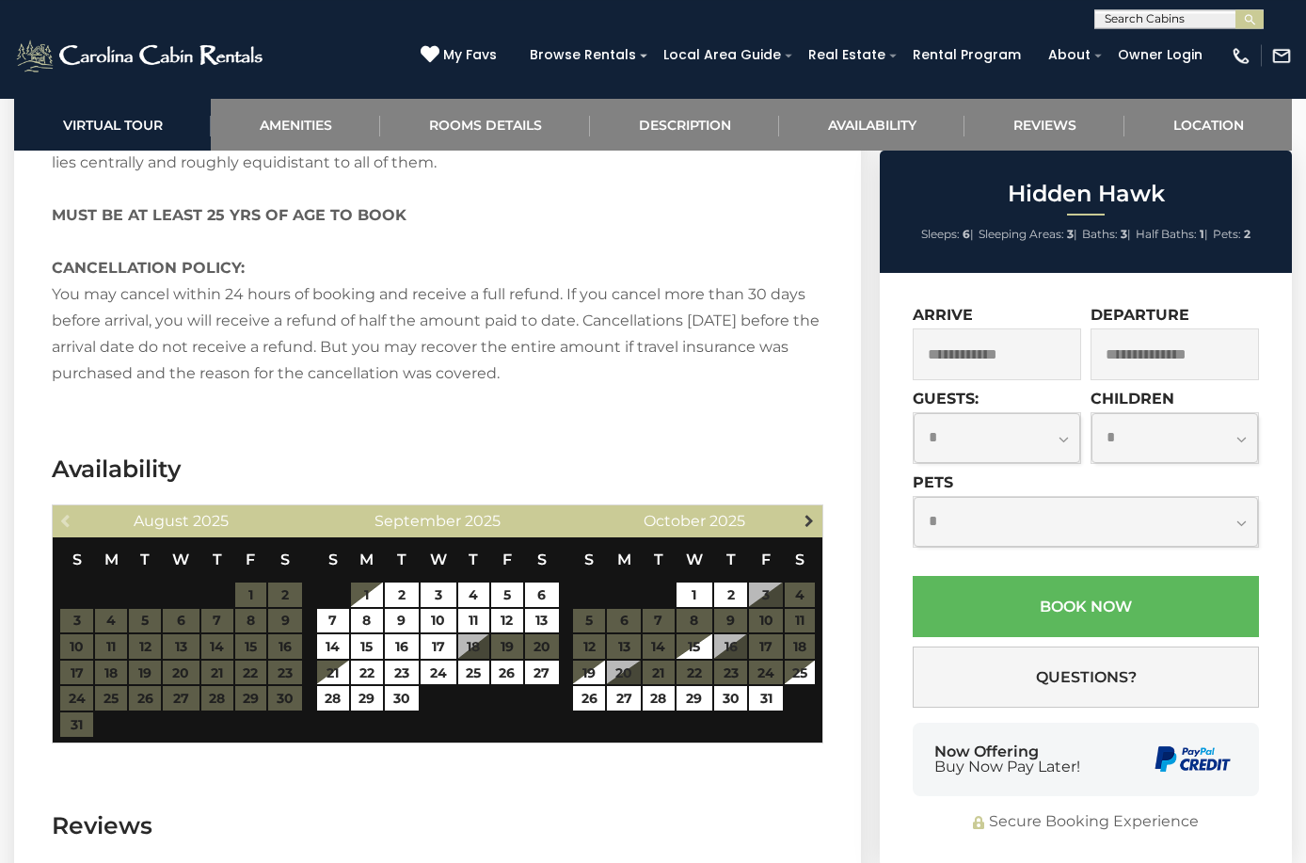
click at [803, 528] on link "Next" at bounding box center [809, 520] width 24 height 24
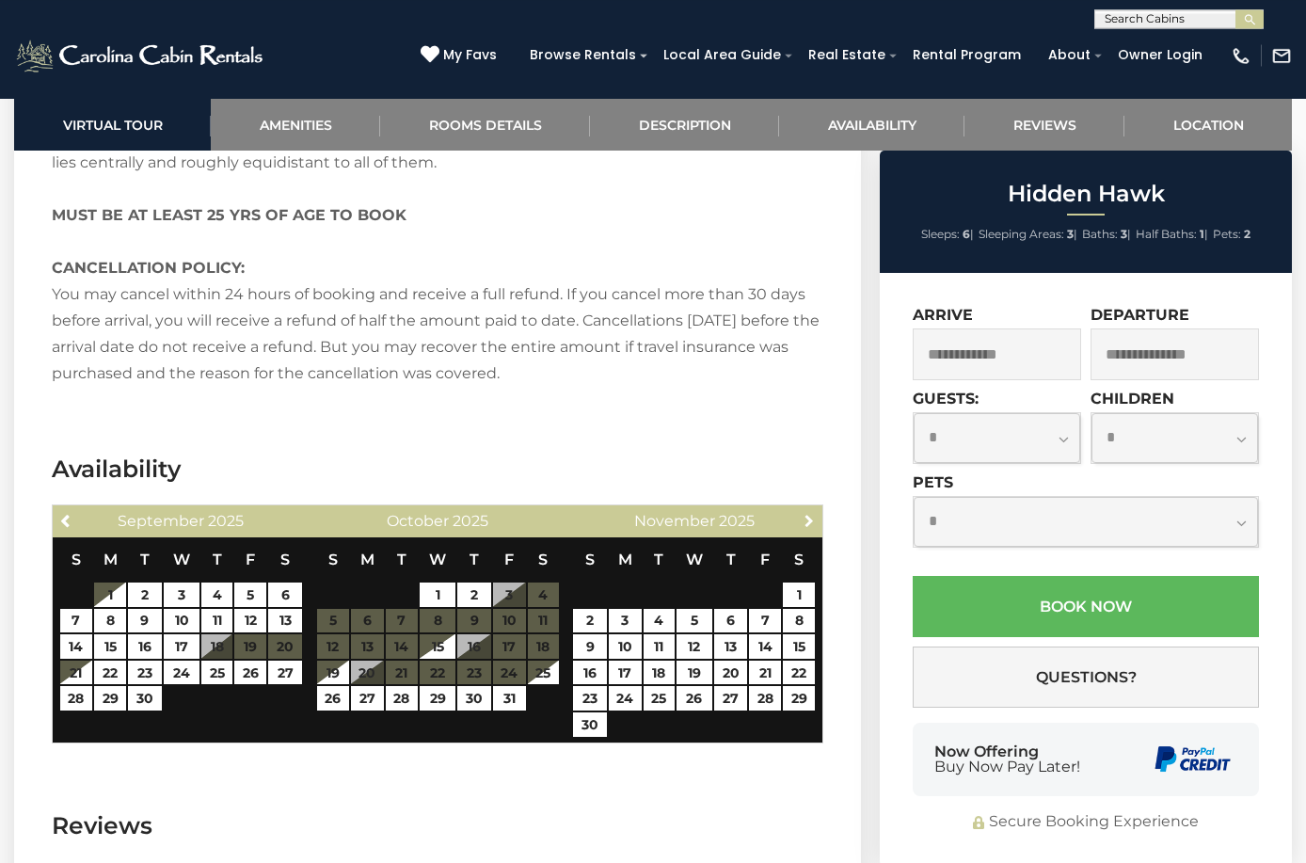
click at [803, 528] on link "Next" at bounding box center [809, 520] width 24 height 24
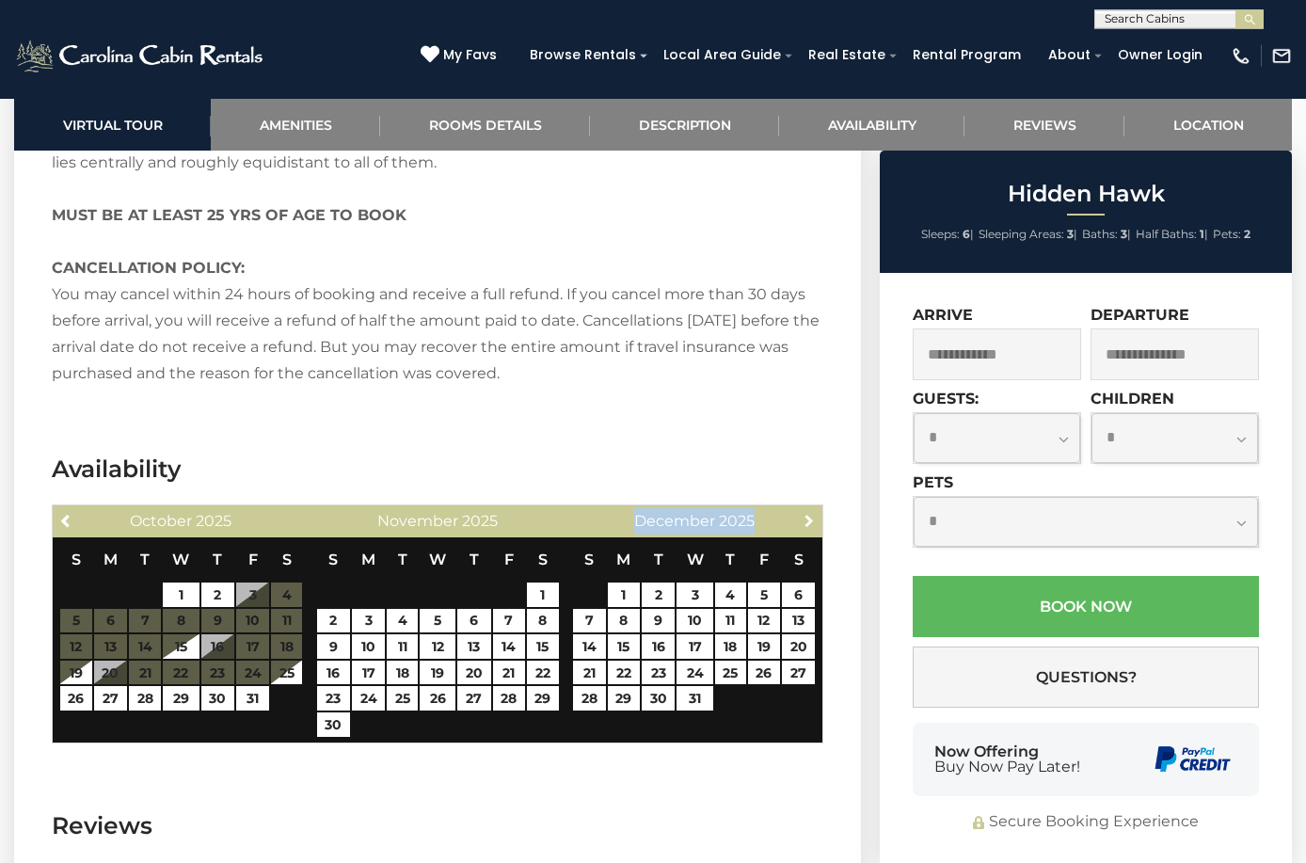
click at [803, 533] on div "Next December 2025" at bounding box center [695, 521] width 257 height 32
click at [808, 527] on span "Next" at bounding box center [809, 520] width 15 height 15
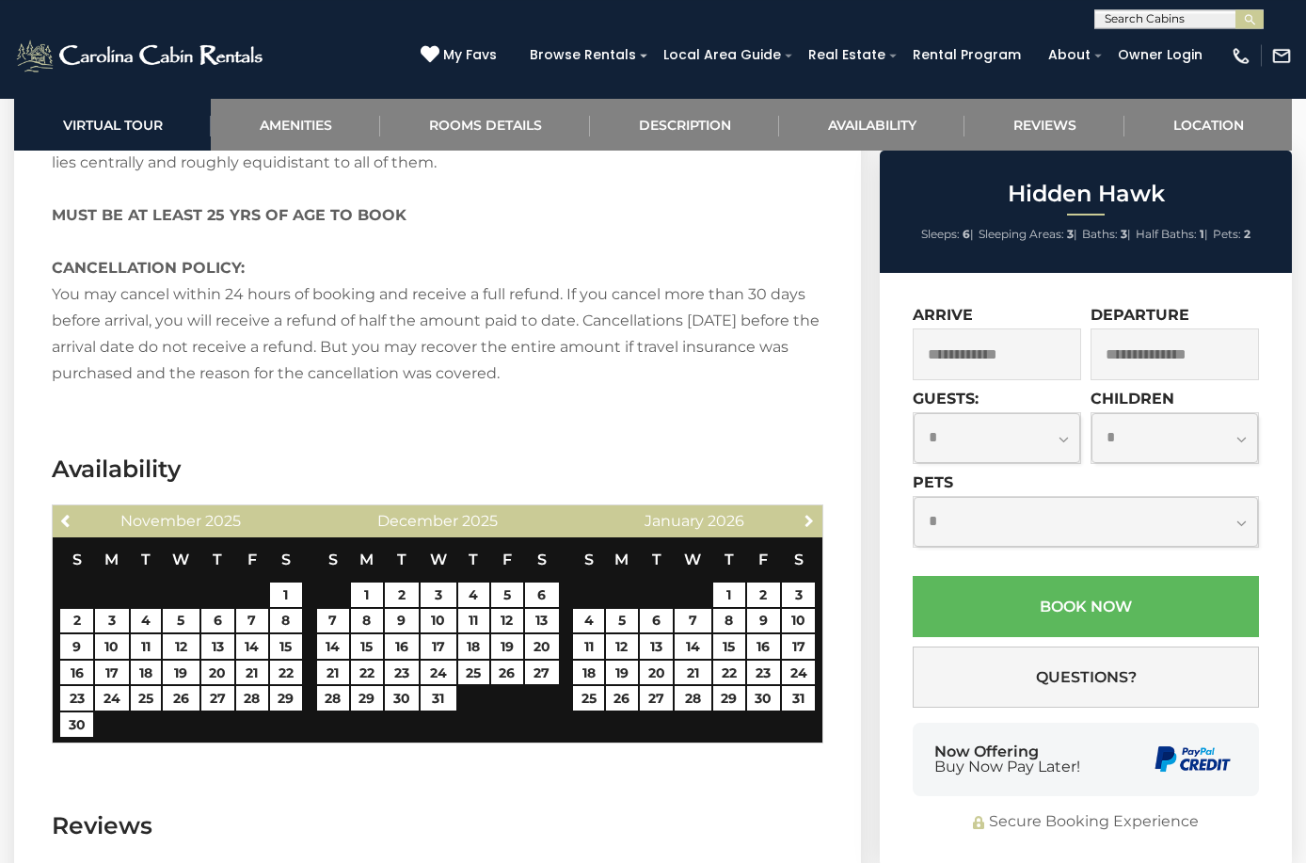
click at [808, 527] on span "Next" at bounding box center [809, 520] width 15 height 15
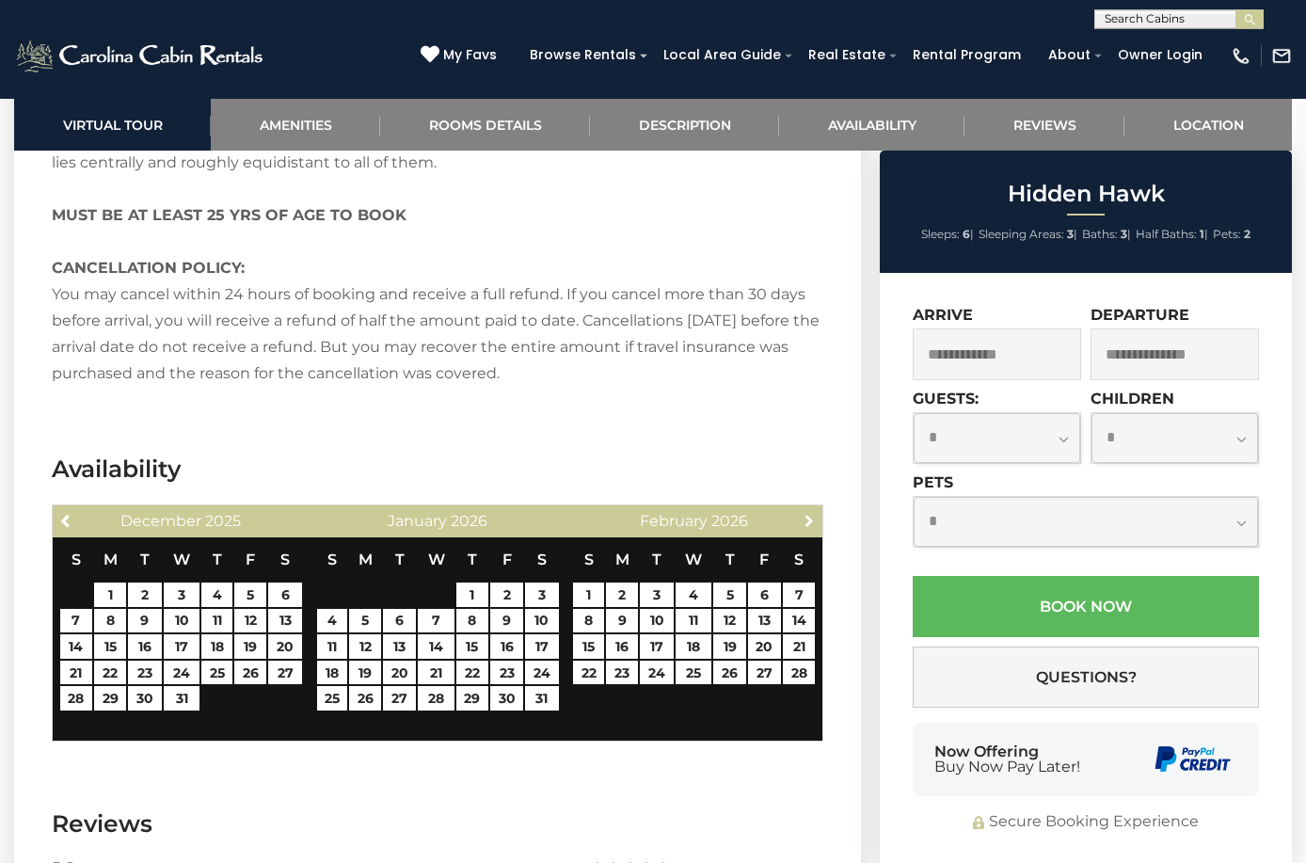
click at [808, 527] on span "Next" at bounding box center [809, 520] width 15 height 15
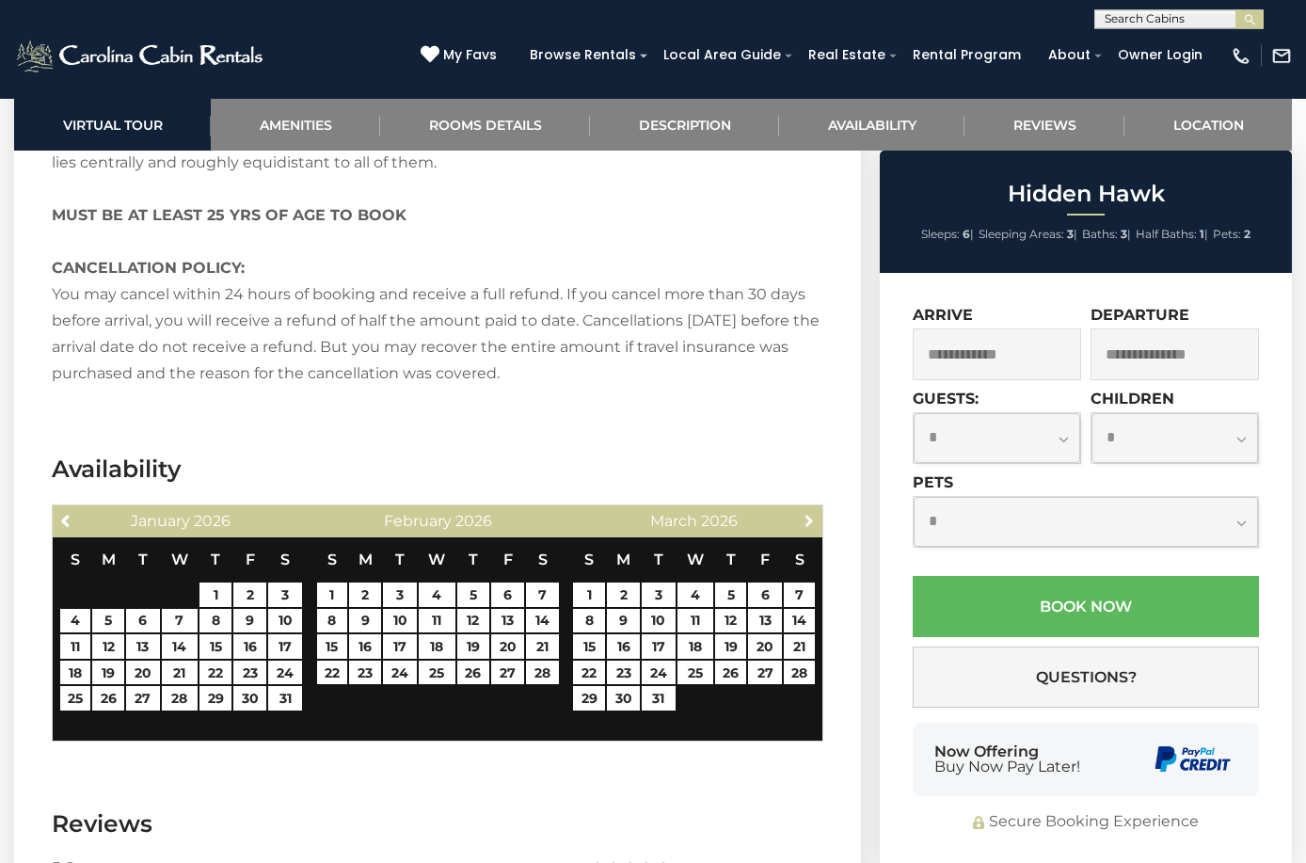
click at [808, 527] on span "Next" at bounding box center [809, 520] width 15 height 15
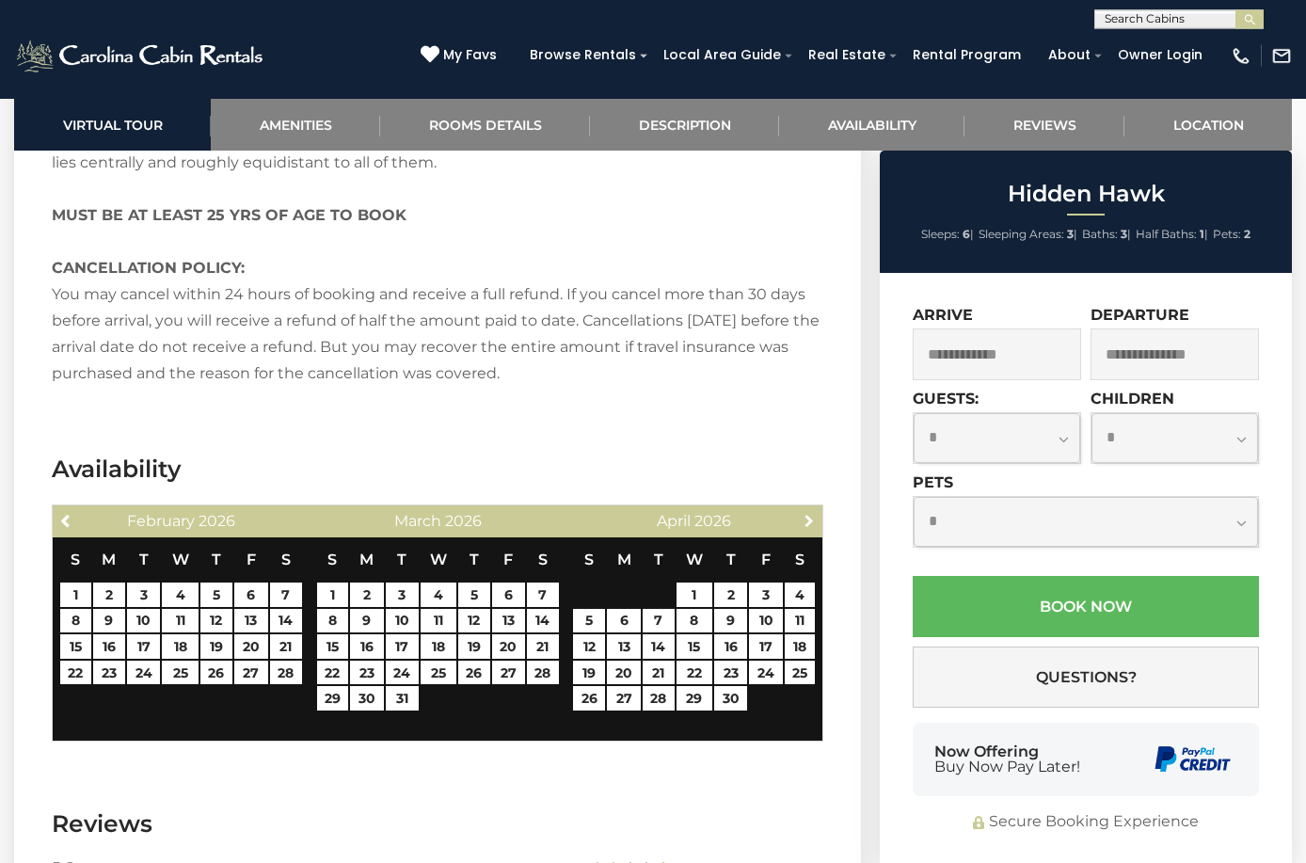
click at [808, 527] on span "Next" at bounding box center [809, 520] width 15 height 15
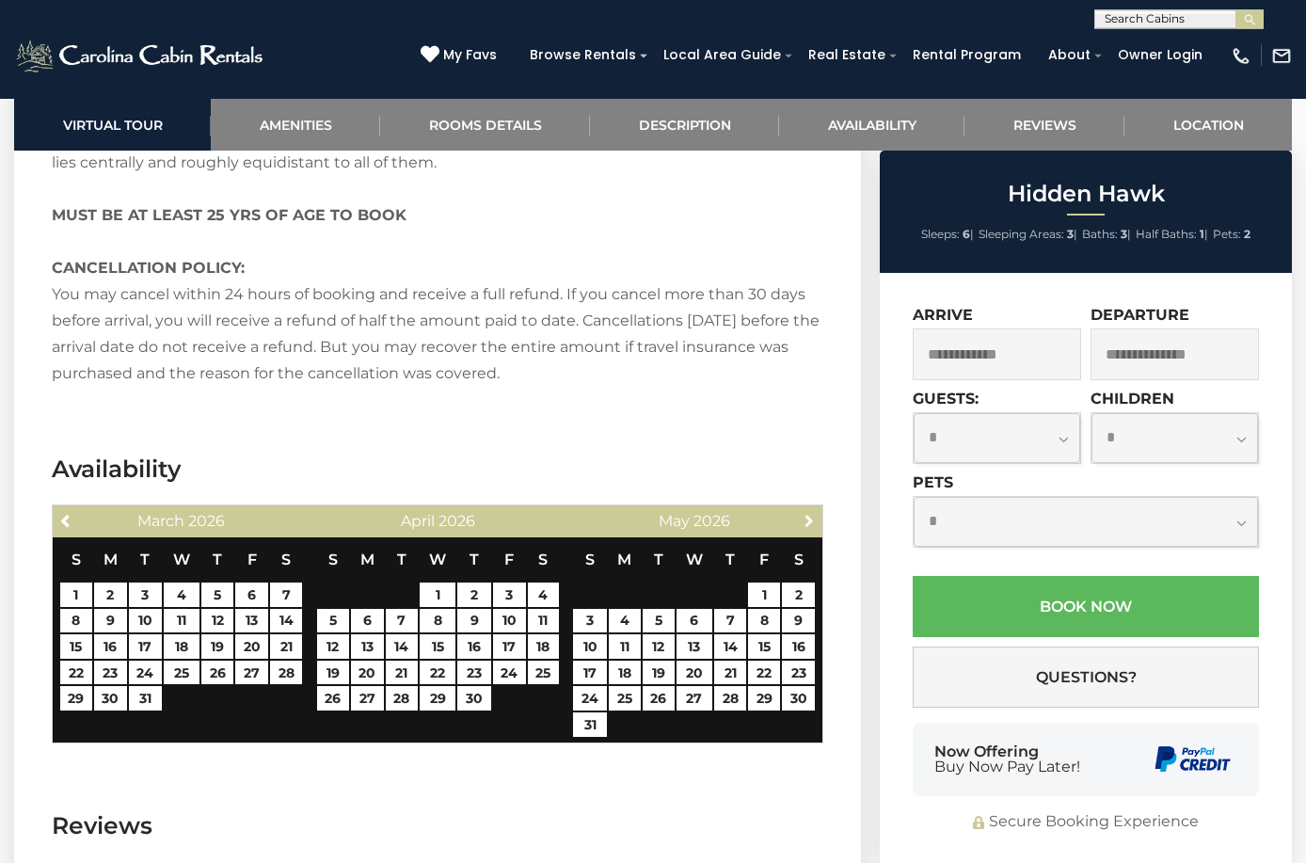
click at [808, 527] on span "Next" at bounding box center [809, 520] width 15 height 15
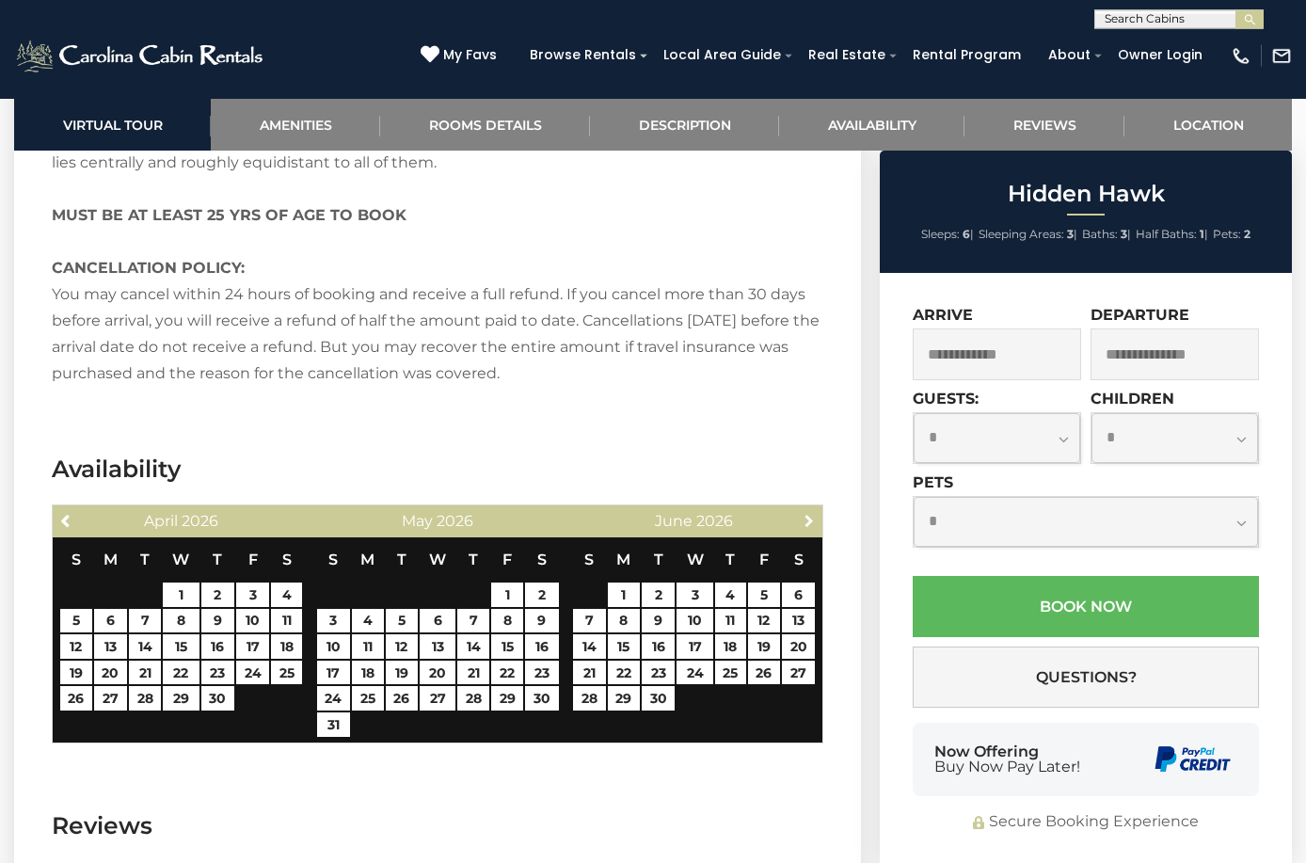
click at [808, 526] on span "Next" at bounding box center [809, 520] width 15 height 15
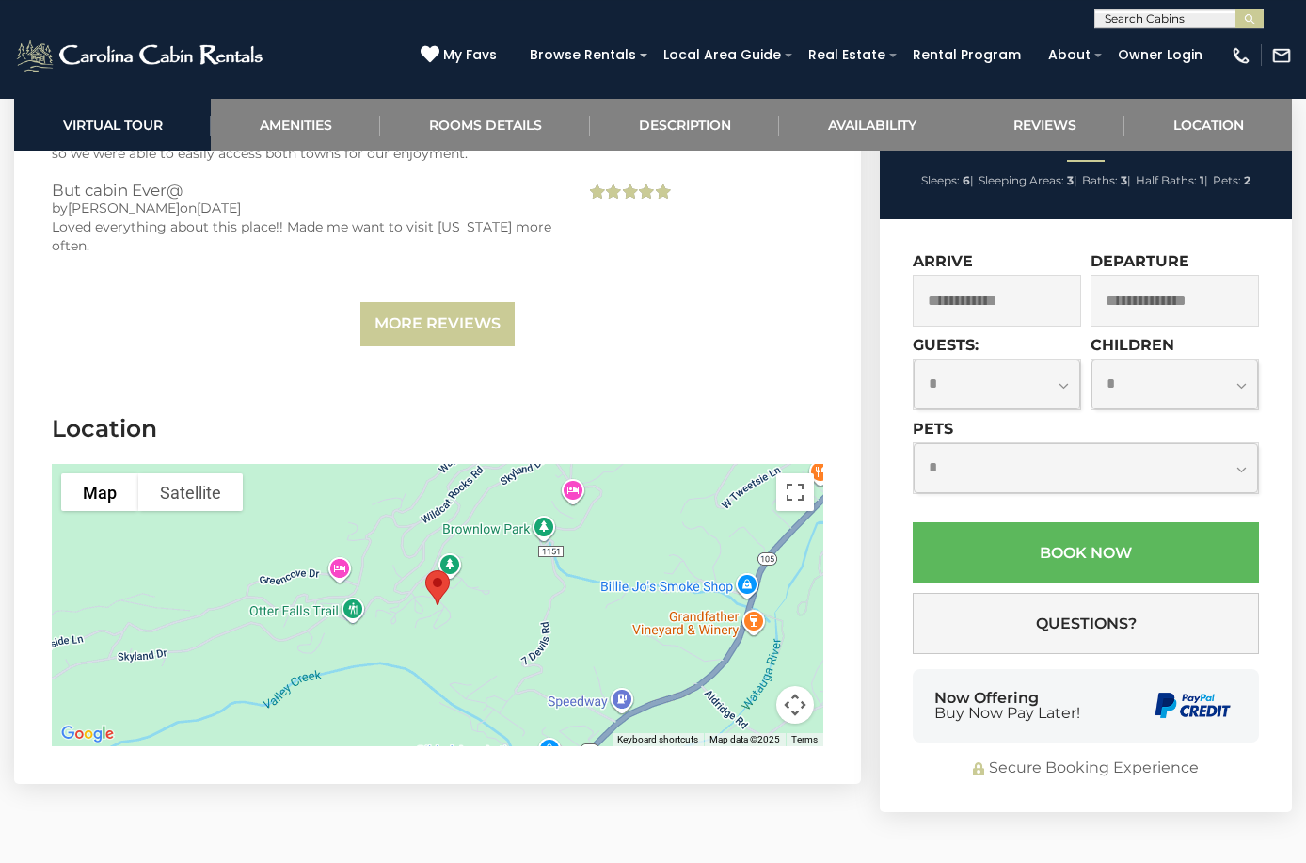
scroll to position [4019, 0]
click at [800, 491] on button "Toggle fullscreen view" at bounding box center [796, 491] width 38 height 38
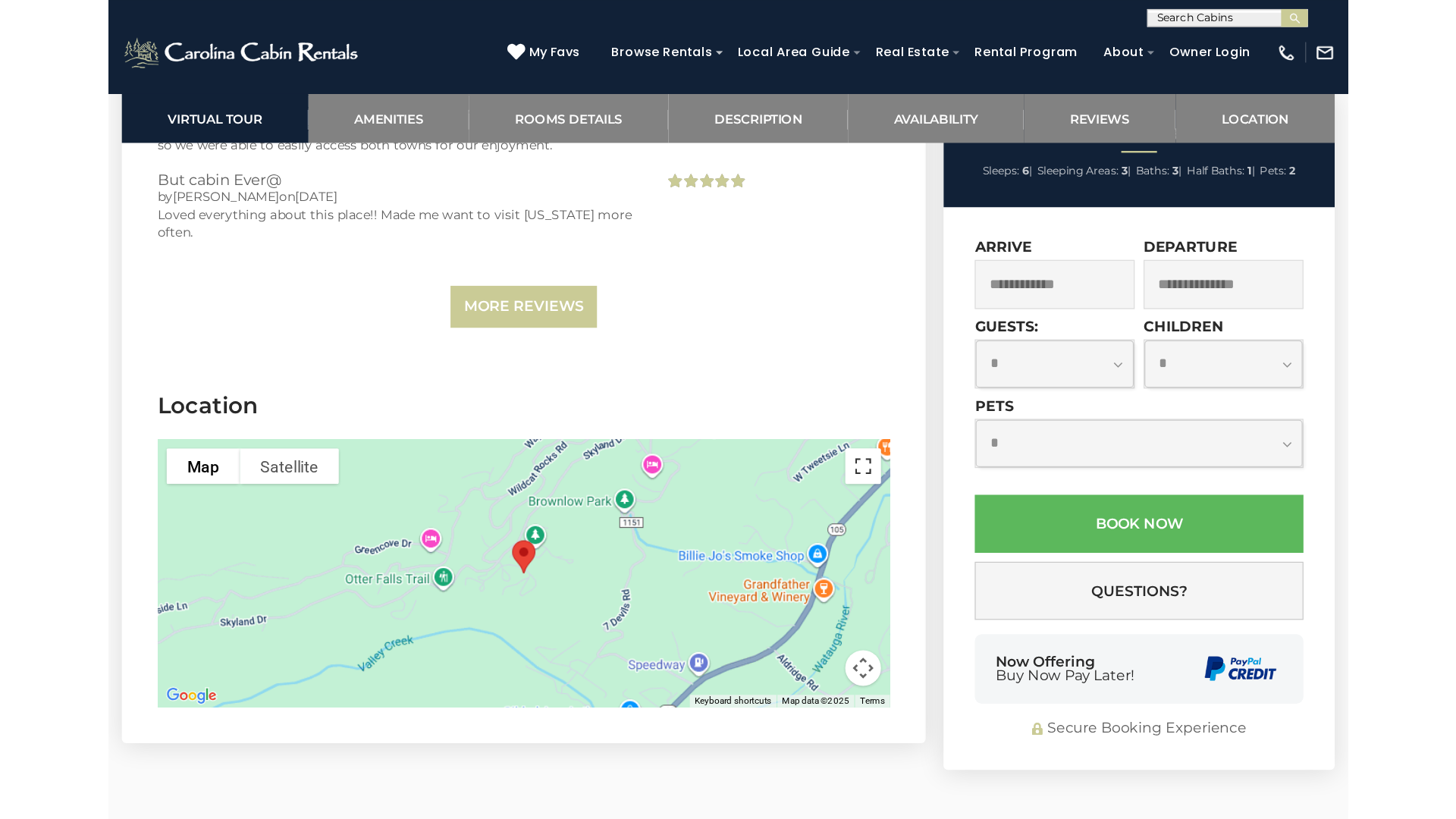
scroll to position [3358, 0]
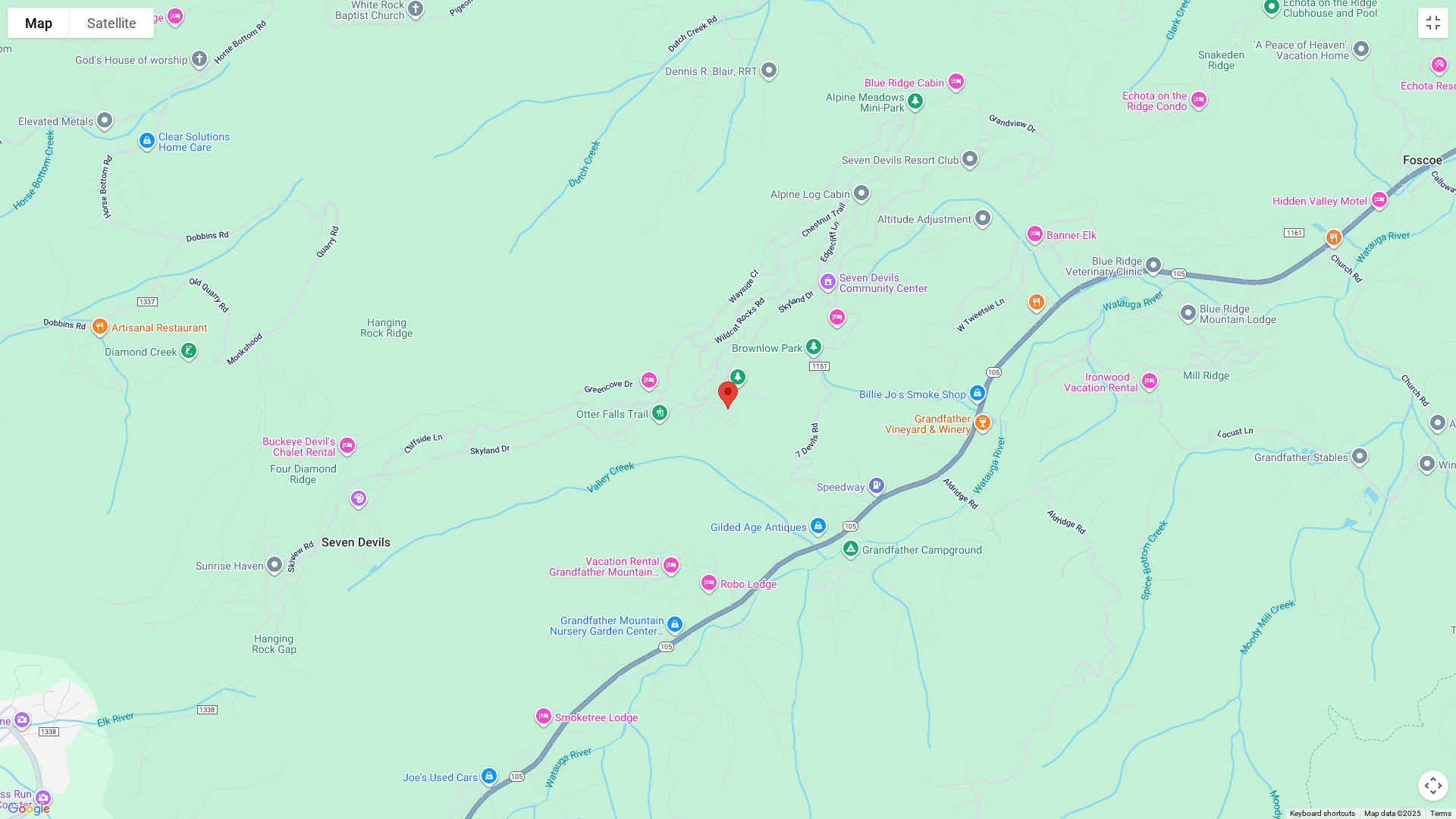
click at [1052, 694] on button "Map camera controls" at bounding box center [1433, 785] width 31 height 31
click at [1052, 694] on button "Zoom in" at bounding box center [1396, 709] width 31 height 31
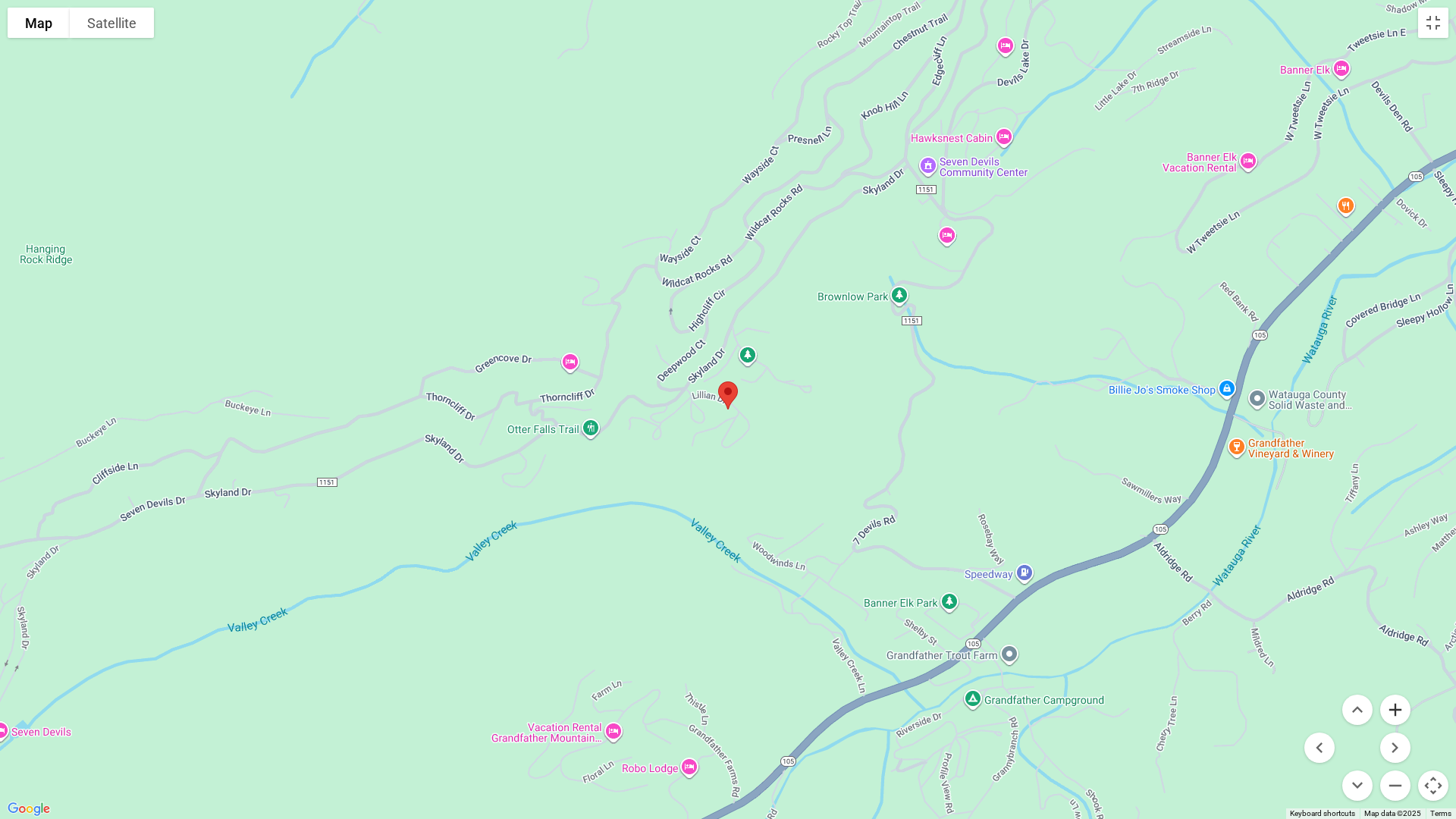
click at [1052, 694] on button "Zoom in" at bounding box center [1396, 709] width 31 height 31
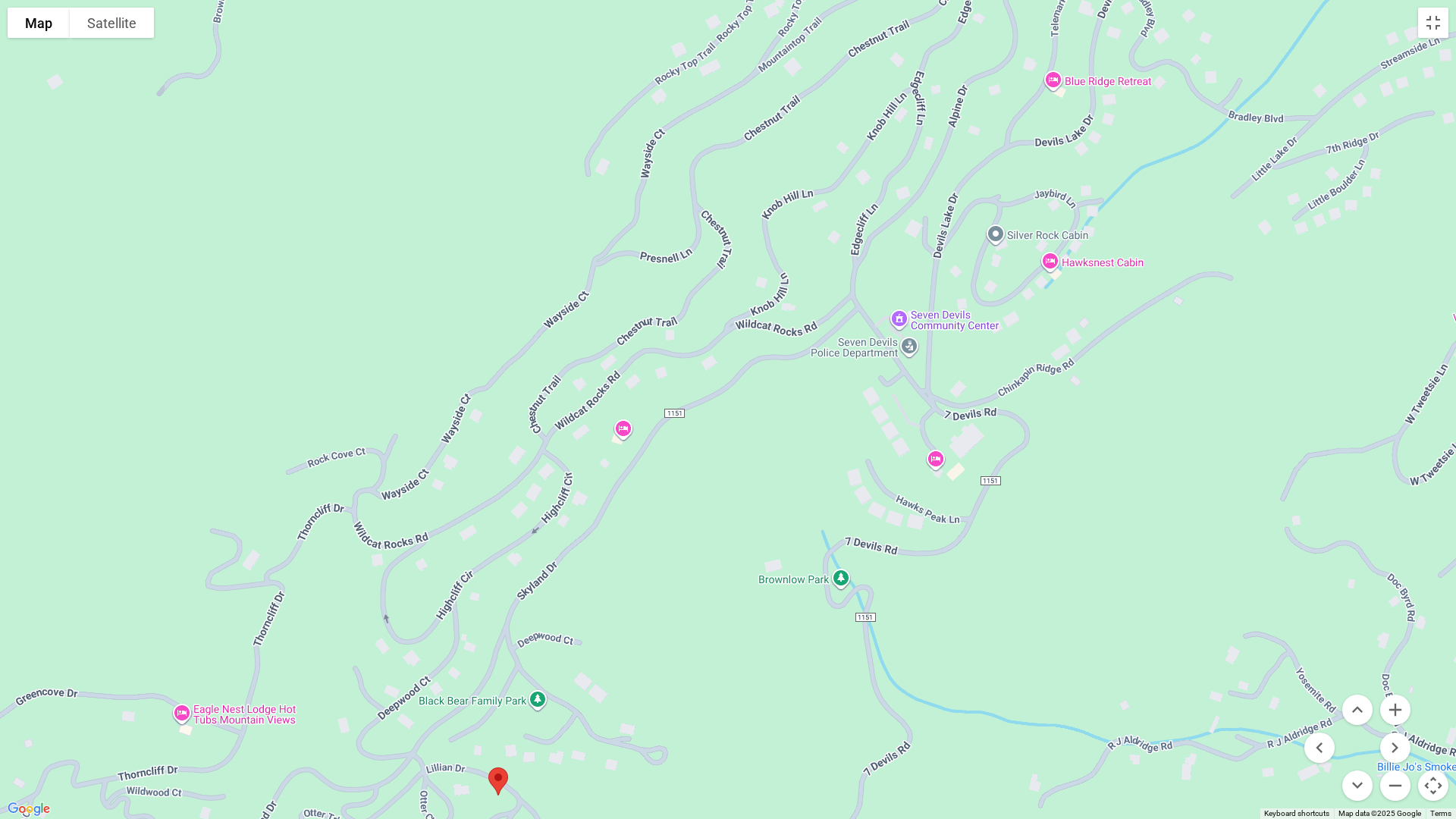
drag, startPoint x: 975, startPoint y: 431, endPoint x: 734, endPoint y: 818, distance: 455.9
click at [734, 694] on div at bounding box center [728, 409] width 1456 height 819
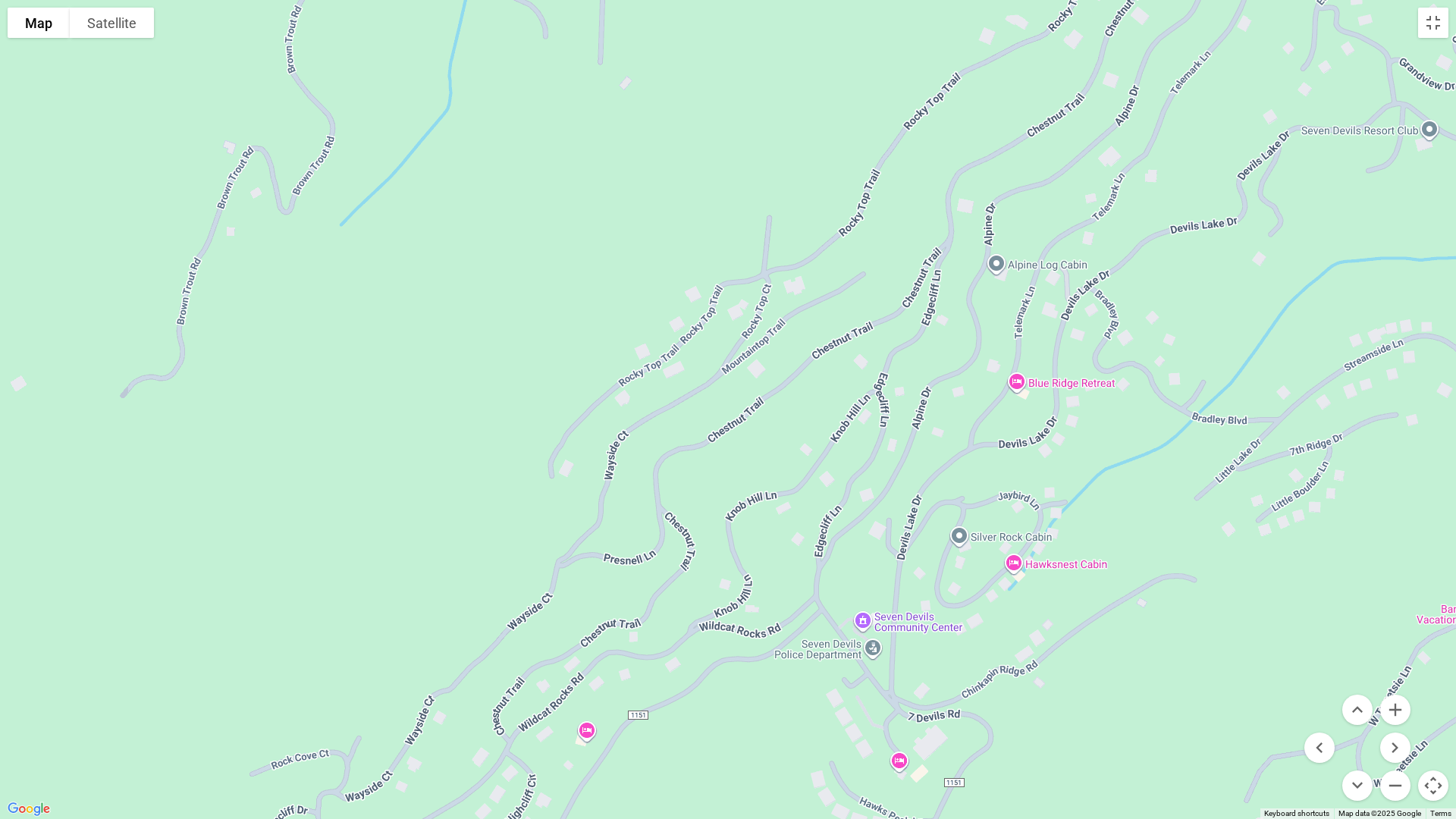
drag, startPoint x: 805, startPoint y: 435, endPoint x: 778, endPoint y: 740, distance: 306.2
click at [778, 694] on div at bounding box center [728, 409] width 1456 height 819
click at [1052, 694] on button "Zoom out" at bounding box center [1396, 785] width 31 height 31
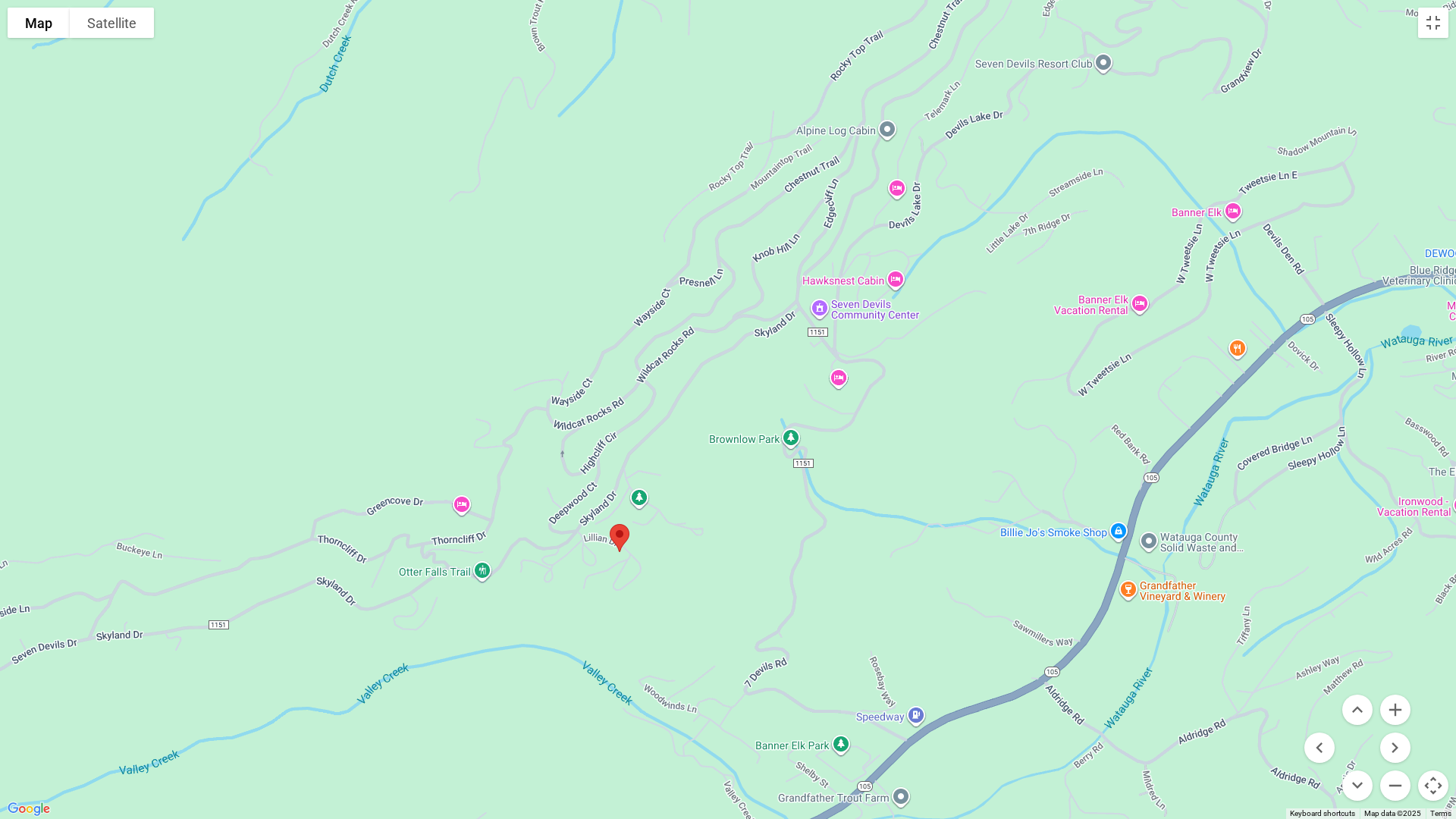
drag, startPoint x: 873, startPoint y: 786, endPoint x: 898, endPoint y: 572, distance: 215.5
click at [898, 572] on div at bounding box center [728, 409] width 1456 height 819
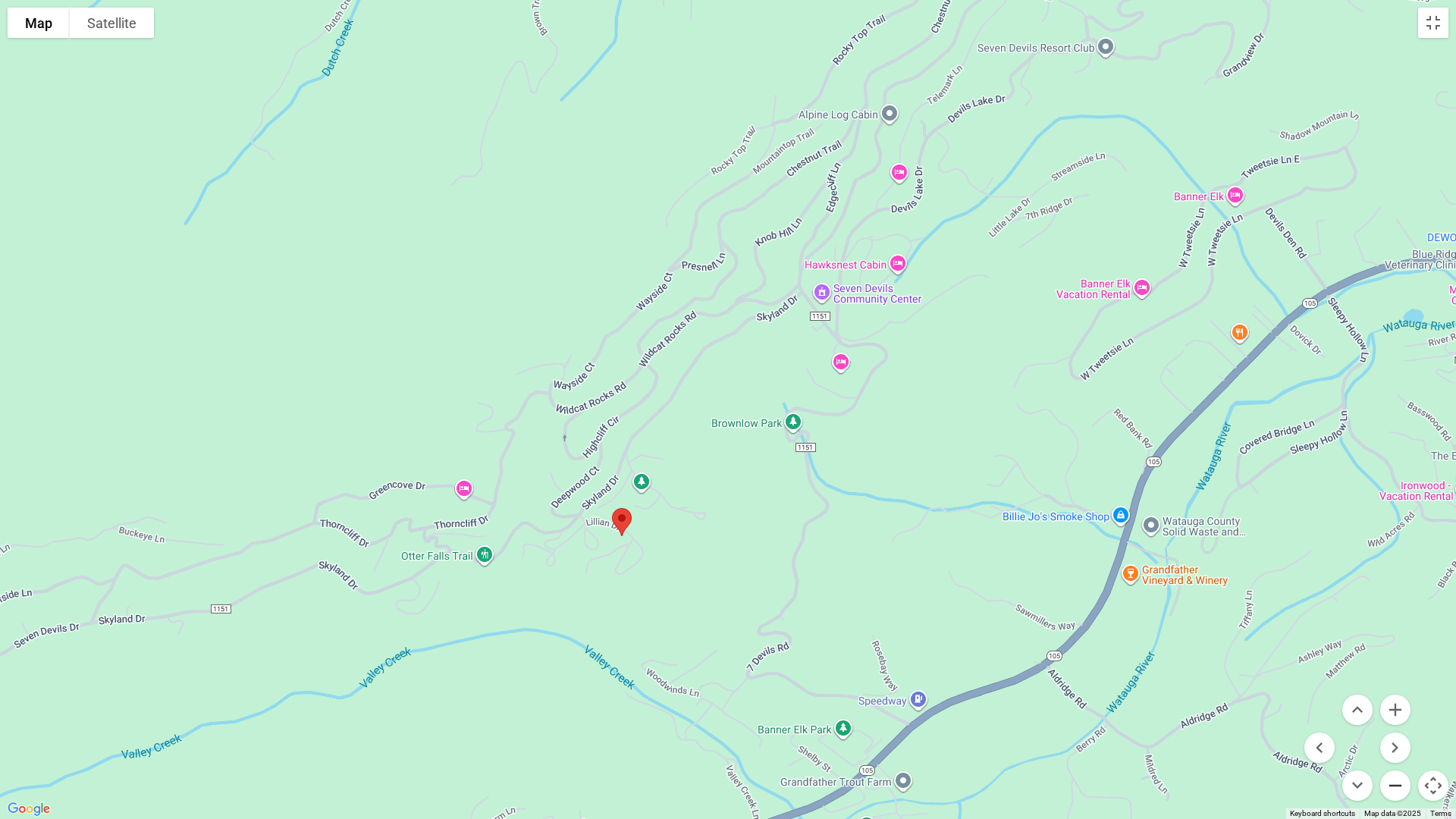
click at [1052, 694] on button "Zoom out" at bounding box center [1396, 785] width 31 height 31
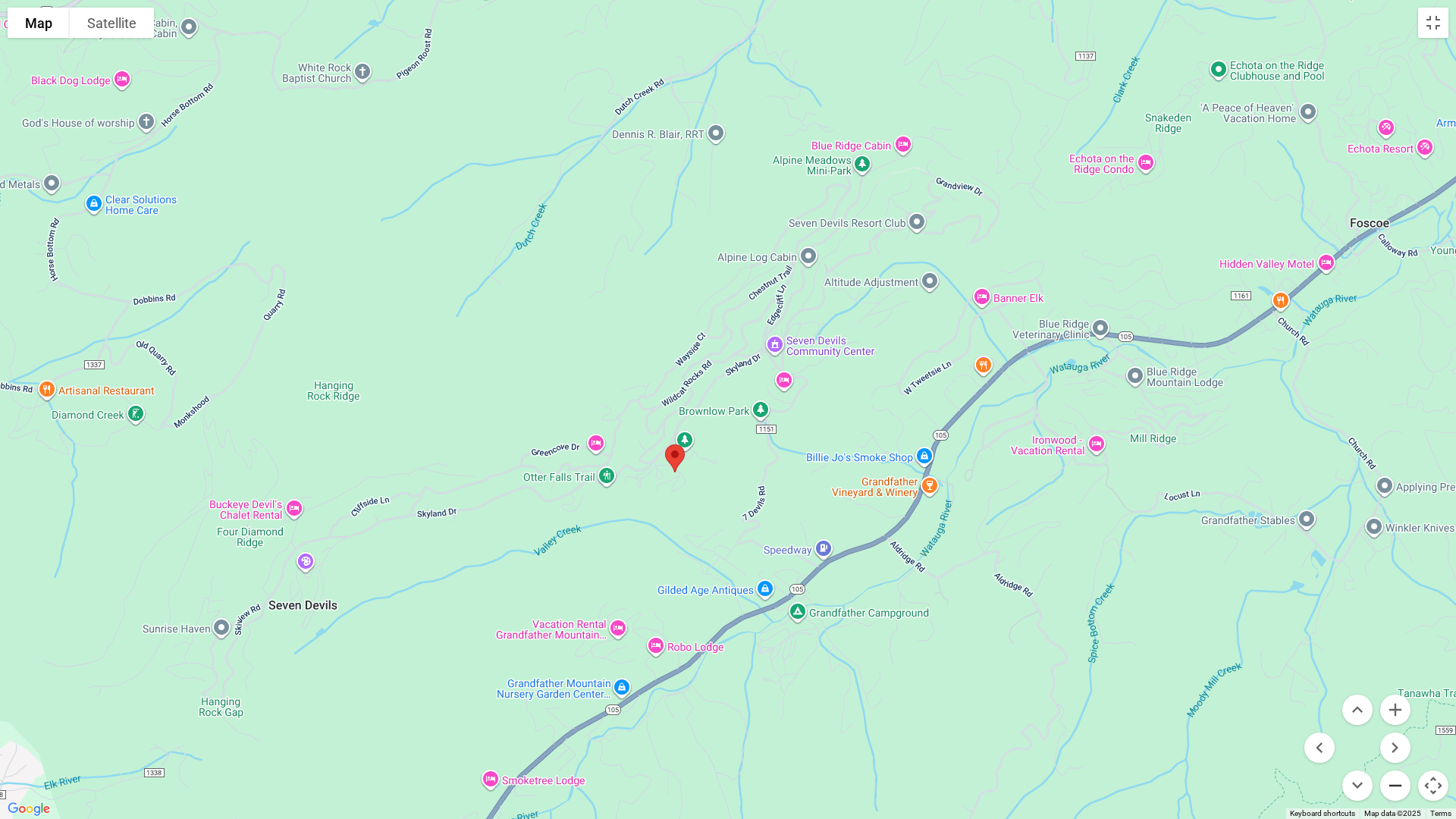
click at [1052, 694] on button "Zoom out" at bounding box center [1396, 785] width 31 height 31
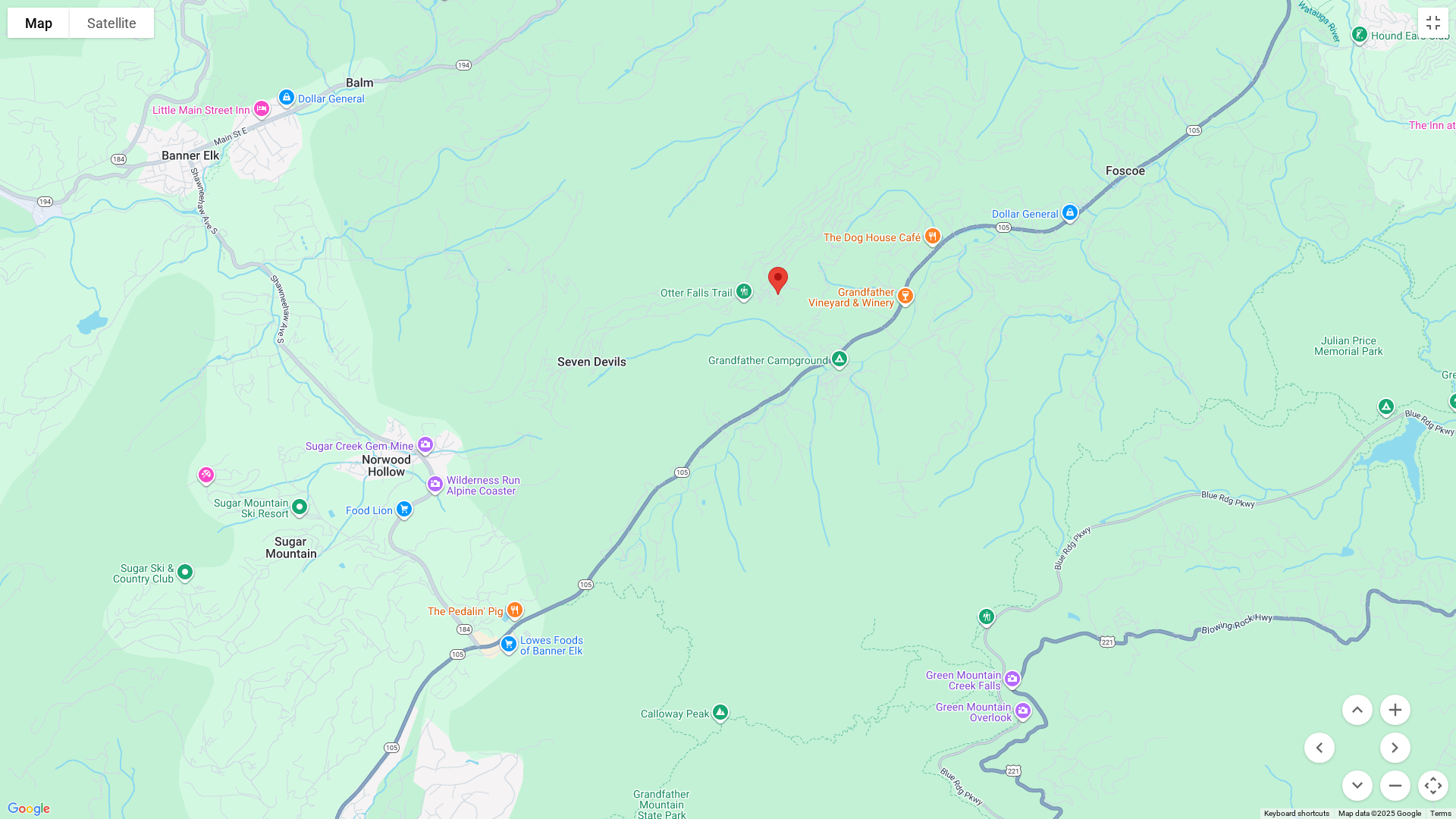
drag, startPoint x: 956, startPoint y: 640, endPoint x: 1034, endPoint y: 495, distance: 164.6
click at [1034, 495] on div at bounding box center [728, 409] width 1456 height 819
drag, startPoint x: 122, startPoint y: 36, endPoint x: 117, endPoint y: 44, distance: 9.4
click at [117, 44] on div "Map Terrain Satellite Labels Keyboard shortcuts Map Data Map data ©2025 Google …" at bounding box center [728, 409] width 1456 height 819
click at [113, 30] on button "Satellite" at bounding box center [112, 23] width 84 height 31
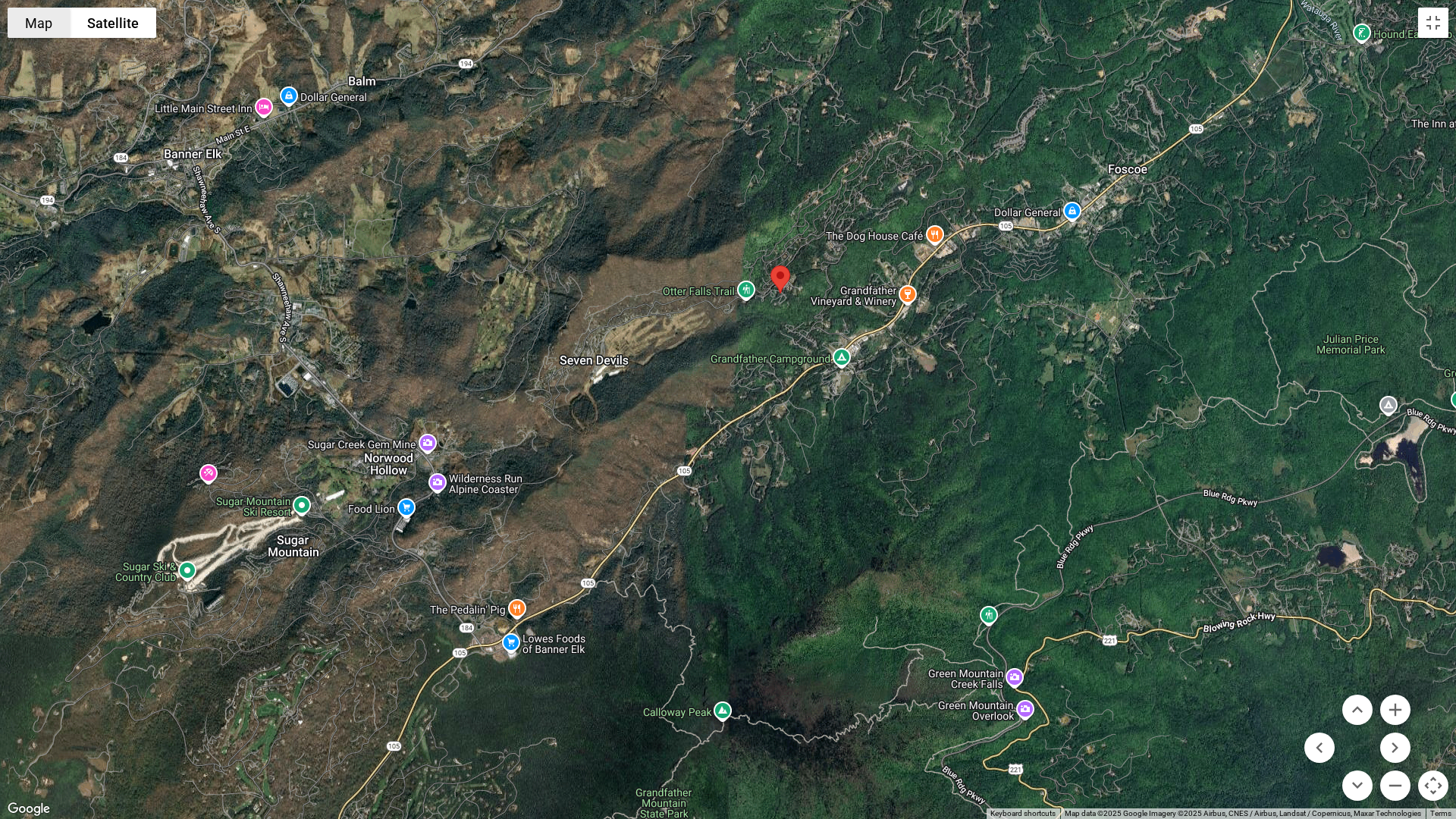
click at [20, 19] on button "Map" at bounding box center [38, 23] width 62 height 31
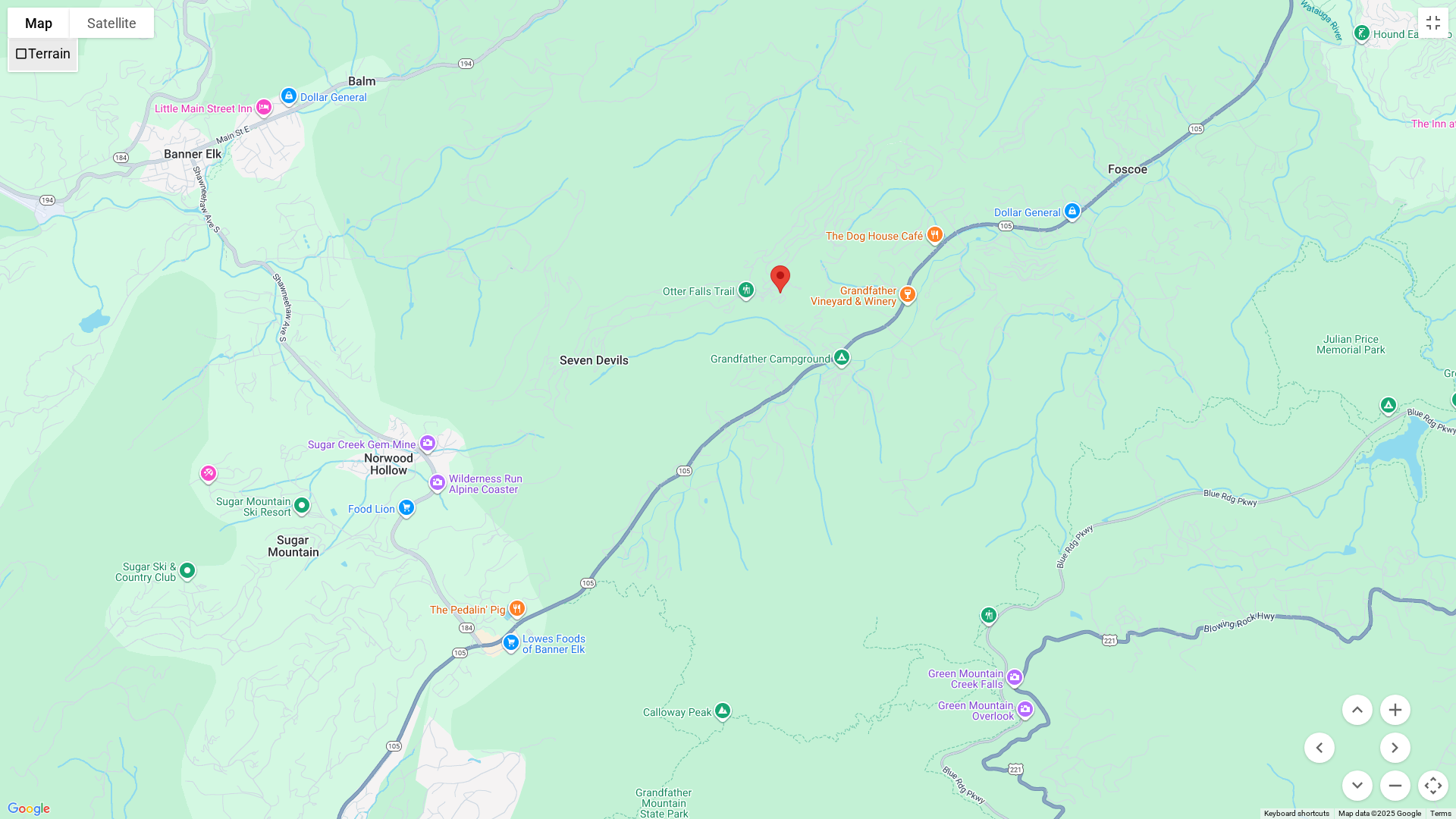
click at [23, 51] on span "Terrain" at bounding box center [21, 53] width 14 height 14
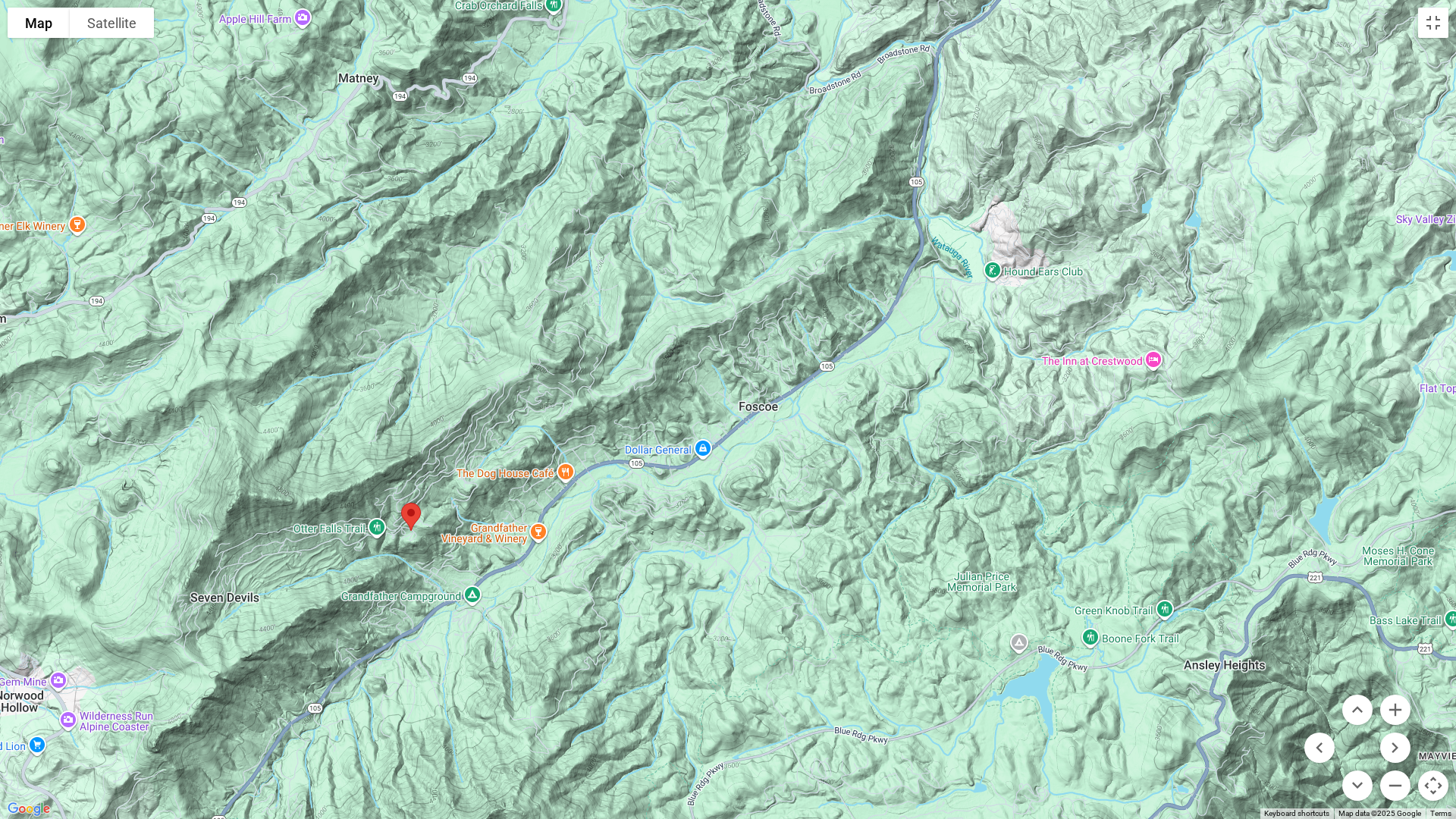
drag, startPoint x: 542, startPoint y: 263, endPoint x: 174, endPoint y: 500, distance: 437.7
click at [174, 500] on div at bounding box center [728, 409] width 1456 height 819
click at [1052, 694] on button "Zoom out" at bounding box center [1396, 785] width 31 height 31
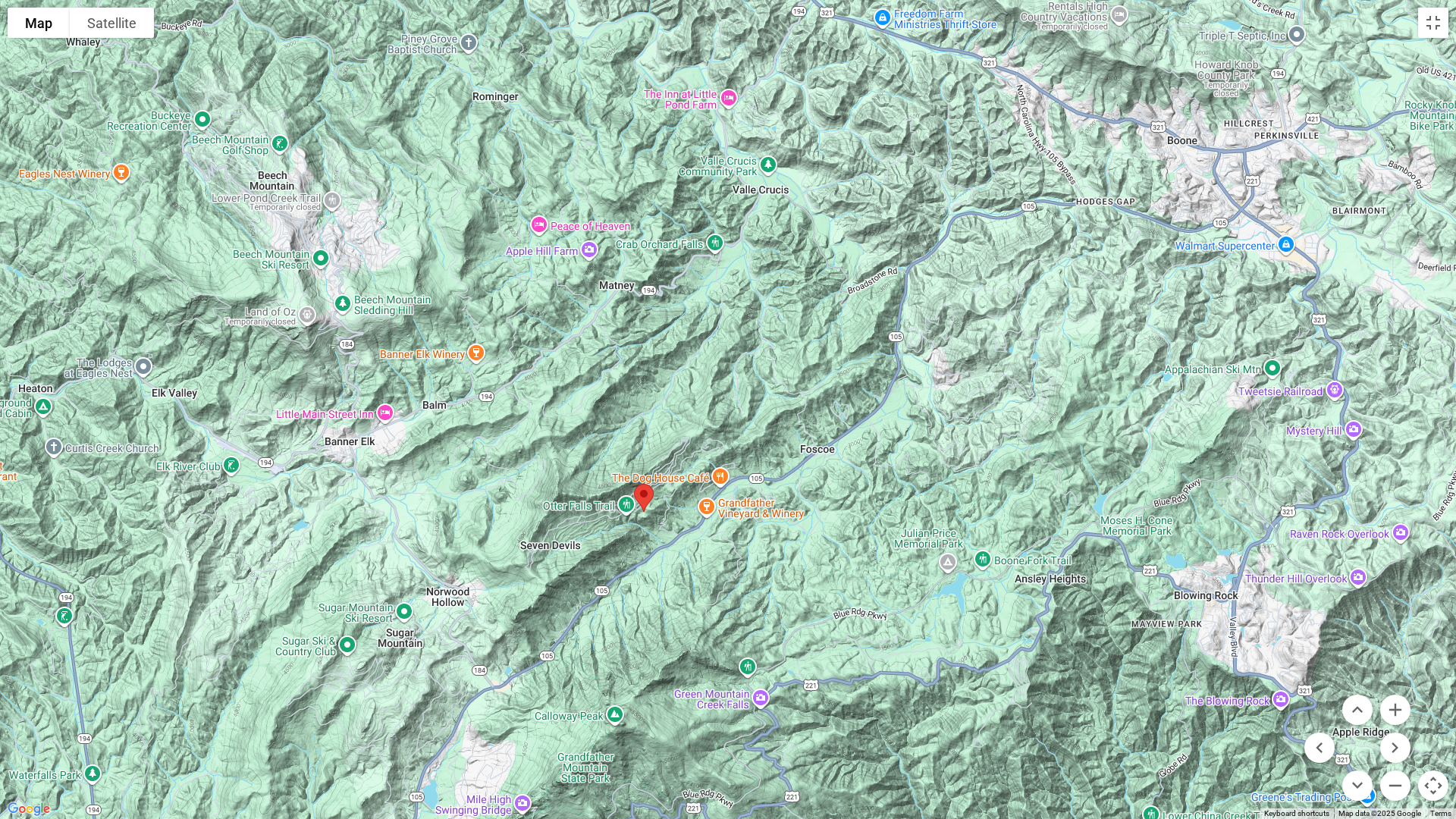
drag, startPoint x: 566, startPoint y: 696, endPoint x: 641, endPoint y: 738, distance: 86.0
click at [641, 694] on div at bounding box center [728, 409] width 1456 height 819
click at [1052, 694] on button "Zoom in" at bounding box center [1396, 709] width 31 height 31
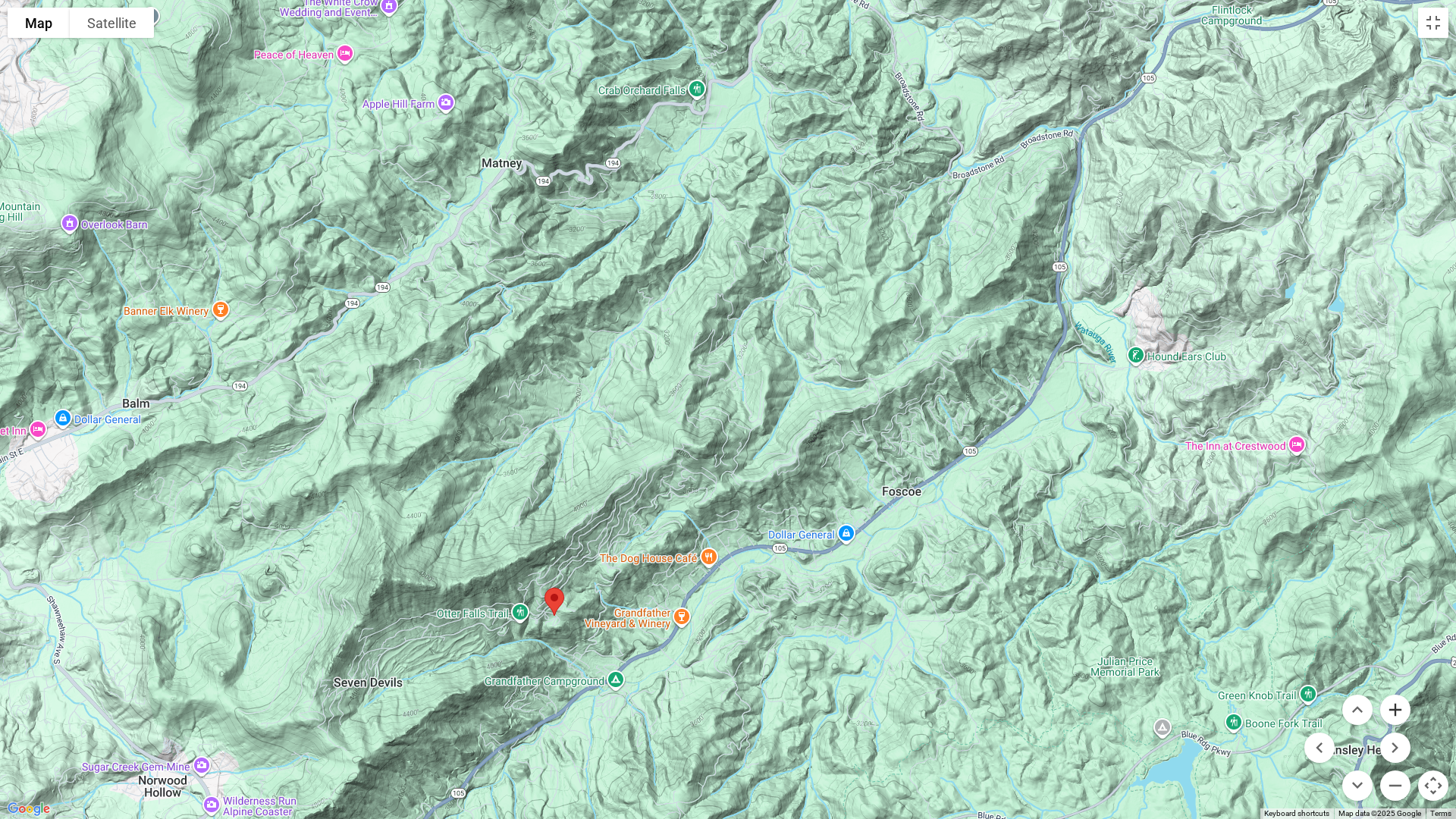
click at [1052, 694] on button "Zoom in" at bounding box center [1396, 709] width 31 height 31
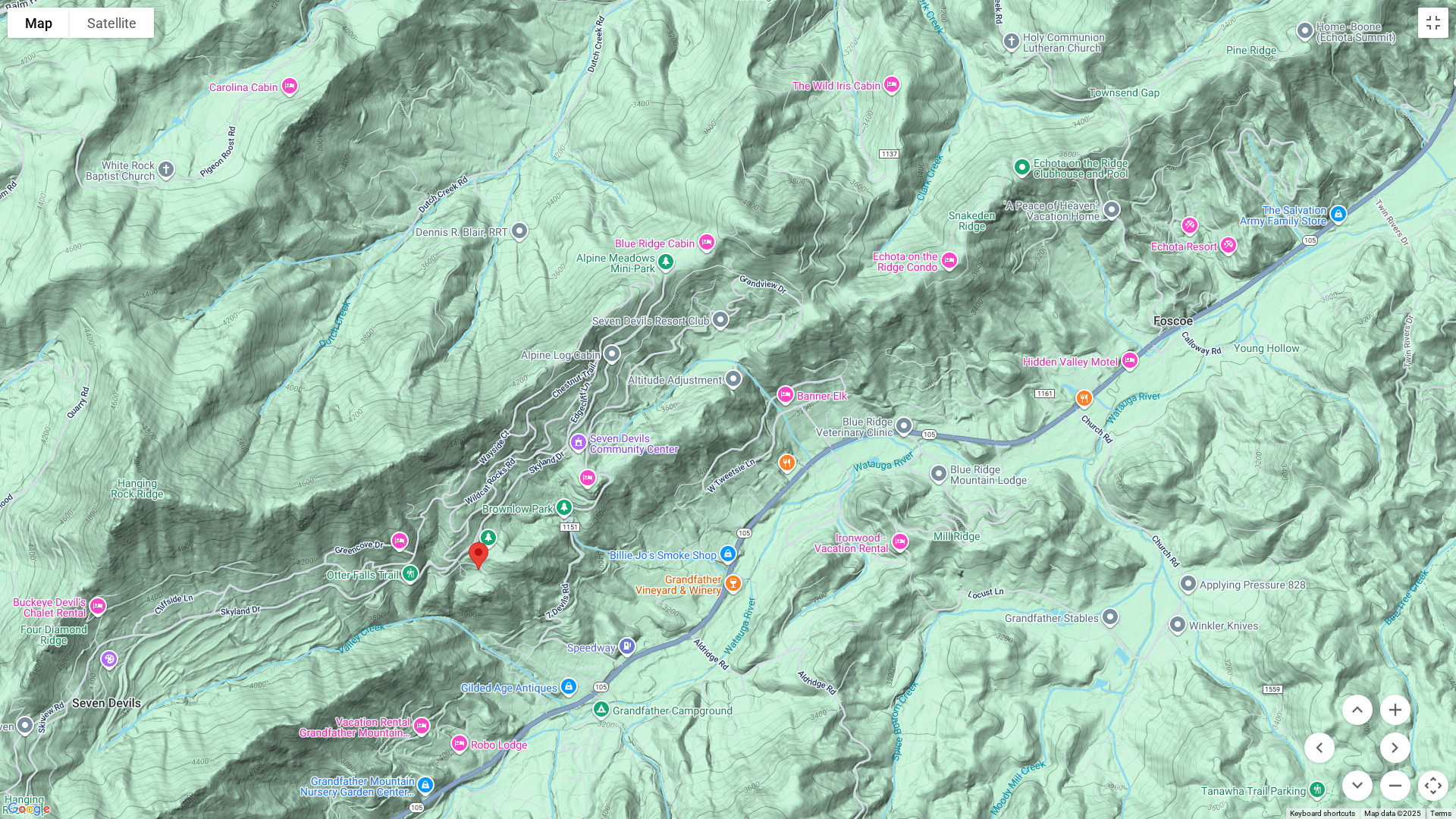
drag, startPoint x: 740, startPoint y: 759, endPoint x: 840, endPoint y: 507, distance: 271.1
click at [840, 507] on div at bounding box center [728, 409] width 1456 height 819
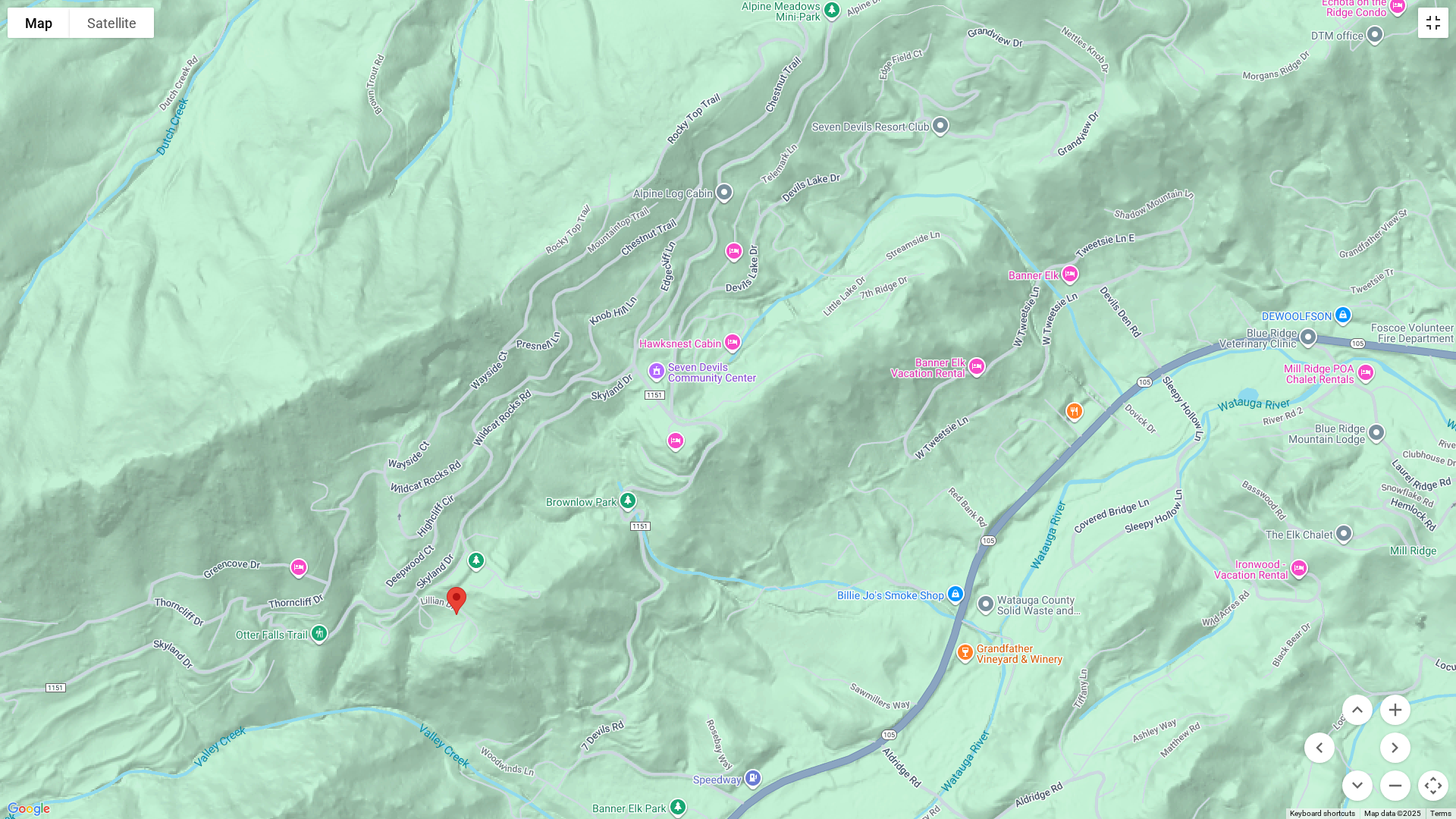
click at [1052, 25] on button "Toggle fullscreen view" at bounding box center [1433, 23] width 31 height 31
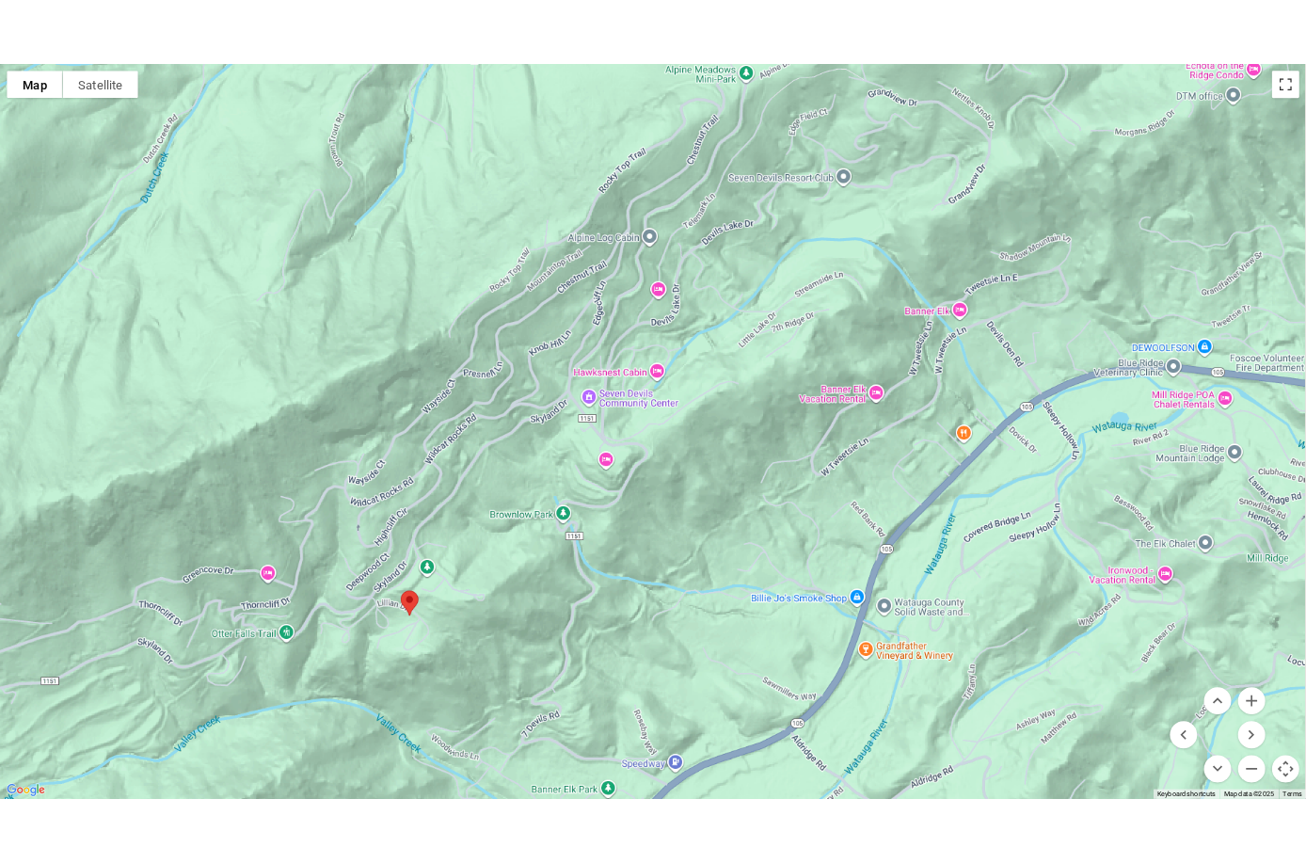
scroll to position [4019, 0]
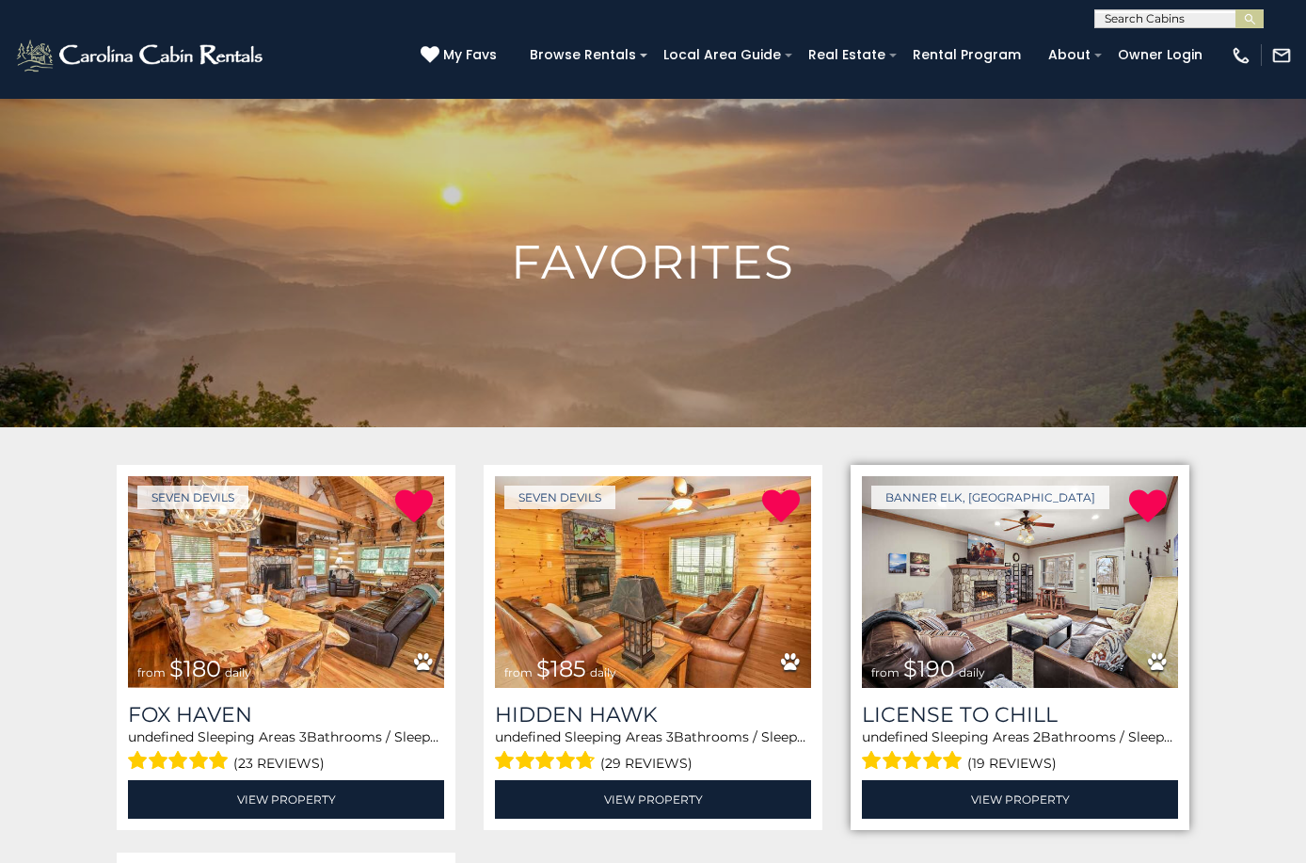
click at [1051, 608] on img at bounding box center [1020, 582] width 316 height 212
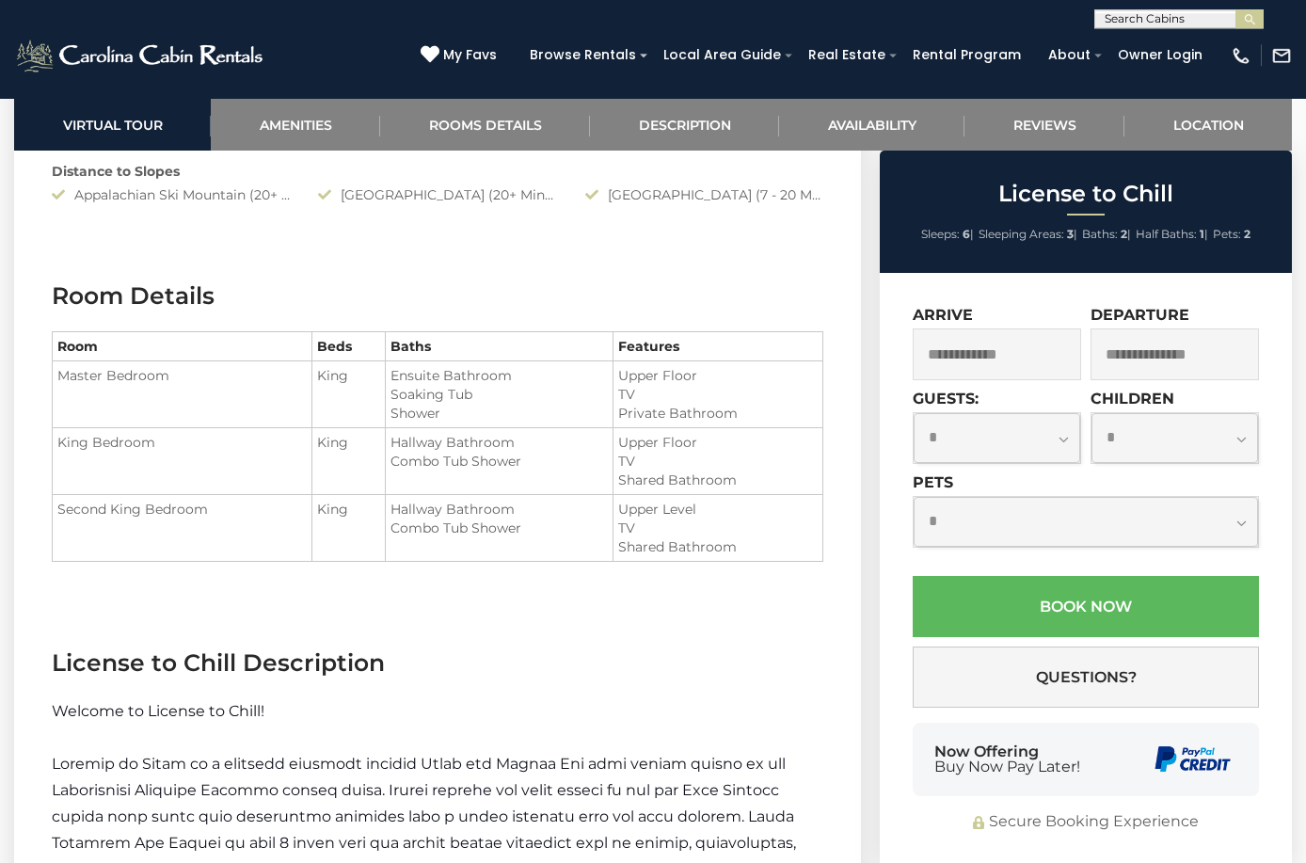
scroll to position [1922, 0]
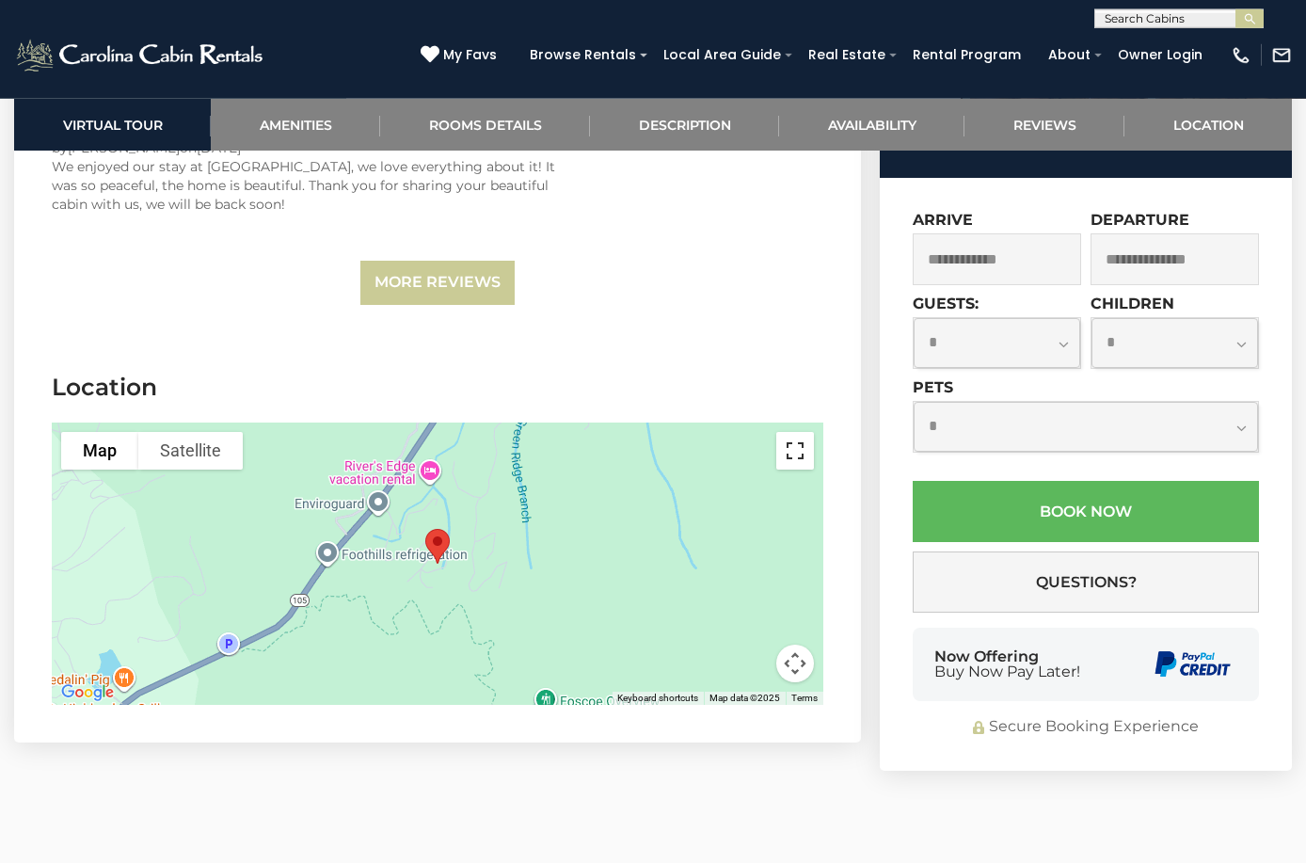
click at [803, 436] on button "Toggle fullscreen view" at bounding box center [796, 451] width 38 height 38
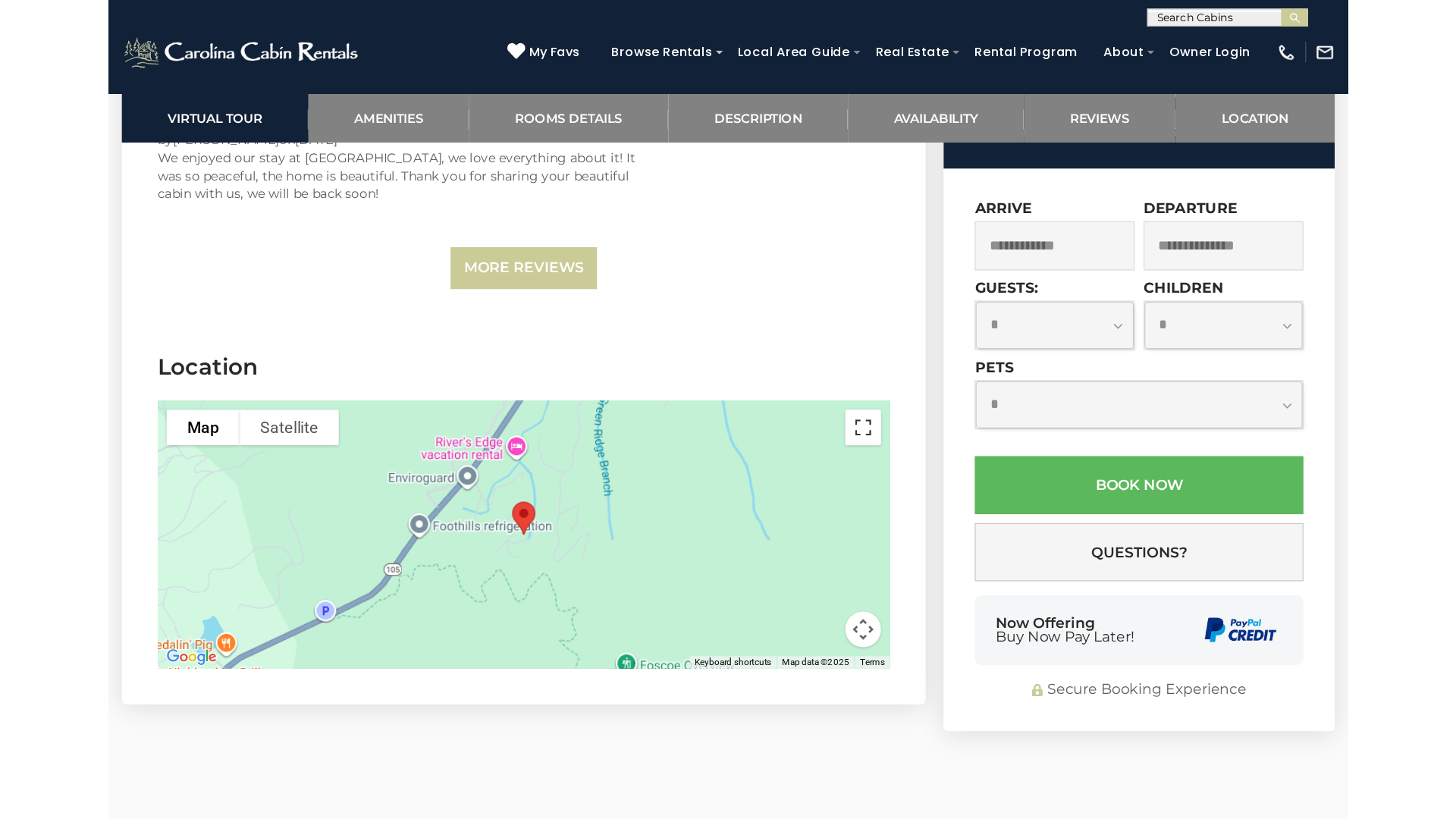
scroll to position [3655, 0]
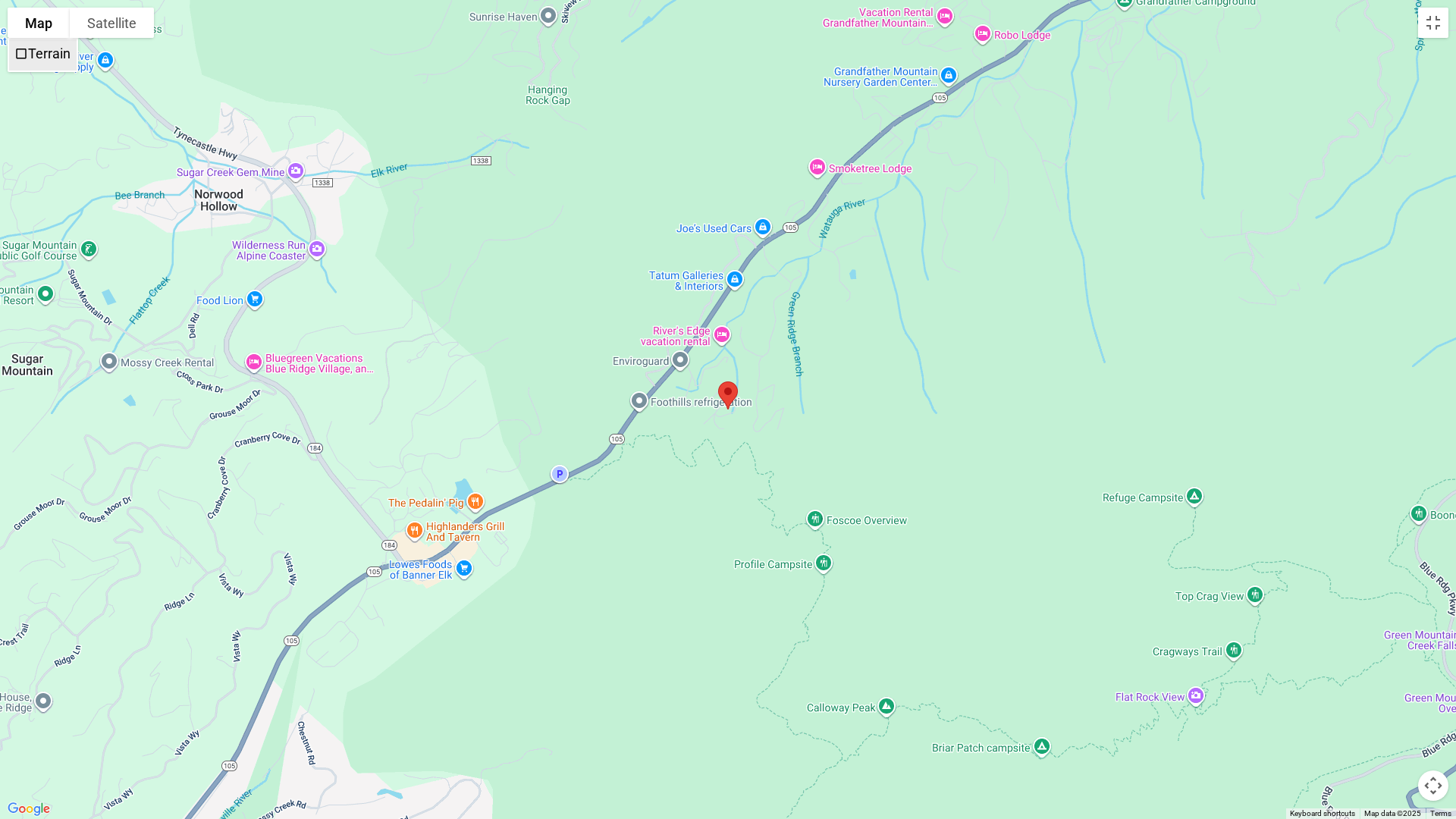
click at [23, 50] on span "Terrain" at bounding box center [21, 53] width 14 height 14
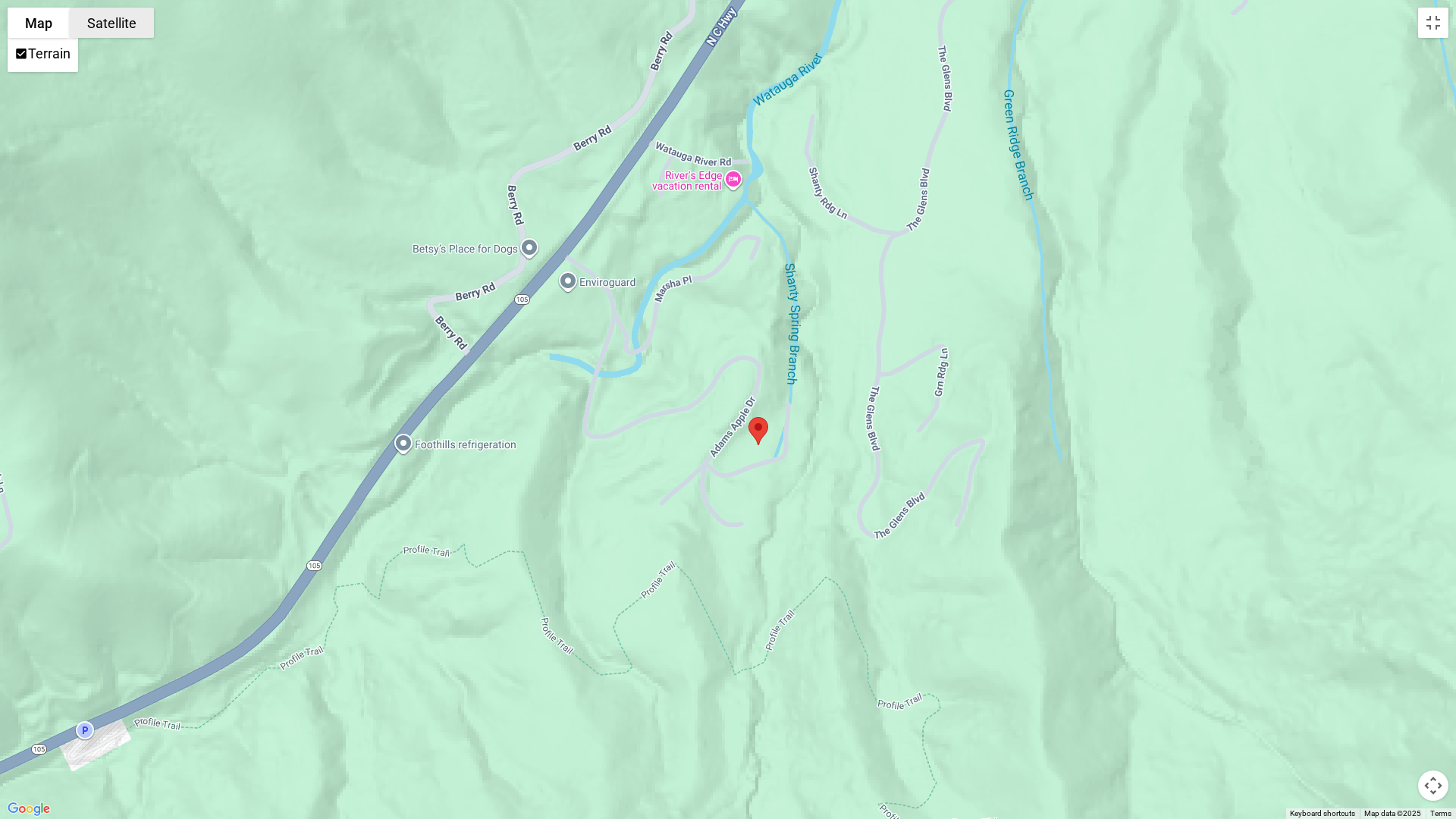
click at [110, 14] on button "Satellite" at bounding box center [112, 23] width 84 height 31
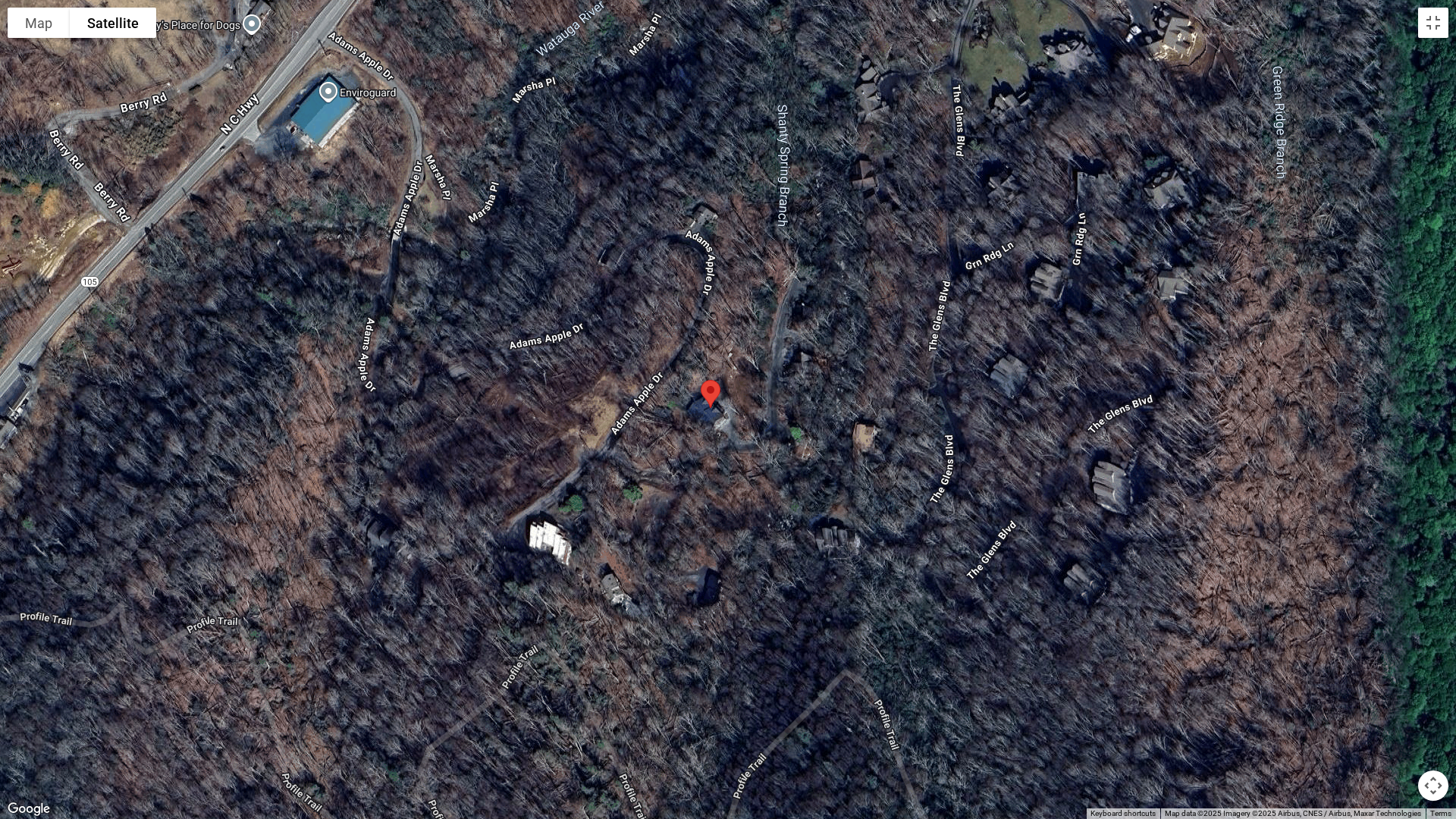
click at [35, 36] on button "Map" at bounding box center [38, 23] width 62 height 31
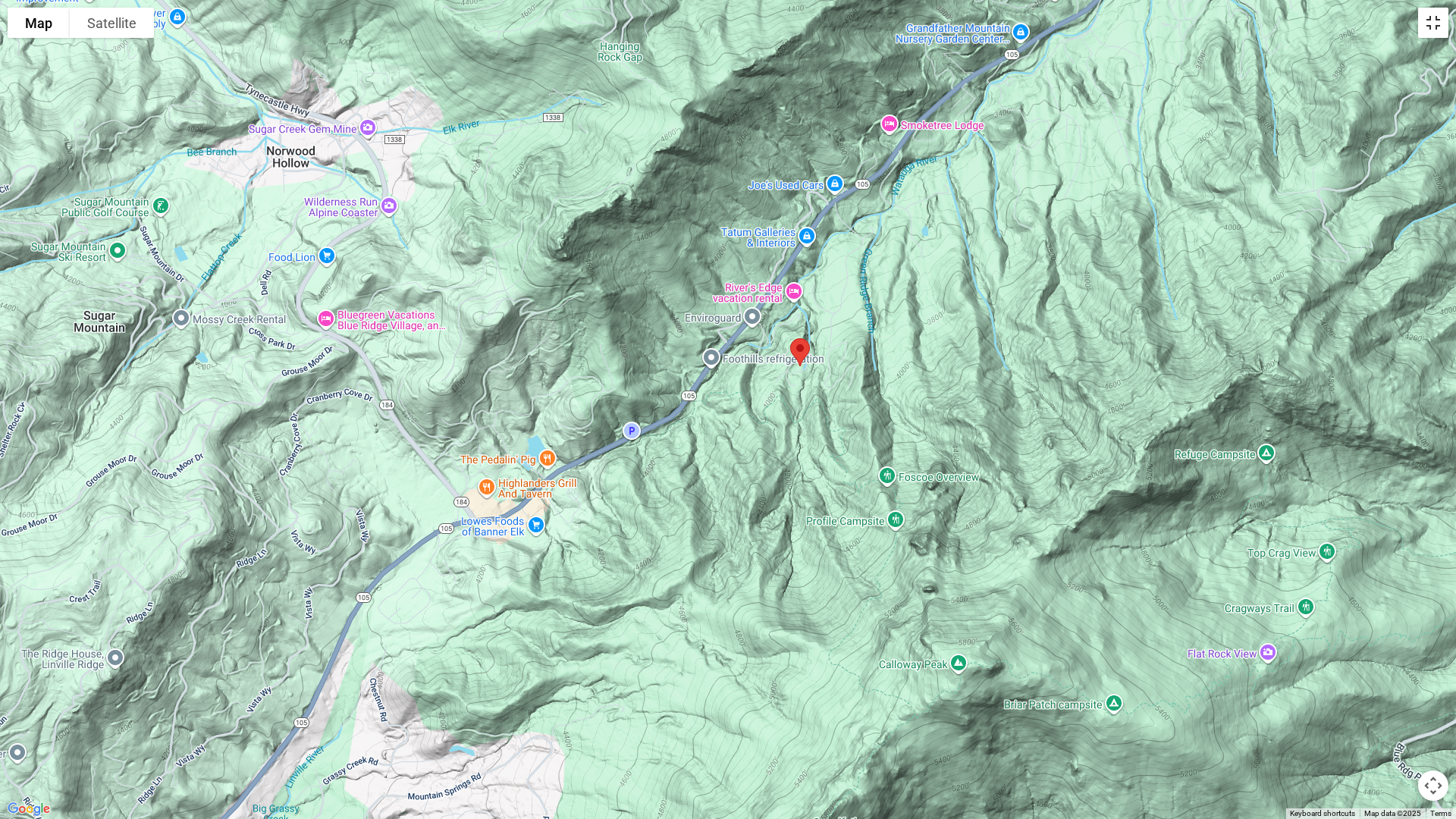
click at [1052, 17] on button "Toggle fullscreen view" at bounding box center [1433, 23] width 31 height 31
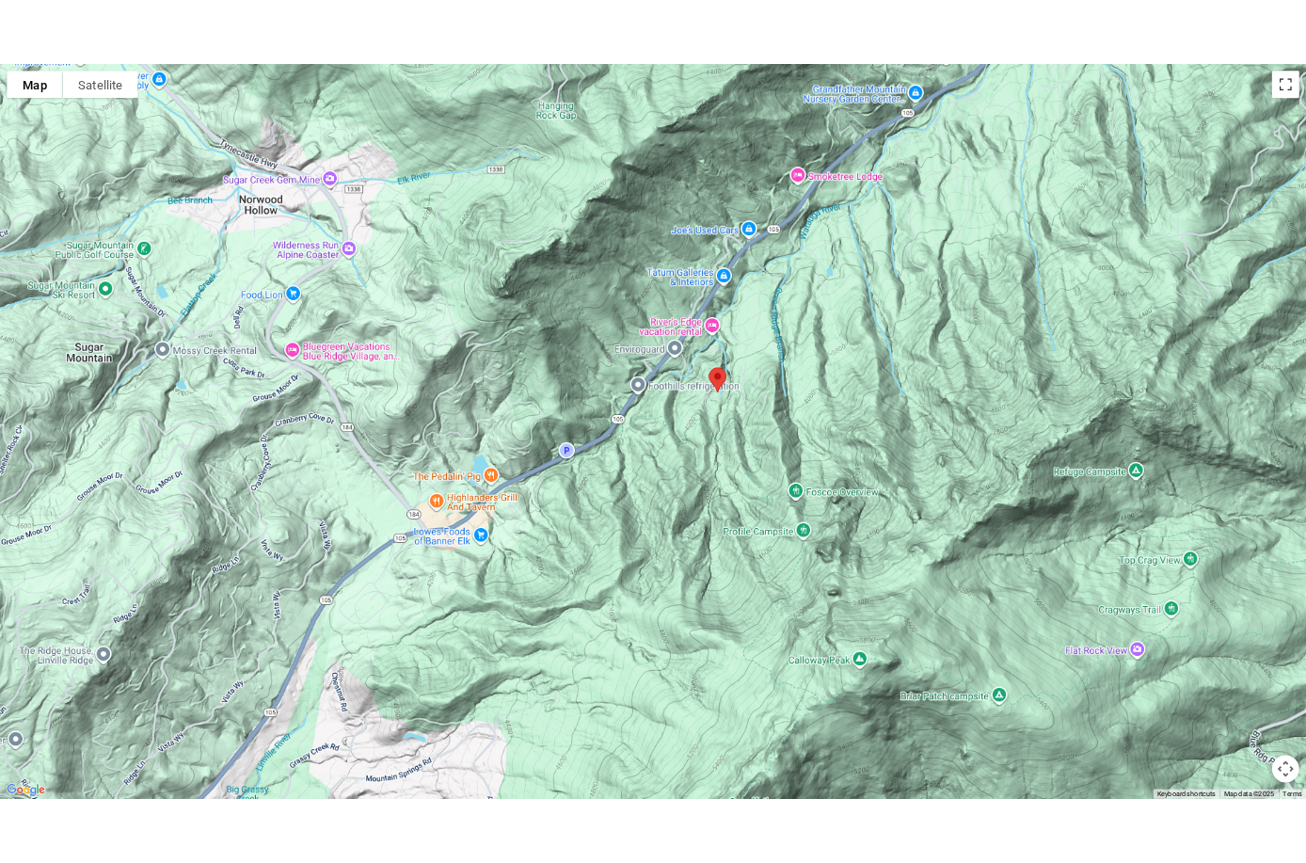
scroll to position [4414, 0]
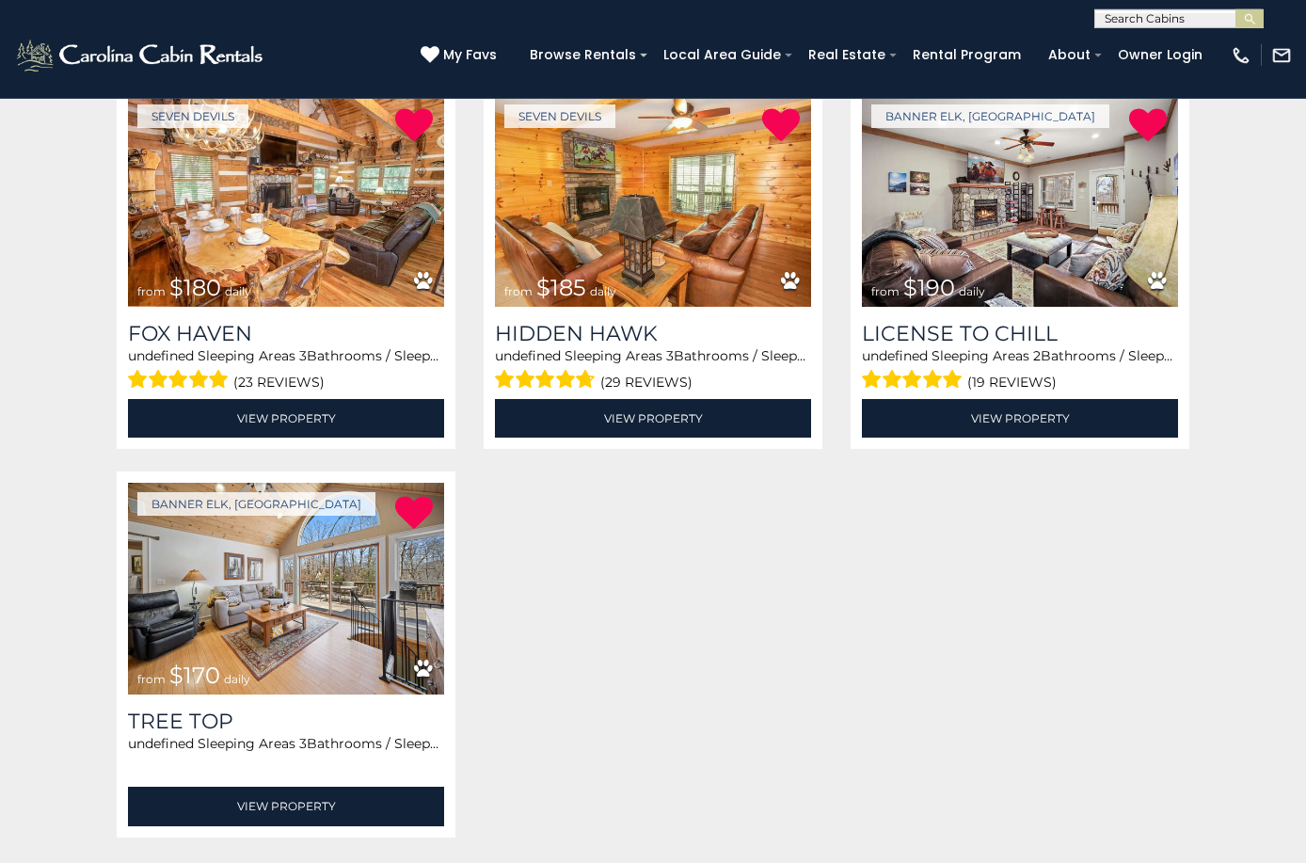
scroll to position [382, 0]
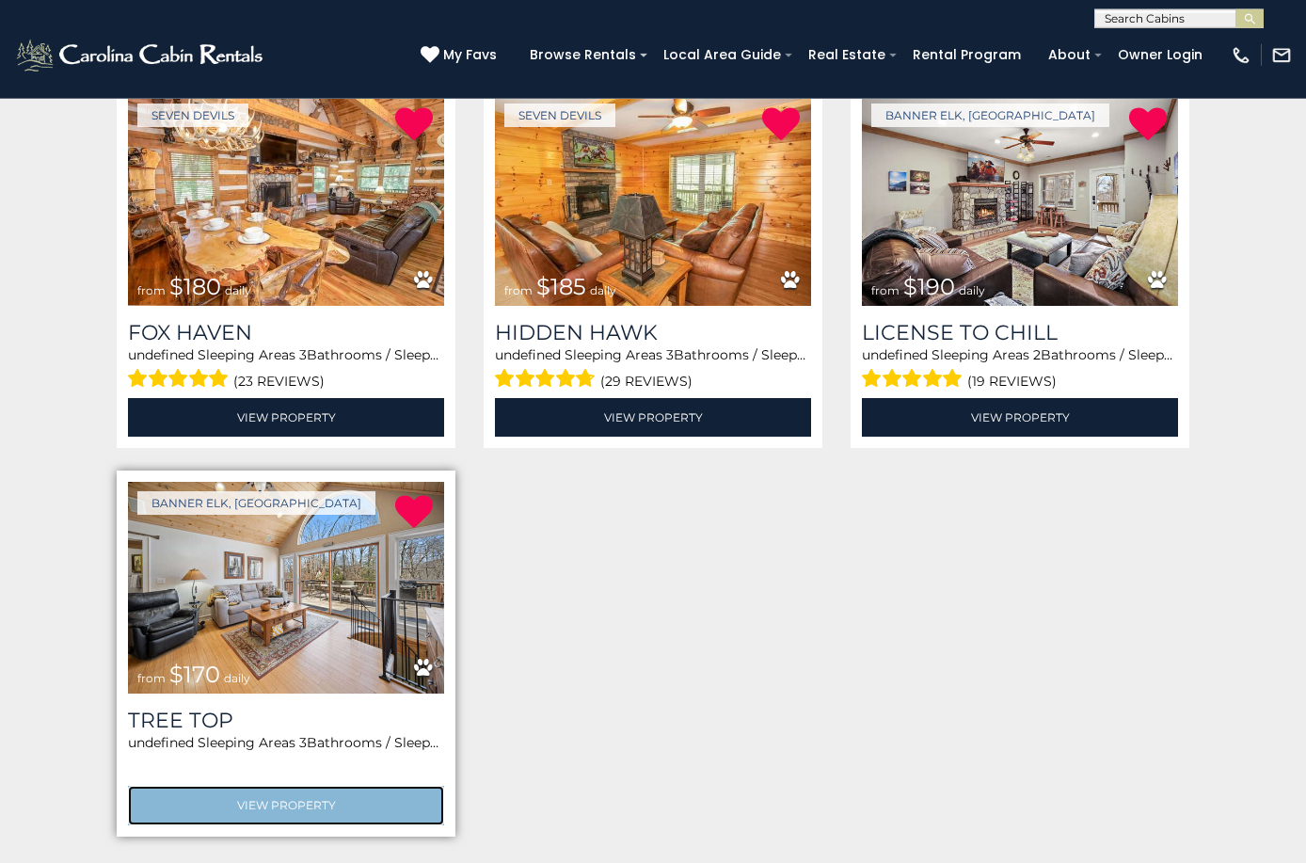
click at [282, 800] on link "View Property" at bounding box center [286, 805] width 316 height 39
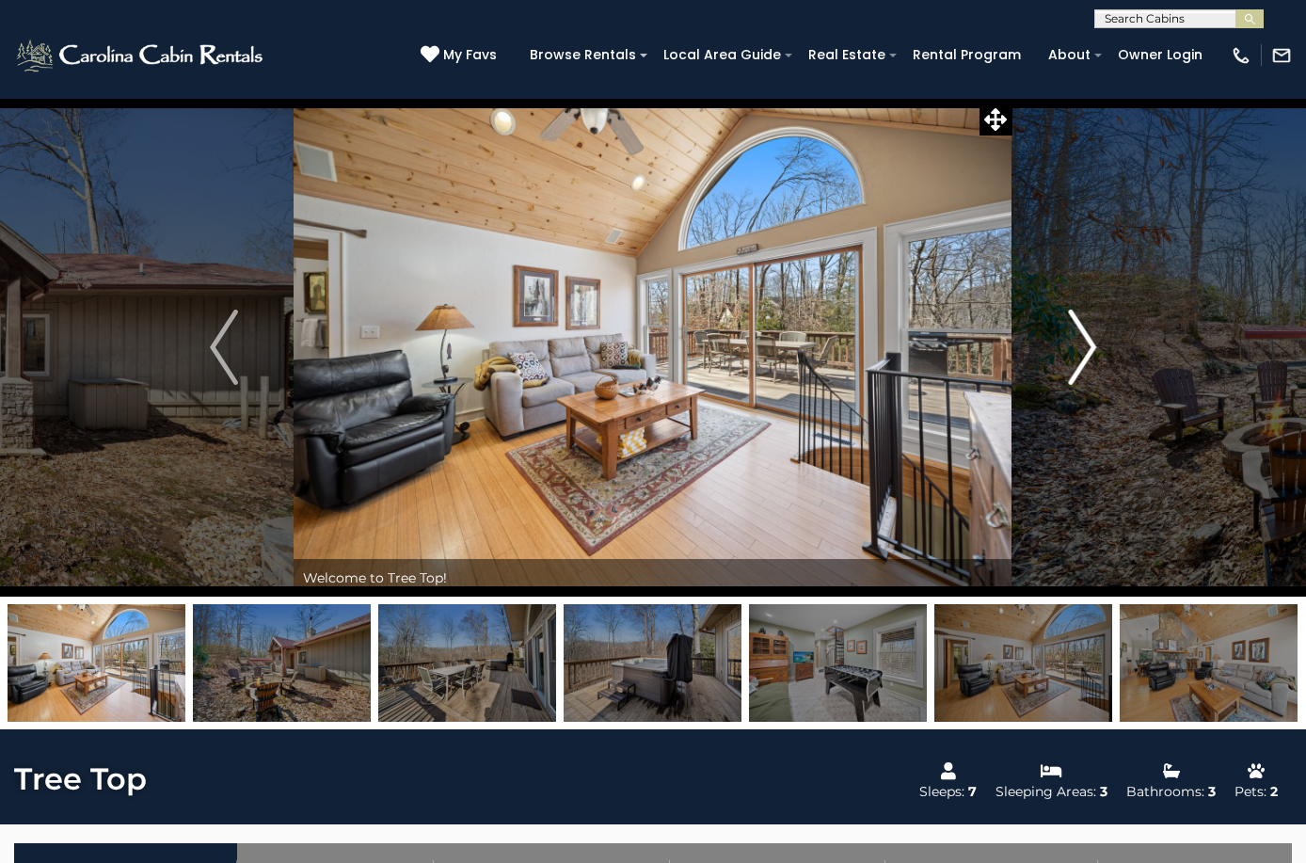
click at [1082, 347] on img "Next" at bounding box center [1082, 347] width 28 height 75
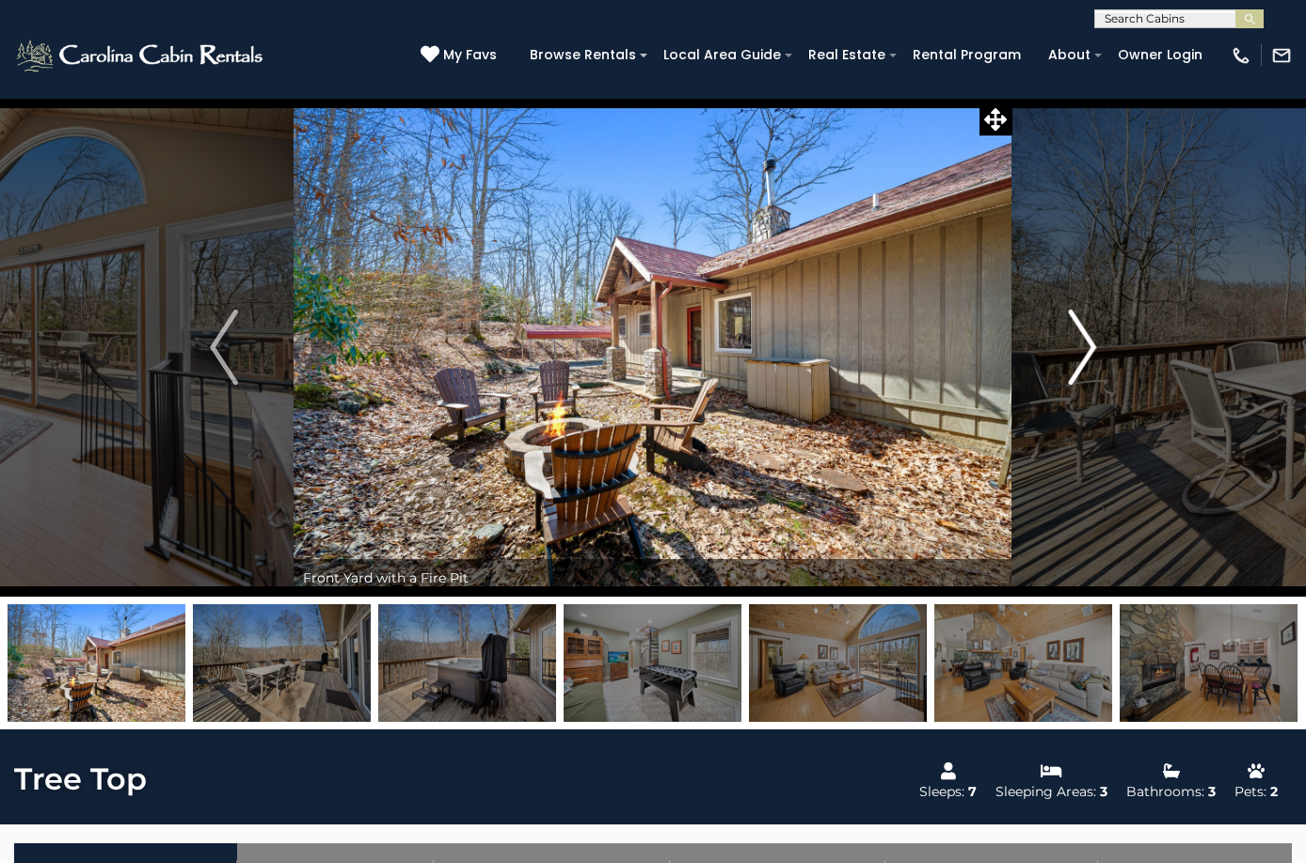
click at [1082, 347] on img "Next" at bounding box center [1082, 347] width 28 height 75
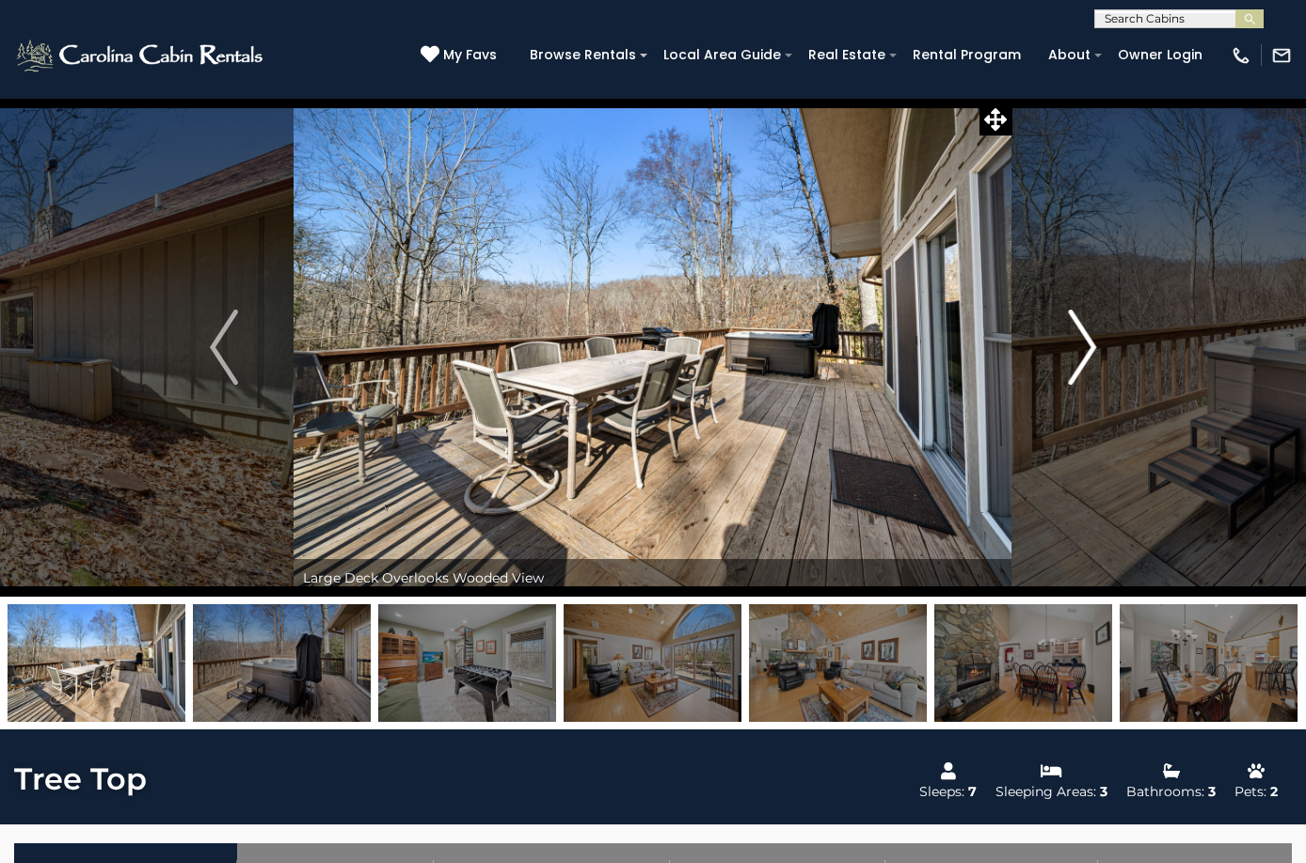
click at [1082, 347] on img "Next" at bounding box center [1082, 347] width 28 height 75
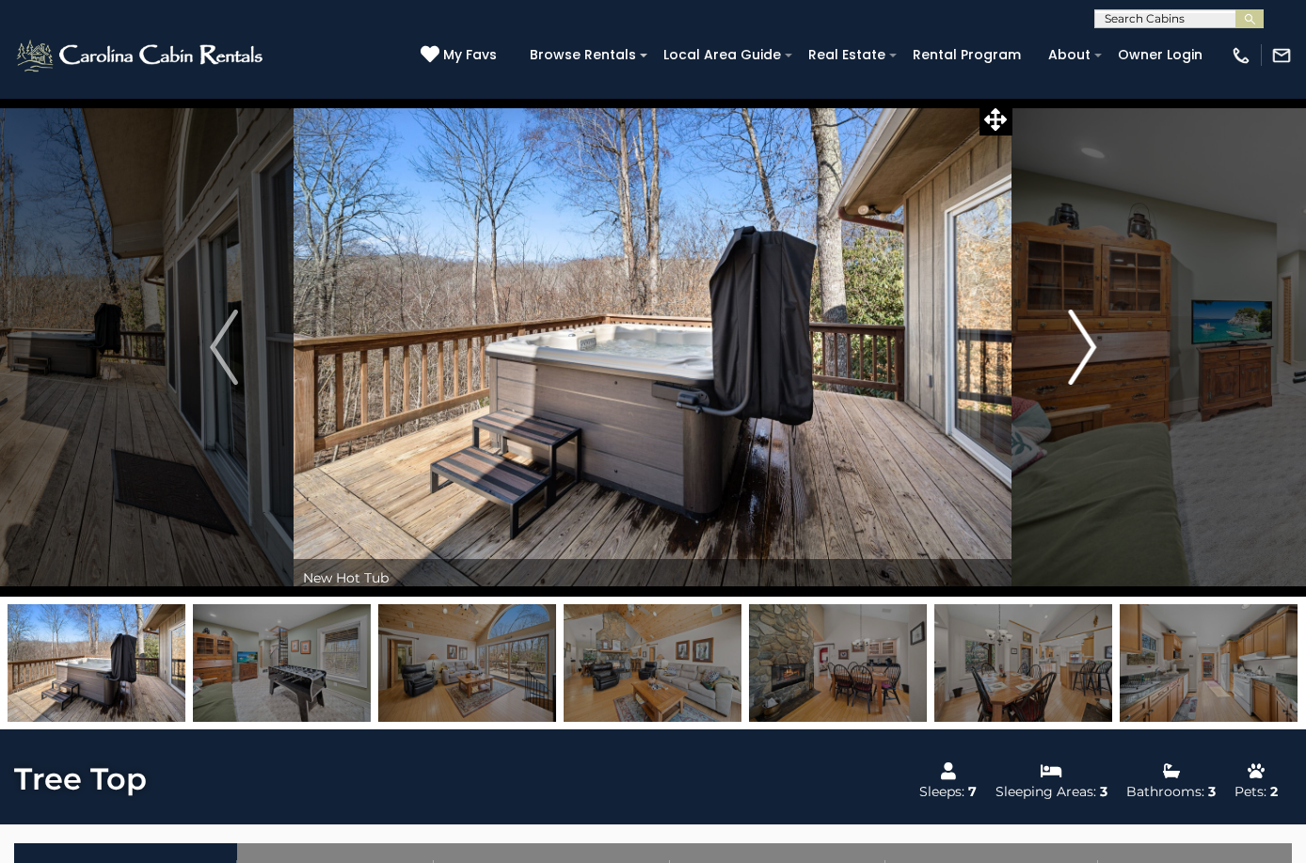
click at [1082, 347] on img "Next" at bounding box center [1082, 347] width 28 height 75
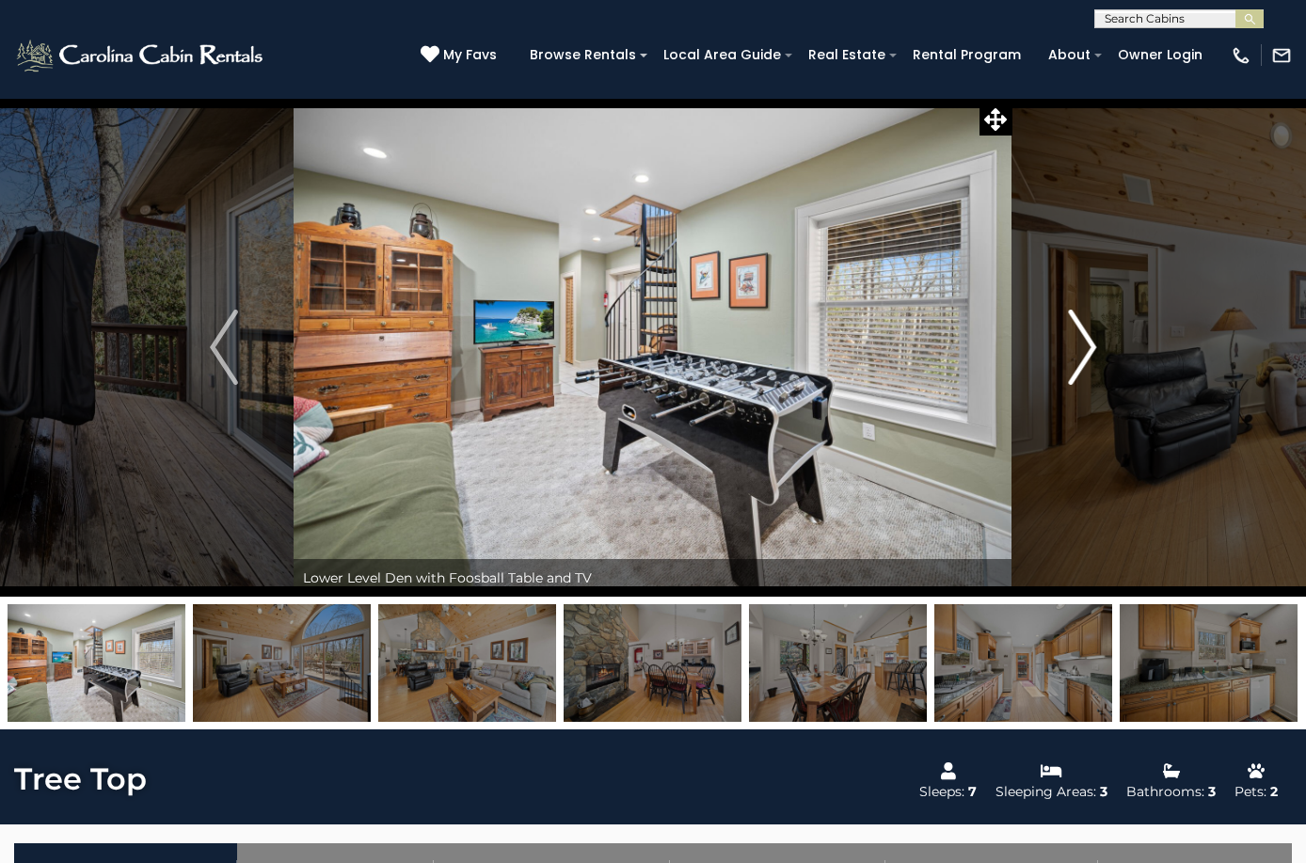
click at [1082, 347] on img "Next" at bounding box center [1082, 347] width 28 height 75
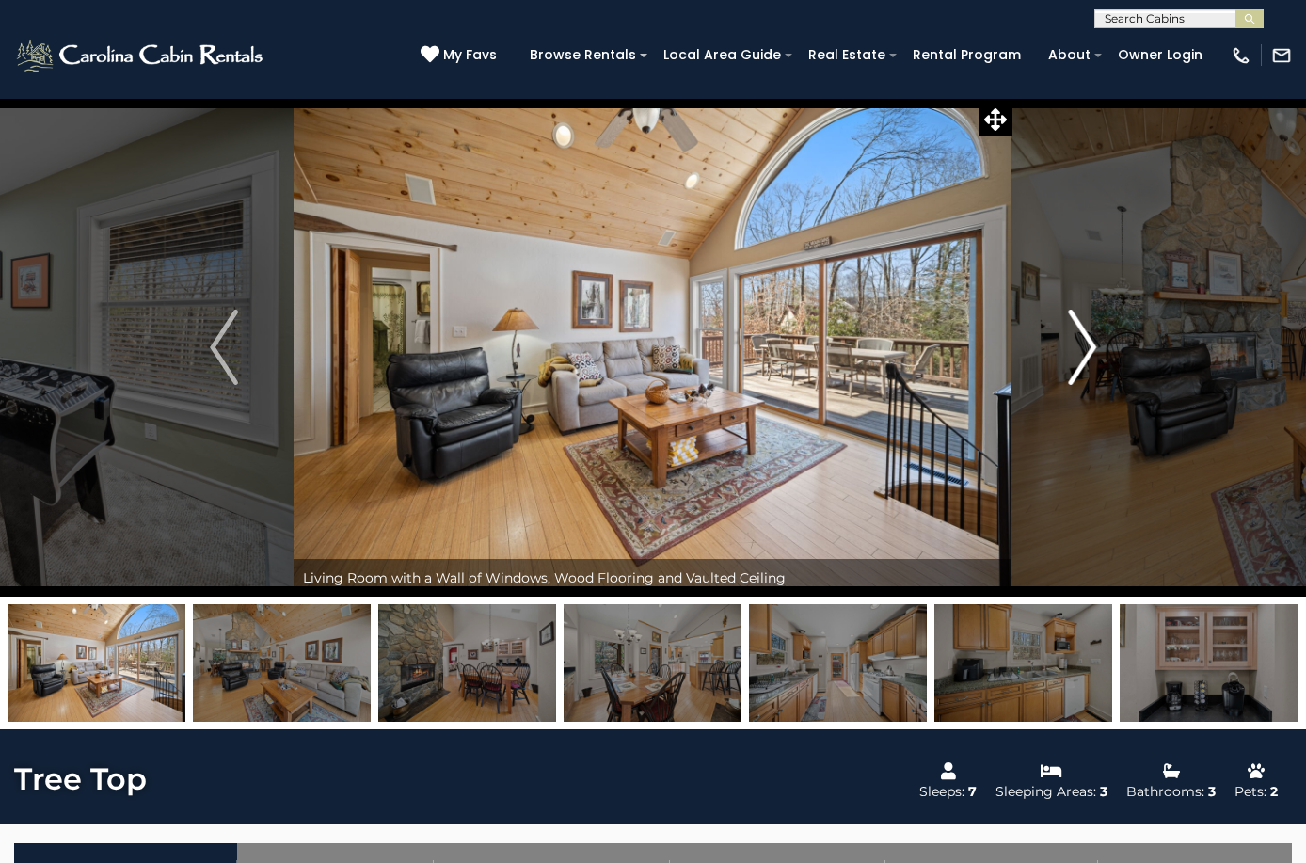
click at [1082, 347] on img "Next" at bounding box center [1082, 347] width 28 height 75
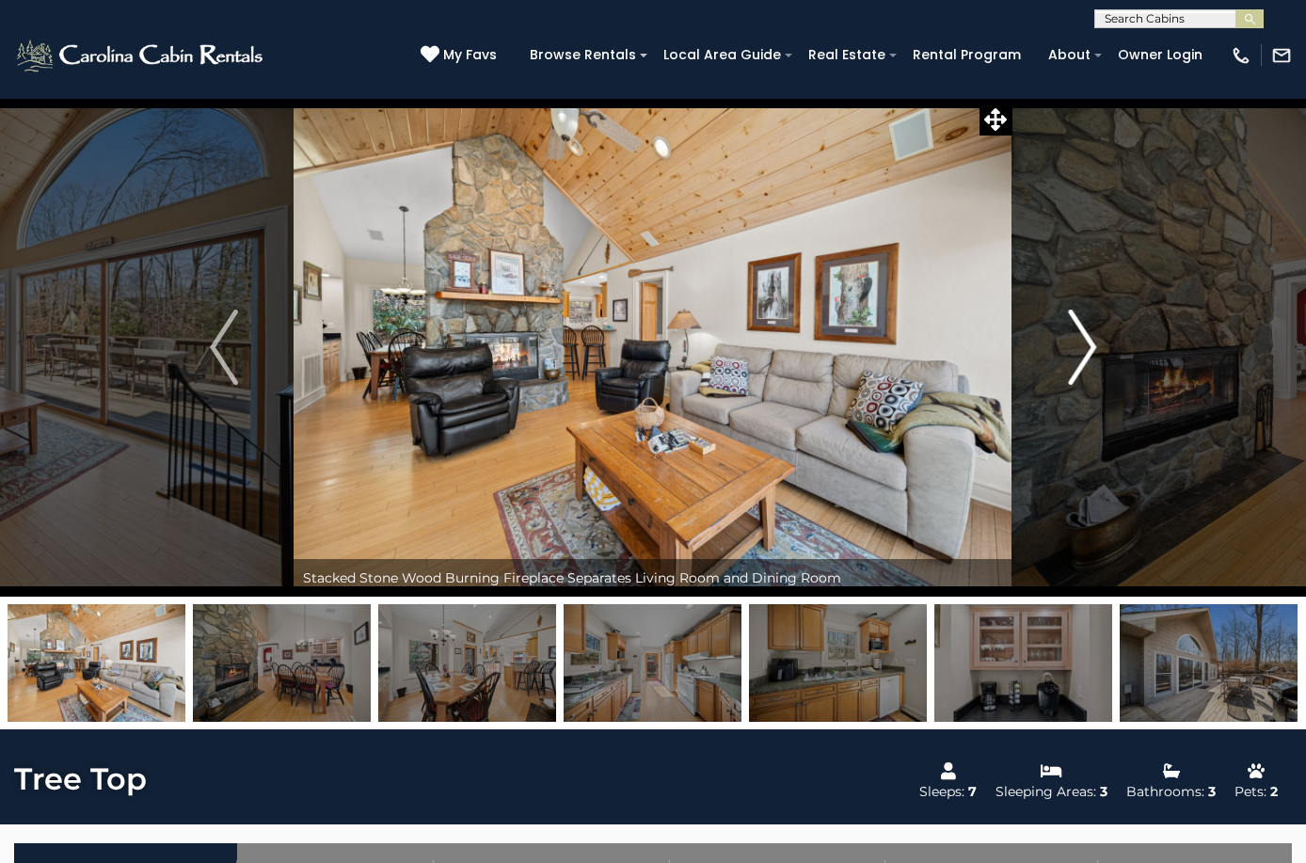
click at [1082, 347] on img "Next" at bounding box center [1082, 347] width 28 height 75
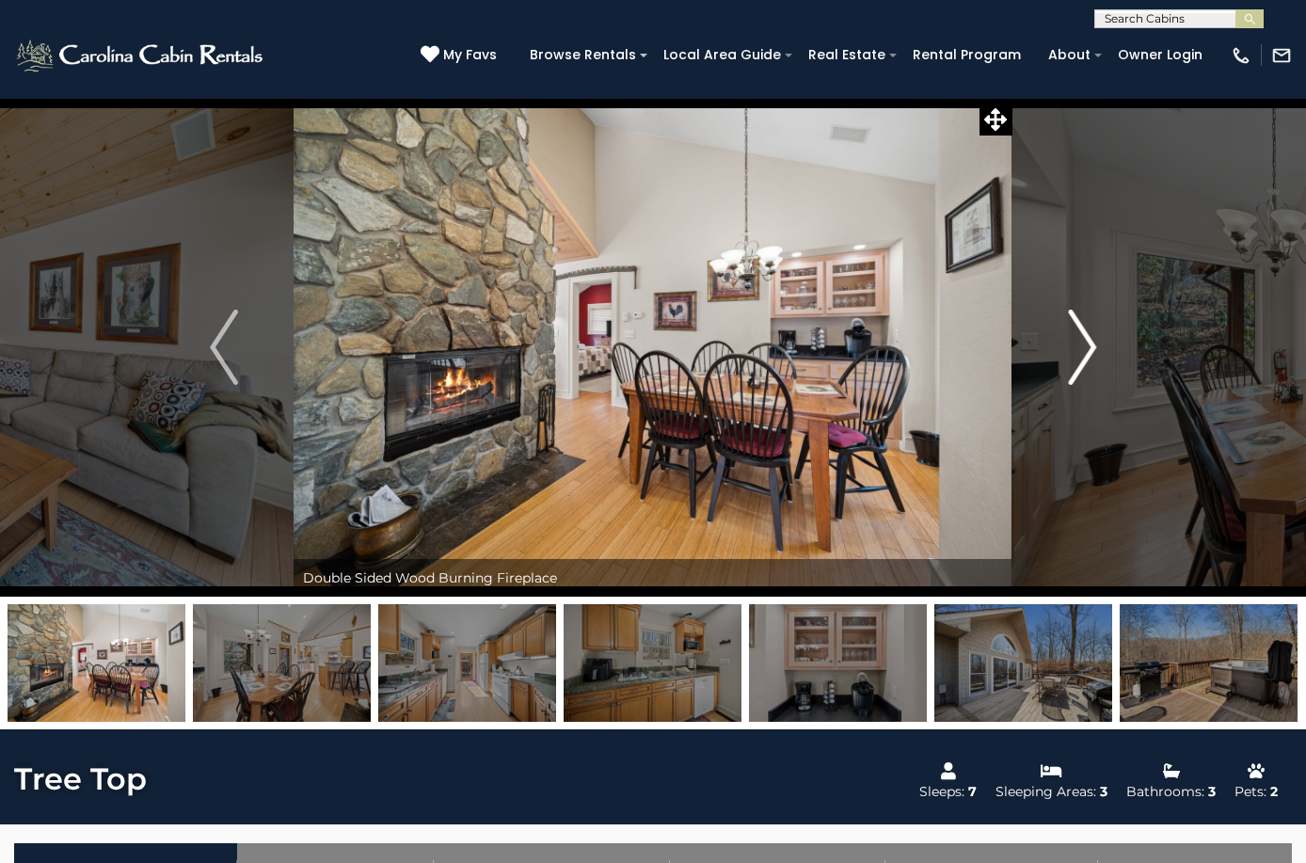
click at [1082, 347] on img "Next" at bounding box center [1082, 347] width 28 height 75
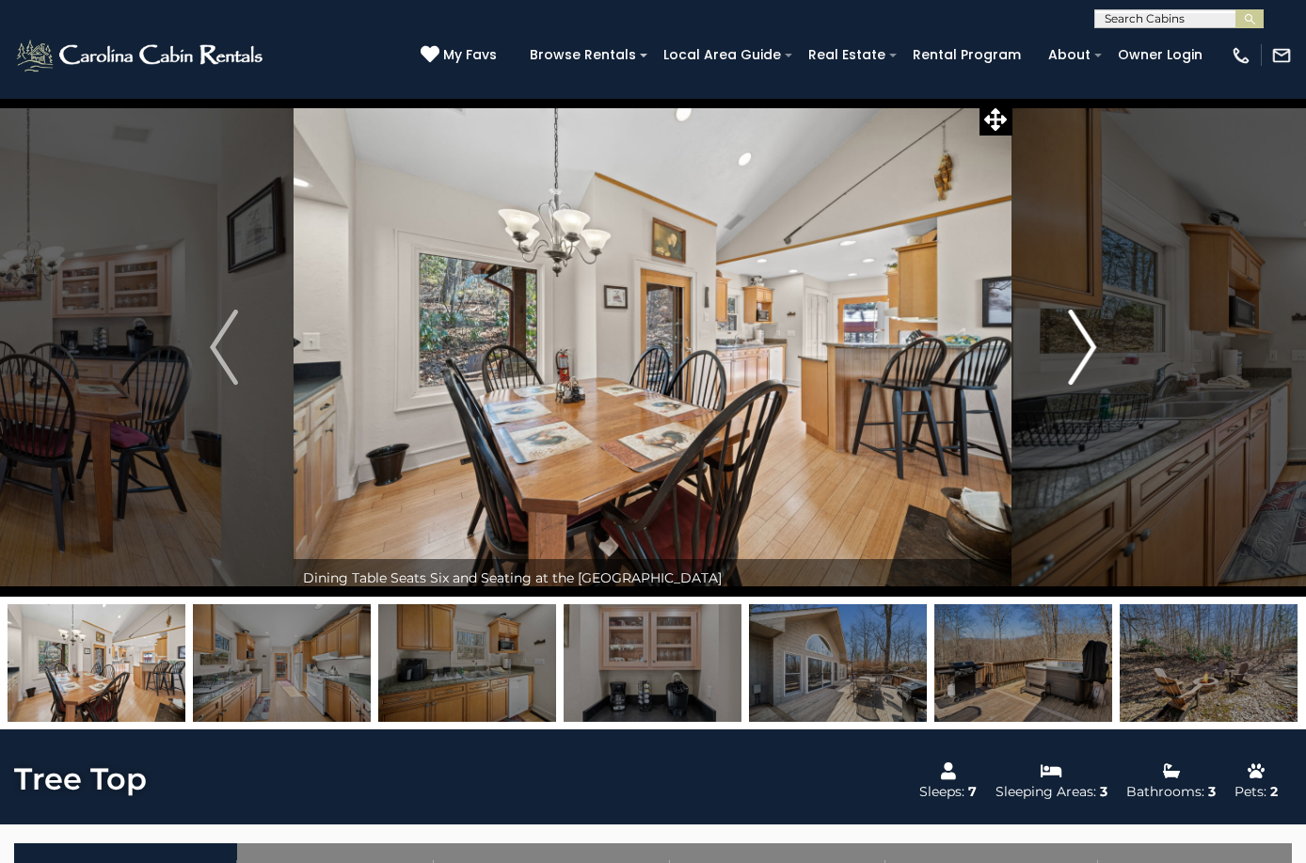
click at [1082, 347] on img "Next" at bounding box center [1082, 347] width 28 height 75
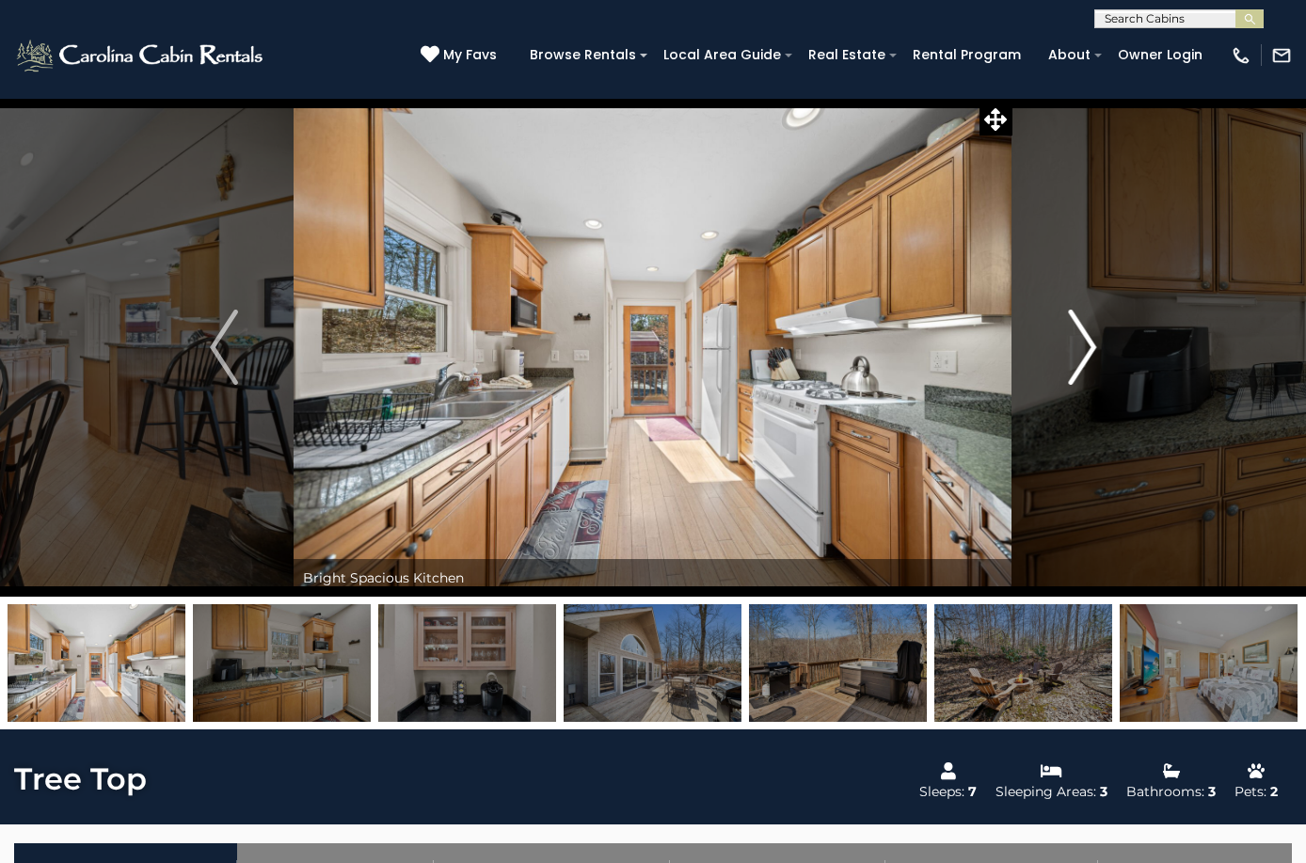
click at [1082, 347] on img "Next" at bounding box center [1082, 347] width 28 height 75
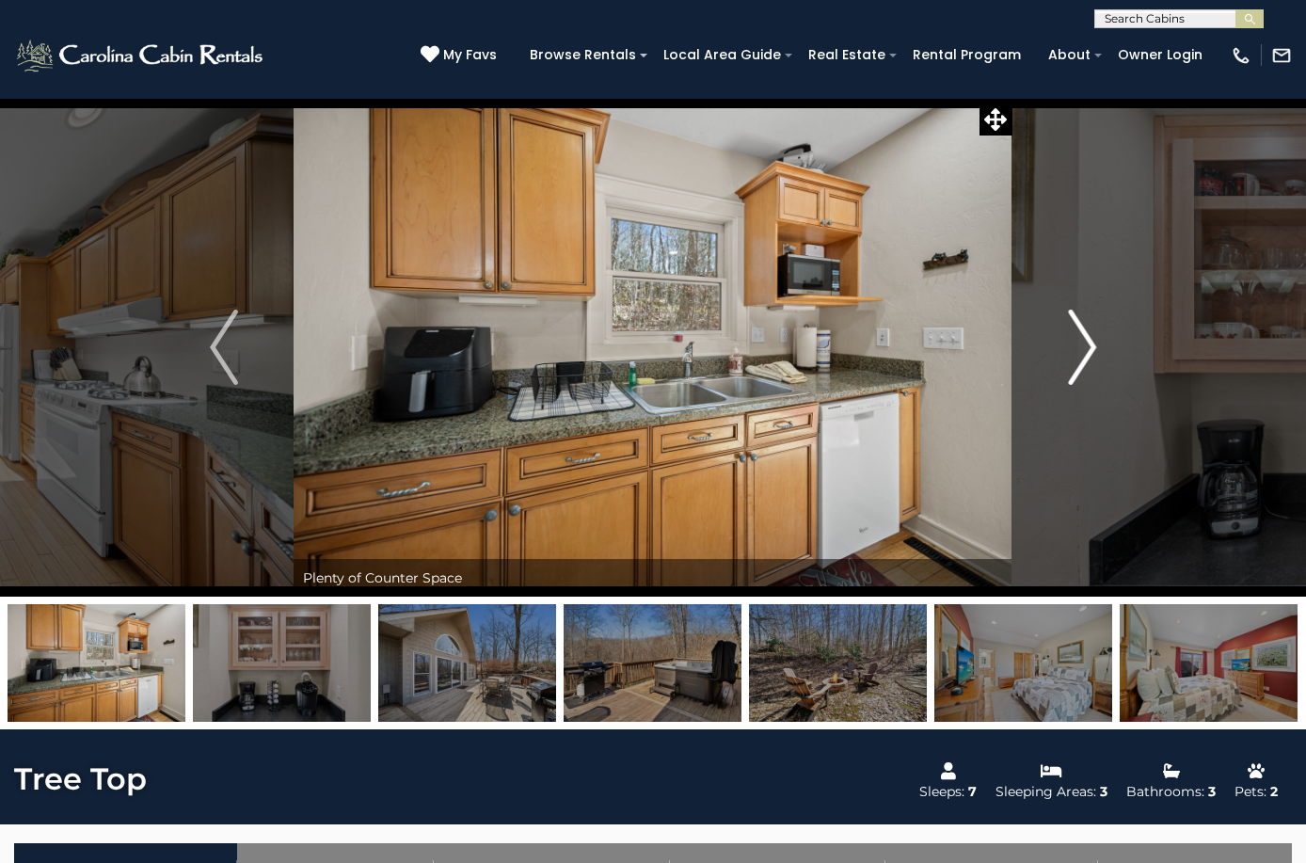
click at [1082, 347] on img "Next" at bounding box center [1082, 347] width 28 height 75
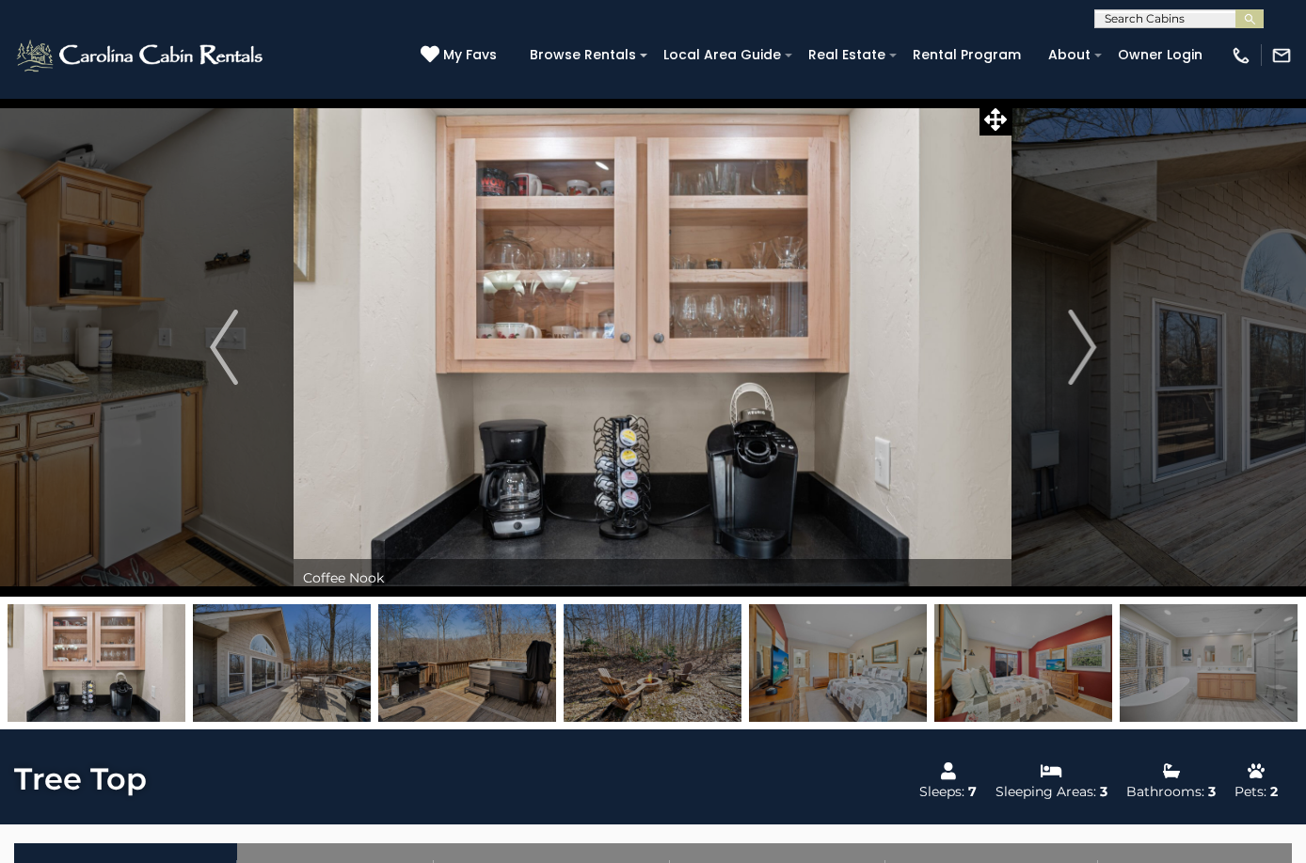
click at [821, 682] on img at bounding box center [838, 663] width 178 height 118
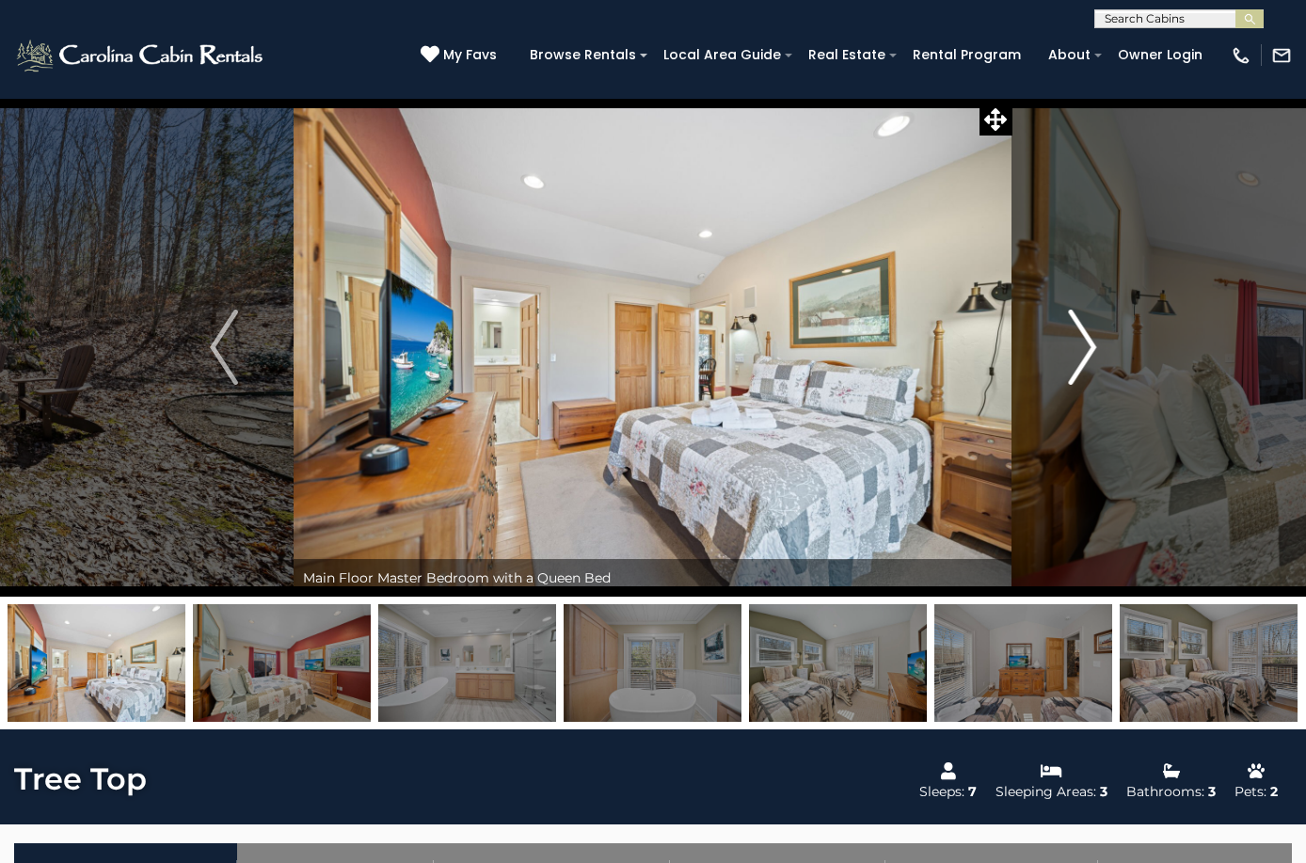
click at [1087, 330] on img "Next" at bounding box center [1082, 347] width 28 height 75
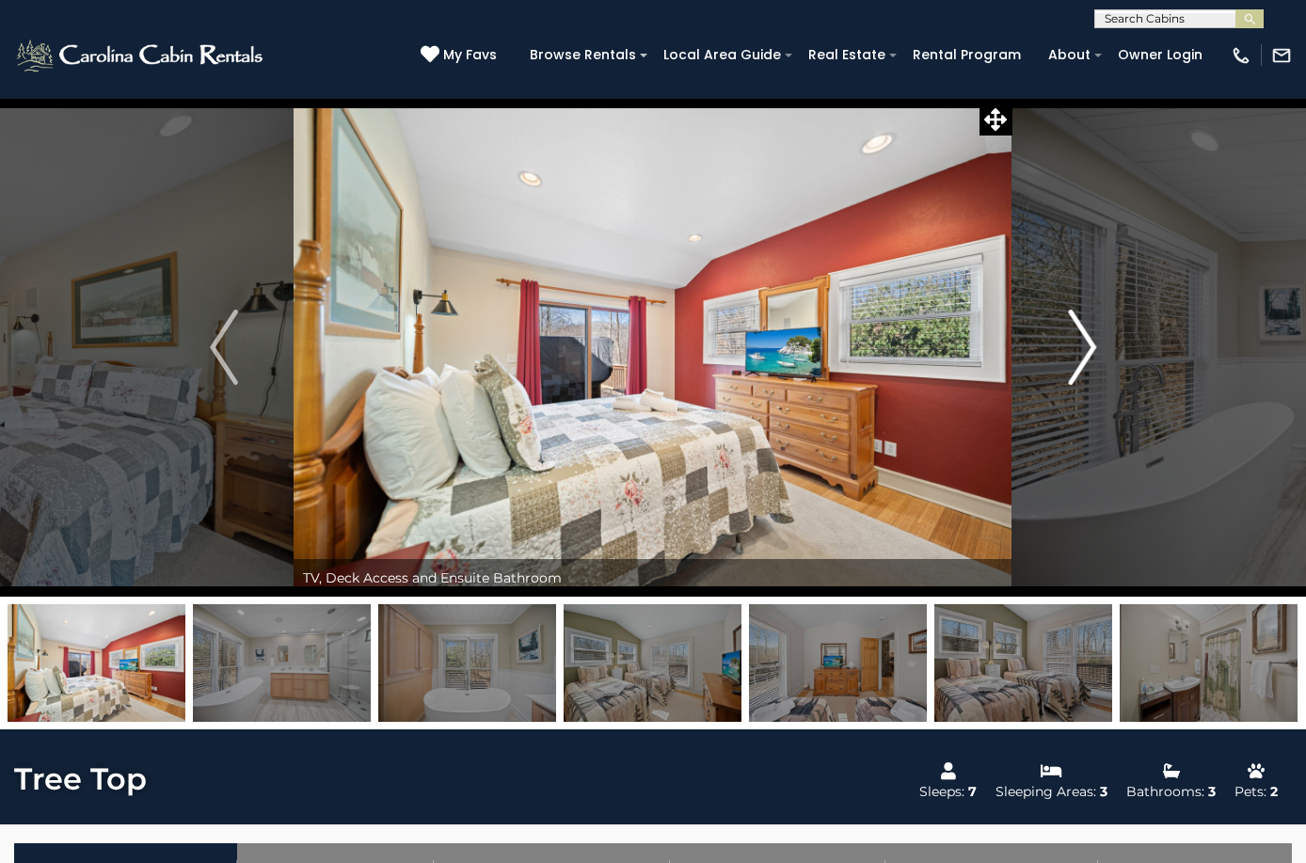
click at [1089, 330] on img "Next" at bounding box center [1082, 347] width 28 height 75
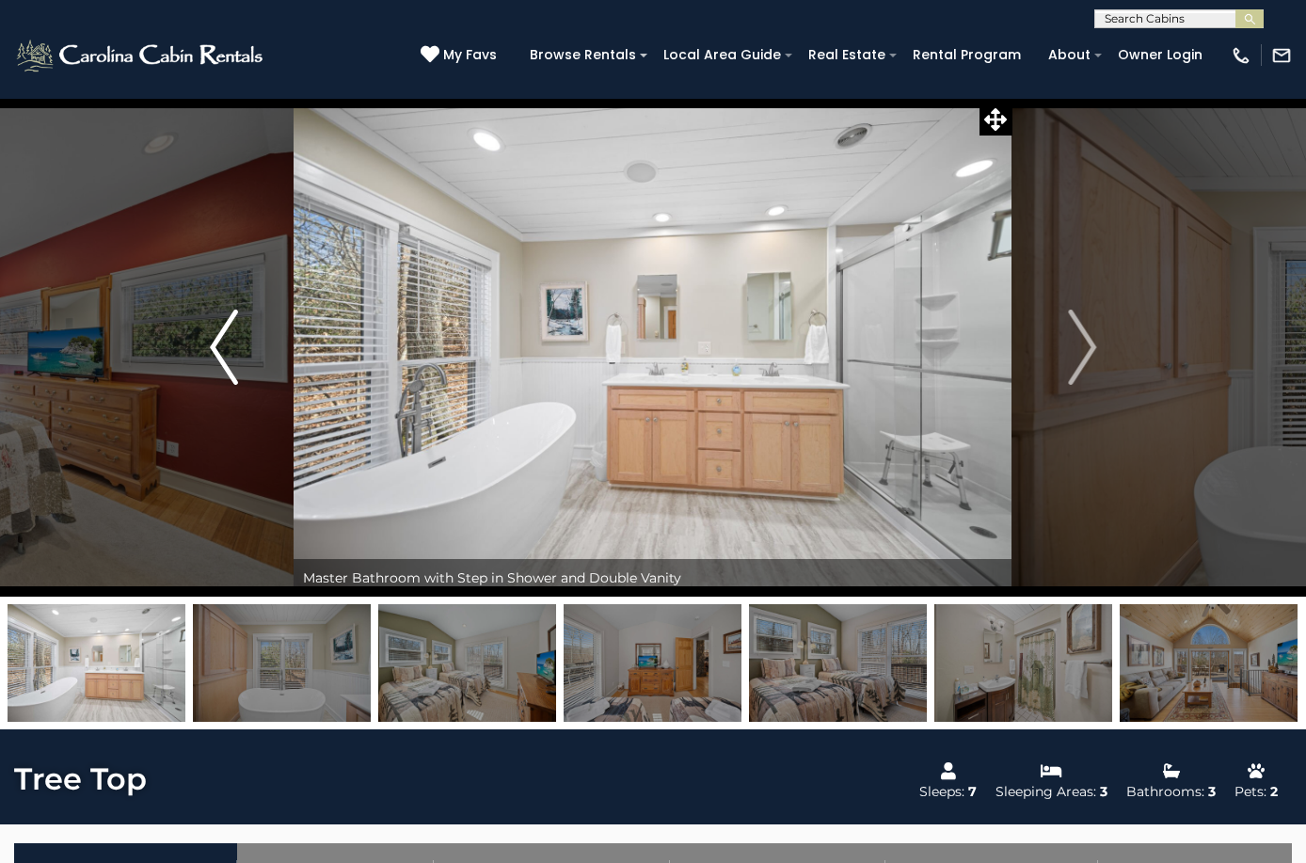
click at [230, 351] on img "Previous" at bounding box center [224, 347] width 28 height 75
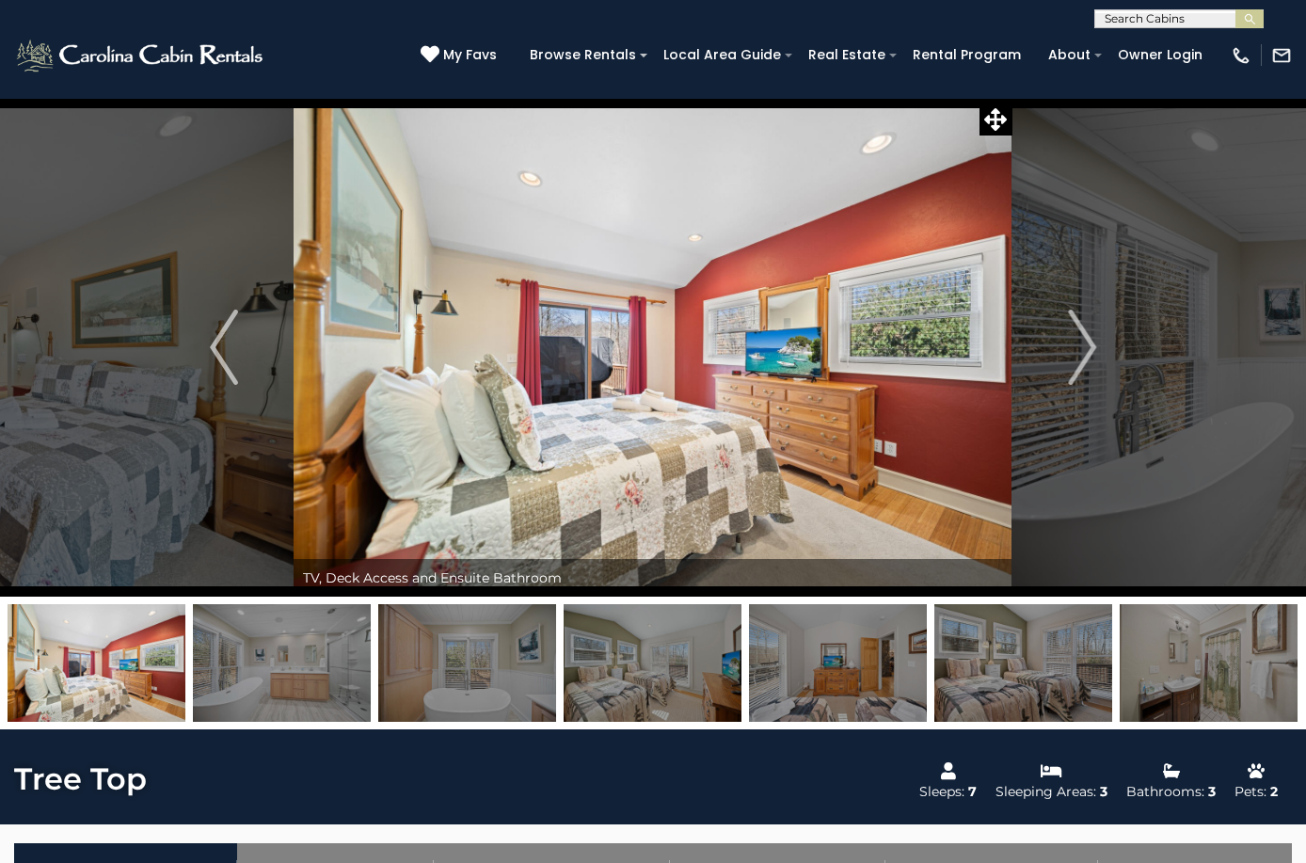
click at [647, 424] on img at bounding box center [653, 347] width 718 height 499
click at [986, 117] on icon at bounding box center [996, 119] width 23 height 23
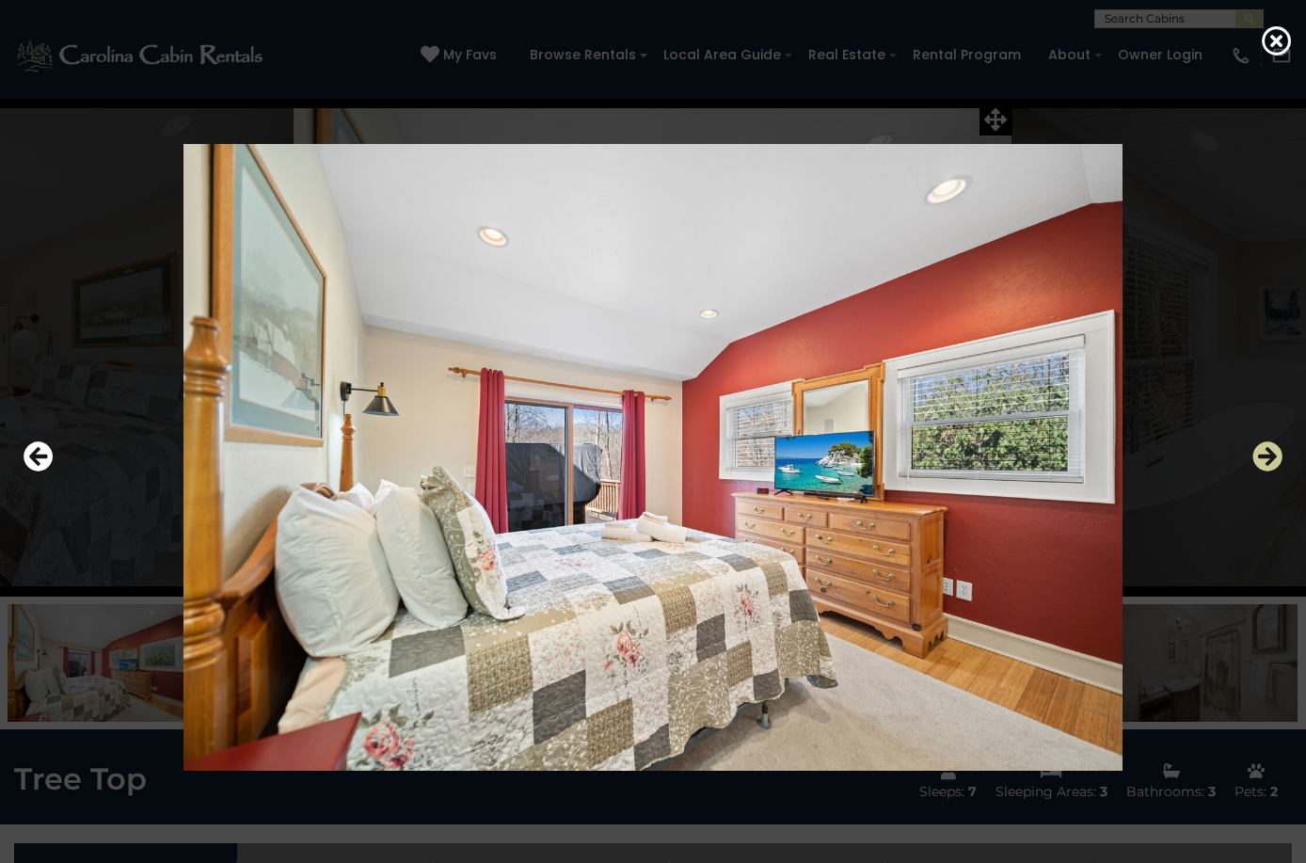
click at [1257, 450] on icon "Next" at bounding box center [1268, 456] width 30 height 30
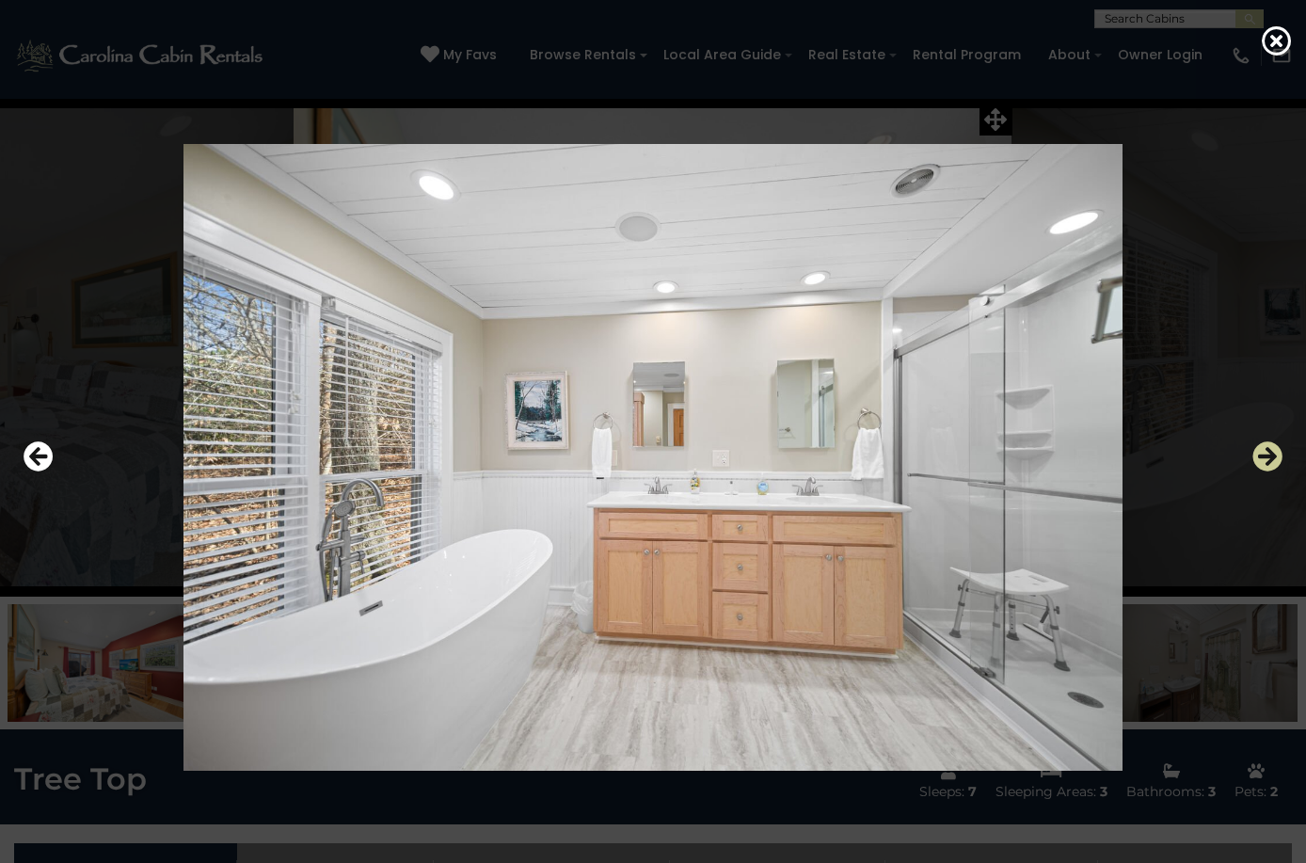
click at [1257, 450] on icon "Next" at bounding box center [1268, 456] width 30 height 30
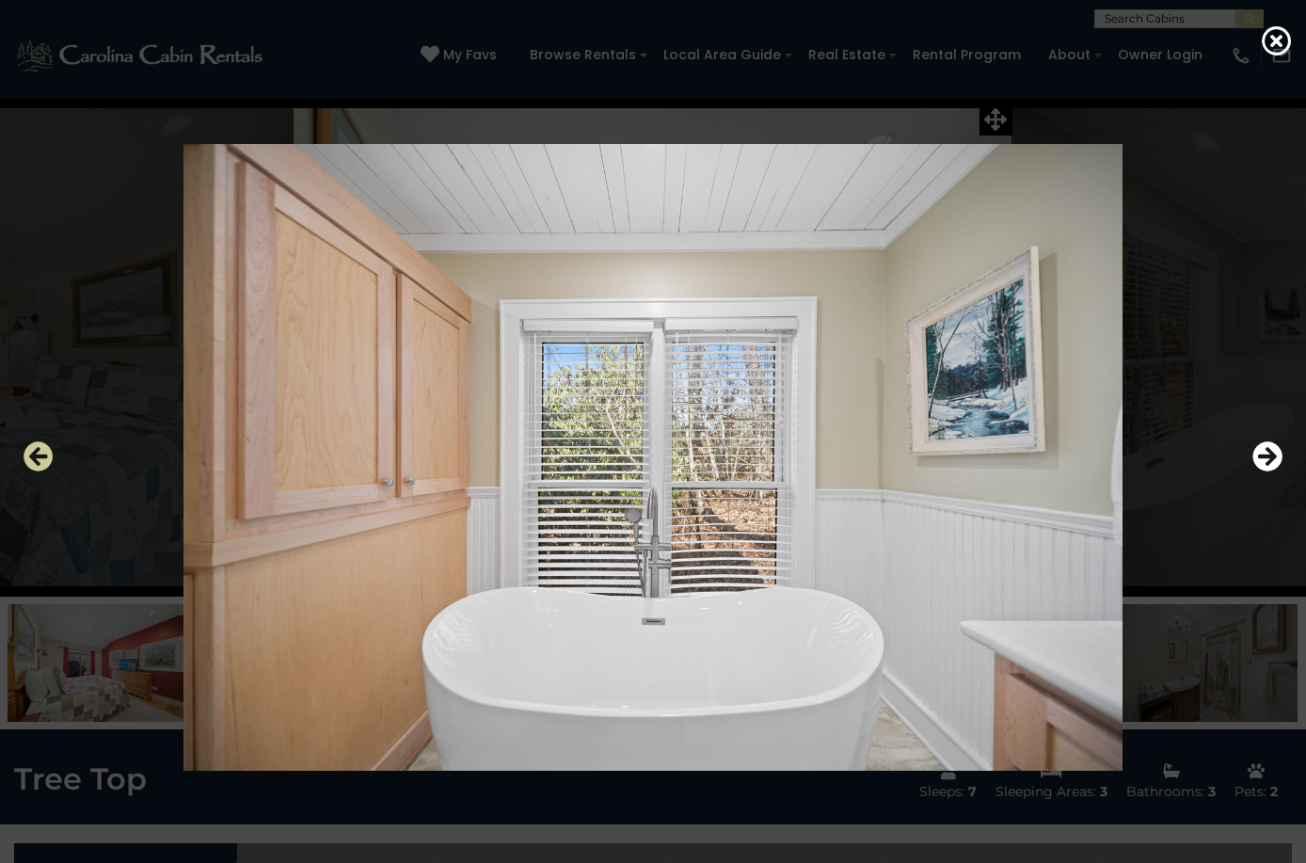
click at [33, 466] on icon "Previous" at bounding box center [39, 456] width 30 height 30
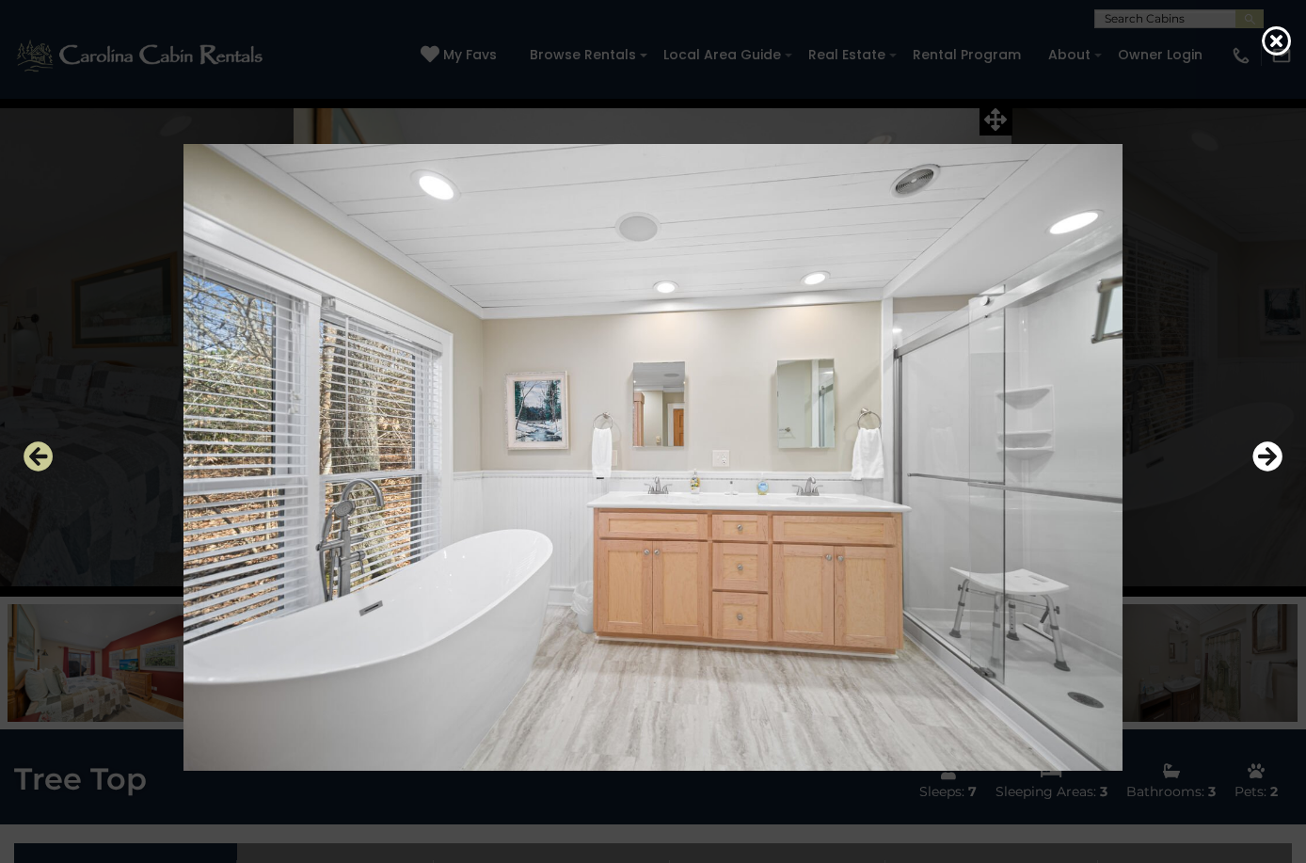
click at [33, 466] on icon "Previous" at bounding box center [39, 456] width 30 height 30
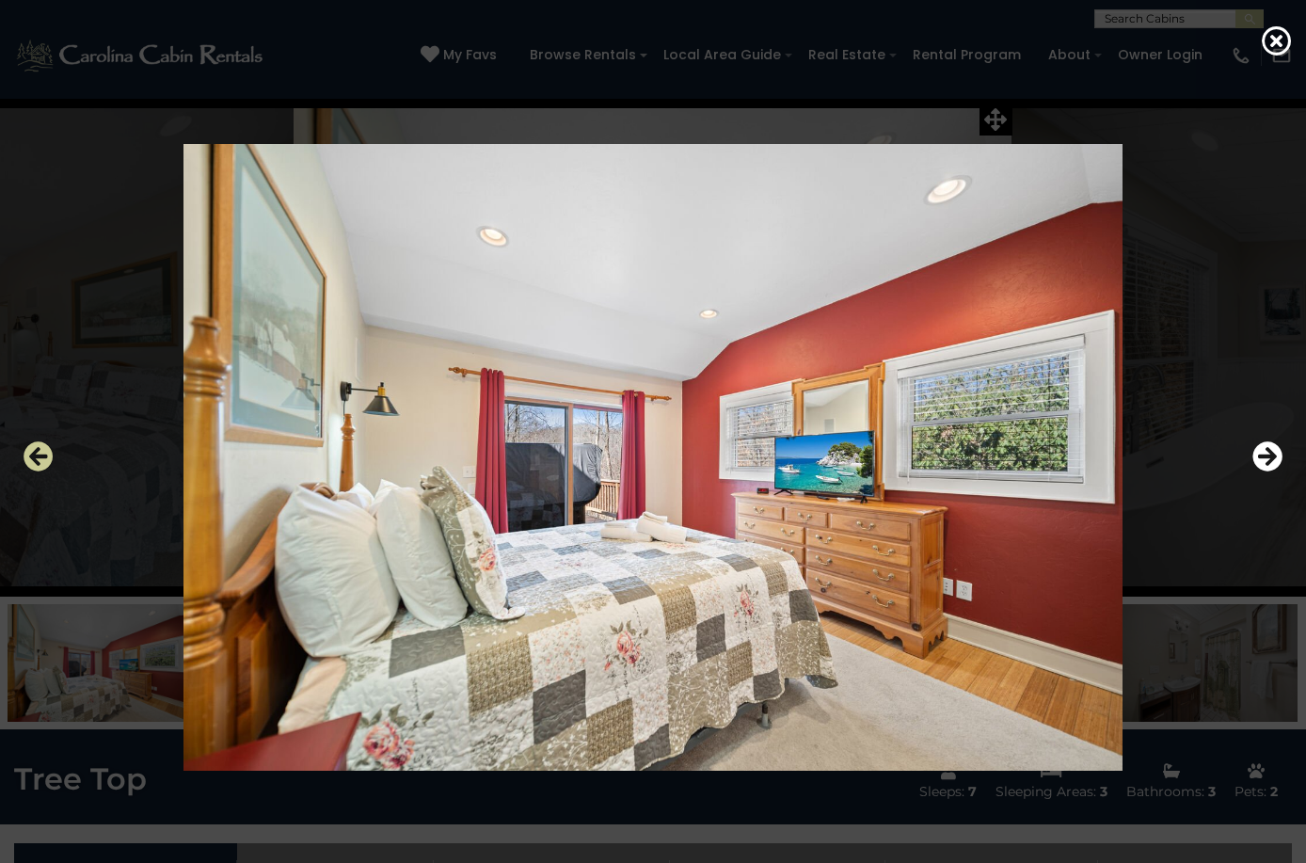
click at [33, 466] on icon "Previous" at bounding box center [39, 456] width 30 height 30
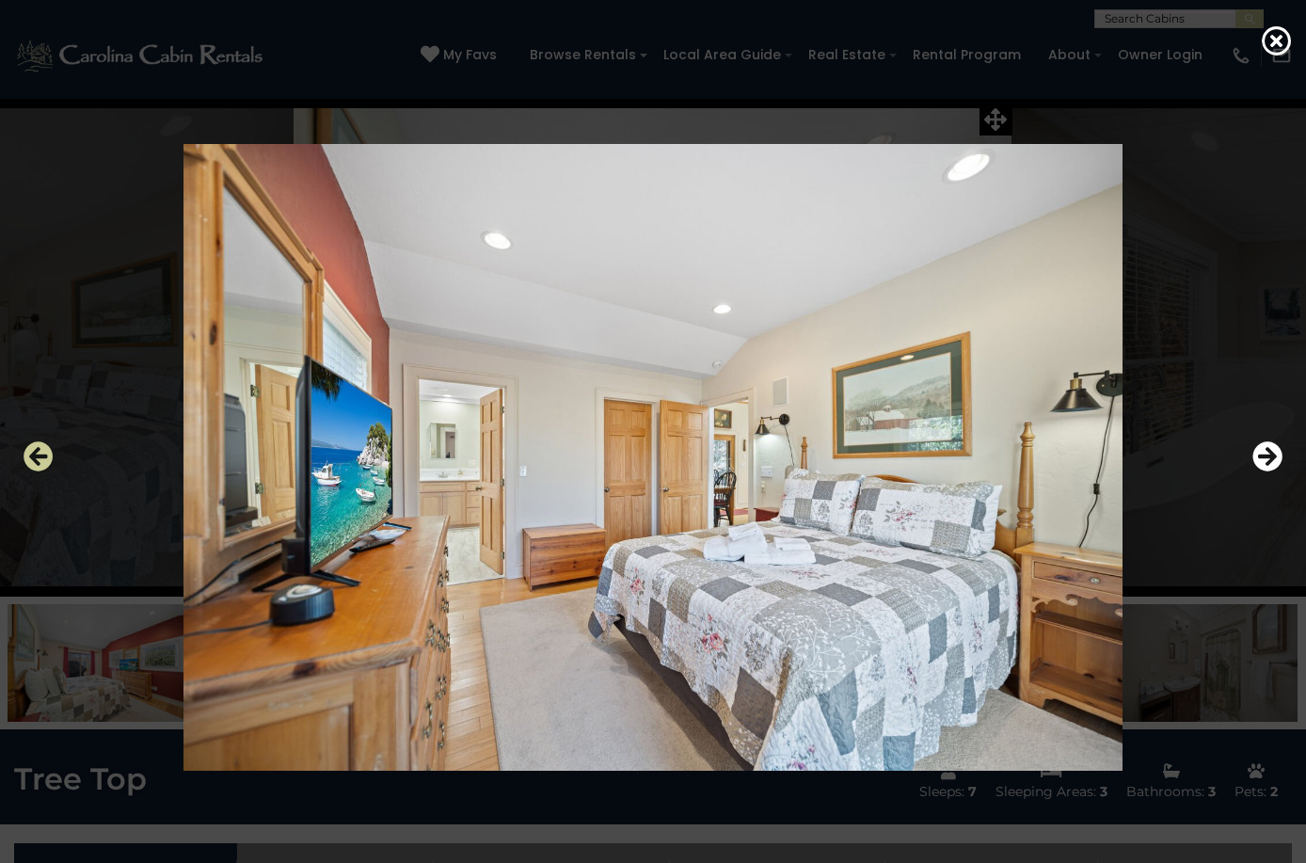
click at [33, 466] on icon "Previous" at bounding box center [39, 456] width 30 height 30
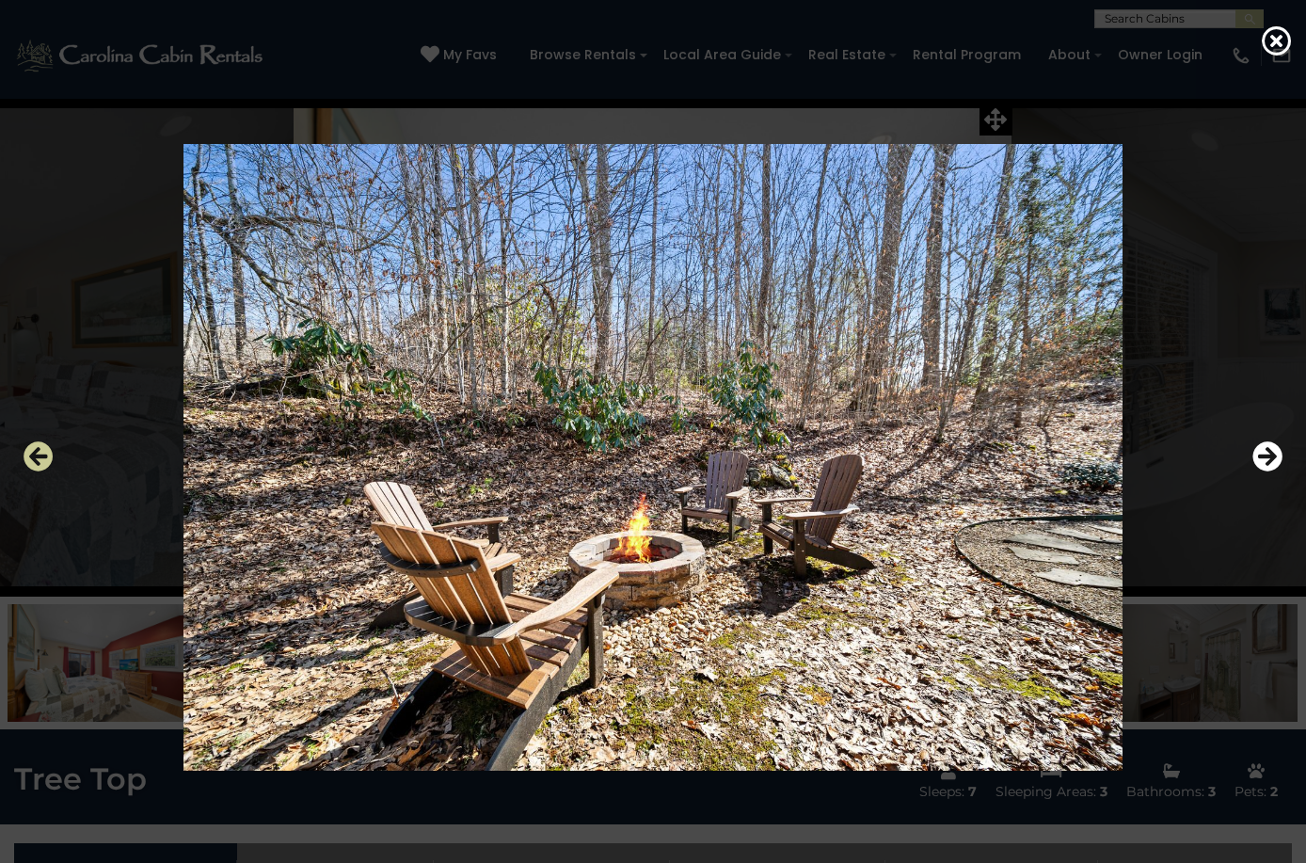
click at [33, 466] on icon "Previous" at bounding box center [39, 456] width 30 height 30
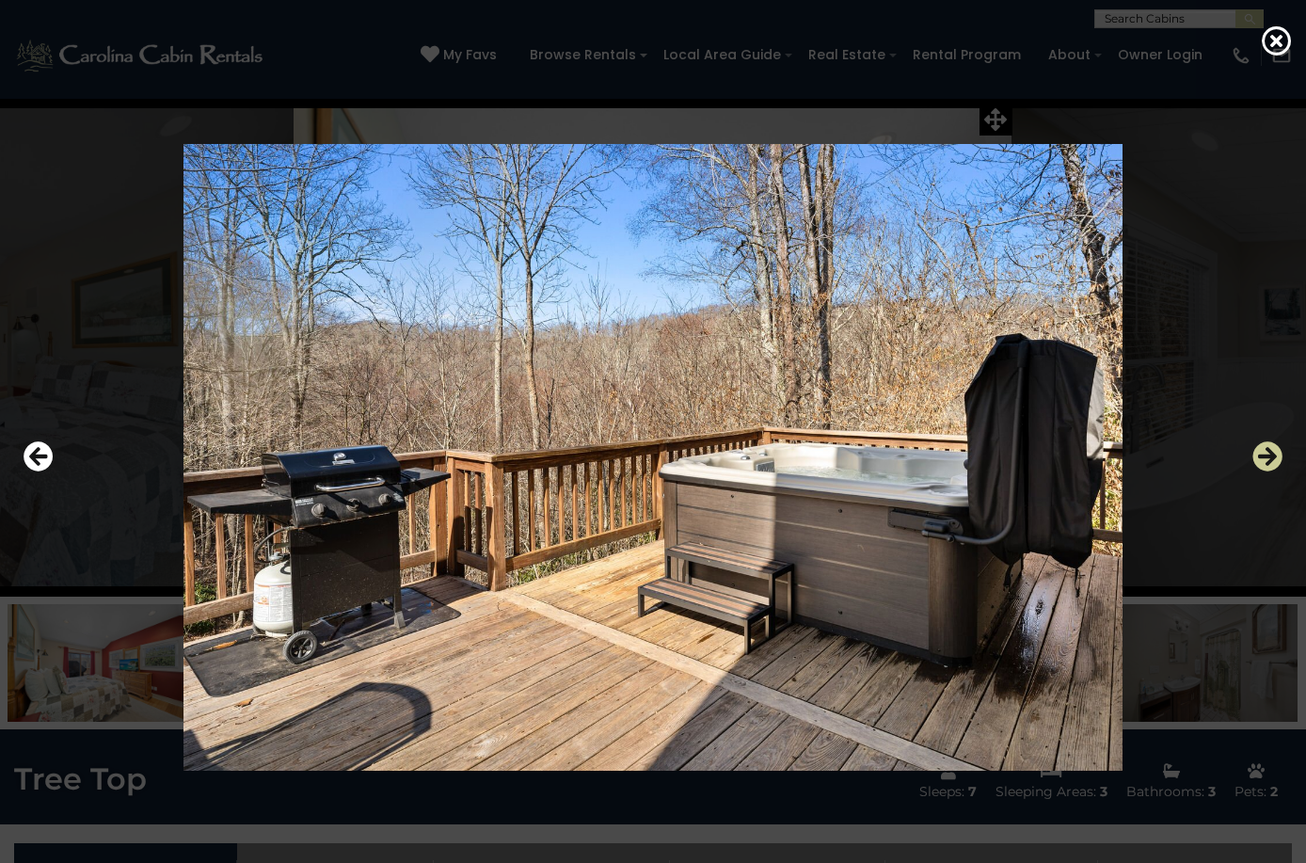
click at [1258, 457] on icon "Next" at bounding box center [1268, 456] width 30 height 30
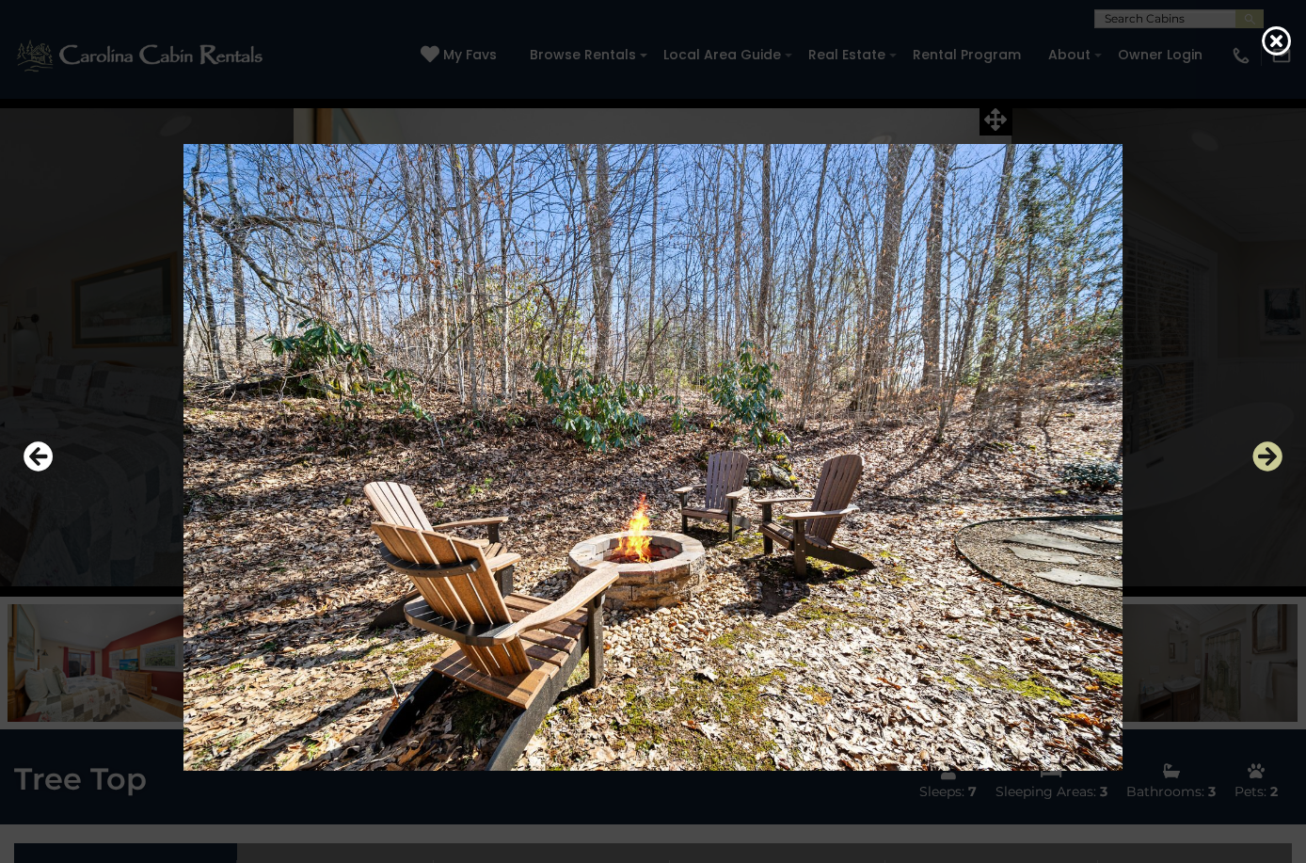
click at [1258, 457] on icon "Next" at bounding box center [1268, 456] width 30 height 30
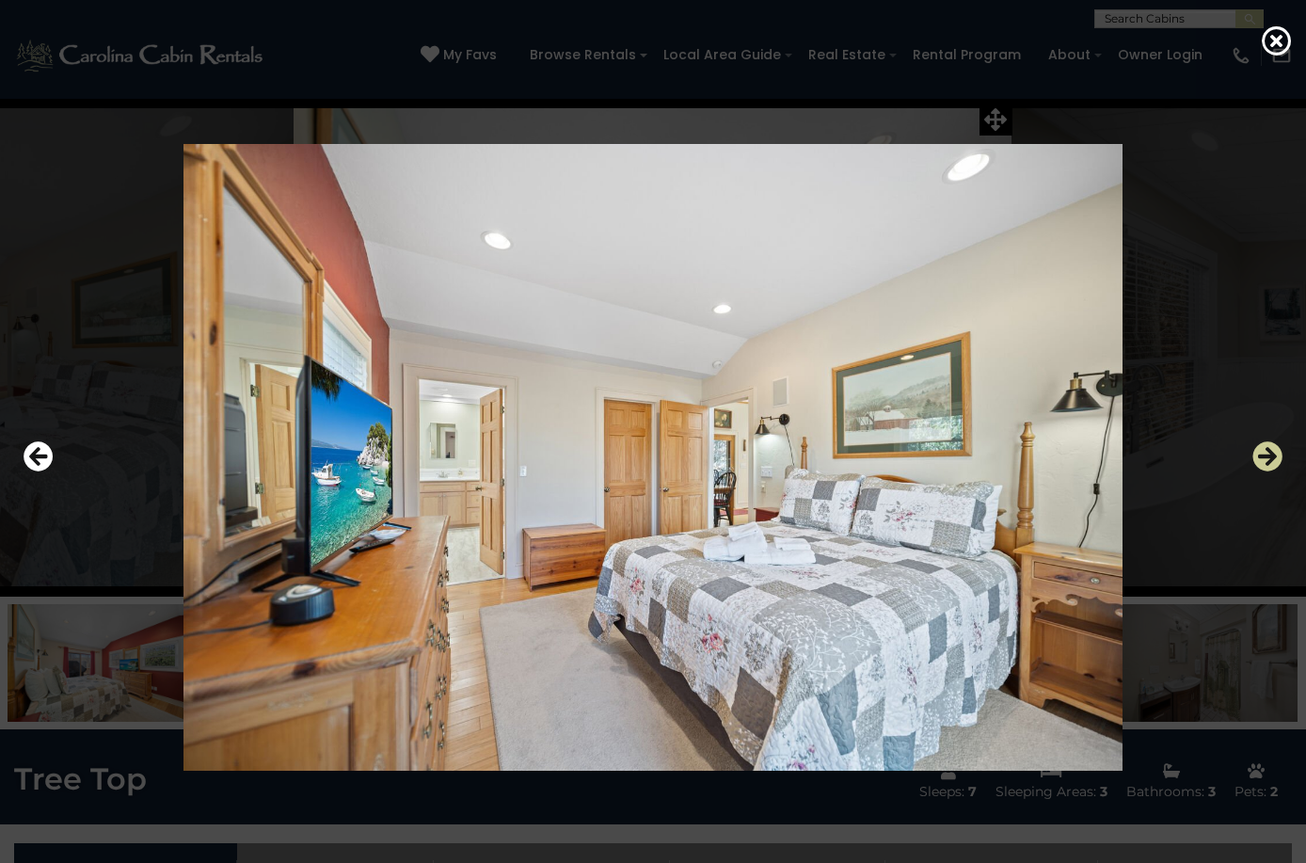
click at [1257, 455] on icon "Next" at bounding box center [1268, 456] width 30 height 30
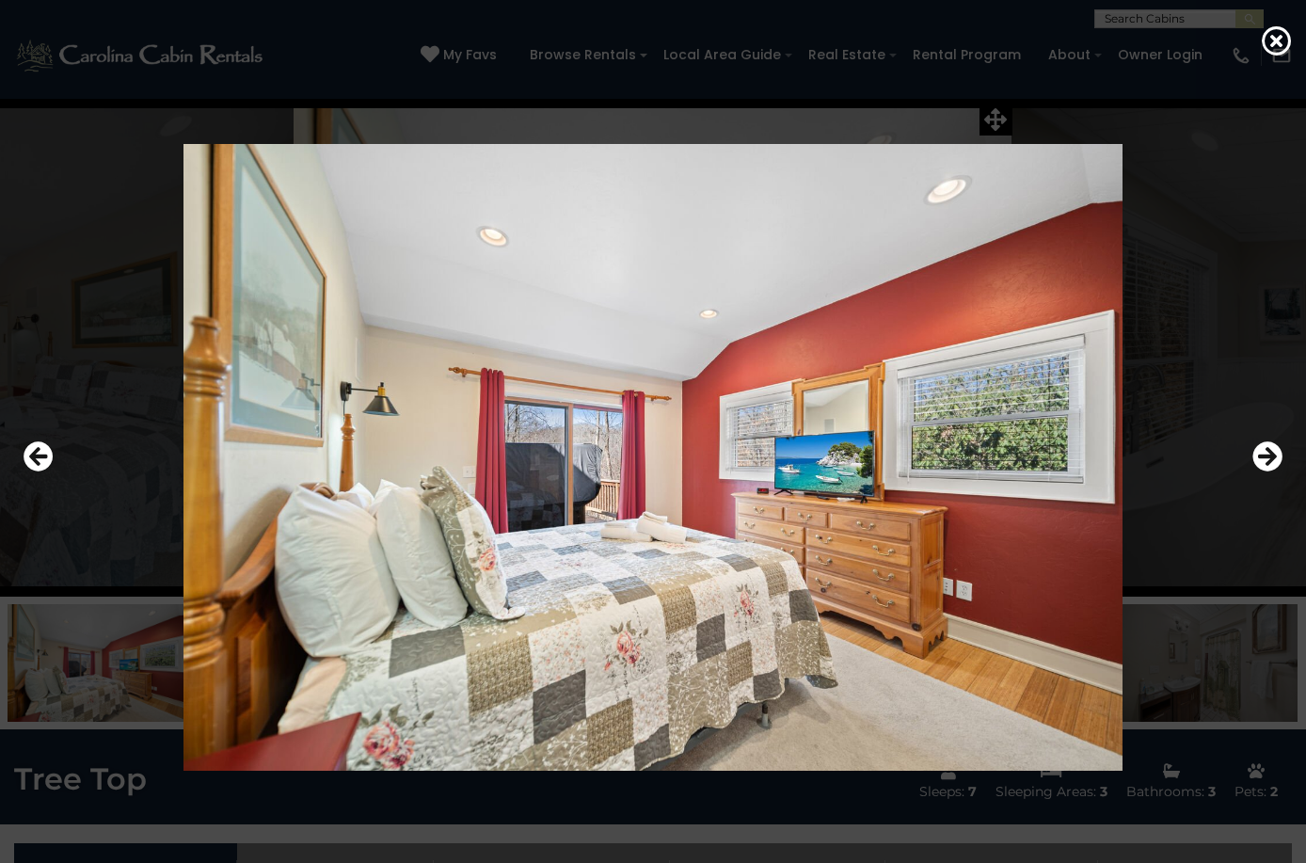
click at [1248, 451] on div at bounding box center [653, 457] width 1278 height 777
click at [1264, 458] on icon "Next" at bounding box center [1268, 456] width 30 height 30
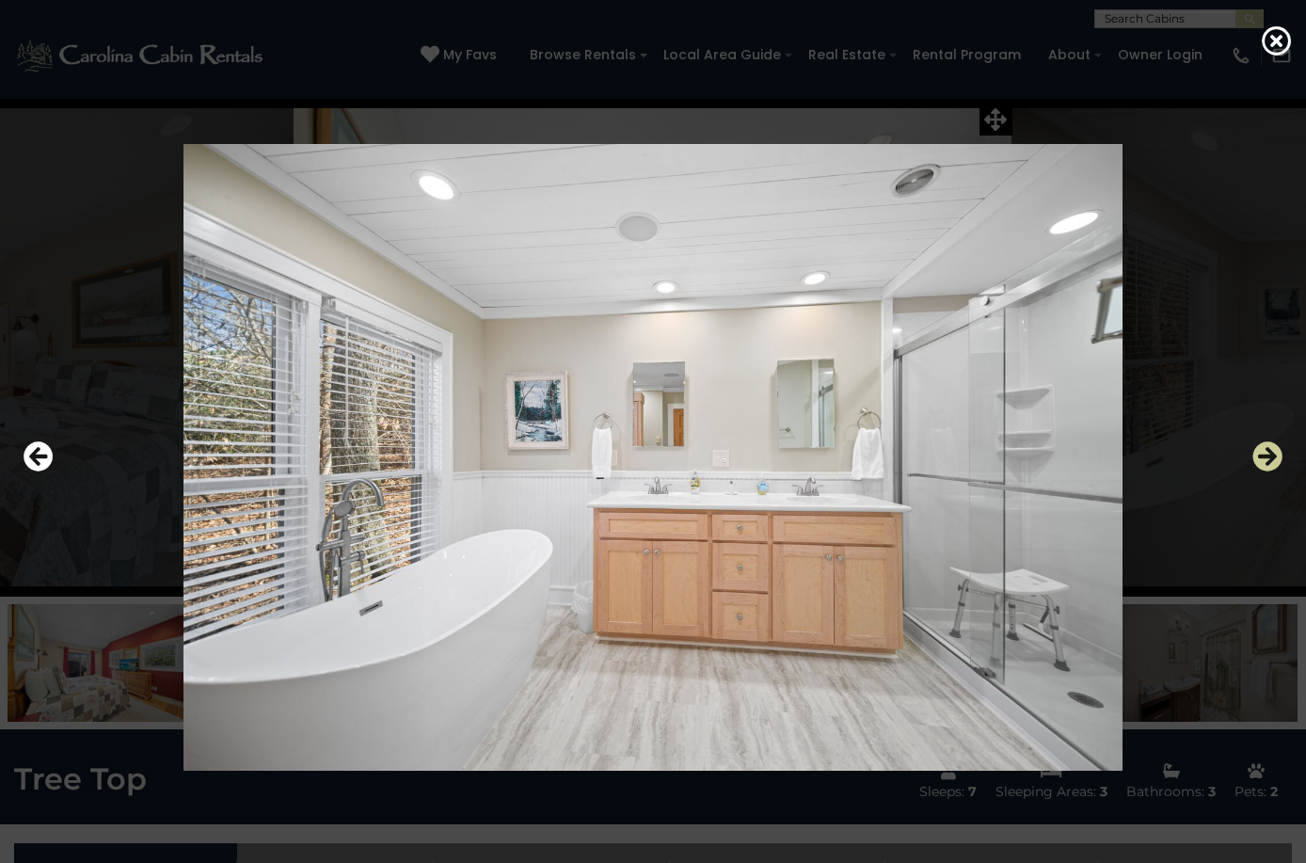
click at [1265, 458] on icon "Next" at bounding box center [1268, 456] width 30 height 30
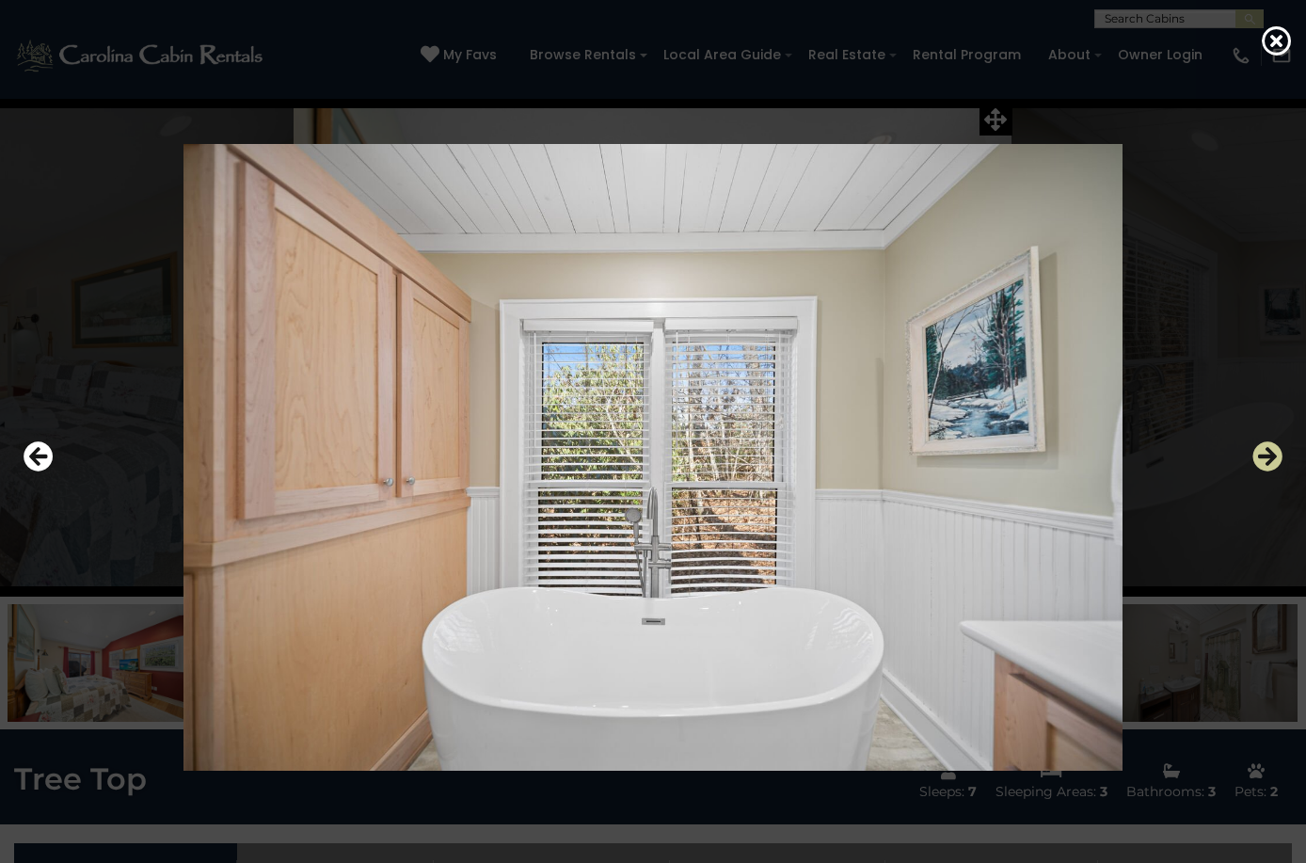
click at [1265, 458] on icon "Next" at bounding box center [1268, 456] width 30 height 30
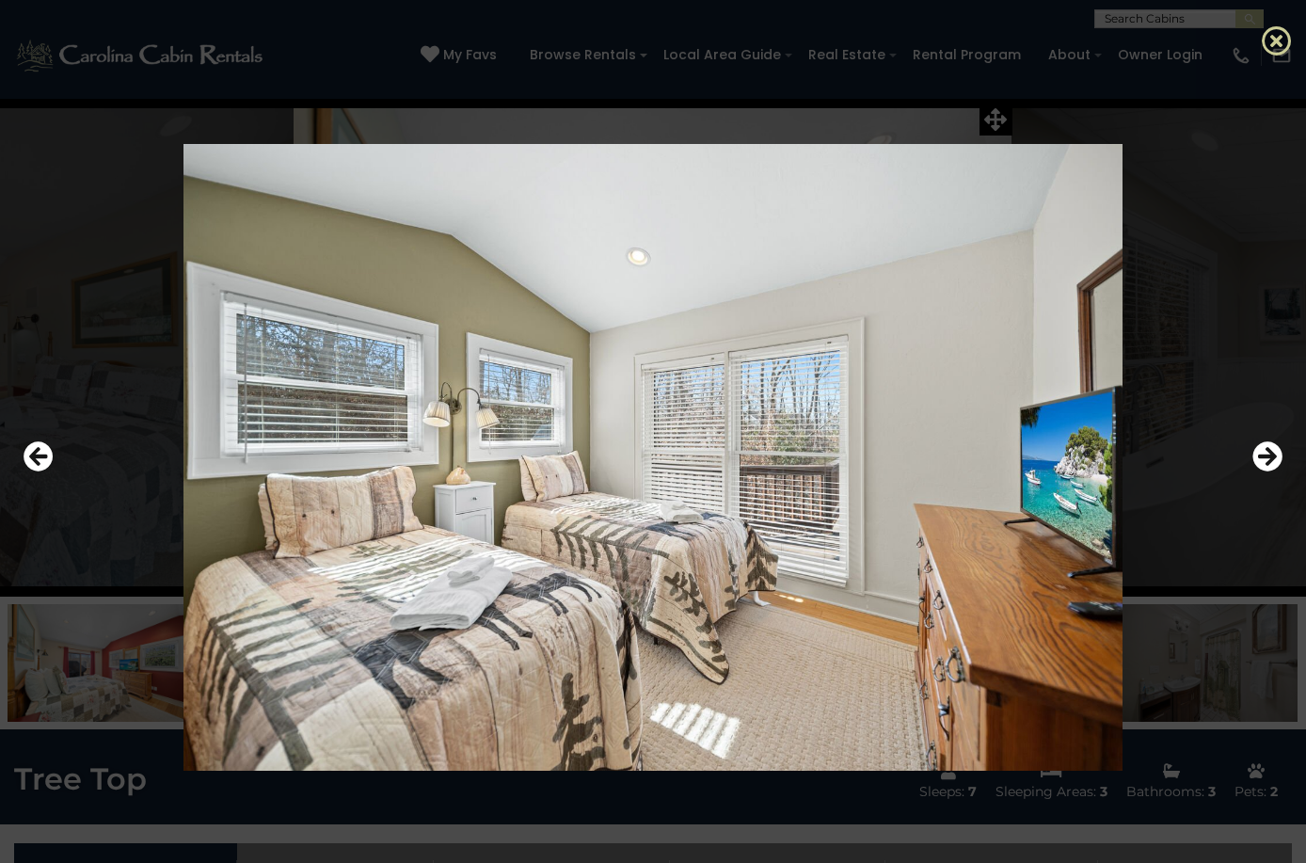
click at [1274, 42] on icon at bounding box center [1277, 40] width 30 height 30
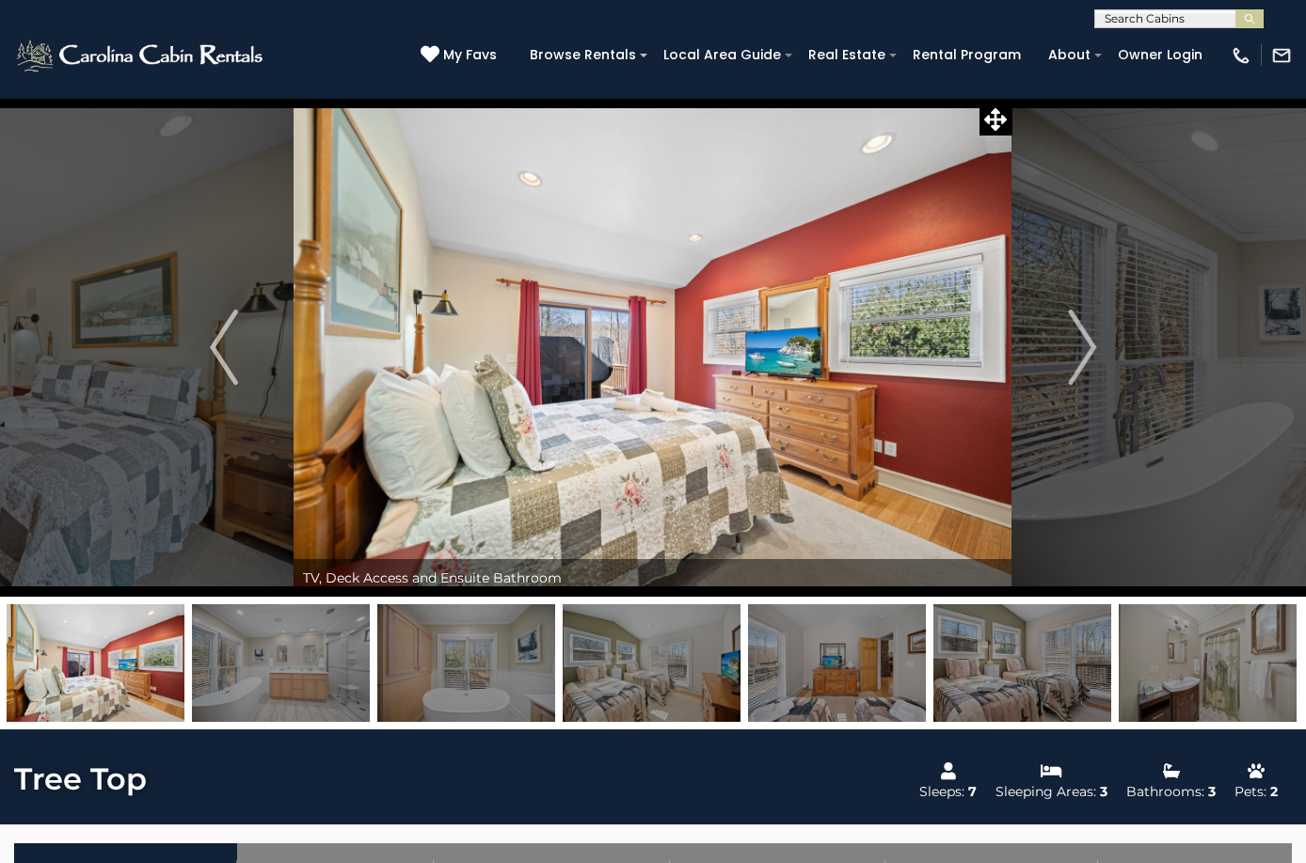
click at [1021, 684] on img at bounding box center [1023, 663] width 178 height 118
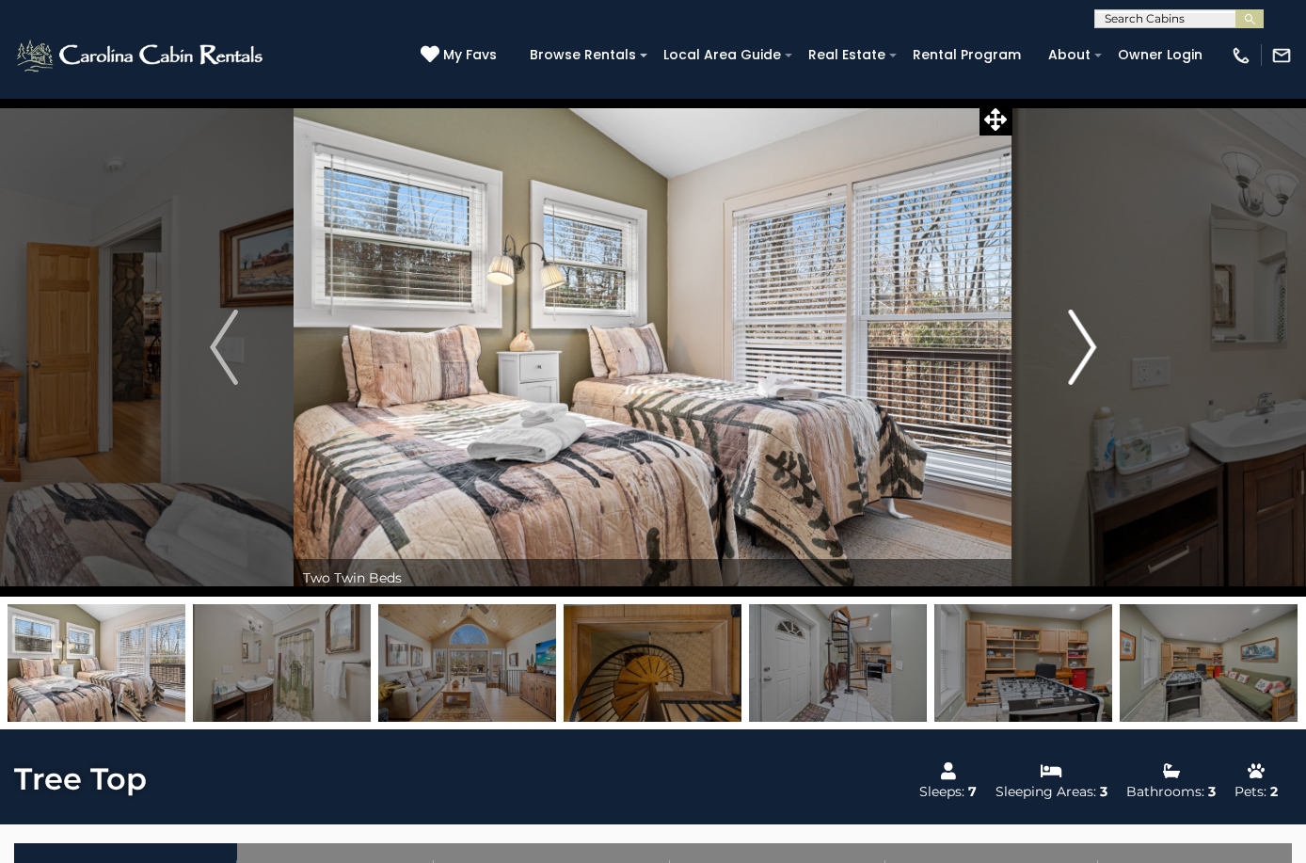
click at [1078, 344] on img "Next" at bounding box center [1082, 347] width 28 height 75
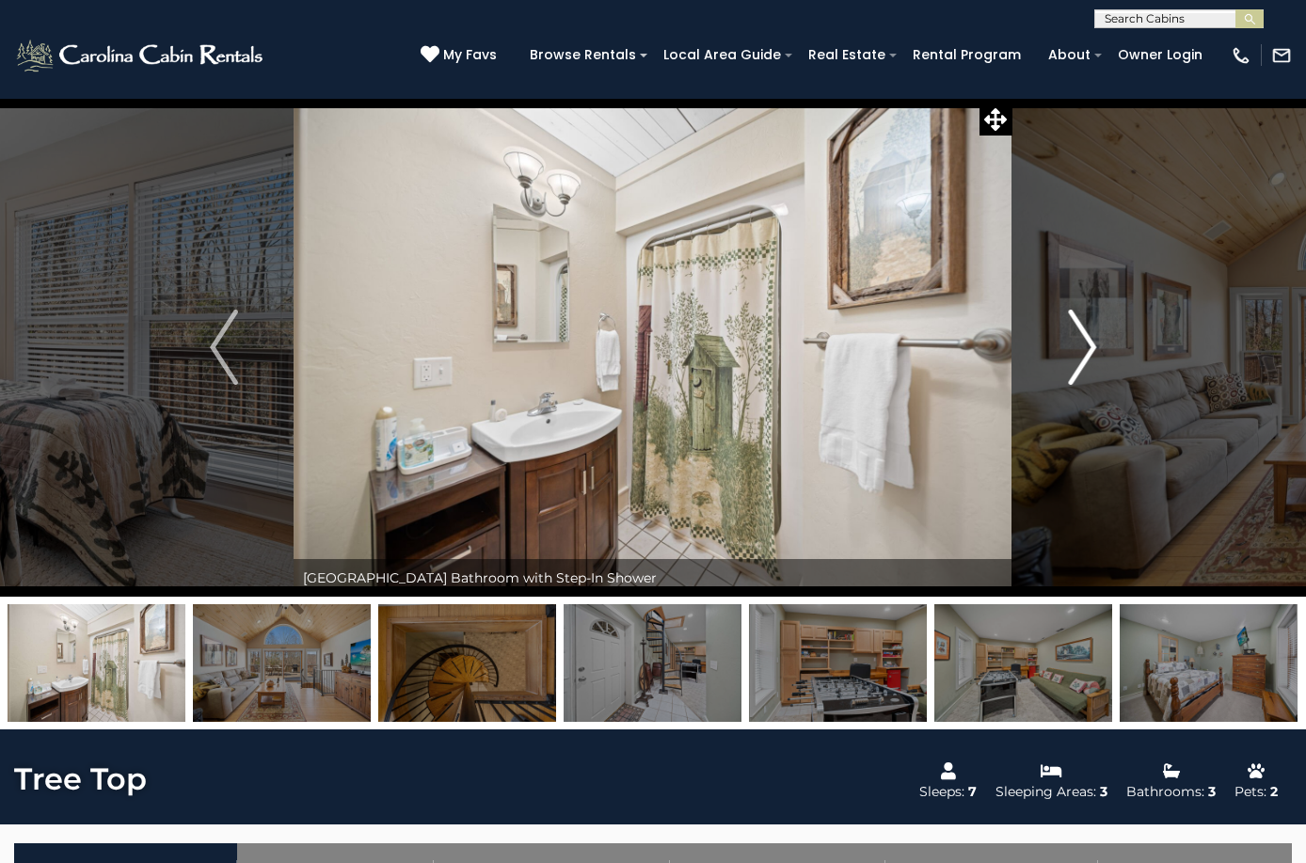
click at [1078, 344] on img "Next" at bounding box center [1082, 347] width 28 height 75
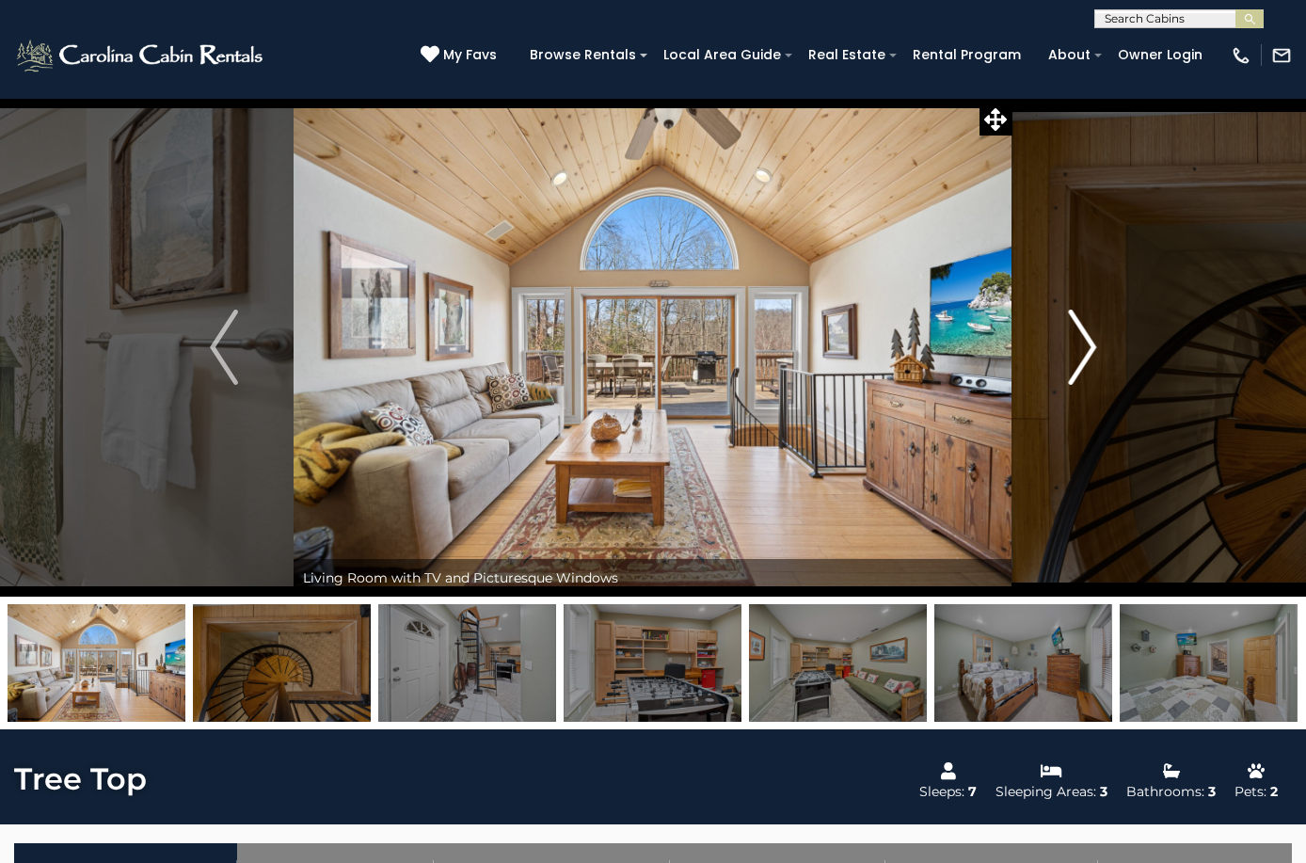
click at [1092, 316] on img "Next" at bounding box center [1082, 347] width 28 height 75
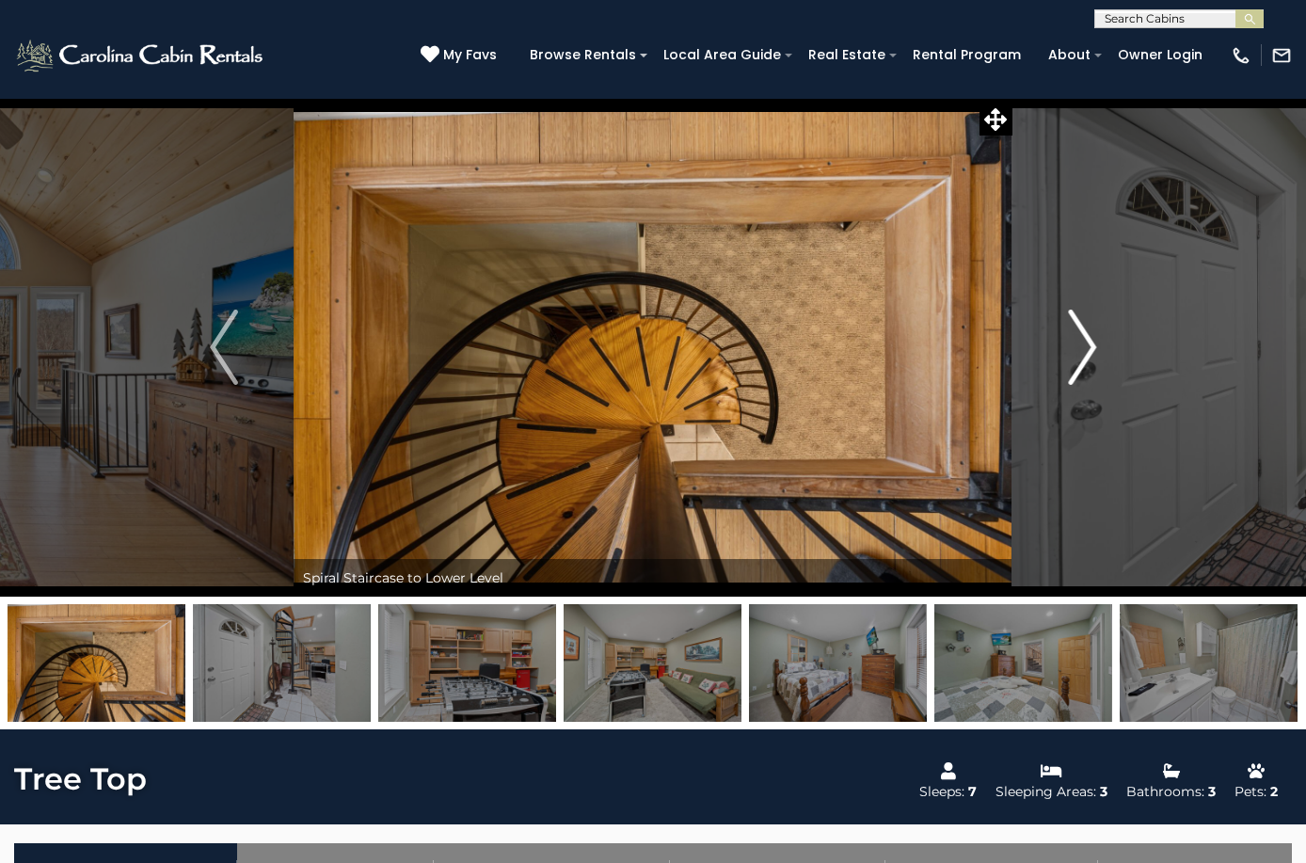
click at [1092, 316] on img "Next" at bounding box center [1082, 347] width 28 height 75
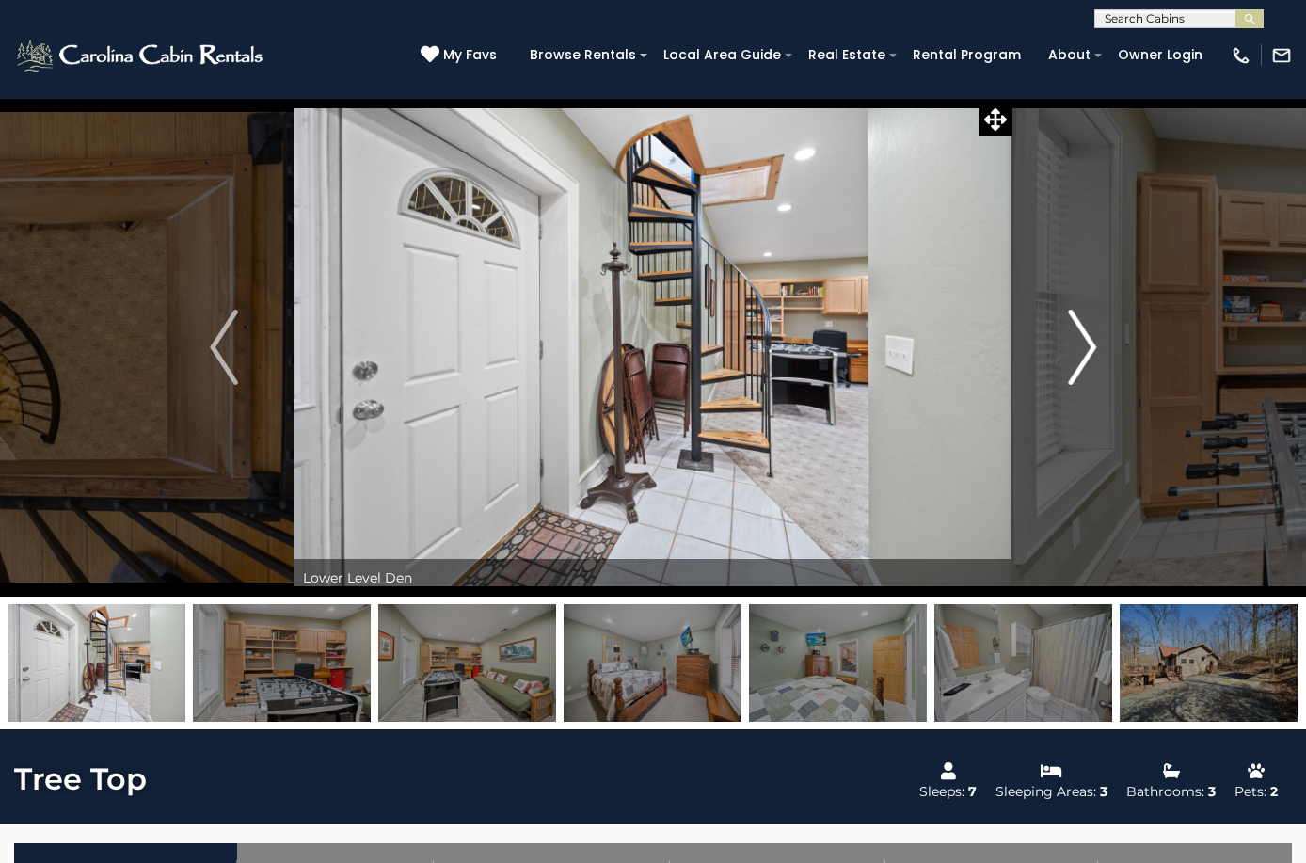
click at [1090, 312] on img "Next" at bounding box center [1082, 347] width 28 height 75
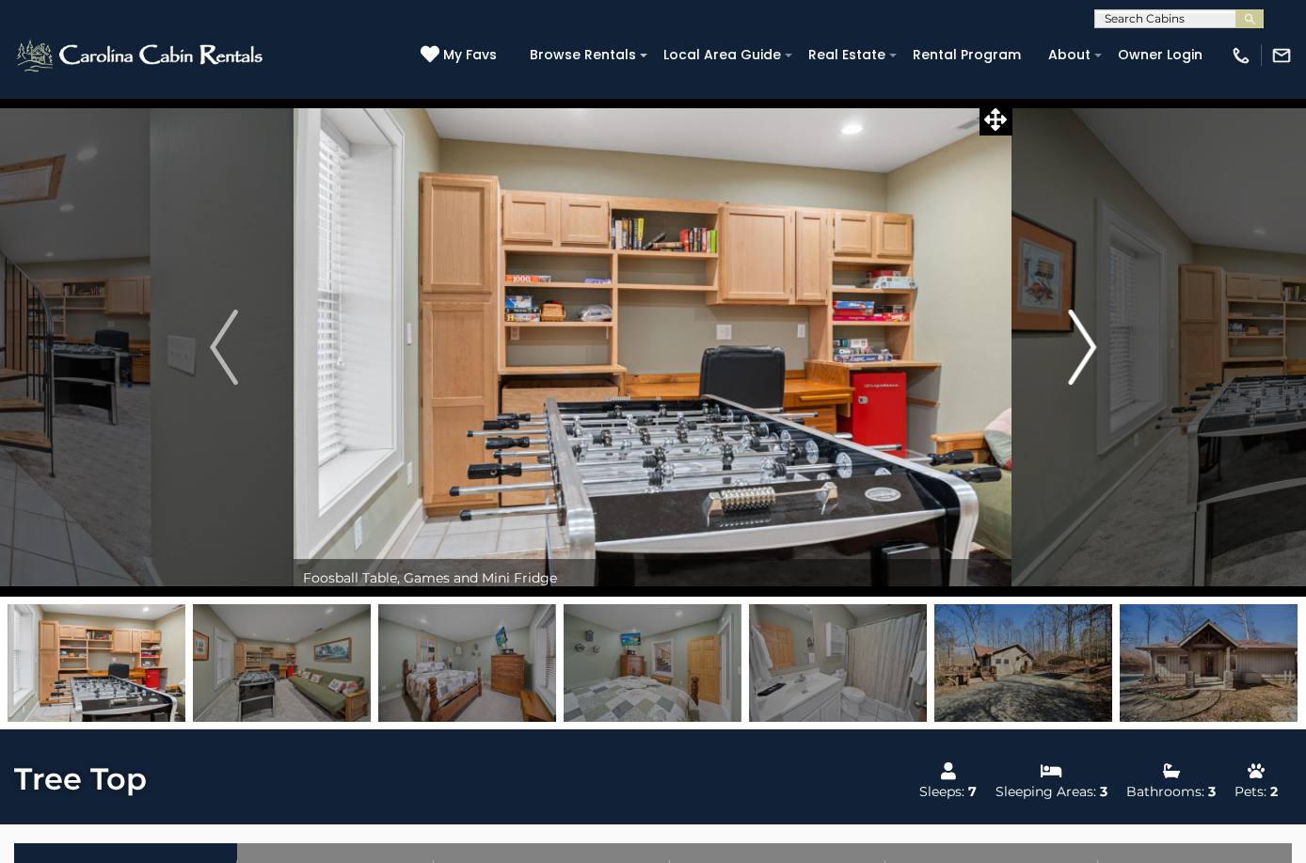
click at [1089, 312] on img "Next" at bounding box center [1082, 347] width 28 height 75
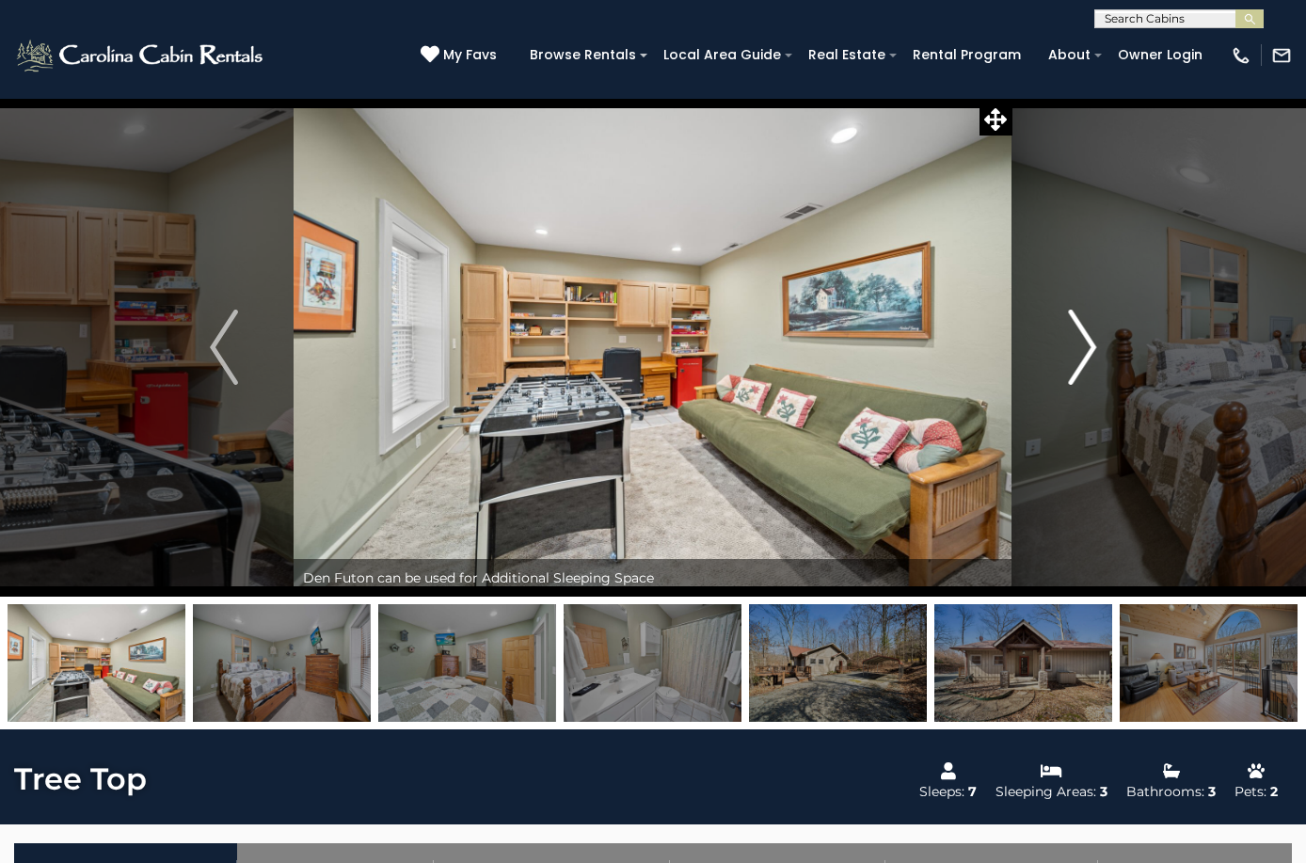
click at [1088, 312] on img "Next" at bounding box center [1082, 347] width 28 height 75
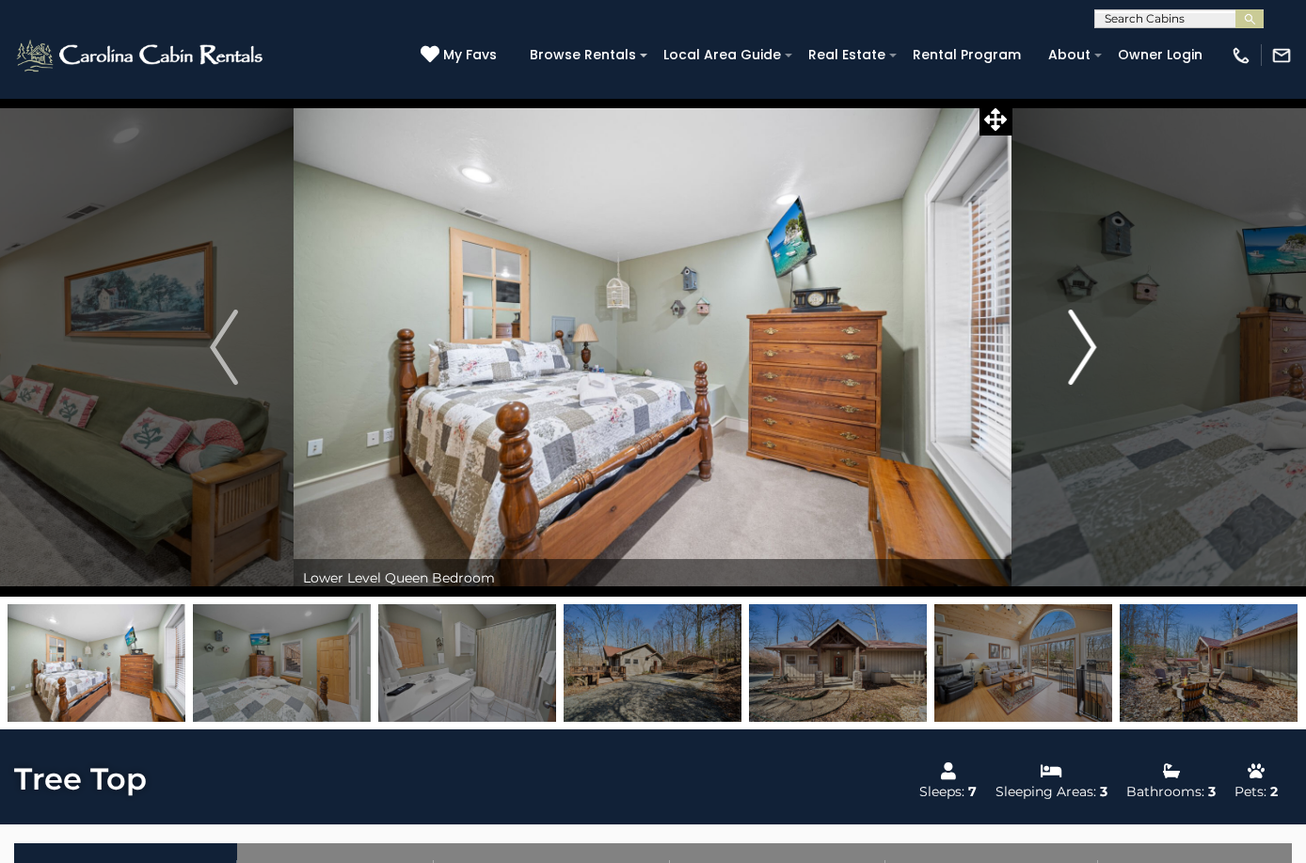
click at [1088, 312] on img "Next" at bounding box center [1082, 347] width 28 height 75
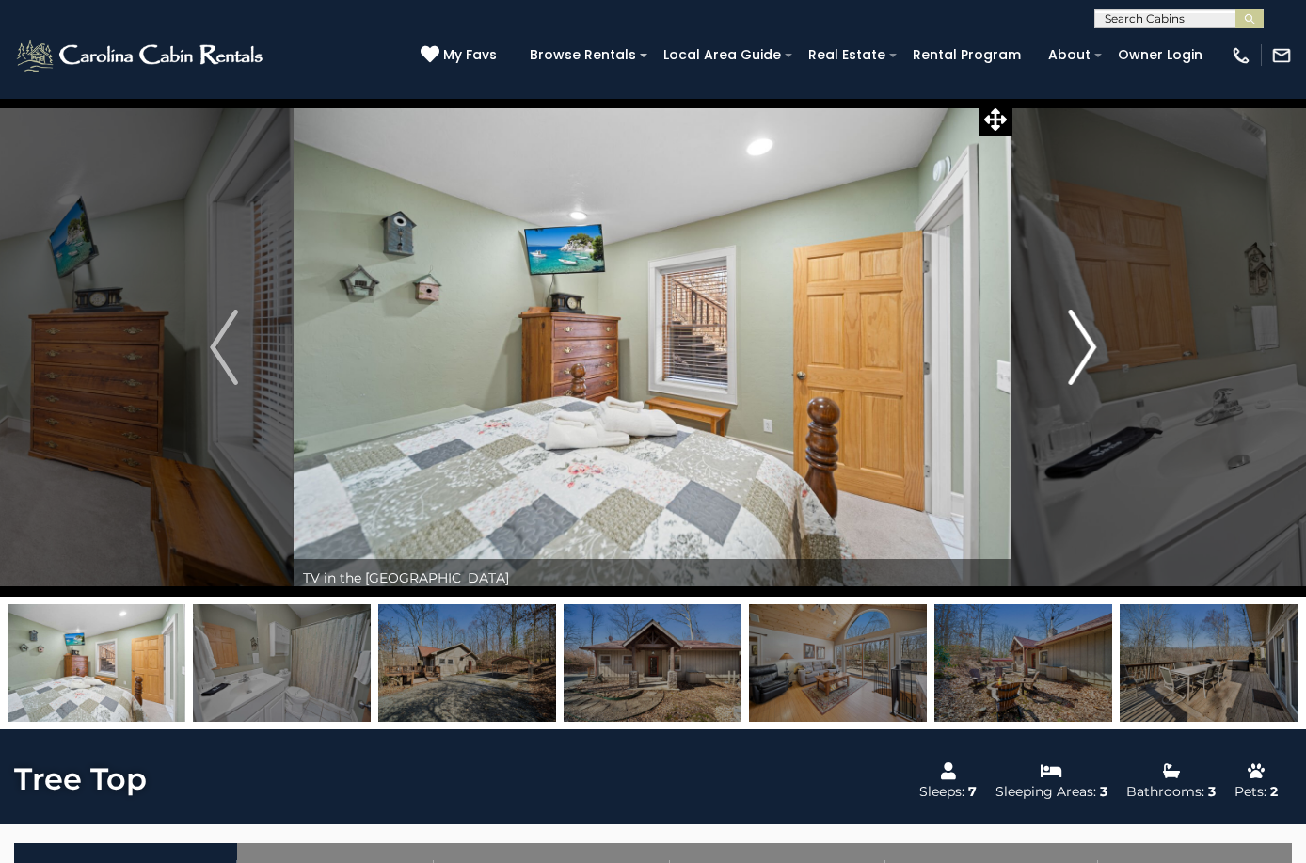
click at [1088, 312] on img "Next" at bounding box center [1082, 347] width 28 height 75
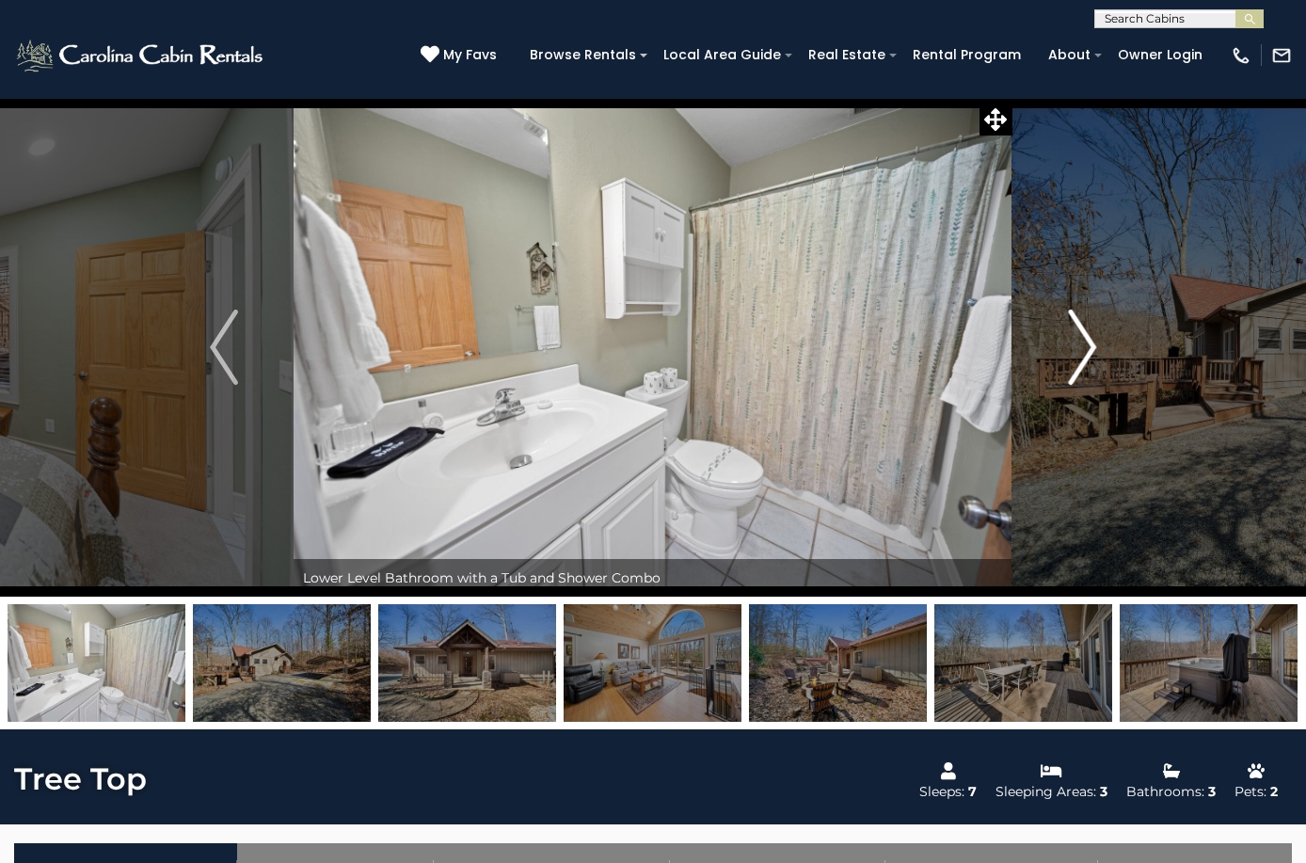
click at [1088, 312] on img "Next" at bounding box center [1082, 347] width 28 height 75
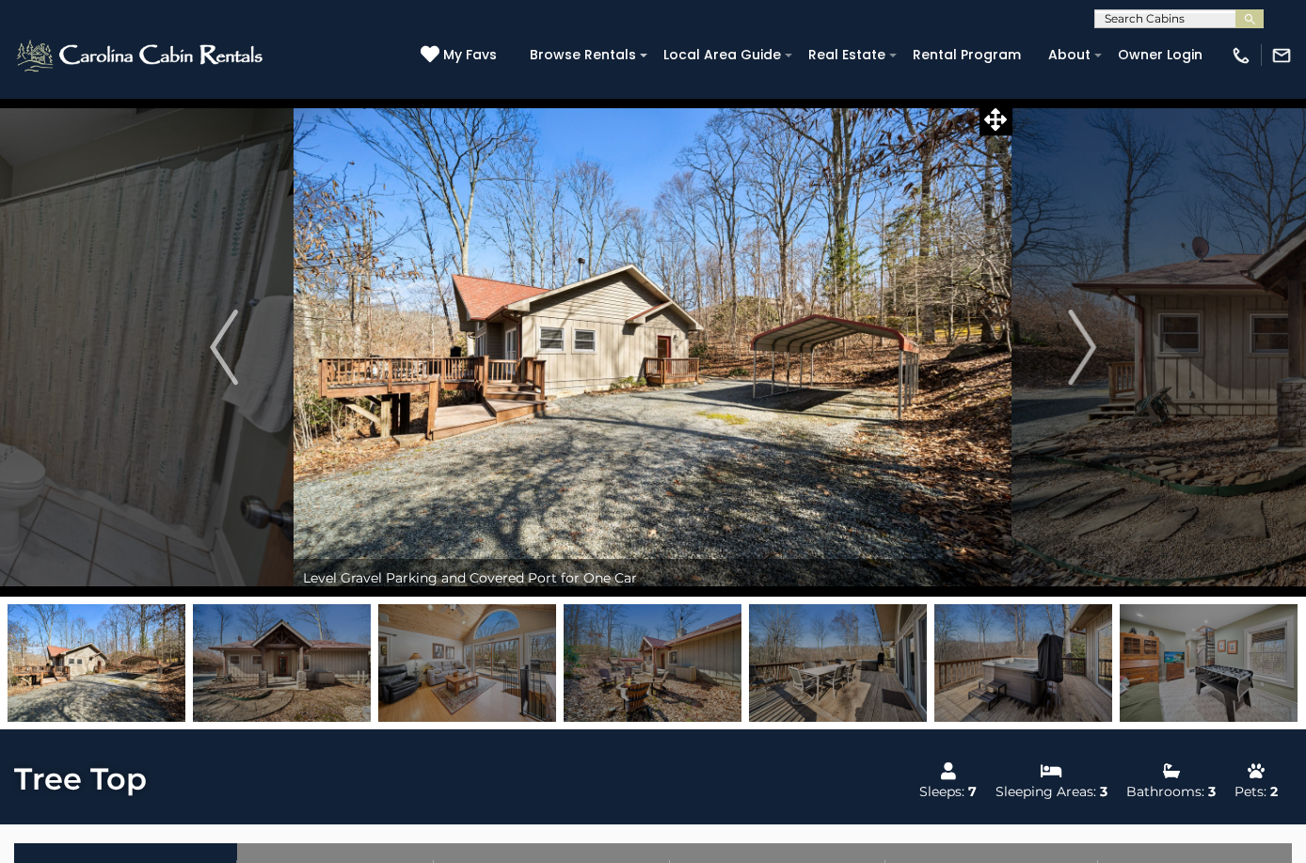
click at [869, 290] on img at bounding box center [653, 347] width 718 height 499
click at [996, 124] on icon at bounding box center [996, 119] width 23 height 23
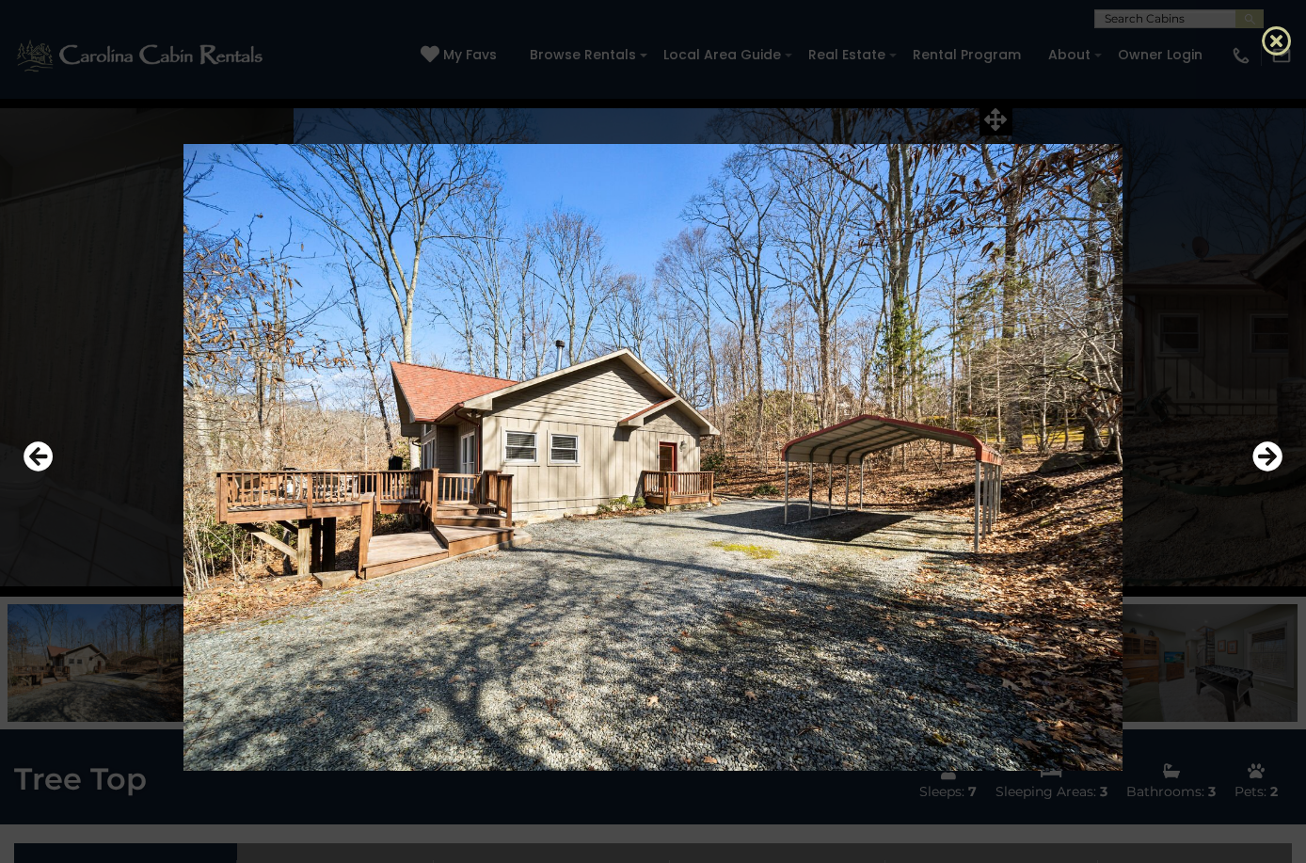
click at [1279, 46] on icon at bounding box center [1277, 40] width 30 height 30
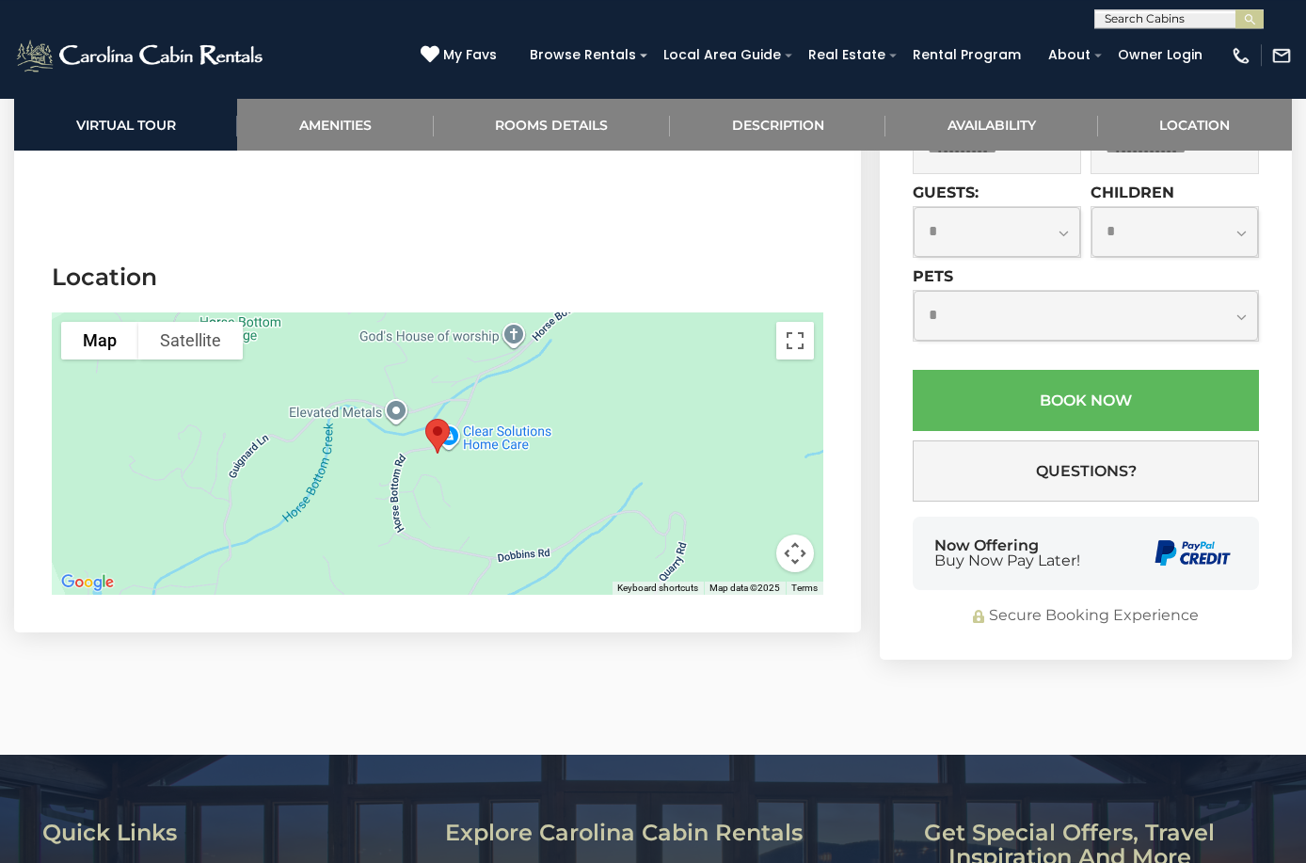
scroll to position [4222, 0]
click at [795, 321] on button "Toggle fullscreen view" at bounding box center [796, 340] width 38 height 38
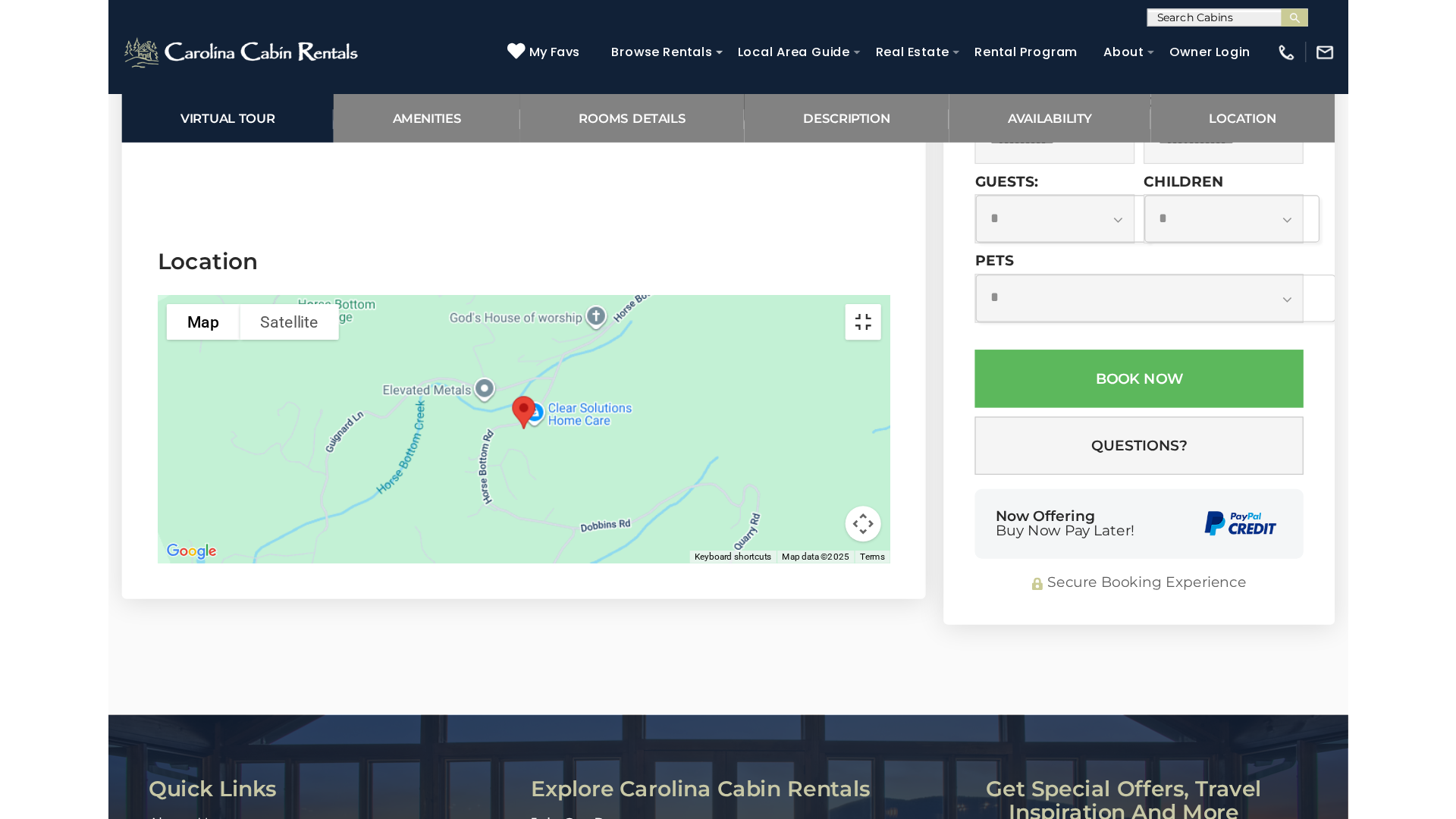
scroll to position [3394, 0]
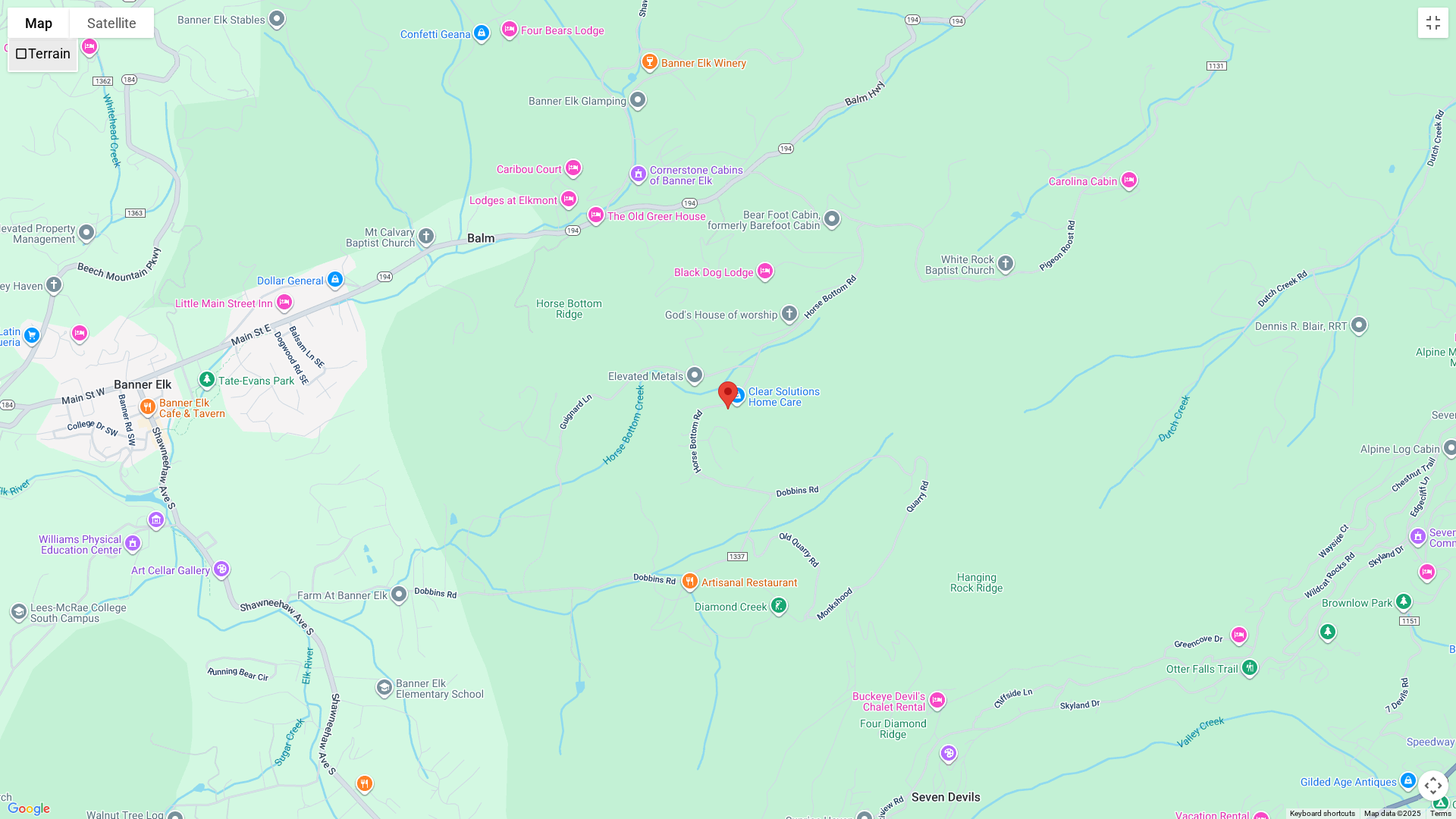
click at [55, 61] on label "Terrain" at bounding box center [49, 53] width 43 height 16
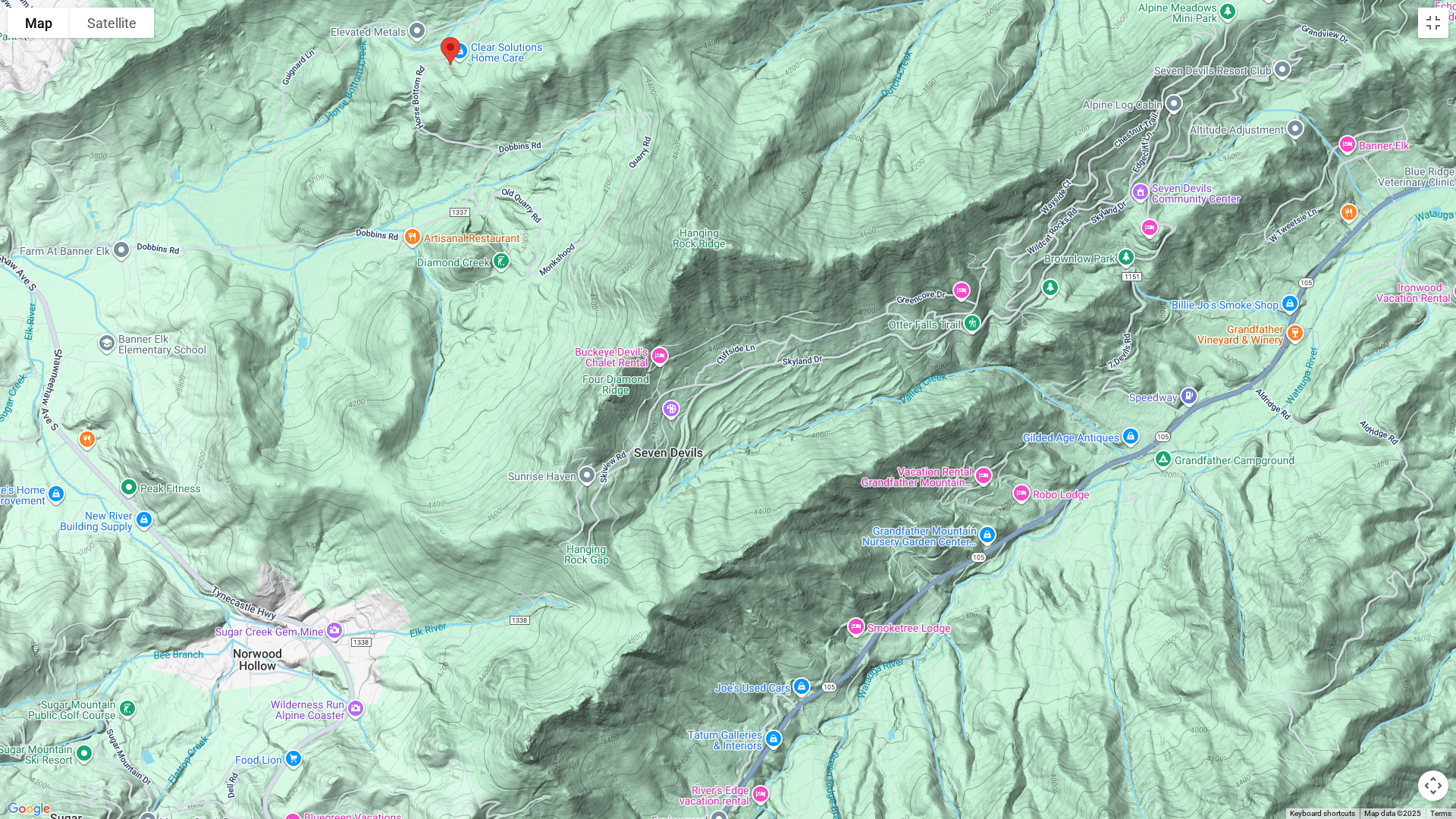
drag, startPoint x: 885, startPoint y: 616, endPoint x: 592, endPoint y: 264, distance: 458.0
click at [599, 266] on div at bounding box center [728, 409] width 1456 height 819
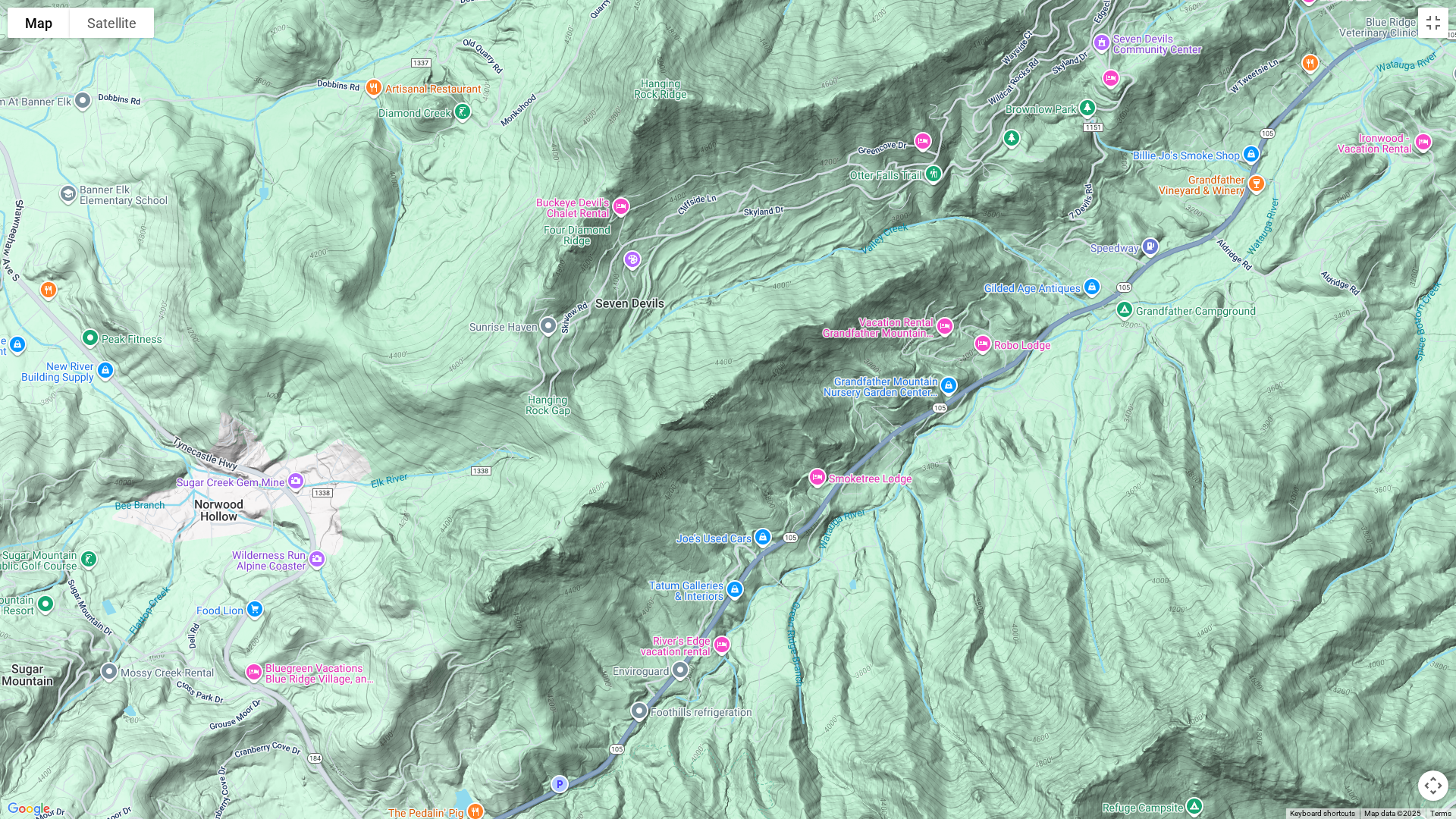
drag, startPoint x: 494, startPoint y: 615, endPoint x: 461, endPoint y: 474, distance: 144.8
click at [461, 474] on div at bounding box center [728, 409] width 1456 height 819
click at [914, 693] on div at bounding box center [728, 409] width 1456 height 819
click at [1052, 14] on button "Toggle fullscreen view" at bounding box center [1433, 23] width 31 height 31
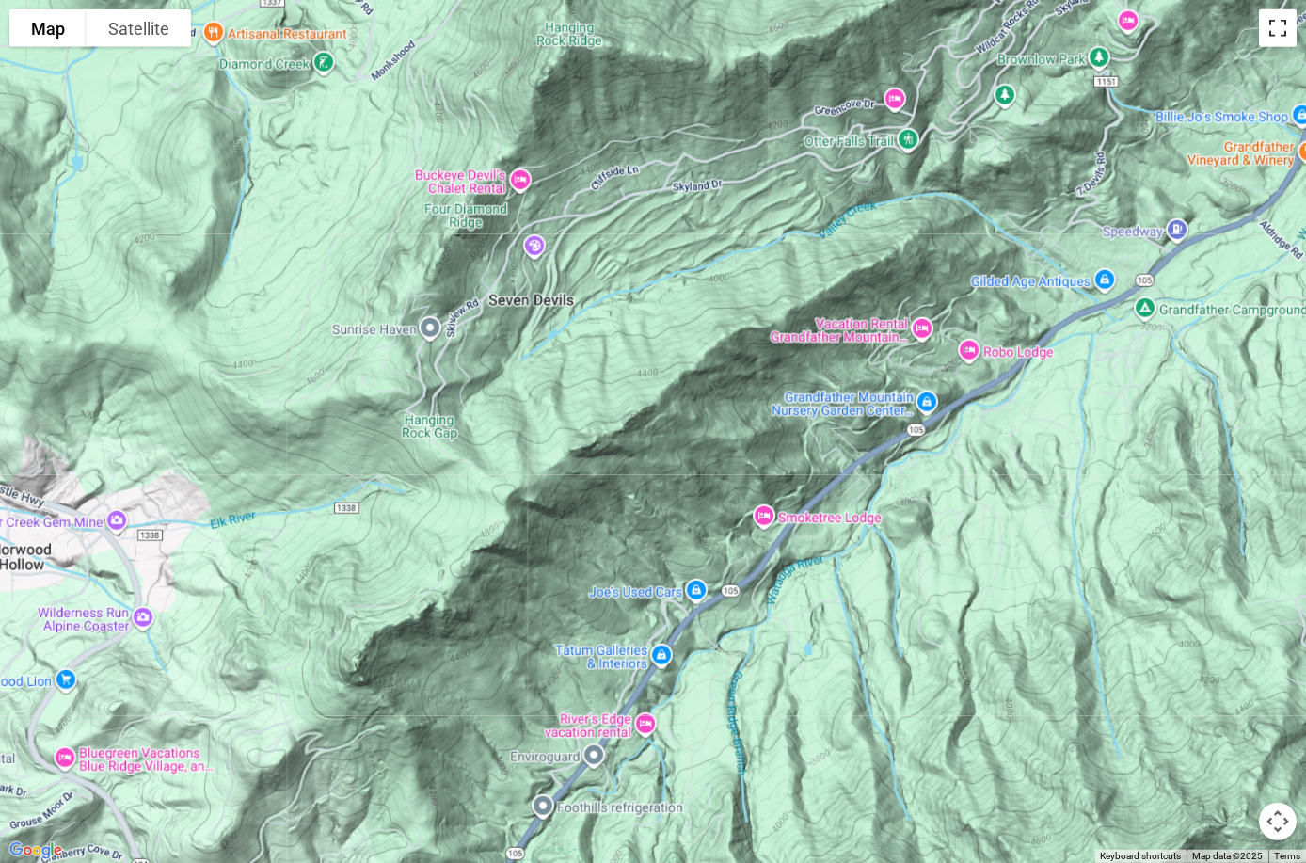
scroll to position [0, 0]
